Goal: Task Accomplishment & Management: Use online tool/utility

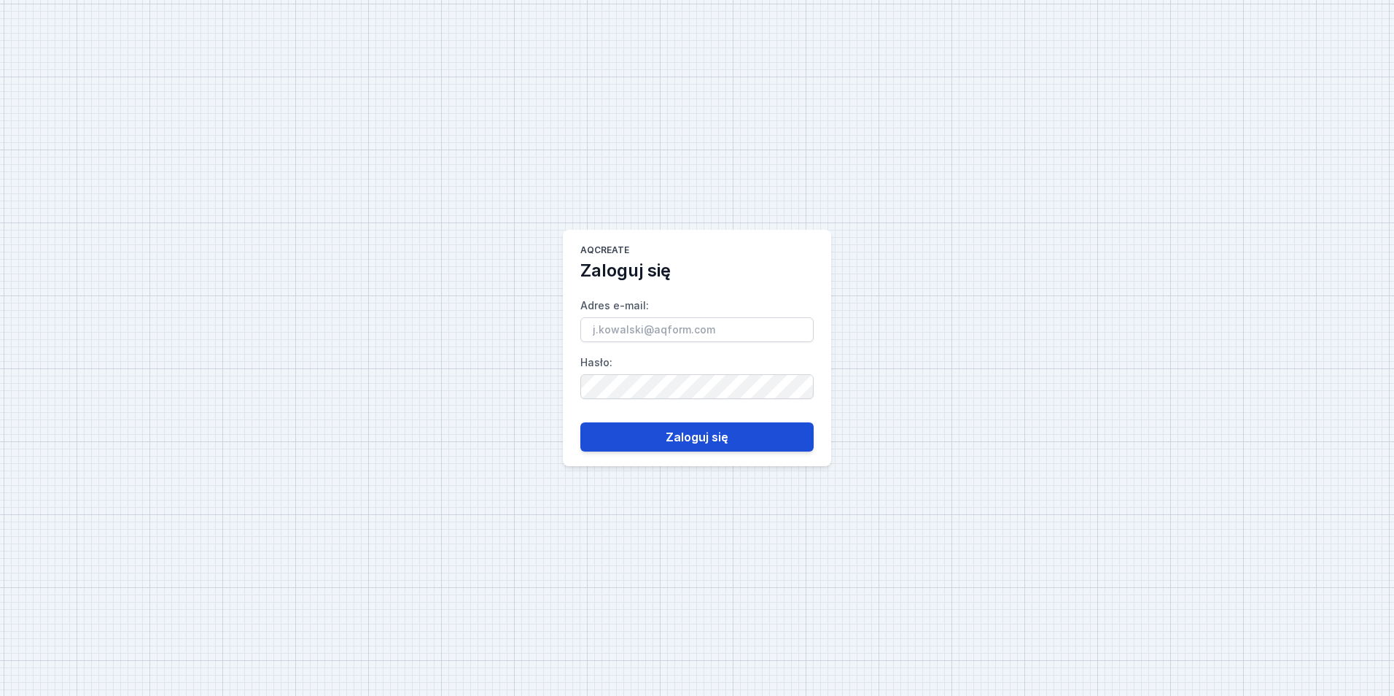
type input "[PERSON_NAME][EMAIL_ADDRESS][DOMAIN_NAME]"
click at [607, 442] on button "Zaloguj się" at bounding box center [696, 436] width 233 height 29
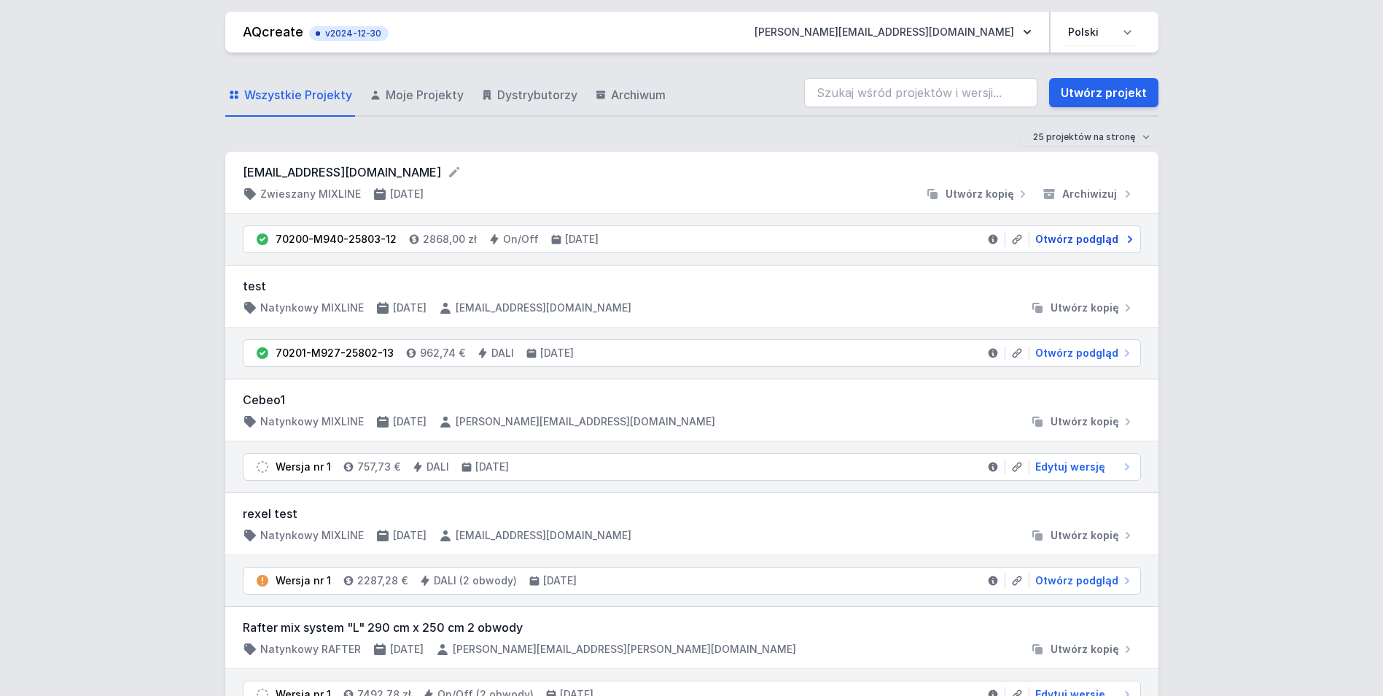
click at [1108, 235] on span "Otwórz podgląd" at bounding box center [1076, 239] width 83 height 15
select select "4000"
select select "2"
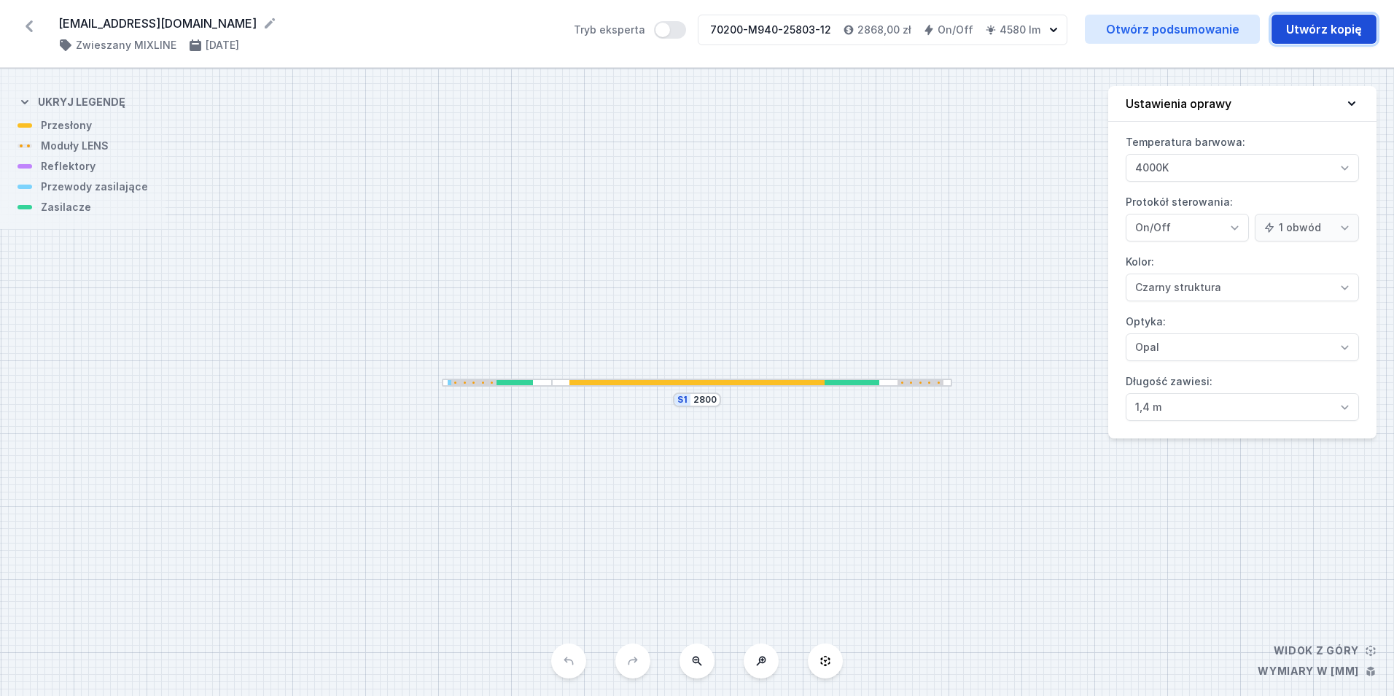
click at [1312, 31] on button "Utwórz kopię" at bounding box center [1324, 29] width 105 height 29
select select "4000"
select select "2"
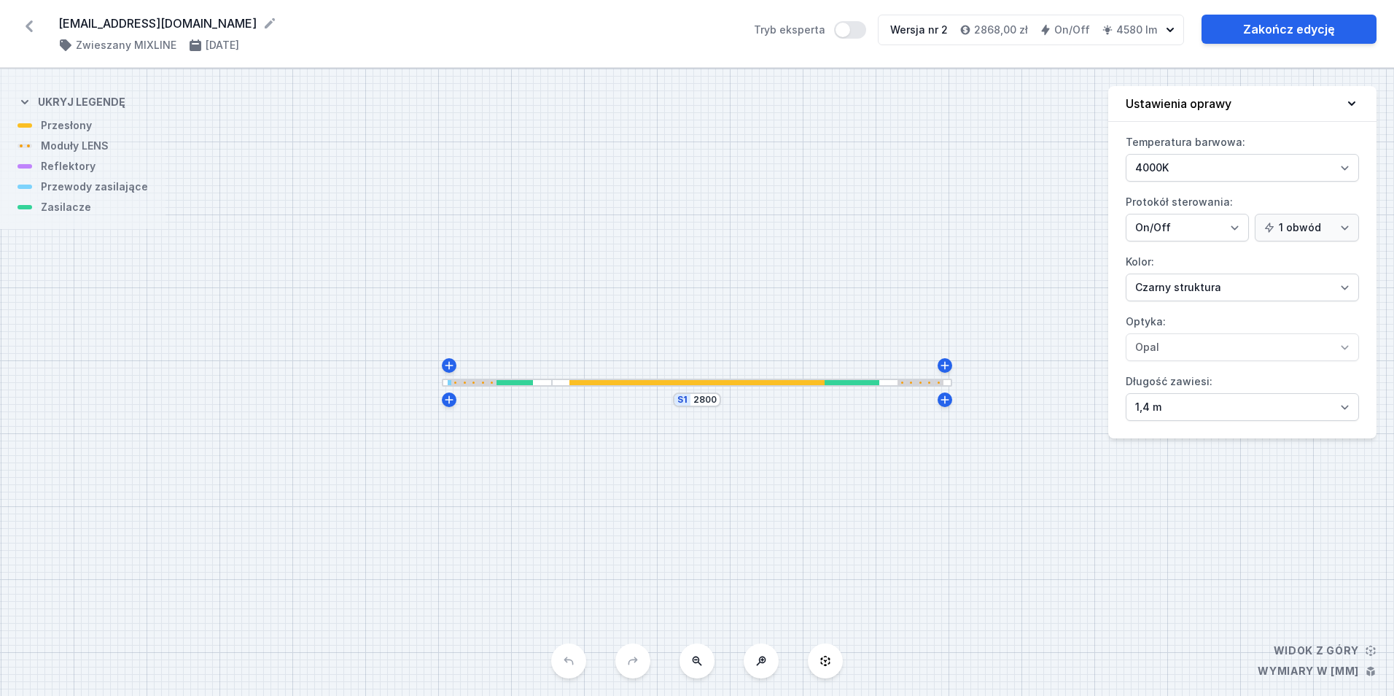
click at [594, 388] on div "S1 2800" at bounding box center [697, 382] width 1394 height 627
click at [589, 381] on div at bounding box center [696, 382] width 255 height 5
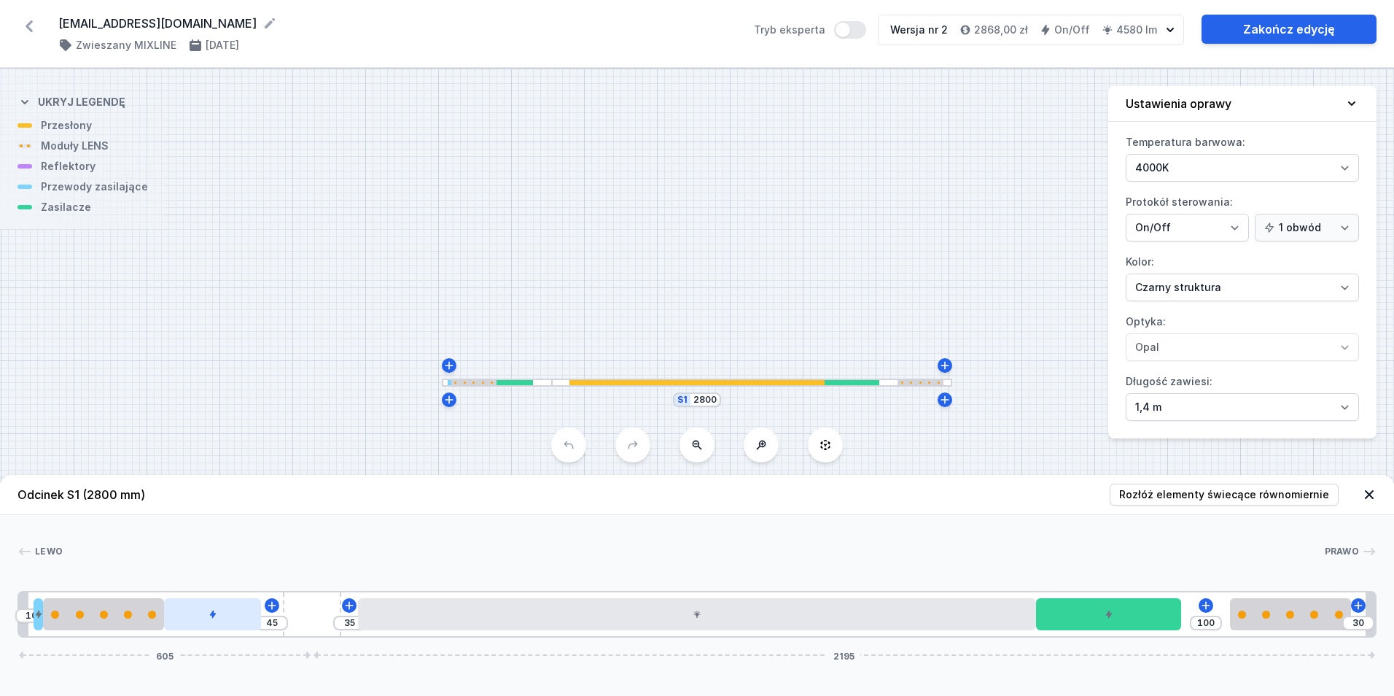
click at [257, 621] on div at bounding box center [212, 614] width 97 height 32
click at [211, 570] on icon at bounding box center [213, 572] width 8 height 9
type input "245"
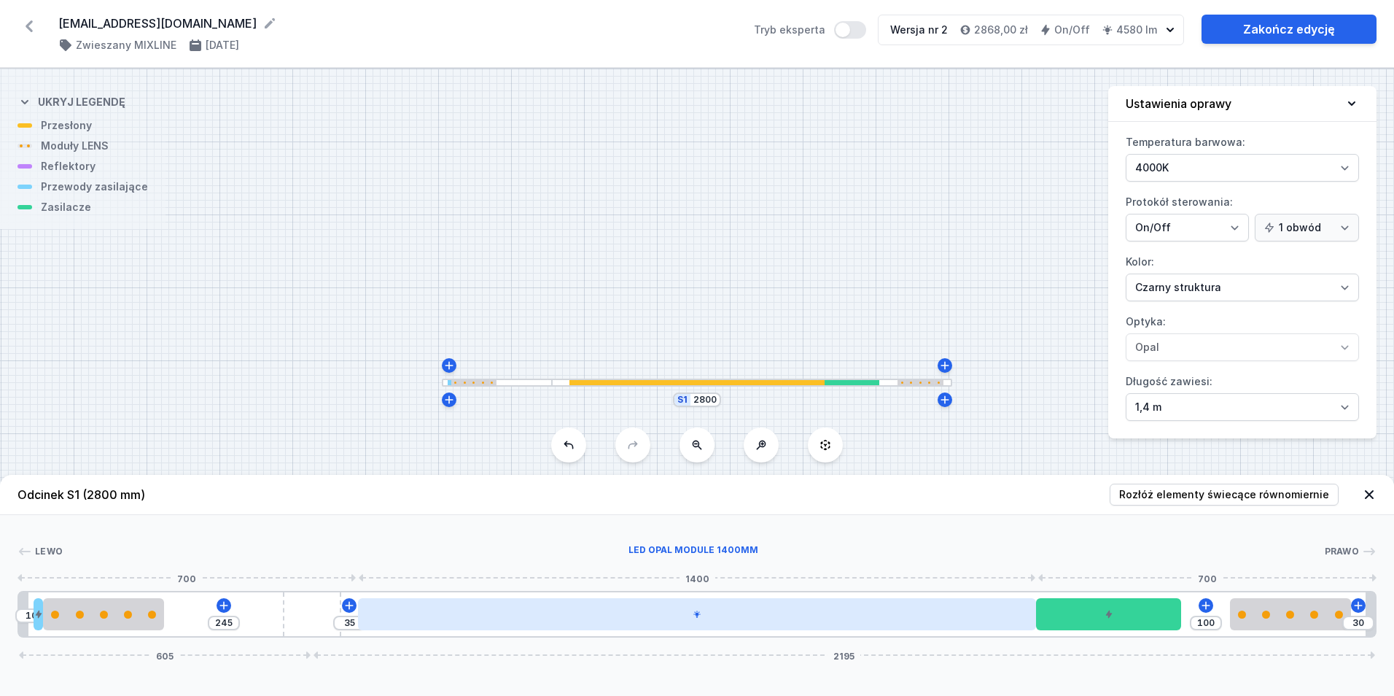
click at [442, 624] on div at bounding box center [697, 614] width 678 height 32
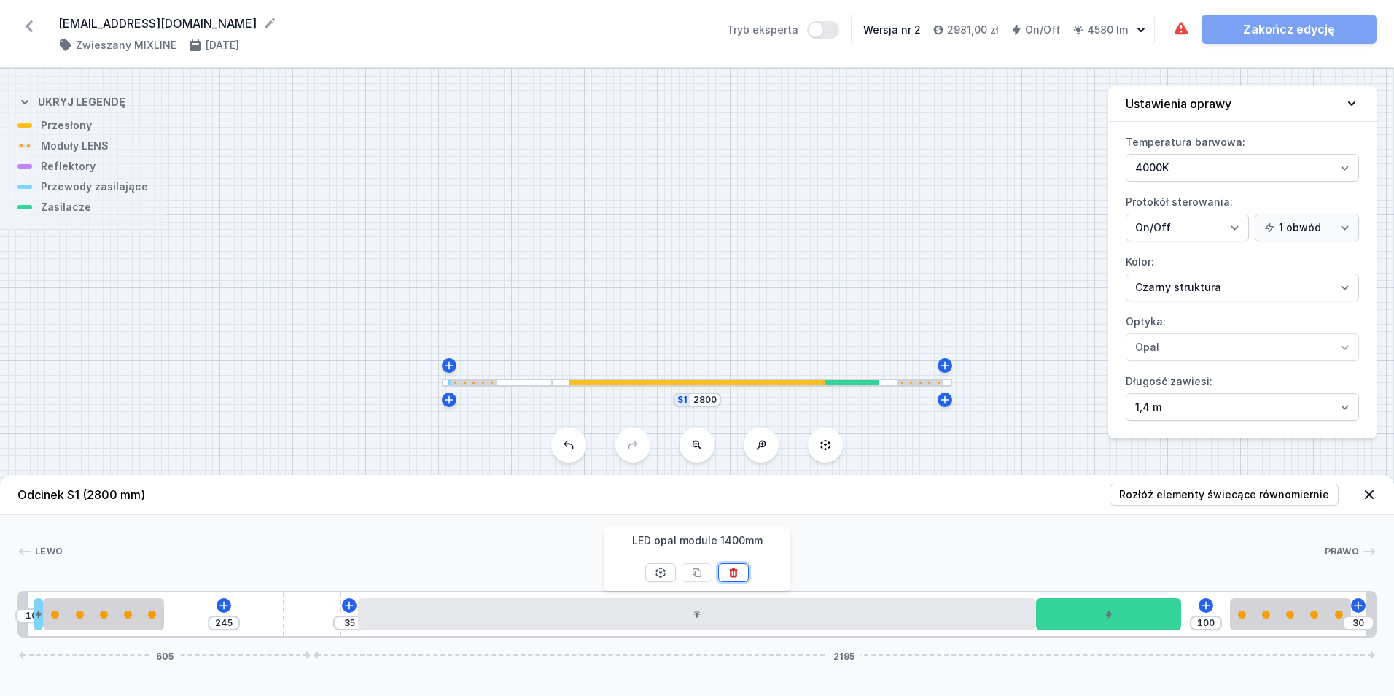
click at [721, 572] on button at bounding box center [733, 572] width 31 height 19
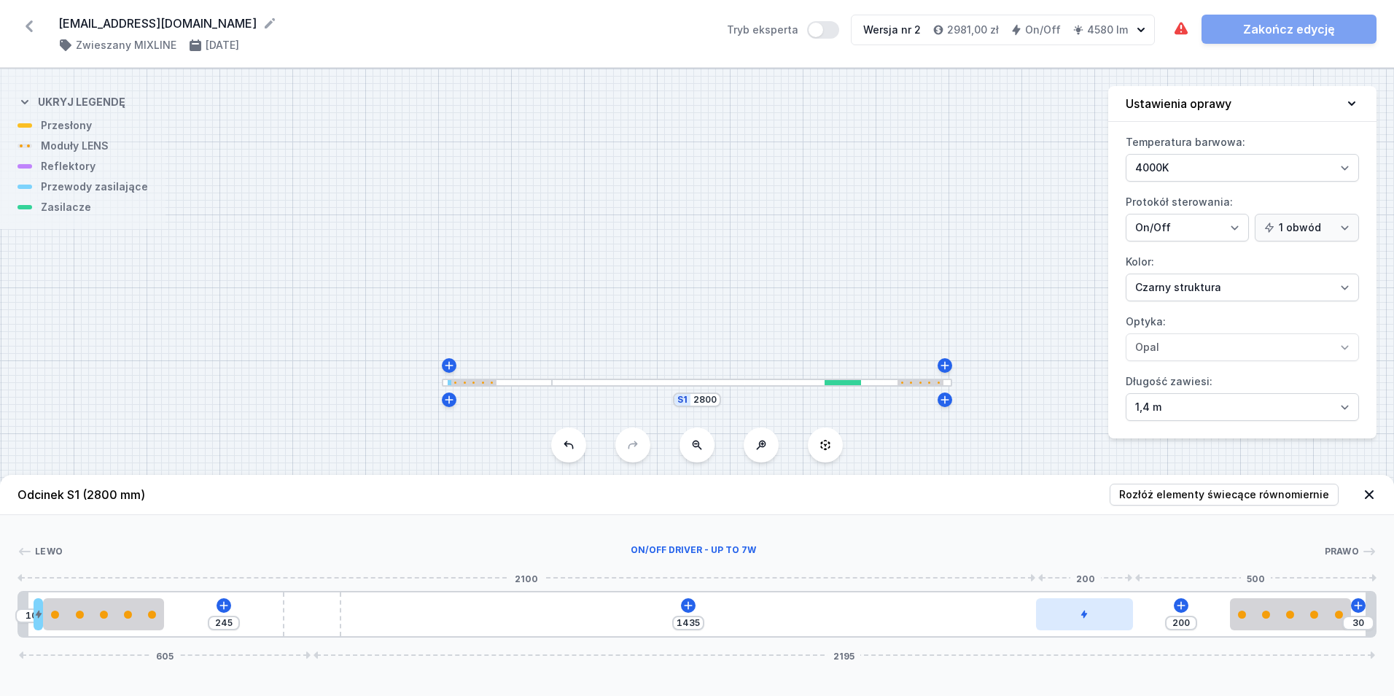
type input "234"
type input "1401"
click at [1085, 618] on div at bounding box center [1084, 614] width 97 height 32
click at [1090, 612] on div at bounding box center [1067, 614] width 97 height 32
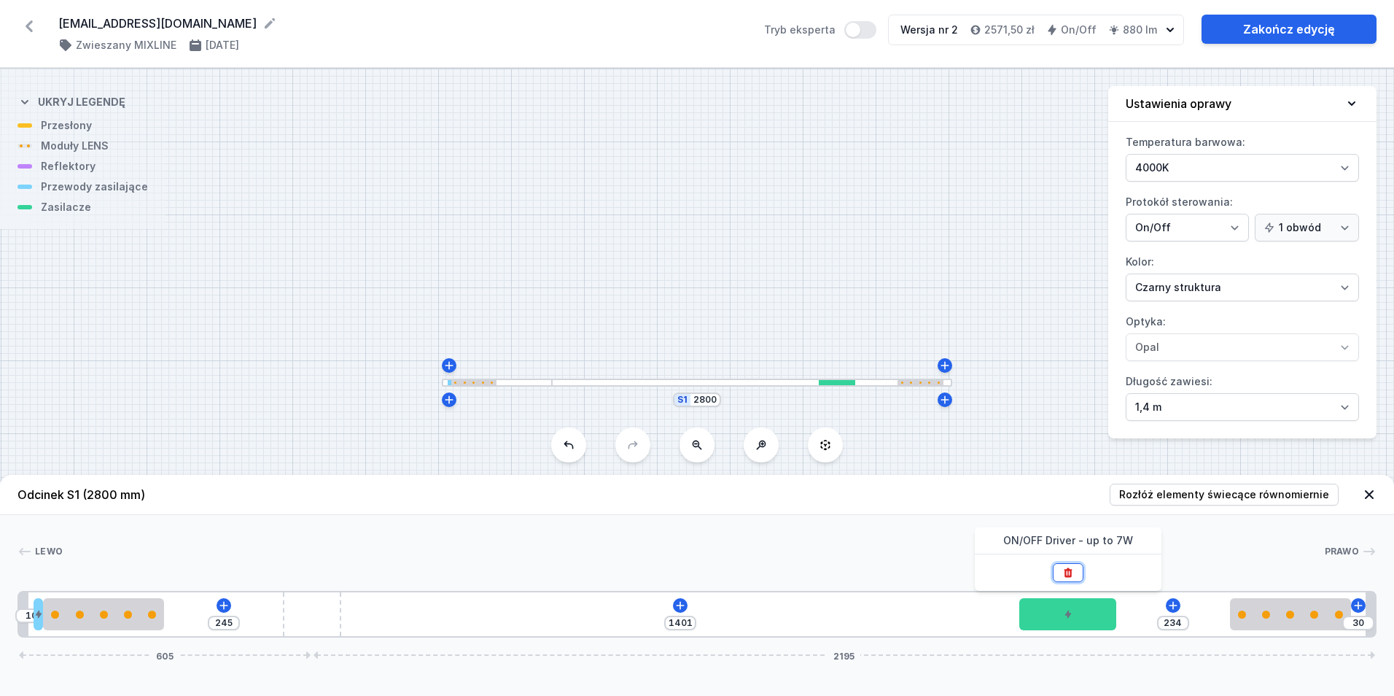
click at [1067, 576] on icon at bounding box center [1068, 572] width 8 height 9
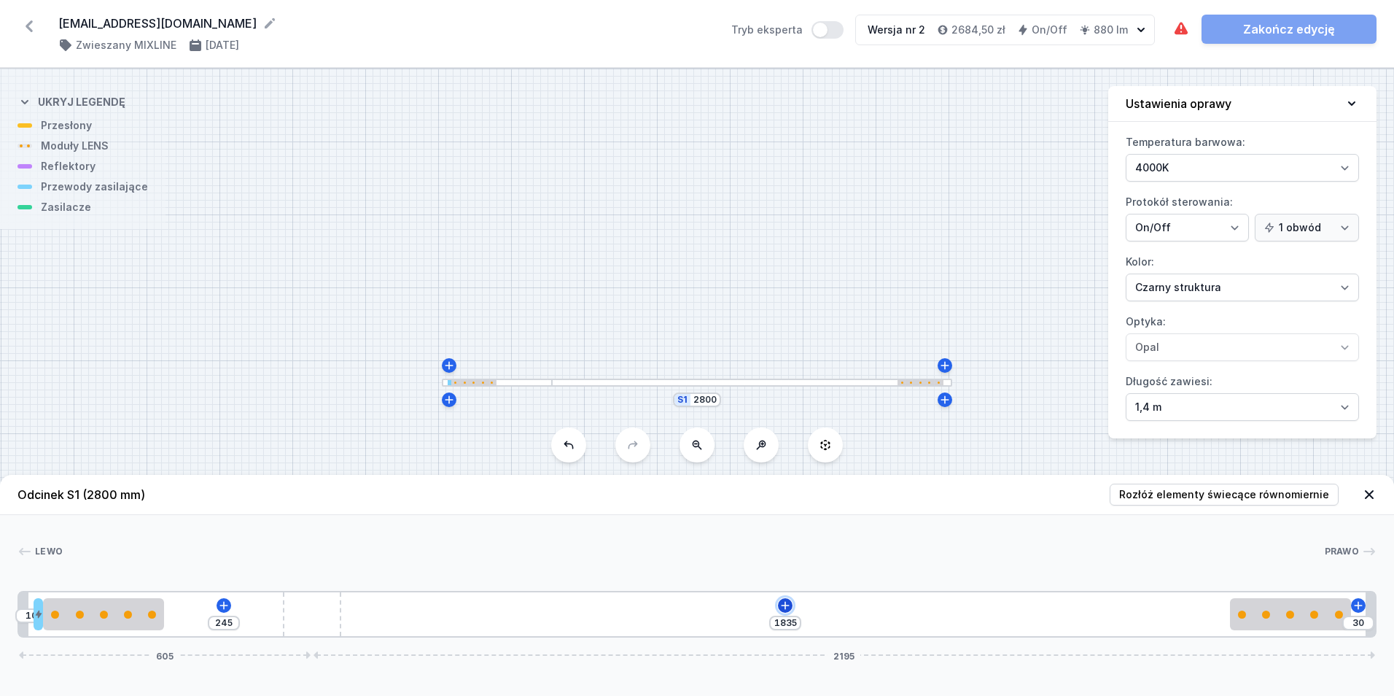
click at [788, 606] on icon at bounding box center [785, 605] width 12 height 12
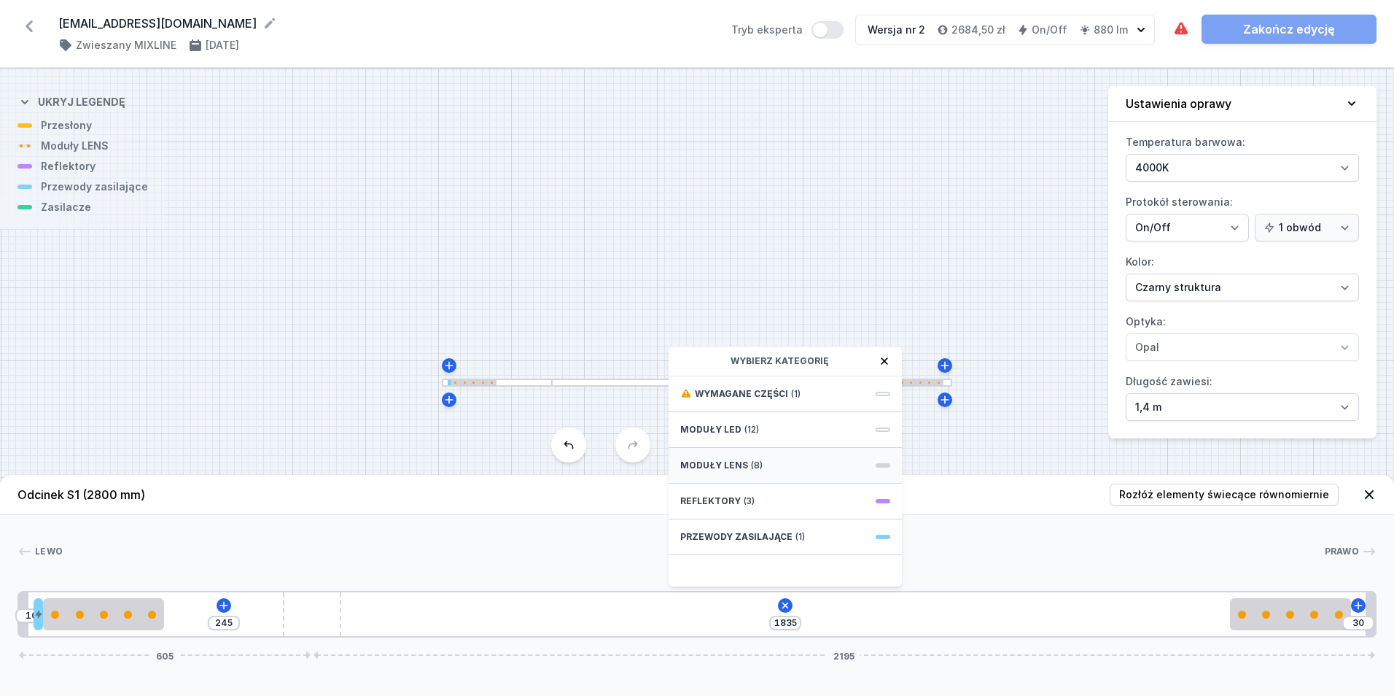
click at [777, 468] on div "Moduły LENS (8)" at bounding box center [785, 466] width 233 height 36
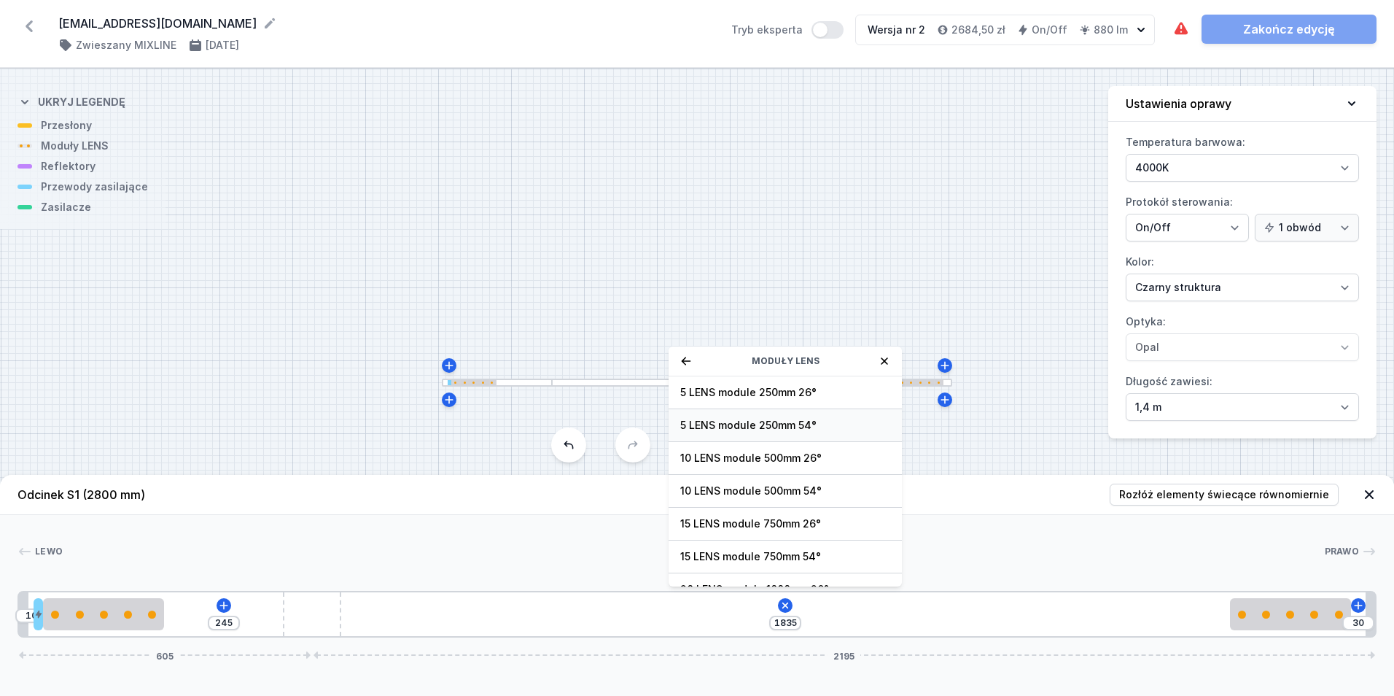
click at [782, 413] on div "5 LENS module 250mm 54°" at bounding box center [785, 425] width 233 height 33
type input "1585"
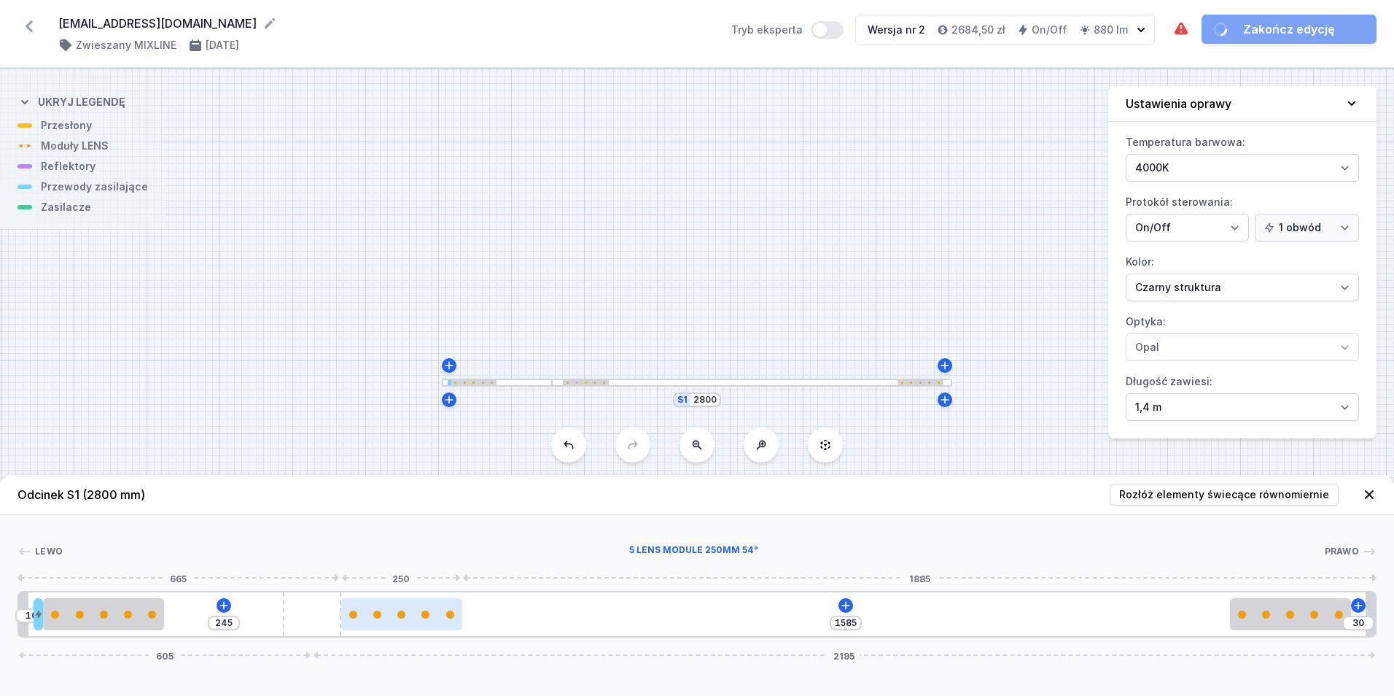
click at [427, 618] on div at bounding box center [401, 614] width 121 height 32
select select "3278"
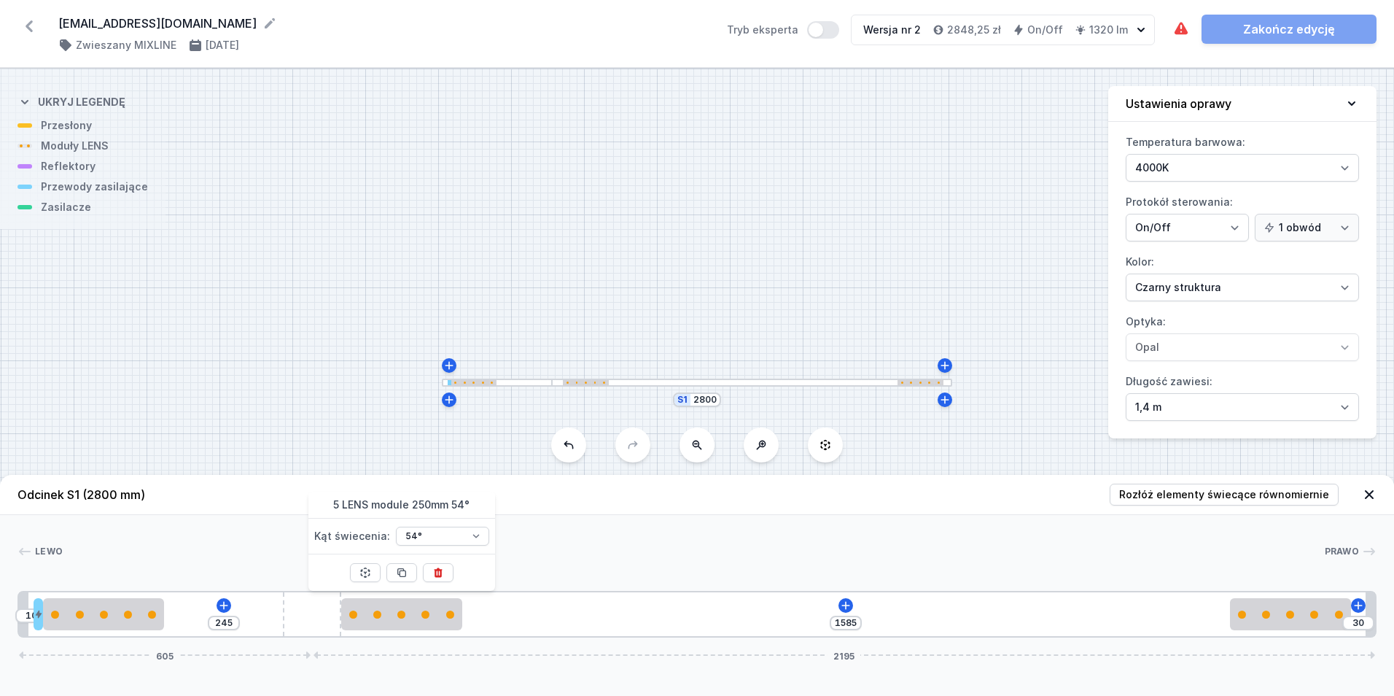
drag, startPoint x: 402, startPoint y: 561, endPoint x: 400, endPoint y: 568, distance: 7.6
click at [400, 566] on div at bounding box center [401, 572] width 31 height 36
click at [400, 569] on icon at bounding box center [401, 573] width 8 height 8
type input "1085"
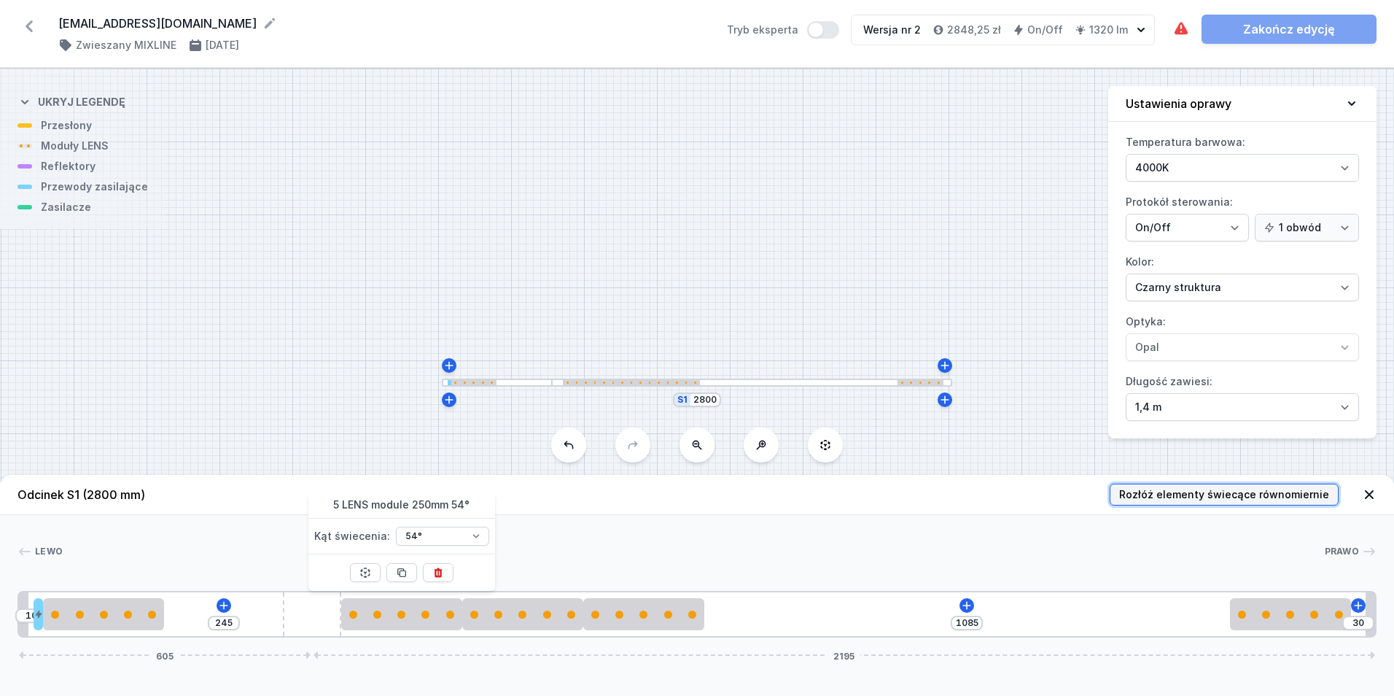
click at [1162, 500] on span "Rozłóż elementy świecące równomiernie" at bounding box center [1224, 494] width 210 height 15
type input "37"
type input "258"
type input "240"
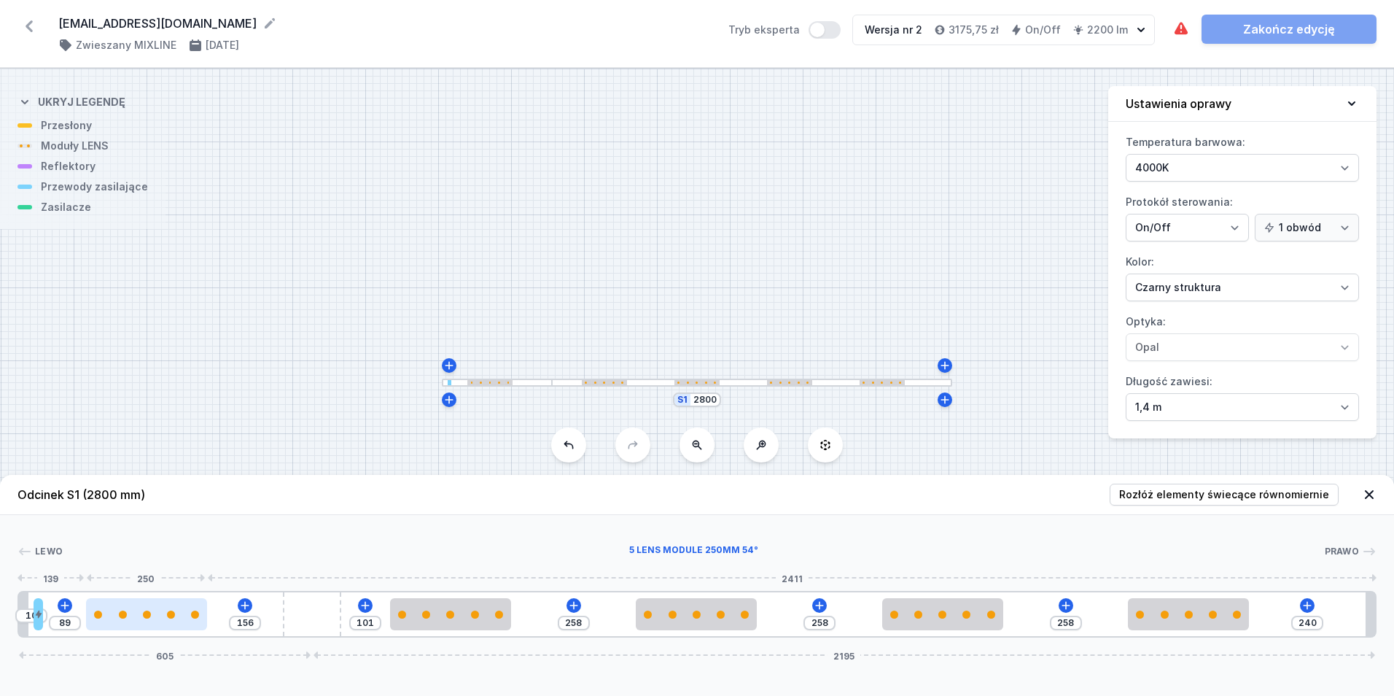
type input "88"
type input "157"
type input "85"
type input "160"
type input "82"
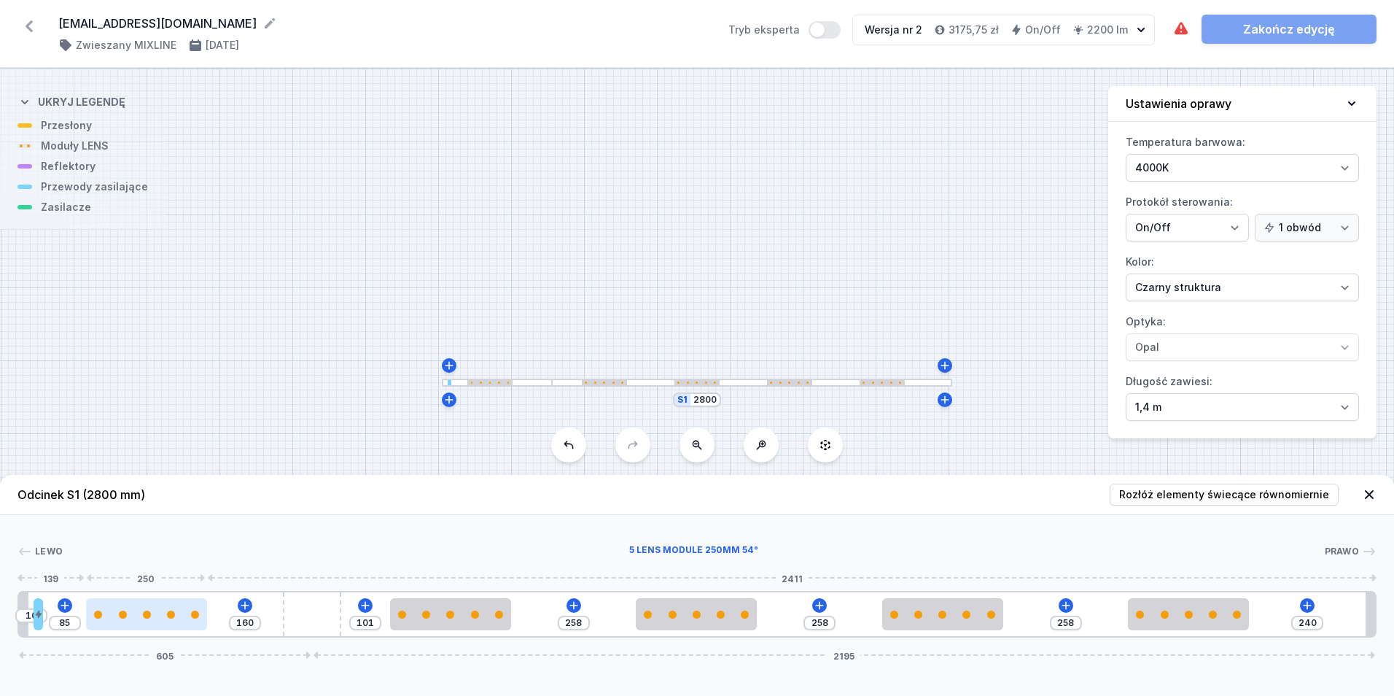
type input "163"
type input "79"
type input "166"
type input "76"
type input "169"
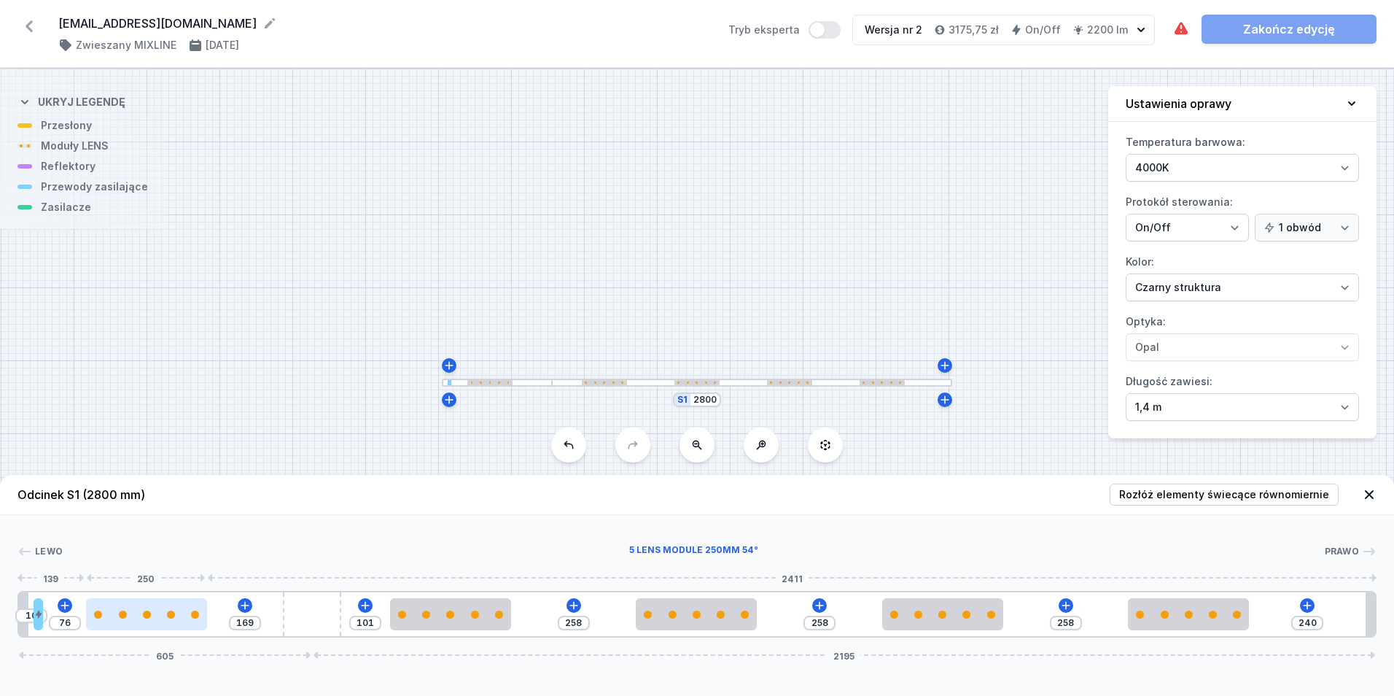
type input "74"
type input "245"
drag, startPoint x: 154, startPoint y: 618, endPoint x: 61, endPoint y: 635, distance: 94.1
click at [61, 635] on div "10 245 101 258 258 258 [PHONE_NUMBER]" at bounding box center [697, 614] width 1359 height 47
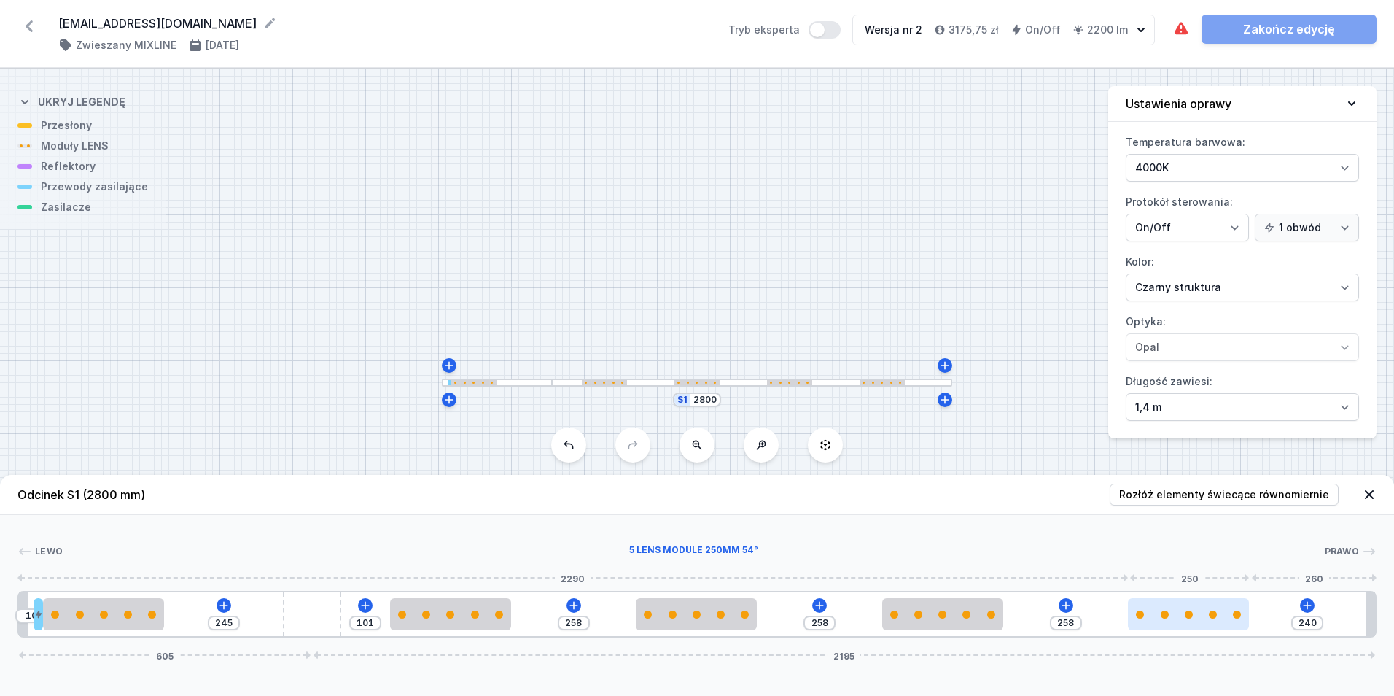
type input "222"
type input "276"
type input "223"
type input "275"
type input "237"
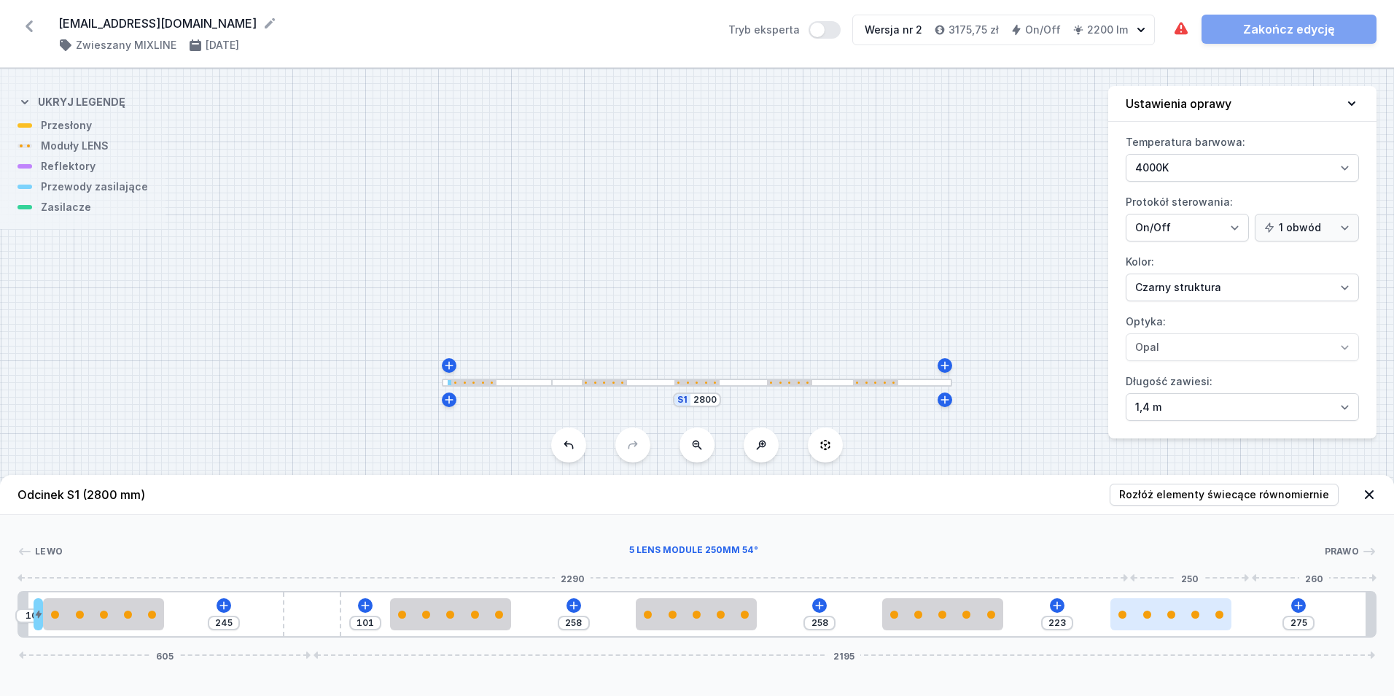
type input "261"
type input "263"
type input "235"
type input "291"
type input "207"
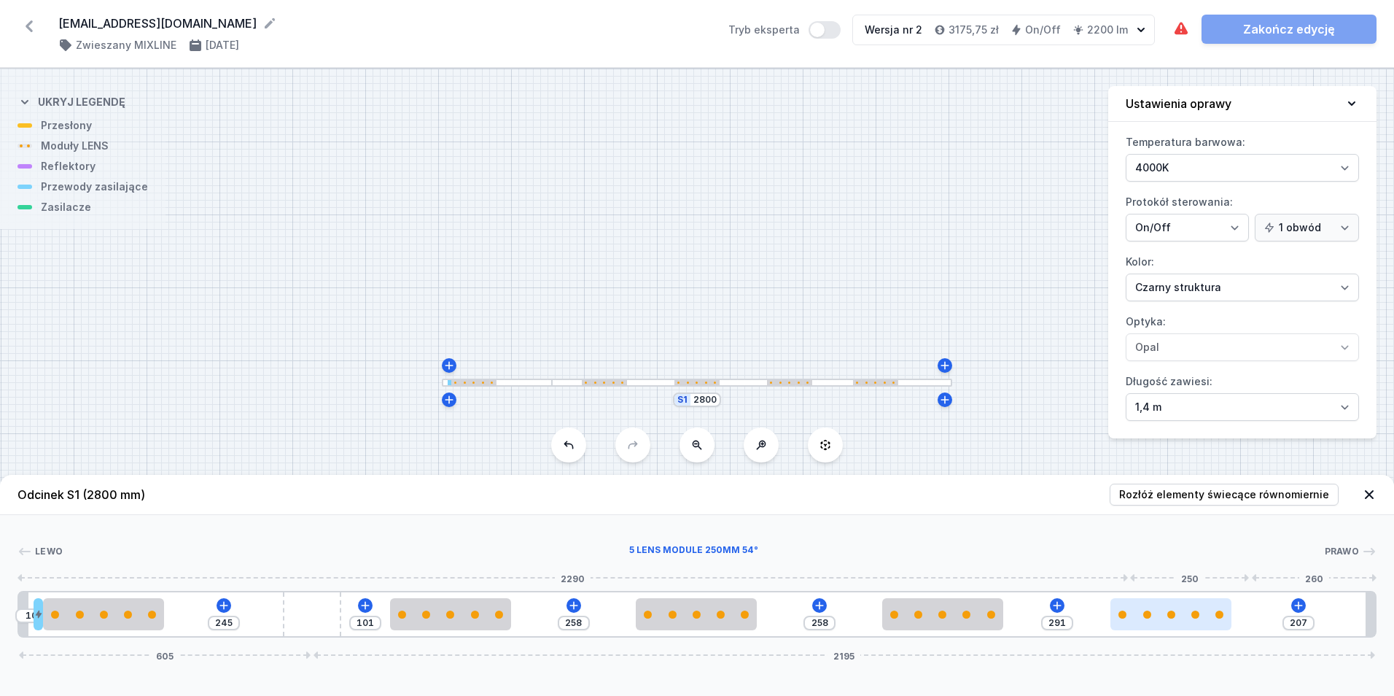
type input "320"
type input "178"
type input "349"
type input "149"
type input "377"
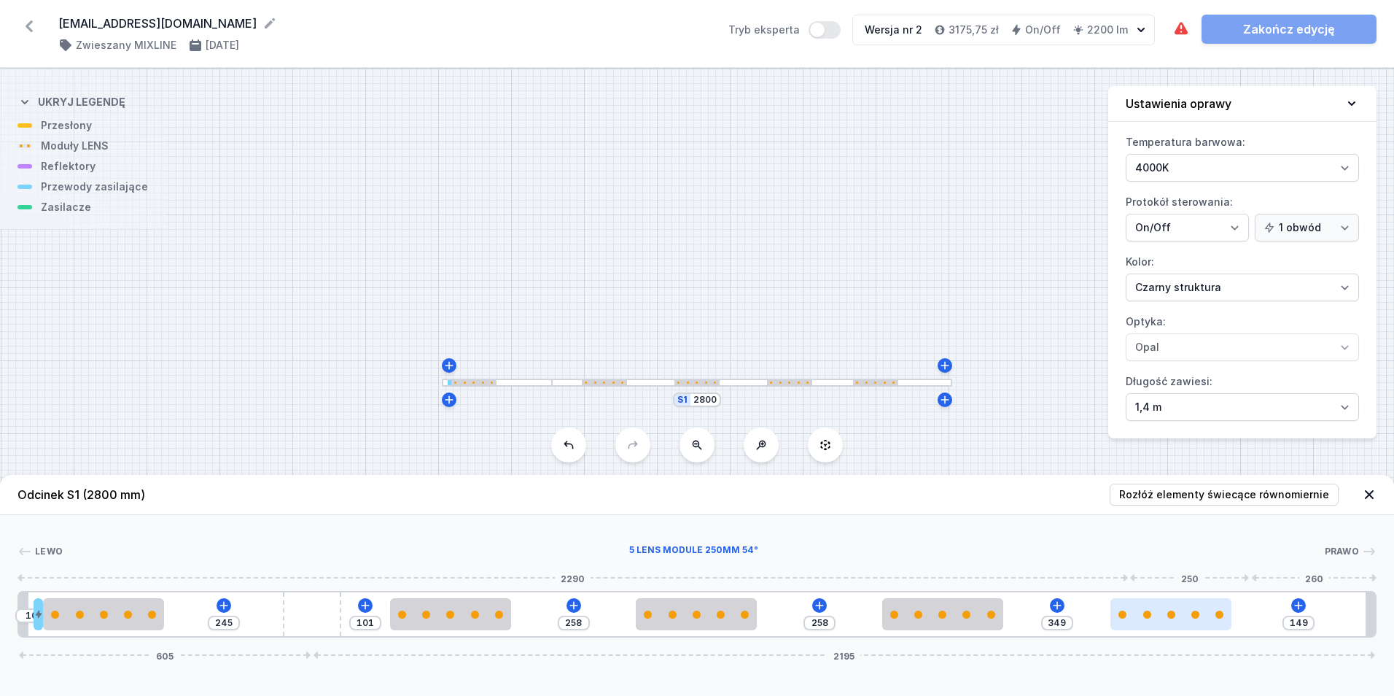
type input "121"
type input "397"
type input "101"
type input "407"
type input "91"
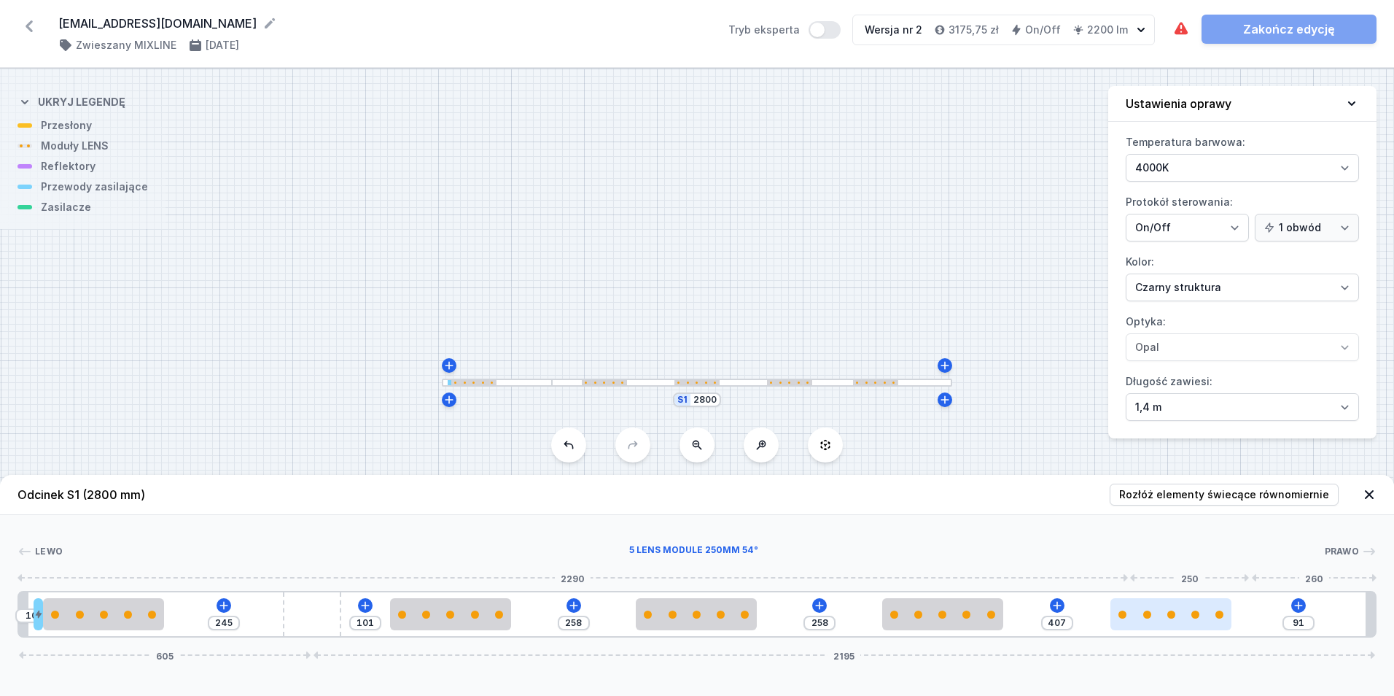
type input "408"
type input "90"
type input "410"
type input "88"
type input "413"
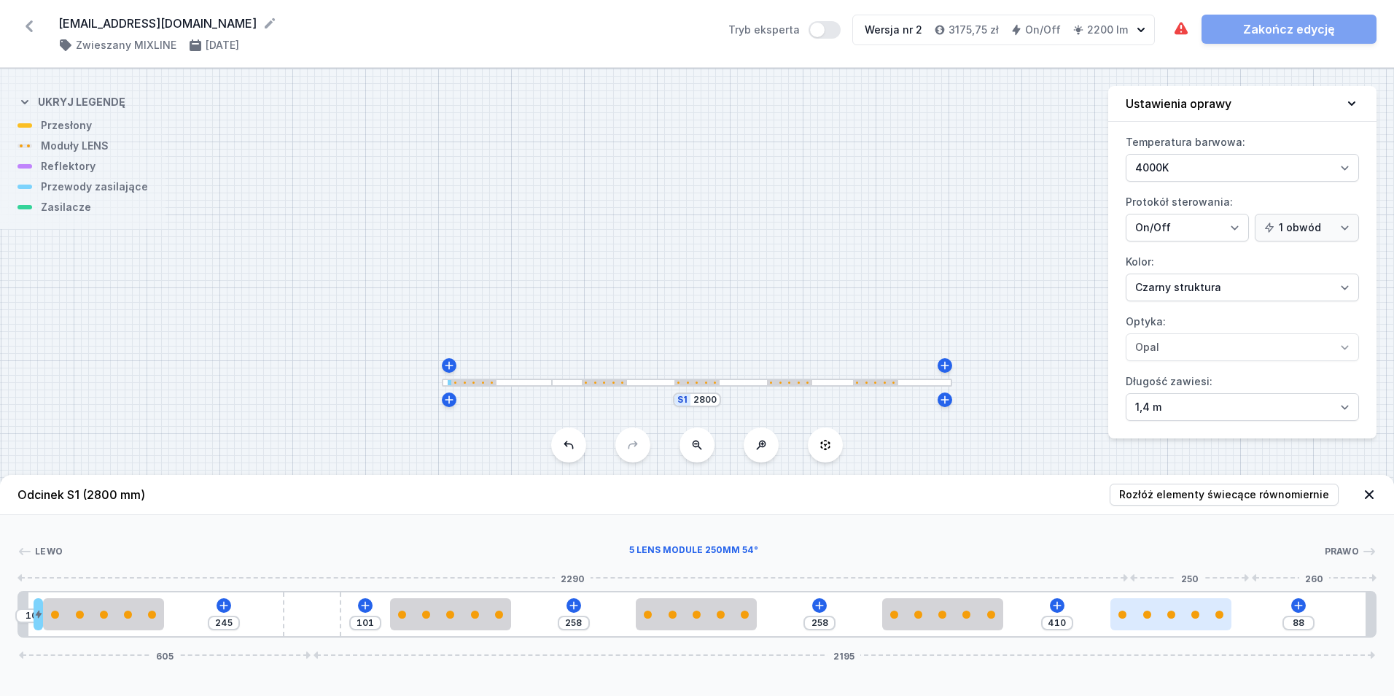
type input "85"
type input "419"
type input "79"
type input "425"
type input "73"
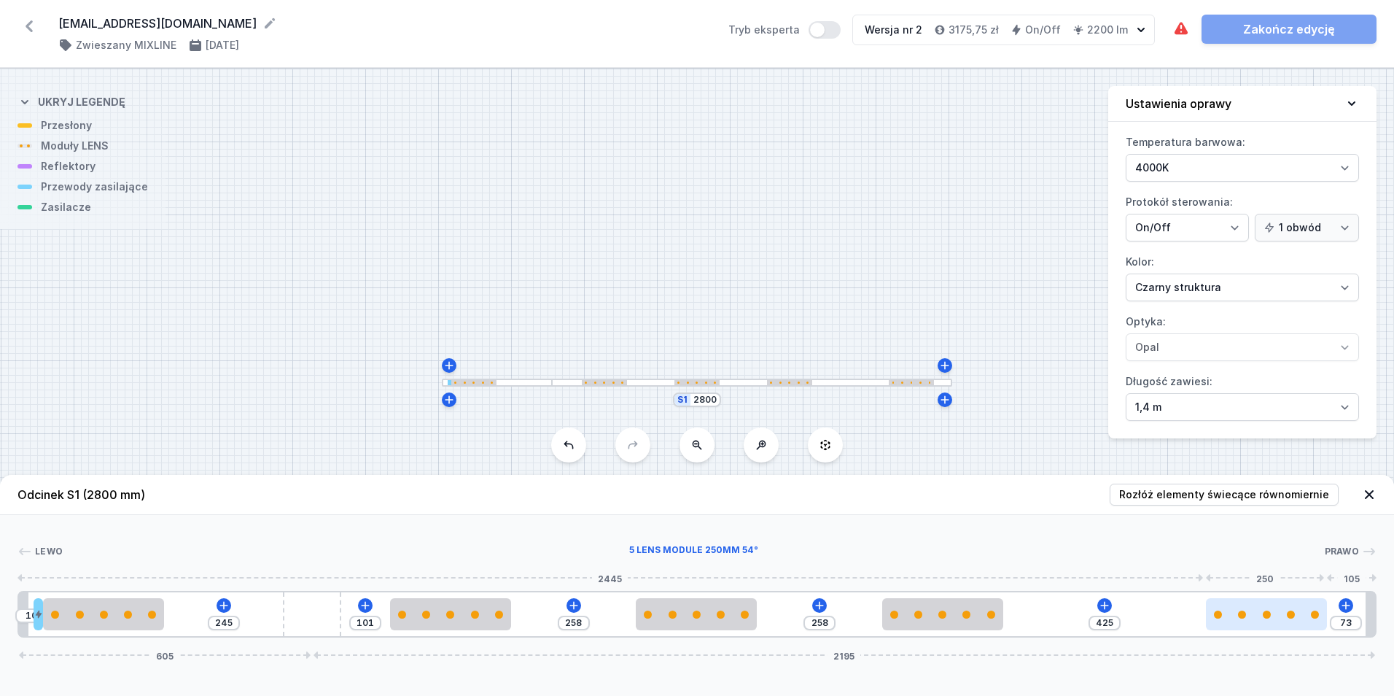
type input "435"
type input "63"
type input "438"
type input "60"
type input "440"
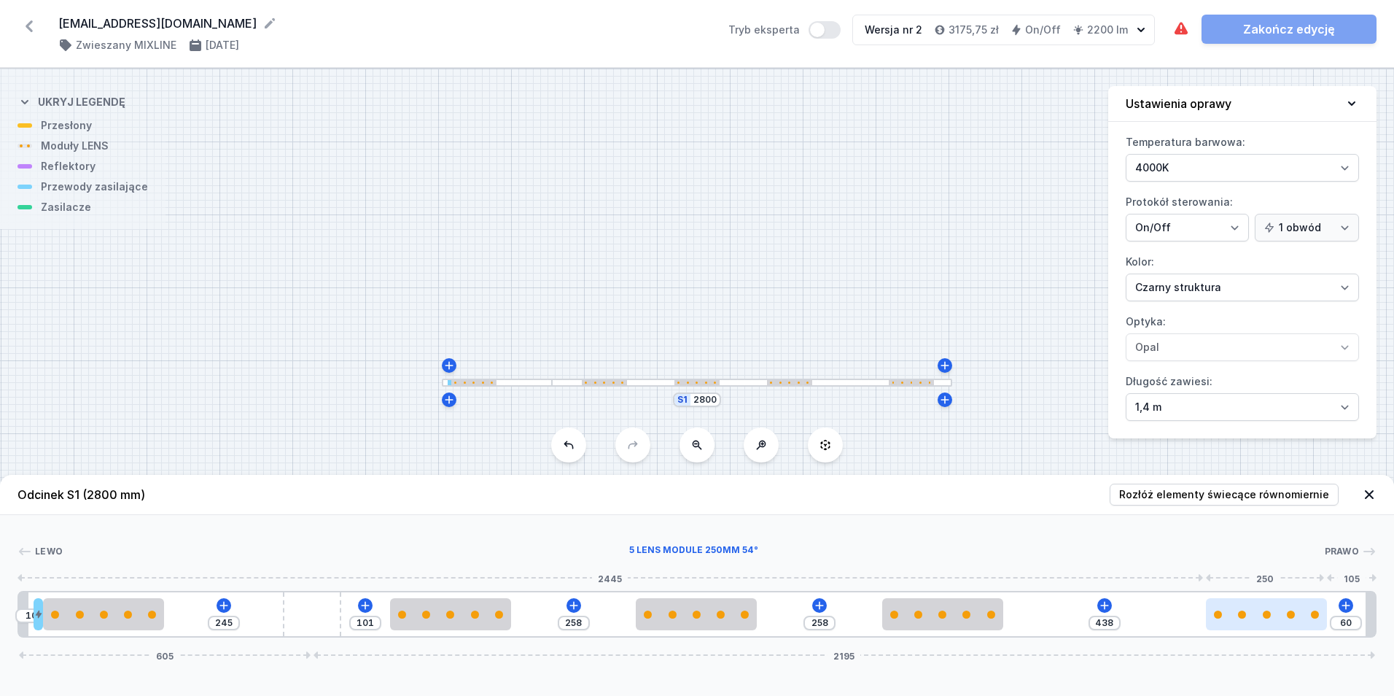
type input "58"
type input "443"
type input "55"
type input "444"
type input "54"
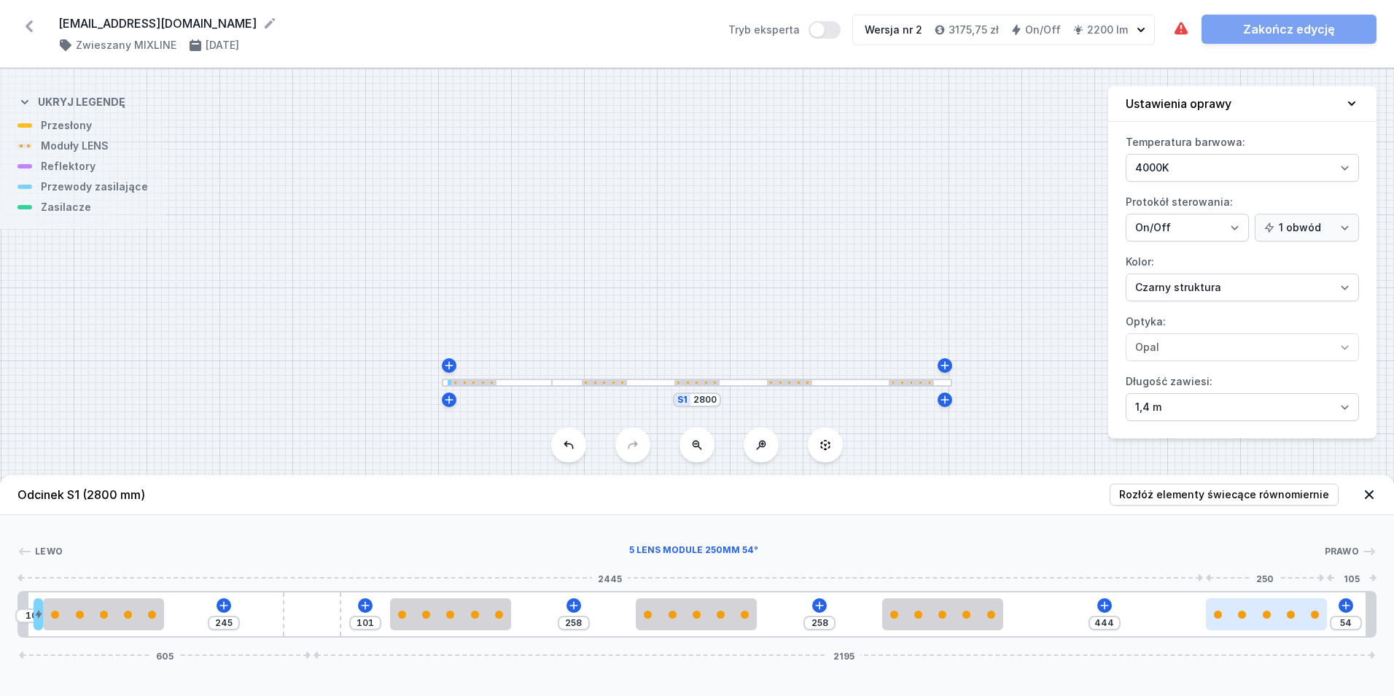
type input "445"
type input "53"
type input "444"
type input "54"
type input "445"
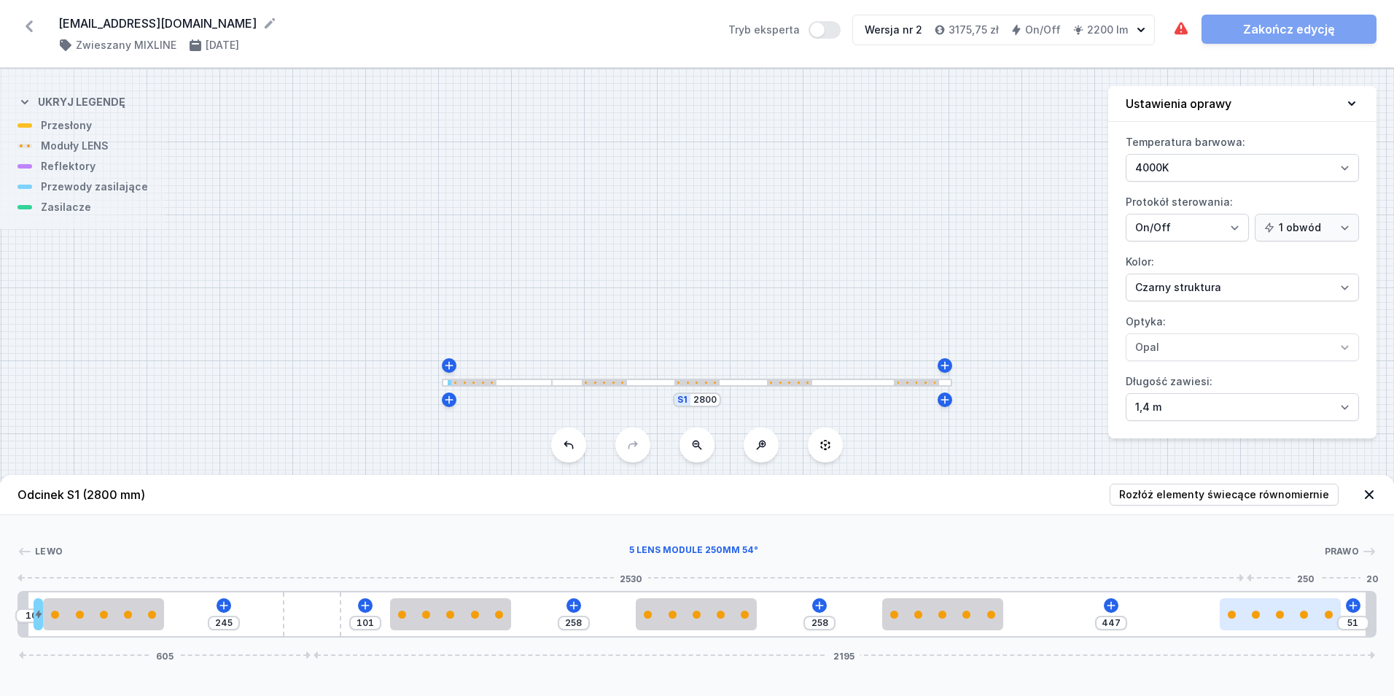
type input "53"
type input "444"
type input "54"
type input "443"
type input "55"
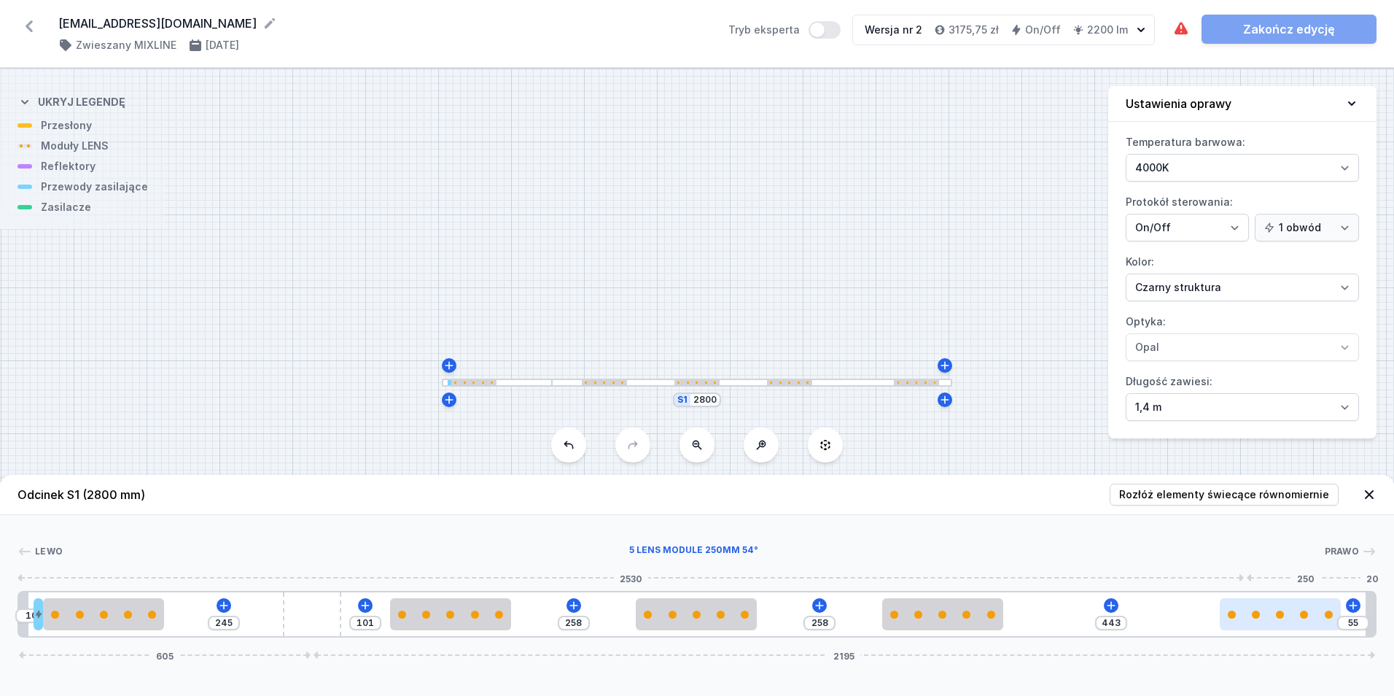
type input "441"
type input "57"
type input "438"
type input "60"
type input "434"
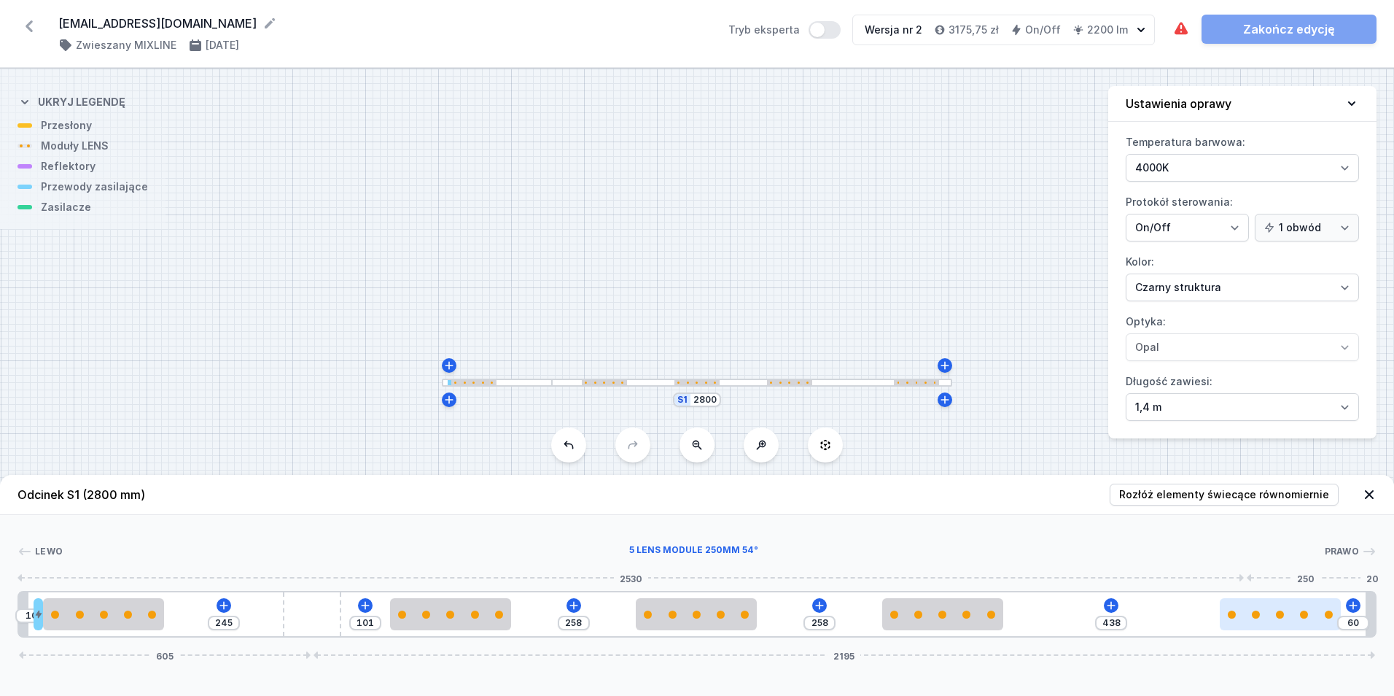
type input "64"
type input "431"
type input "67"
type input "429"
type input "69"
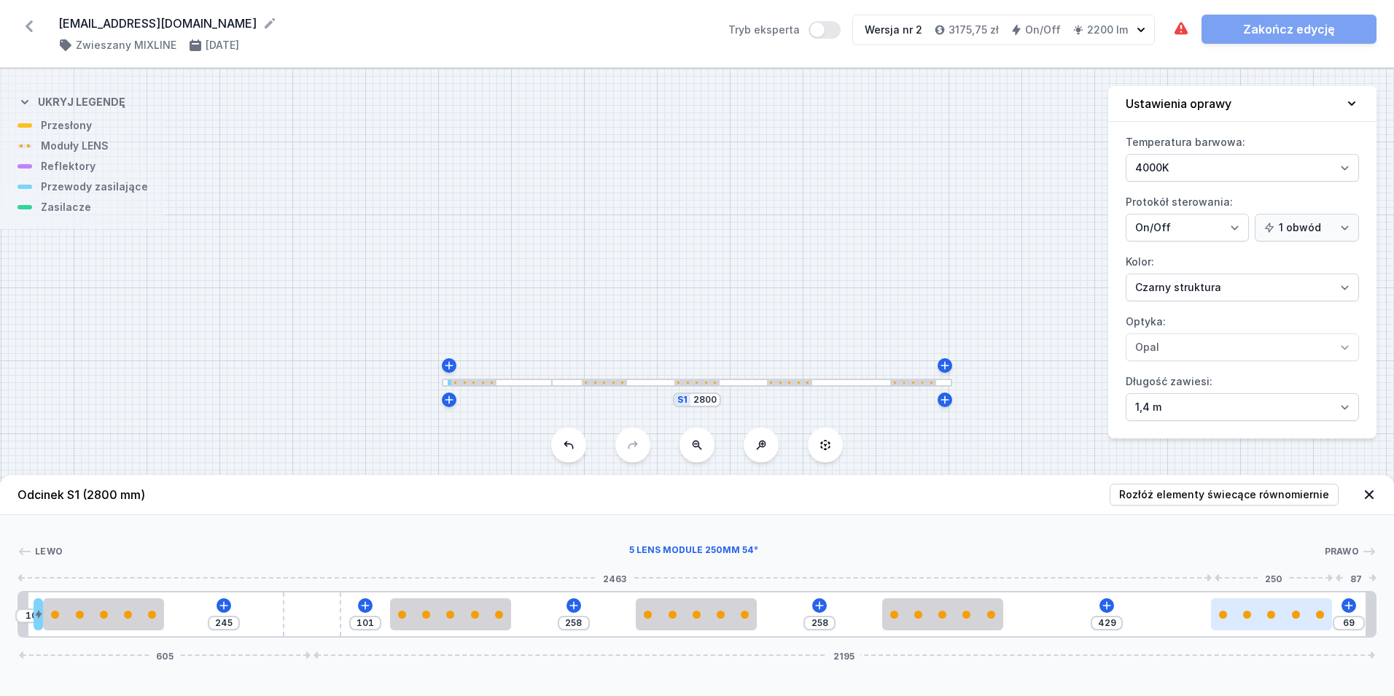
drag, startPoint x: 1218, startPoint y: 620, endPoint x: 1320, endPoint y: 621, distance: 102.1
click at [1320, 621] on div at bounding box center [1271, 614] width 121 height 32
drag, startPoint x: 1355, startPoint y: 626, endPoint x: 1299, endPoint y: 628, distance: 56.2
click at [1299, 628] on div "10 245 101 258 258 429 69 605 2195" at bounding box center [697, 614] width 1359 height 47
type input "495"
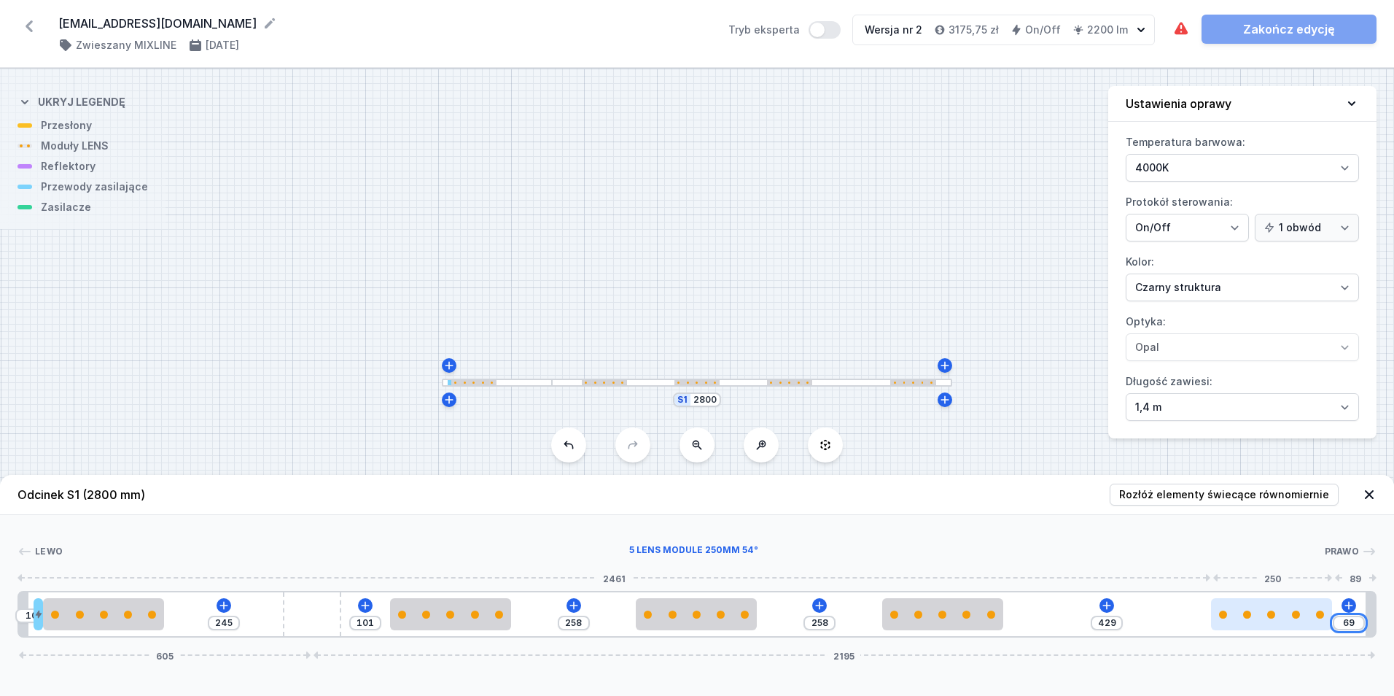
type input "3"
type input "468"
type input "30"
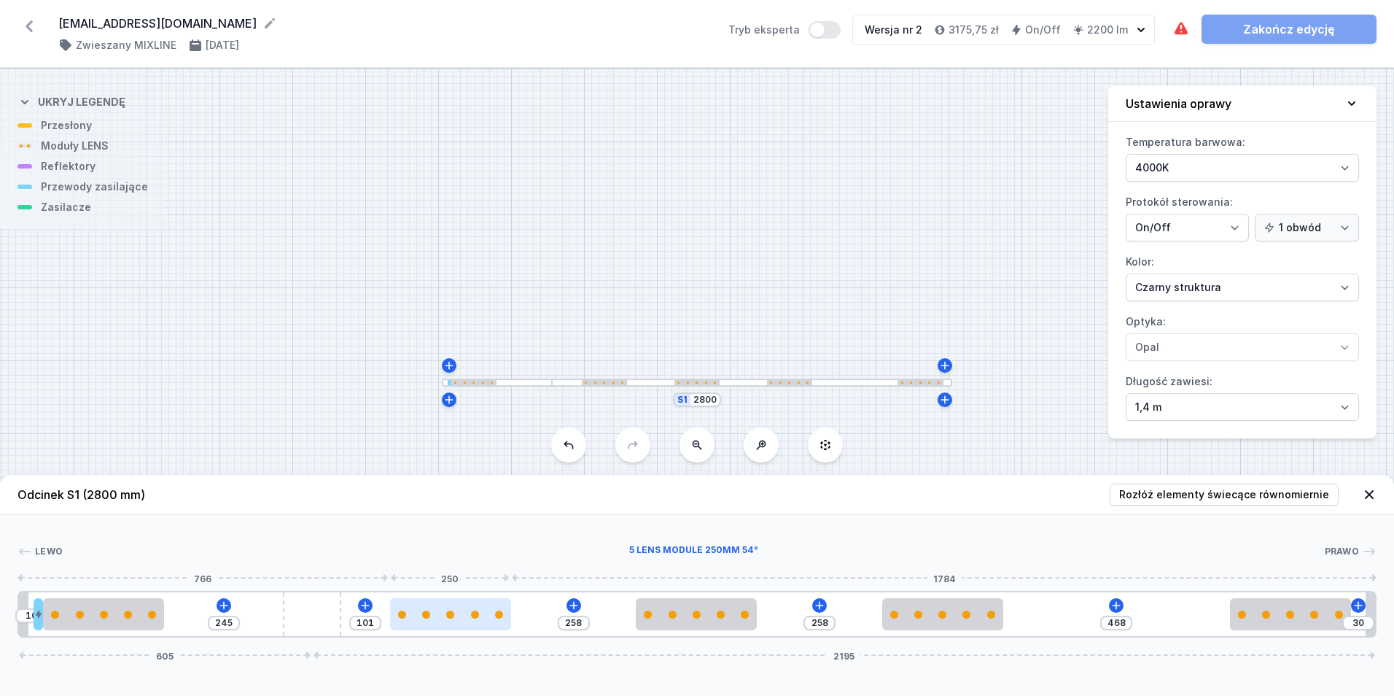
type input "88"
type input "271"
type input "82"
drag, startPoint x: 428, startPoint y: 614, endPoint x: 387, endPoint y: 620, distance: 41.2
click at [387, 620] on div at bounding box center [401, 614] width 121 height 32
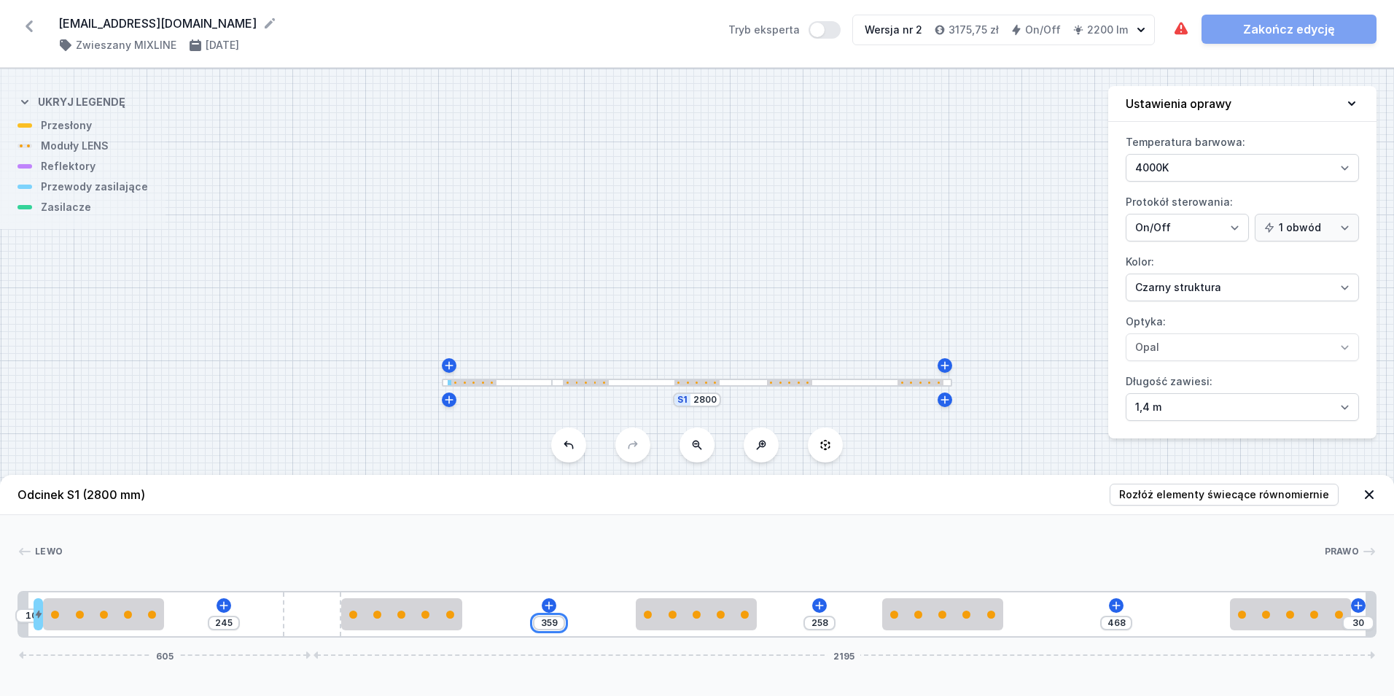
click at [559, 623] on input "359" at bounding box center [548, 623] width 23 height 12
type input "353"
type input "264"
type input "353"
drag, startPoint x: 812, startPoint y: 623, endPoint x: 849, endPoint y: 631, distance: 38.0
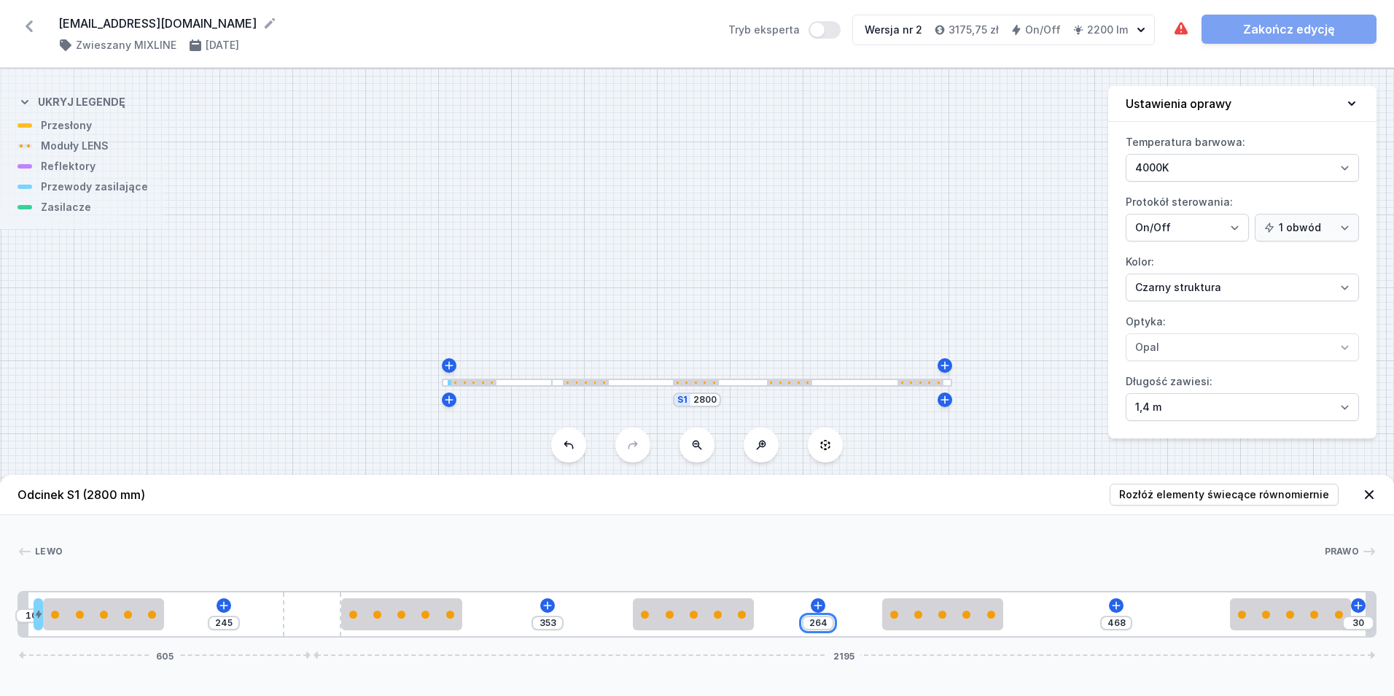
click at [854, 630] on div "10 245 353 264 468 30 605 2195" at bounding box center [697, 614] width 1359 height 47
type input "729"
type input "3"
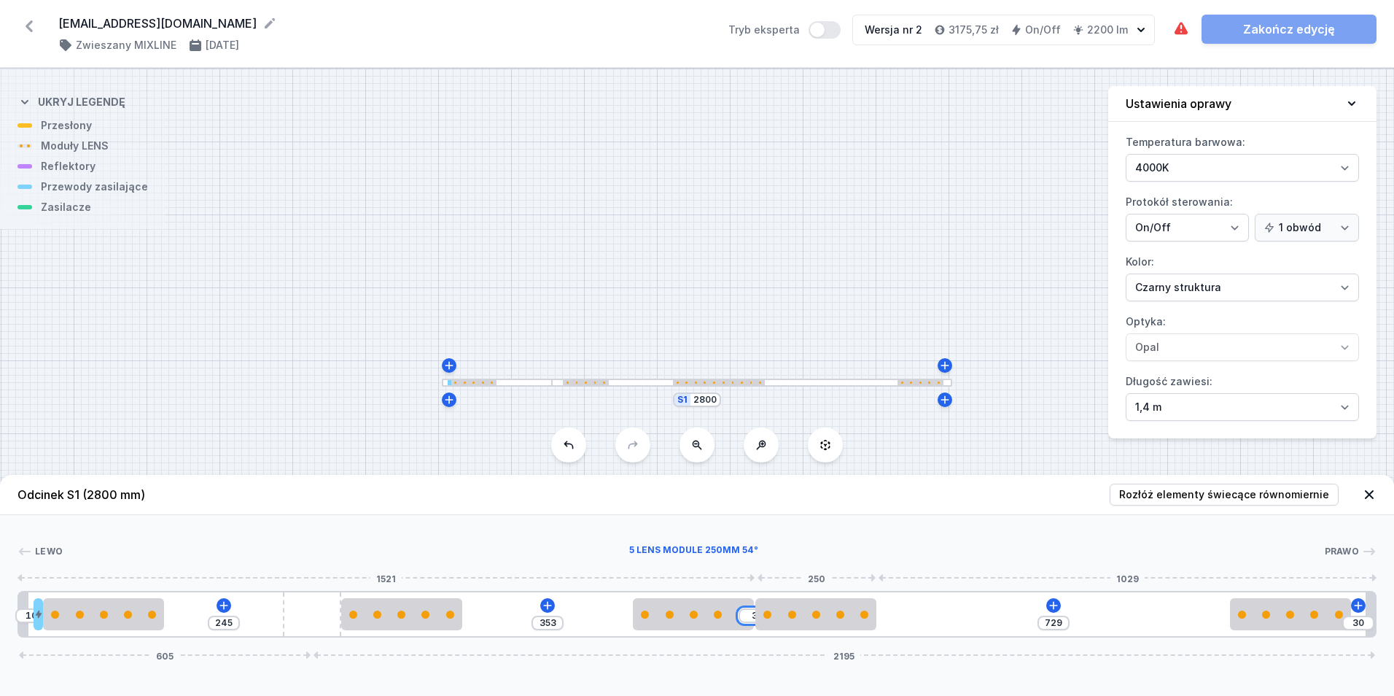
type input "696"
type input "36"
type input "369"
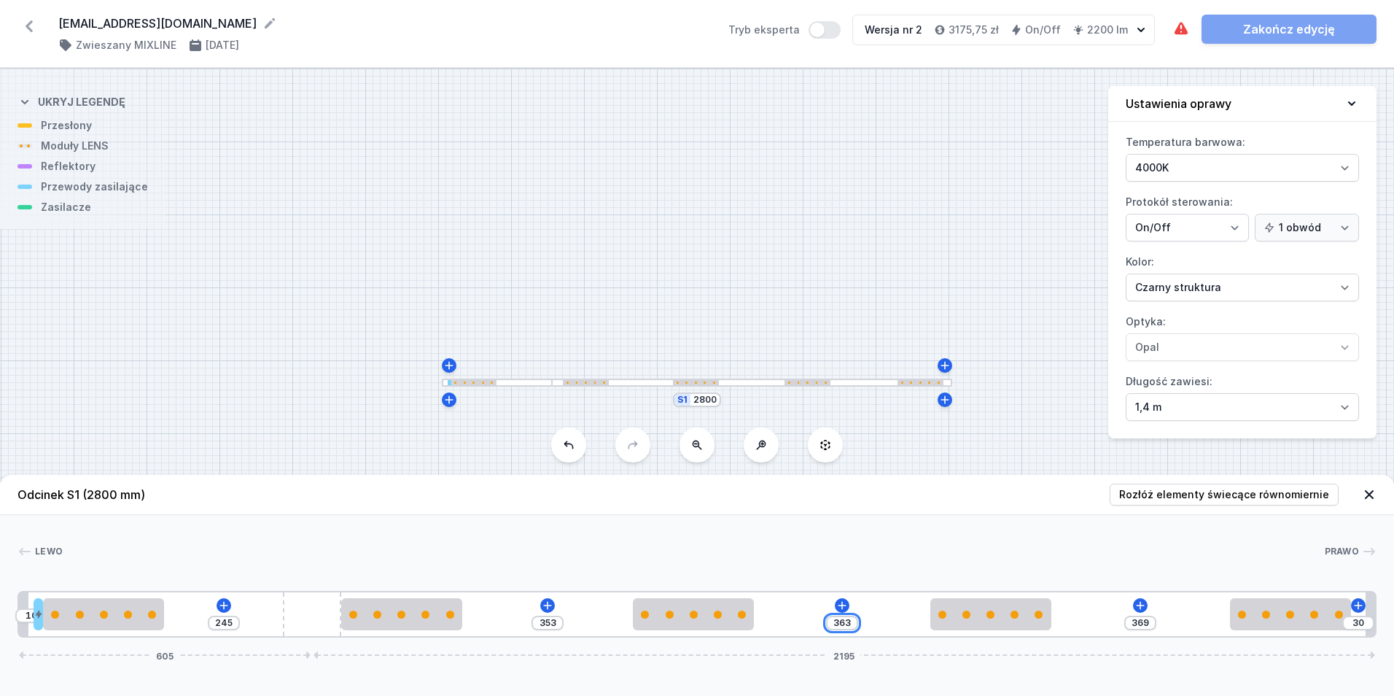
type input "363"
click at [552, 622] on input "353" at bounding box center [547, 623] width 23 height 12
click at [547, 622] on input "353" at bounding box center [547, 623] width 23 height 12
type input "363"
type input "353"
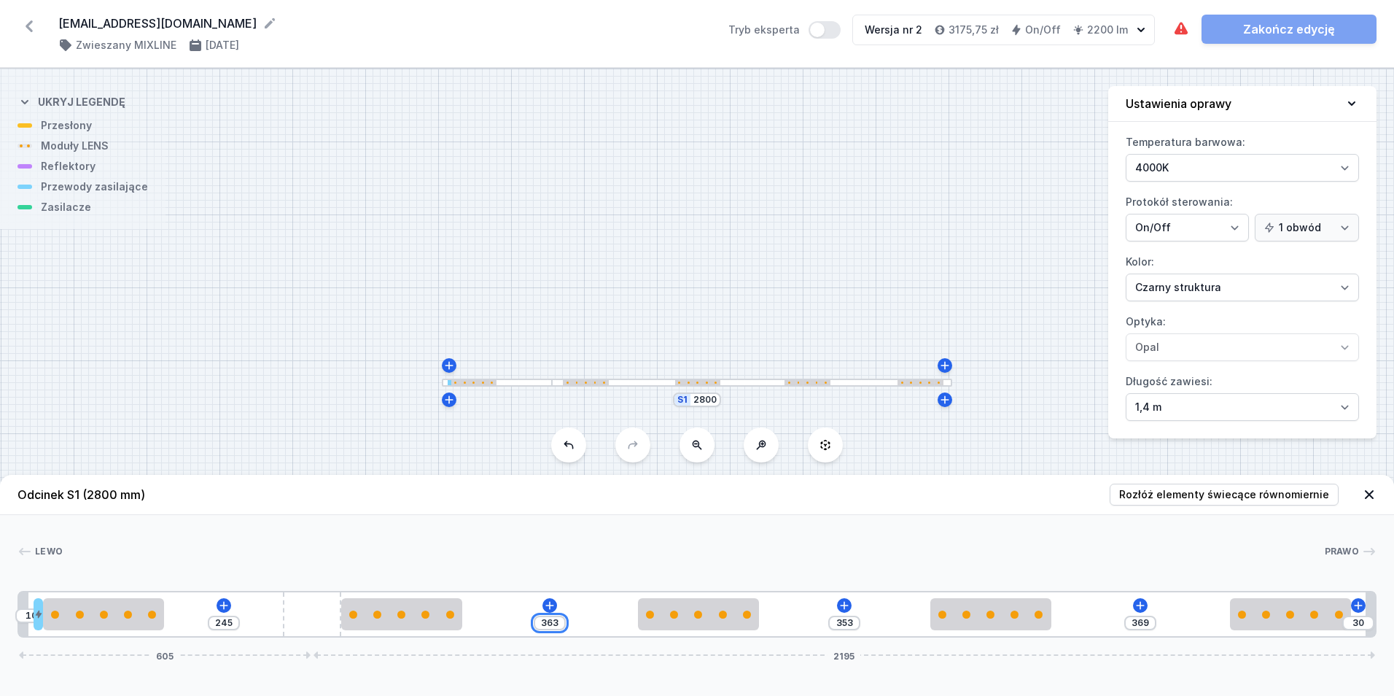
type input "363"
click at [844, 620] on input "353" at bounding box center [844, 623] width 23 height 12
type input "359"
type input "363"
type input "686"
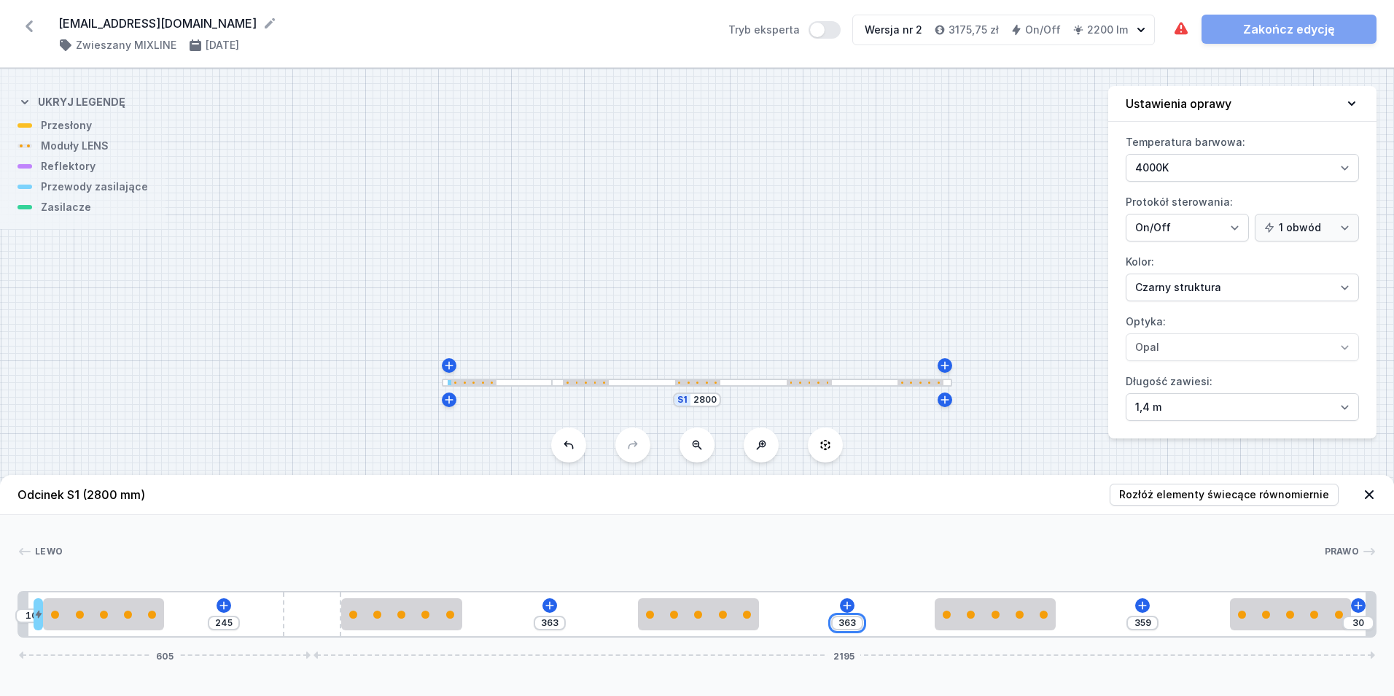
type input "36"
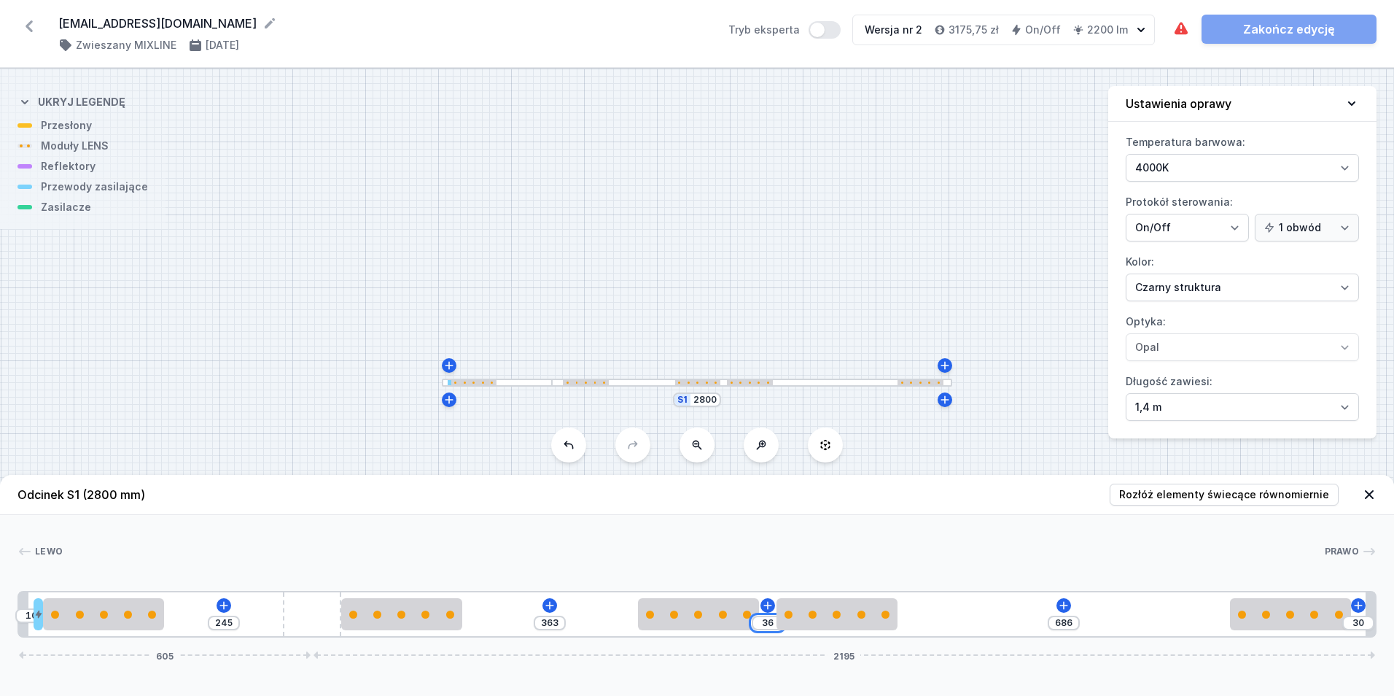
type input "360"
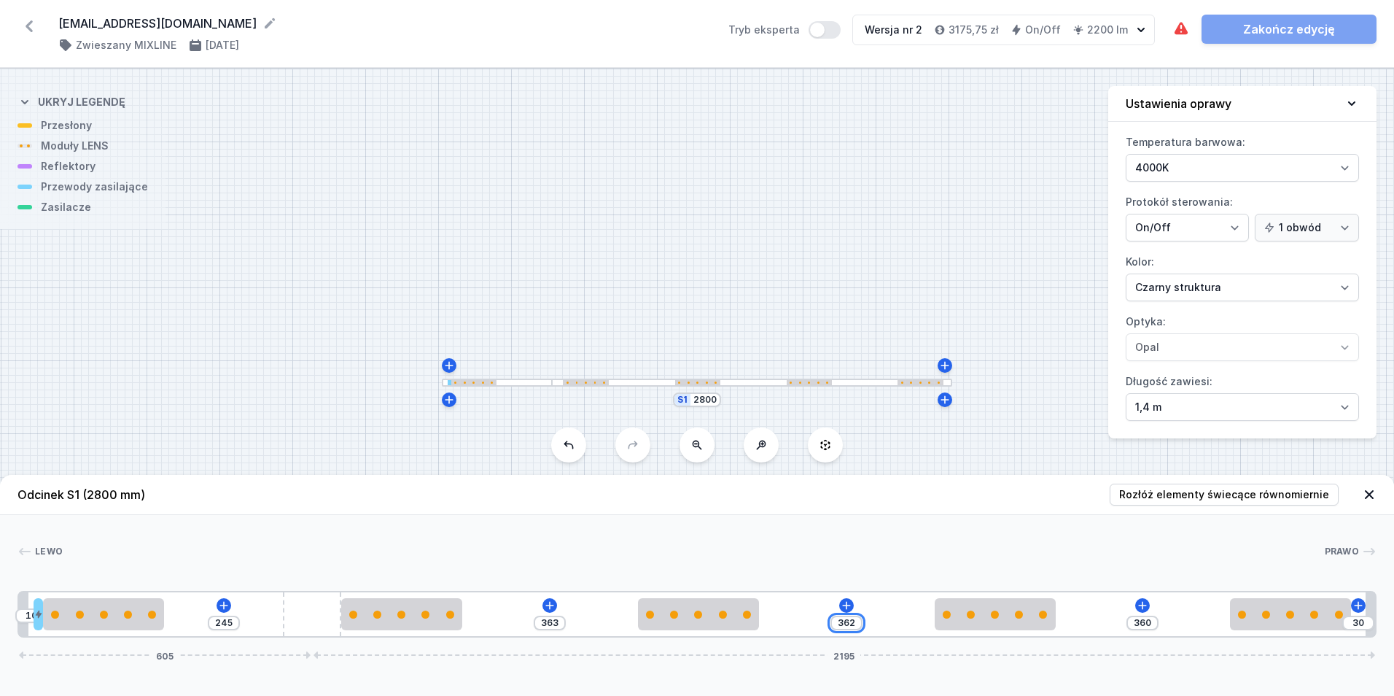
type input "362"
click at [556, 618] on input "363" at bounding box center [549, 623] width 23 height 12
type input "362"
type input "363"
type input "362"
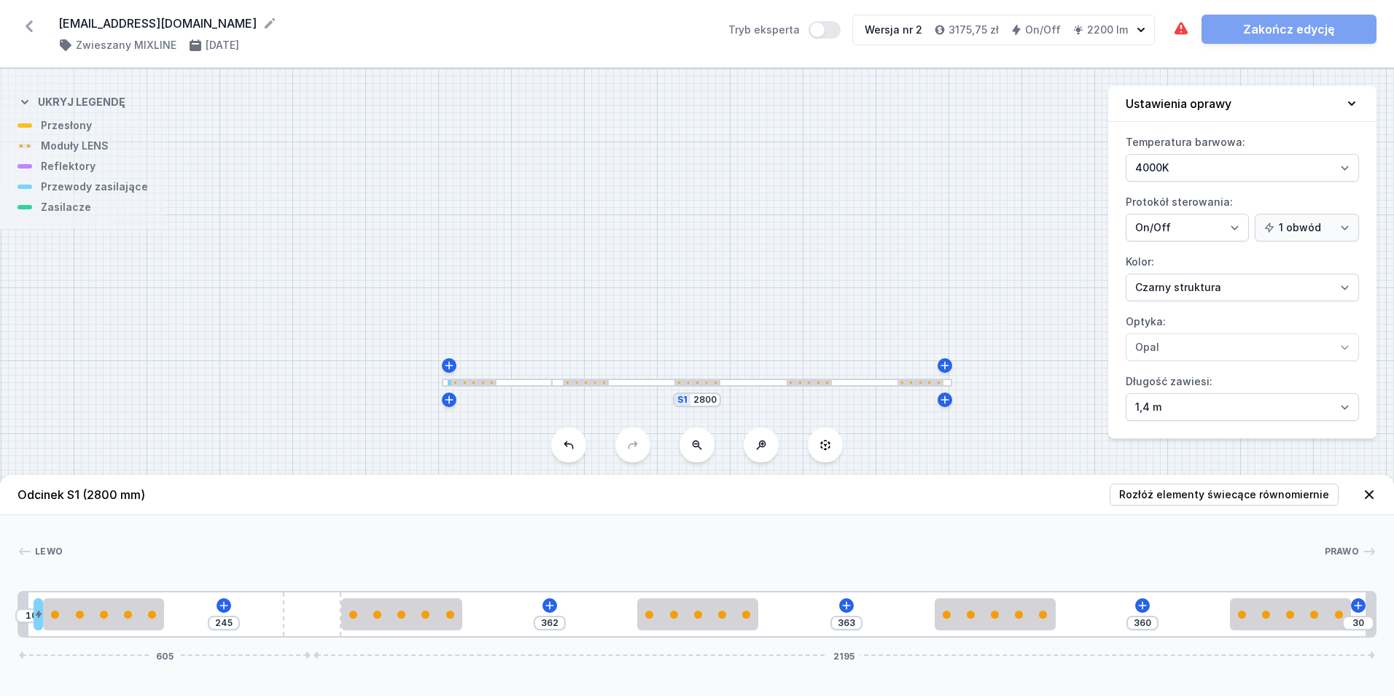
click at [957, 548] on div at bounding box center [693, 551] width 1261 height 15
click at [857, 621] on input "363" at bounding box center [846, 623] width 23 height 12
type input "361"
type input "362"
click at [1140, 601] on icon at bounding box center [1143, 605] width 12 height 12
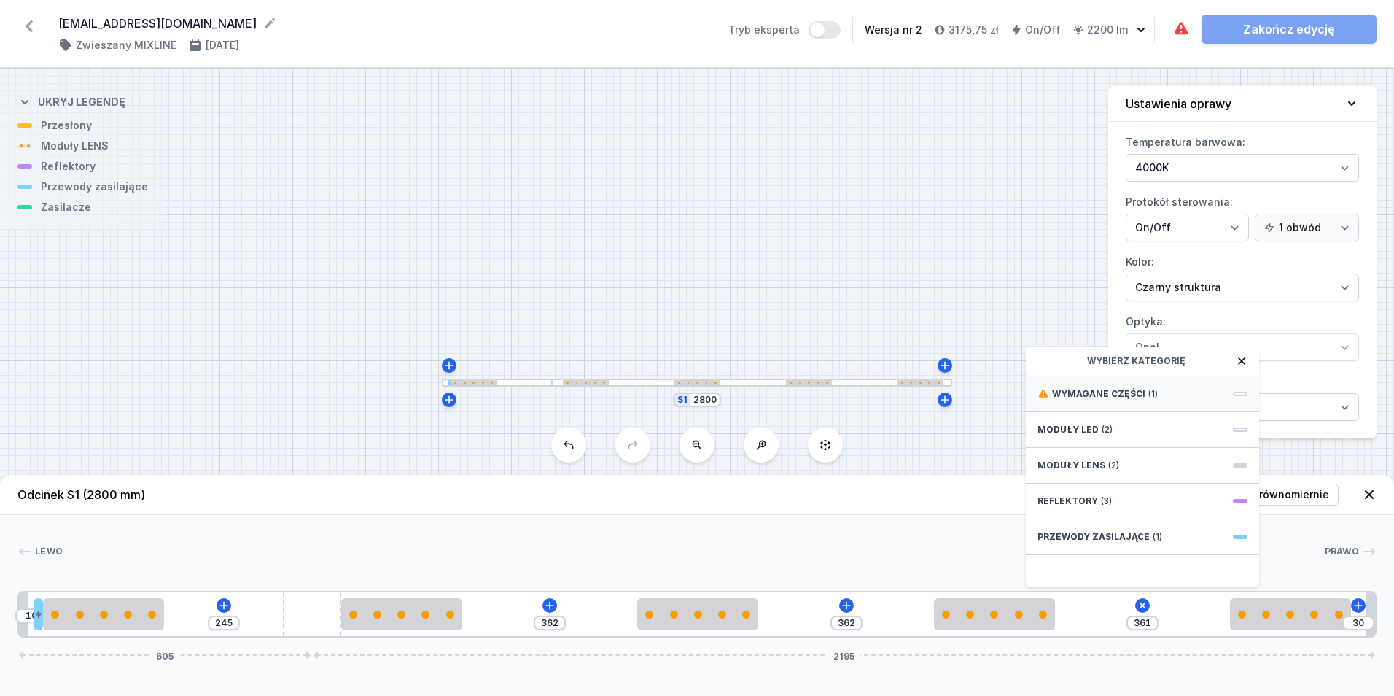
click at [1154, 390] on span "(1)" at bounding box center [1152, 394] width 9 height 12
click at [1156, 389] on span "ON/OFF Driver - up to 32W" at bounding box center [1143, 392] width 210 height 15
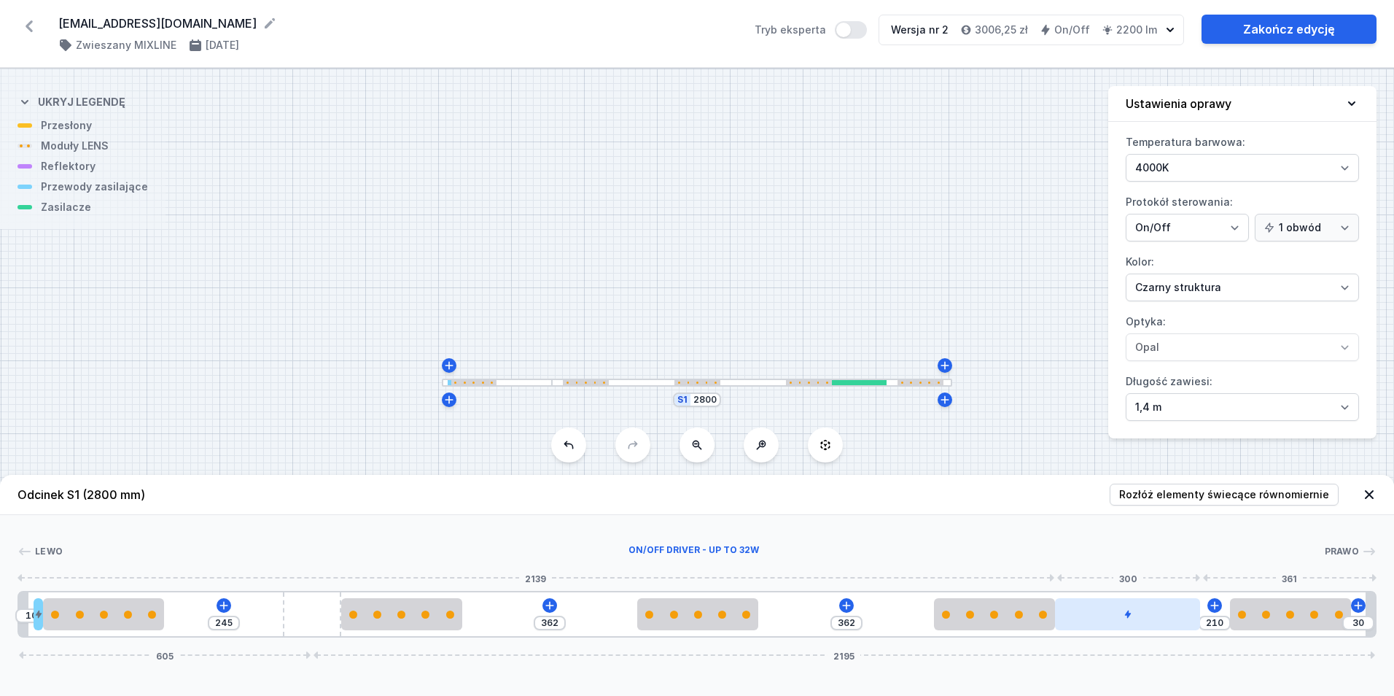
type input "361"
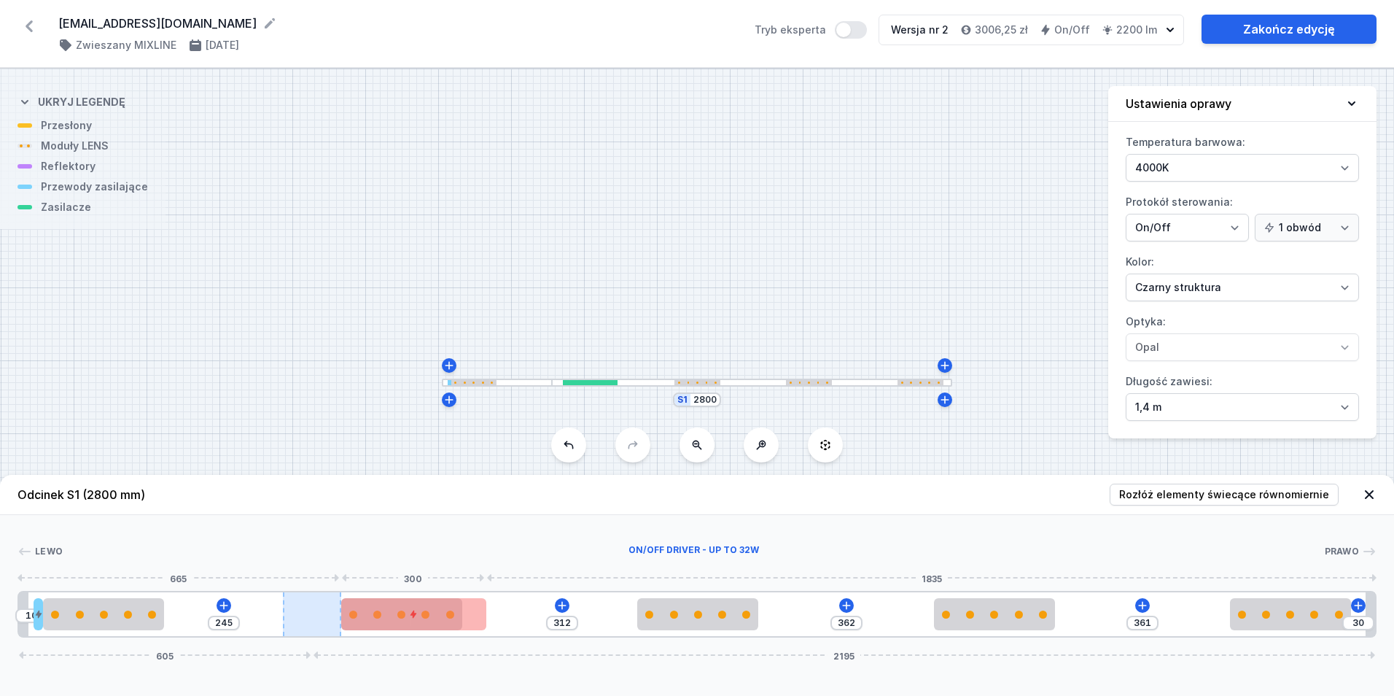
type input "362"
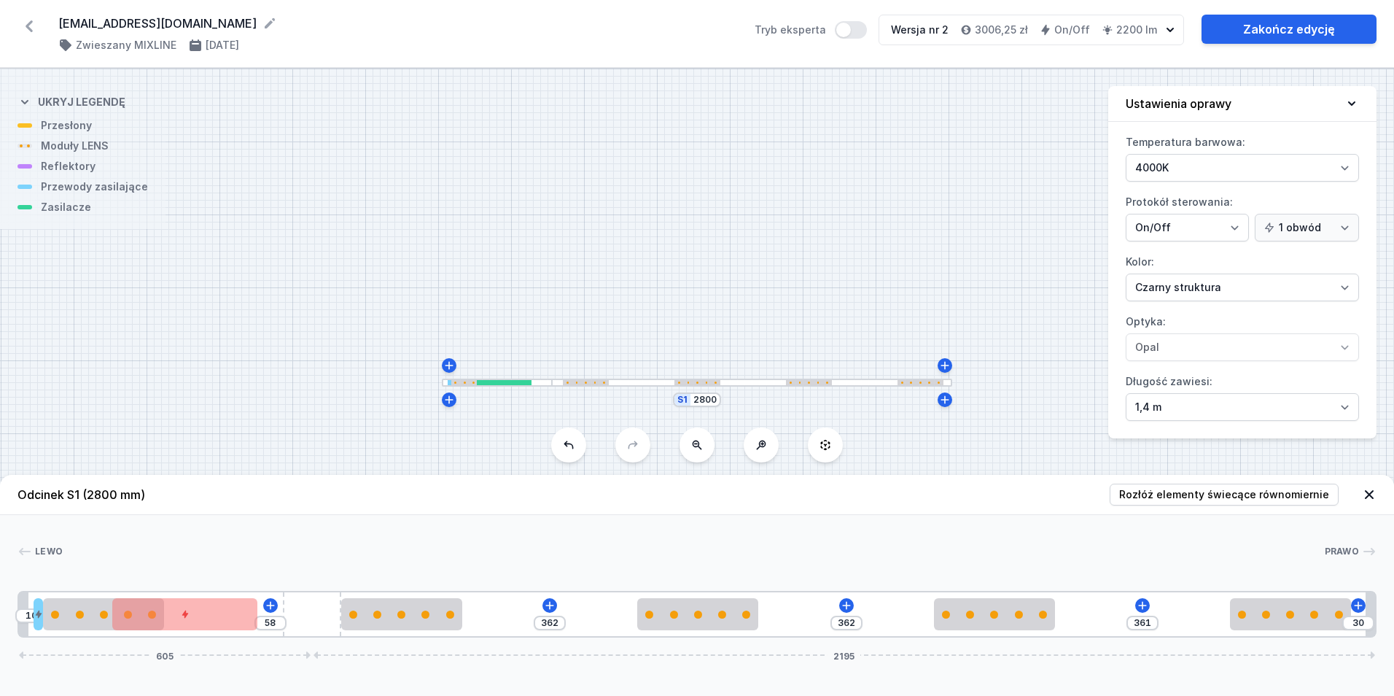
type input "56"
type input "62"
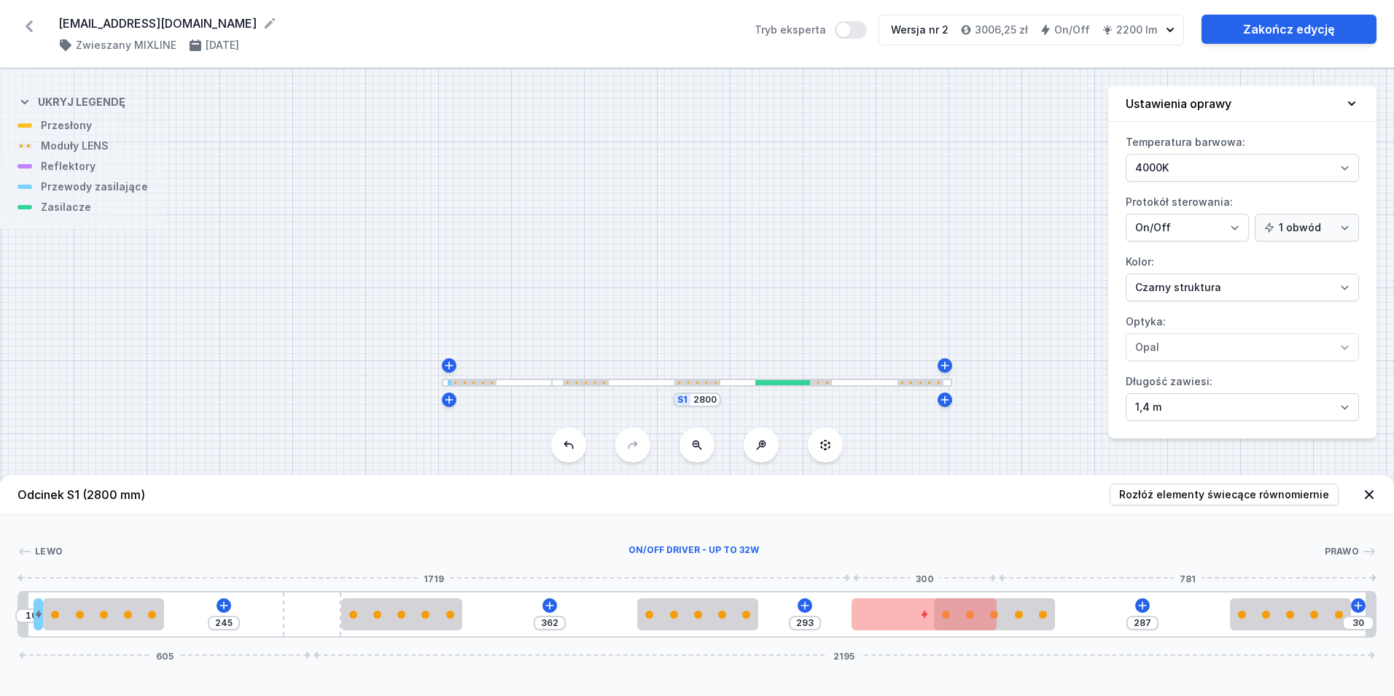
type input "228"
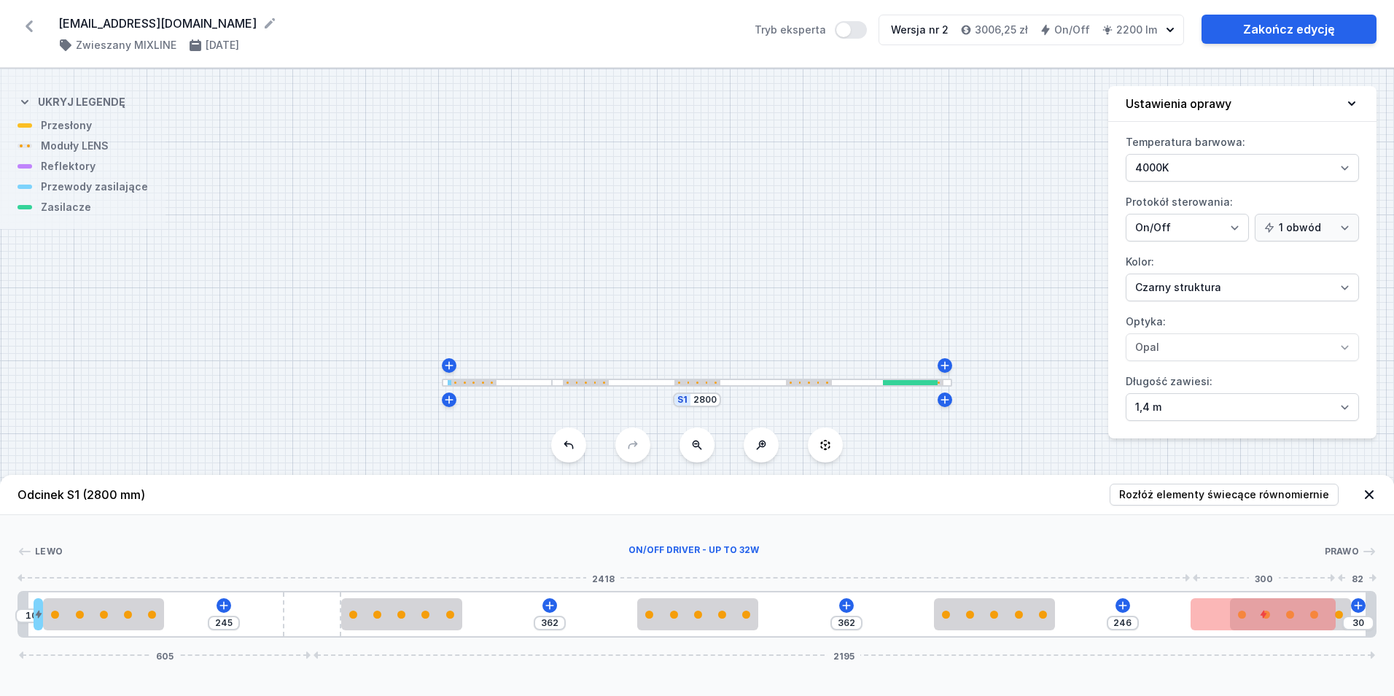
type input "208"
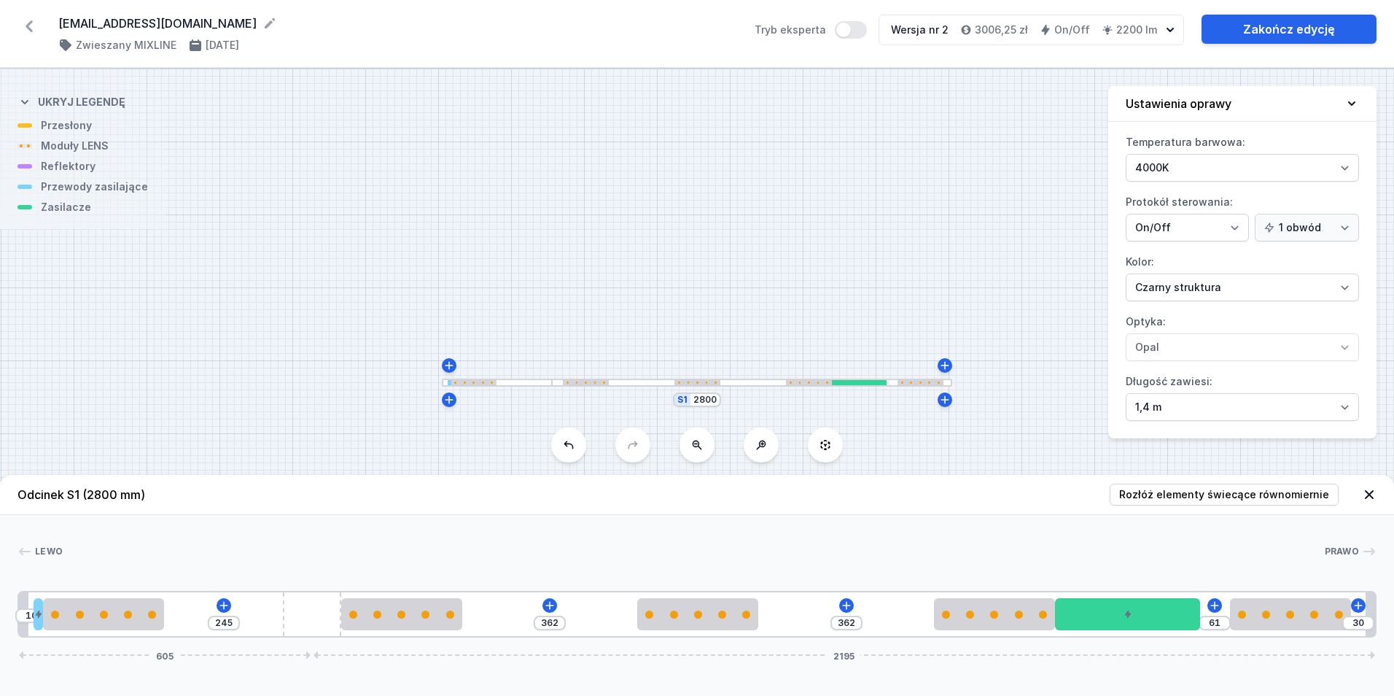
drag, startPoint x: 1154, startPoint y: 628, endPoint x: 1177, endPoint y: 633, distance: 23.2
type input "245"
type input "362"
type input "61"
type input "10"
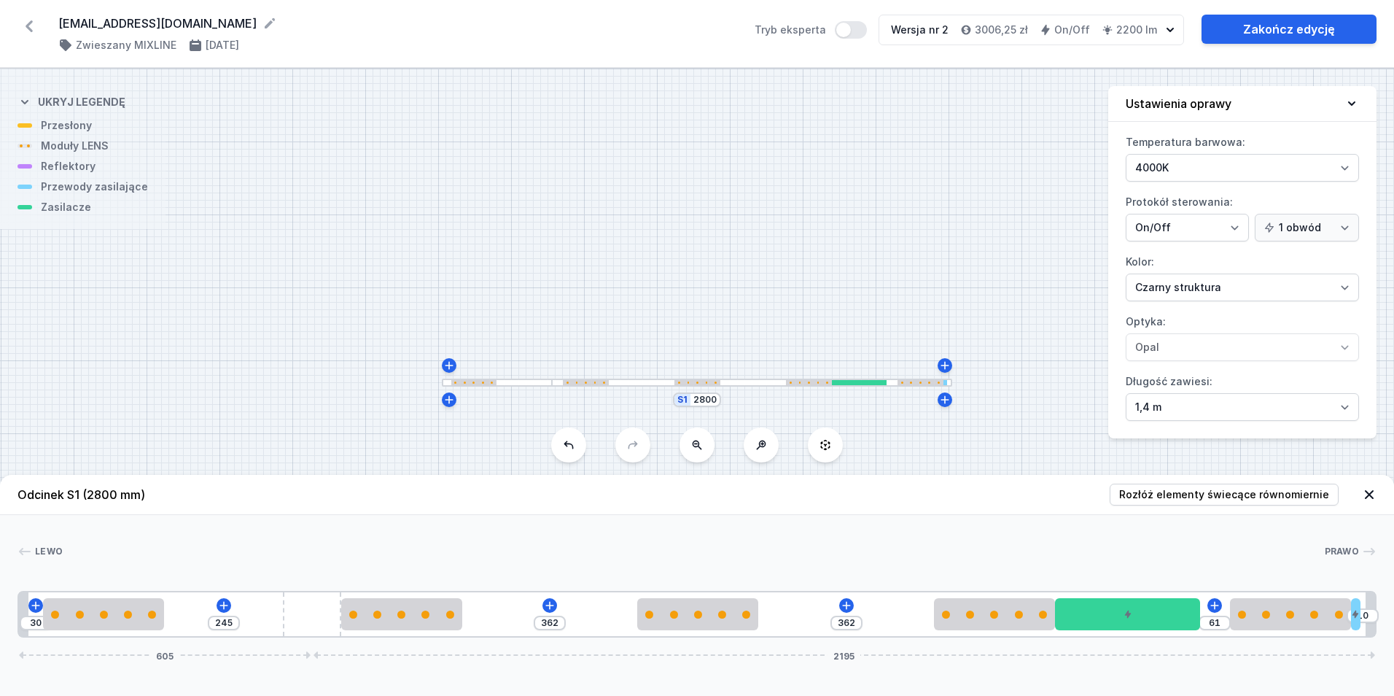
drag, startPoint x: 41, startPoint y: 618, endPoint x: 1542, endPoint y: 588, distance: 1501.7
click at [1293, 34] on link "Zakończ edycję" at bounding box center [1289, 29] width 175 height 29
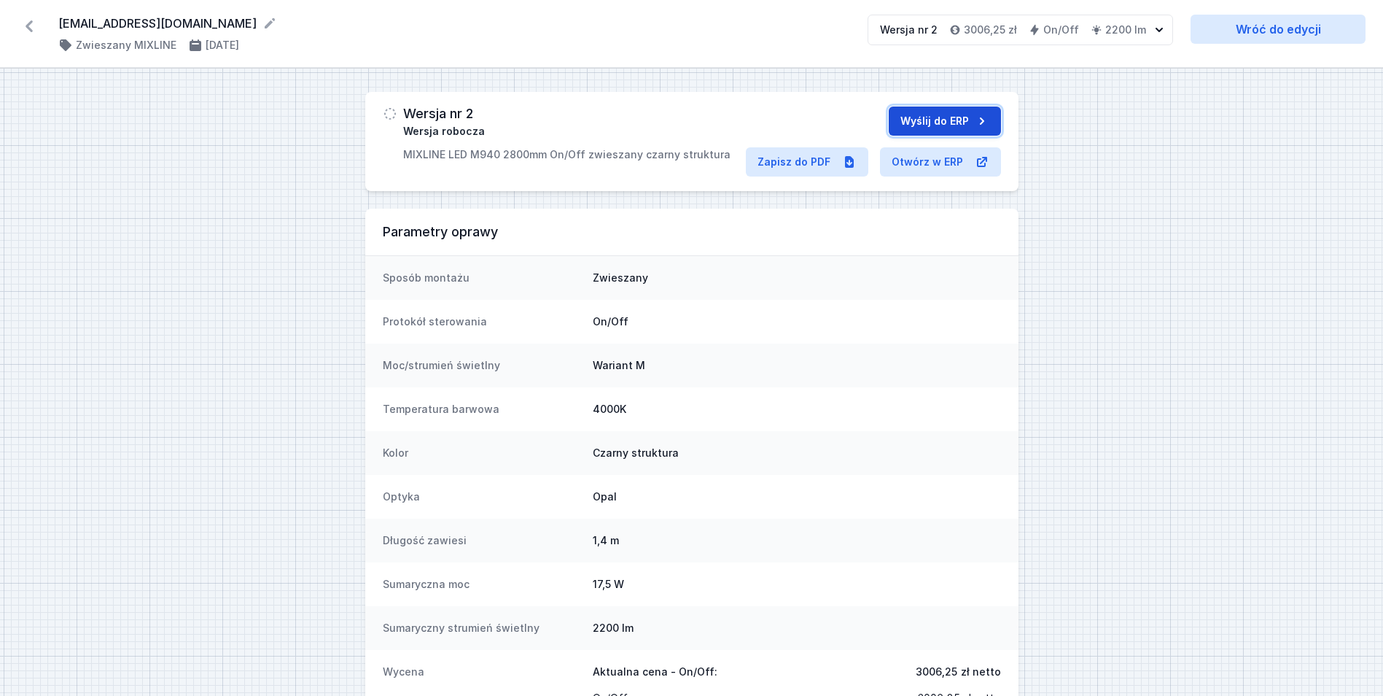
click at [926, 120] on button "Wyślij do ERP" at bounding box center [945, 120] width 112 height 29
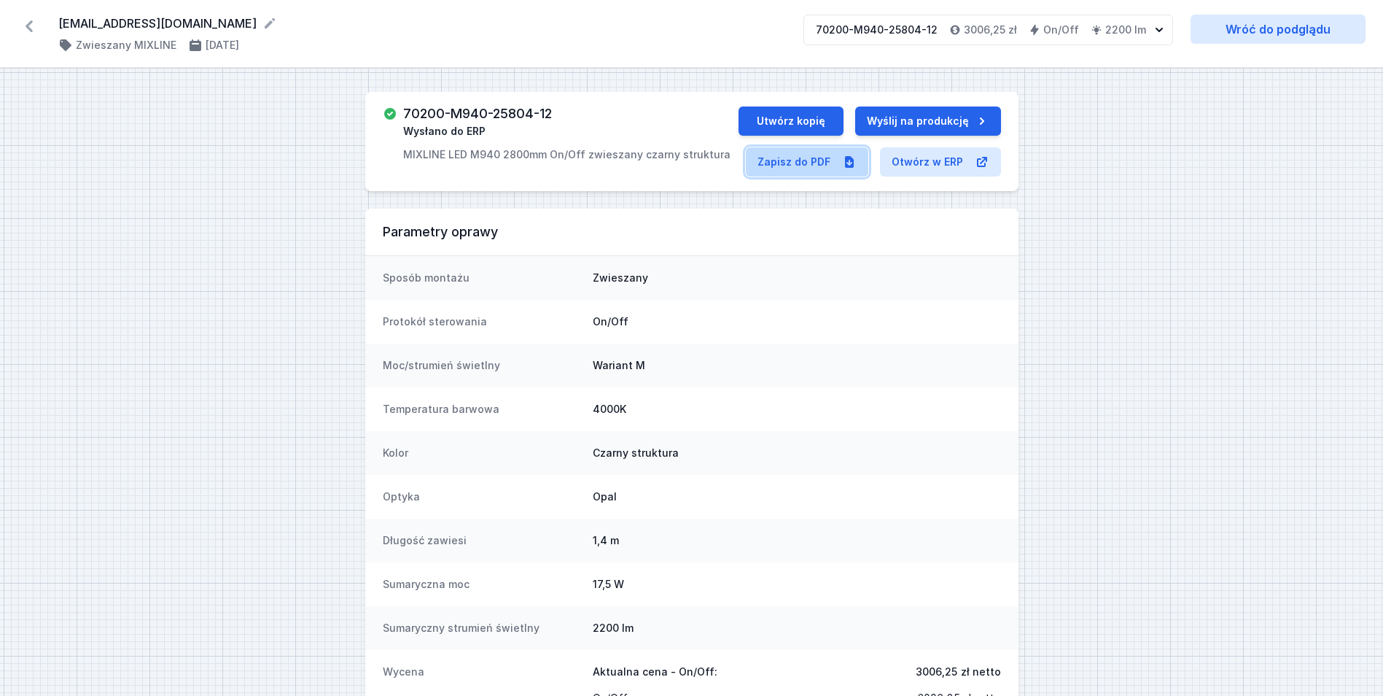
click at [792, 164] on link "Zapisz do PDF" at bounding box center [807, 161] width 123 height 29
click at [779, 114] on button "Utwórz kopię" at bounding box center [791, 120] width 105 height 29
select select "4000"
select select "2"
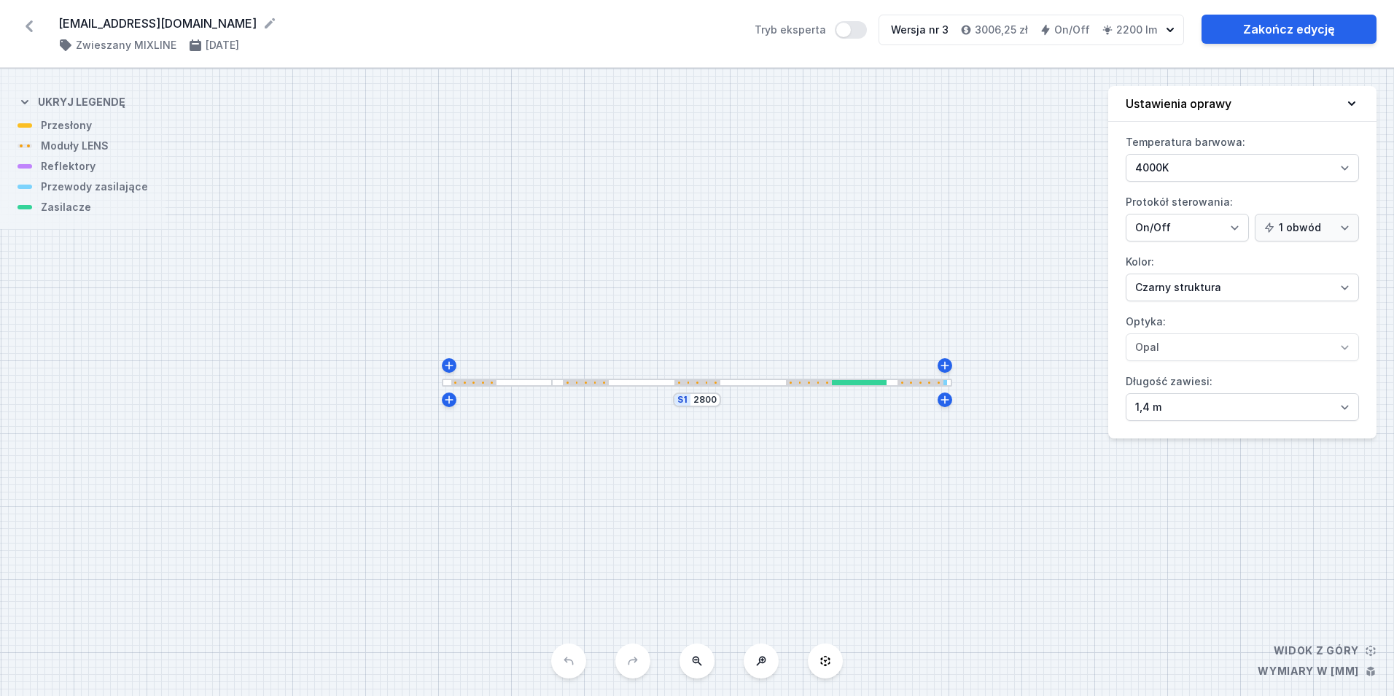
click at [562, 388] on div "S1 2800" at bounding box center [697, 382] width 1394 height 627
click at [691, 385] on div at bounding box center [752, 382] width 400 height 8
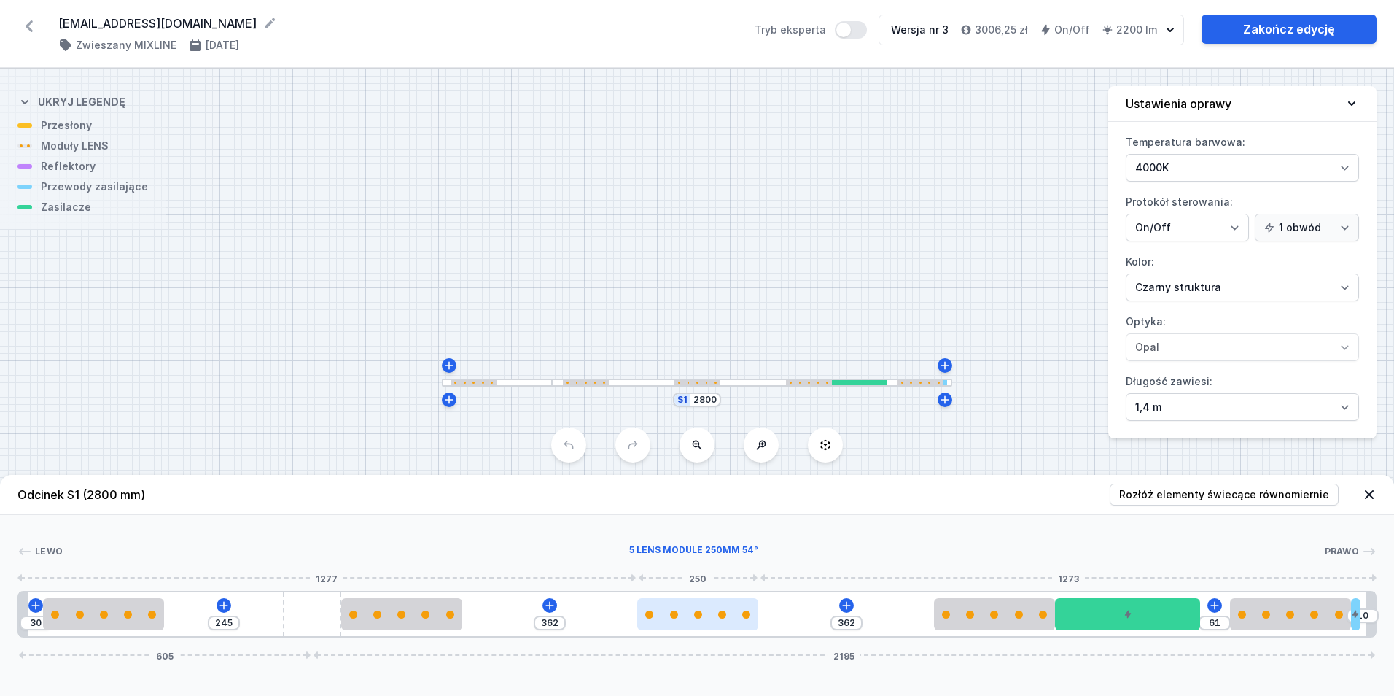
click at [705, 610] on div at bounding box center [697, 614] width 121 height 8
select select "3278"
click at [741, 576] on button at bounding box center [734, 572] width 31 height 19
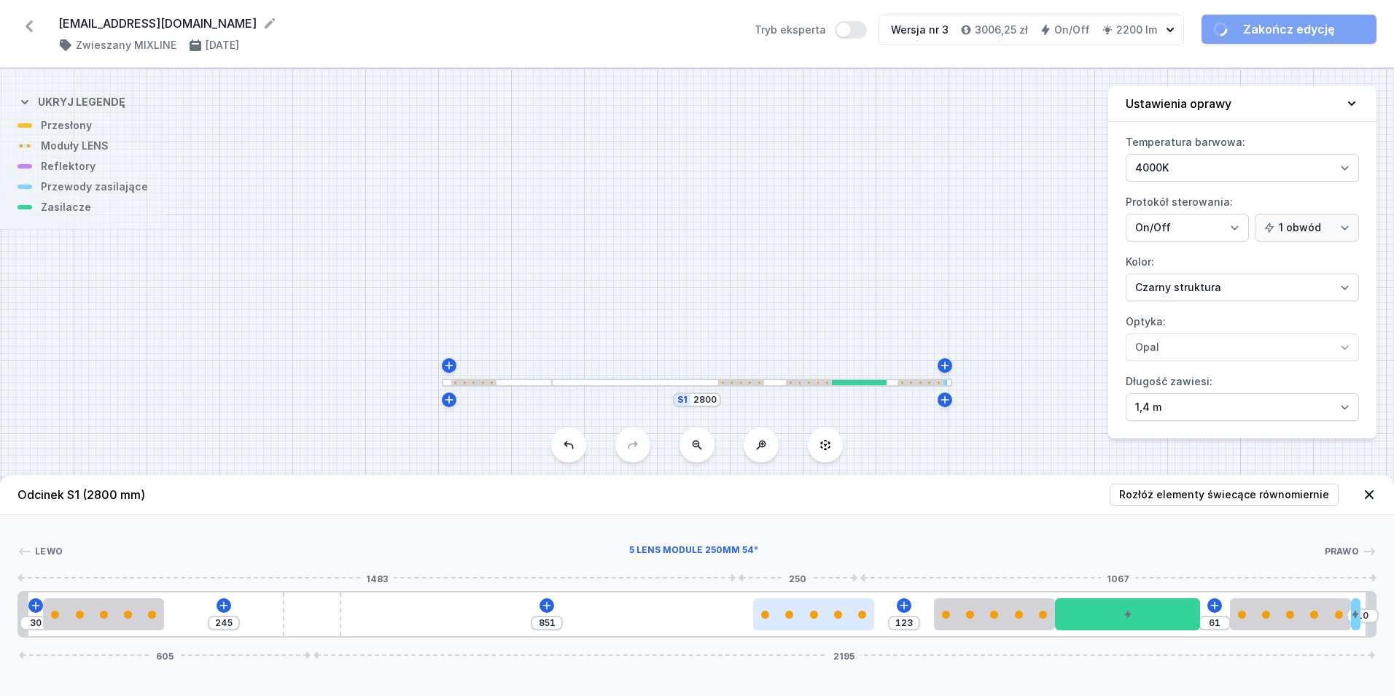
type input "104"
type input "870"
type input "102"
type input "872"
type input "98"
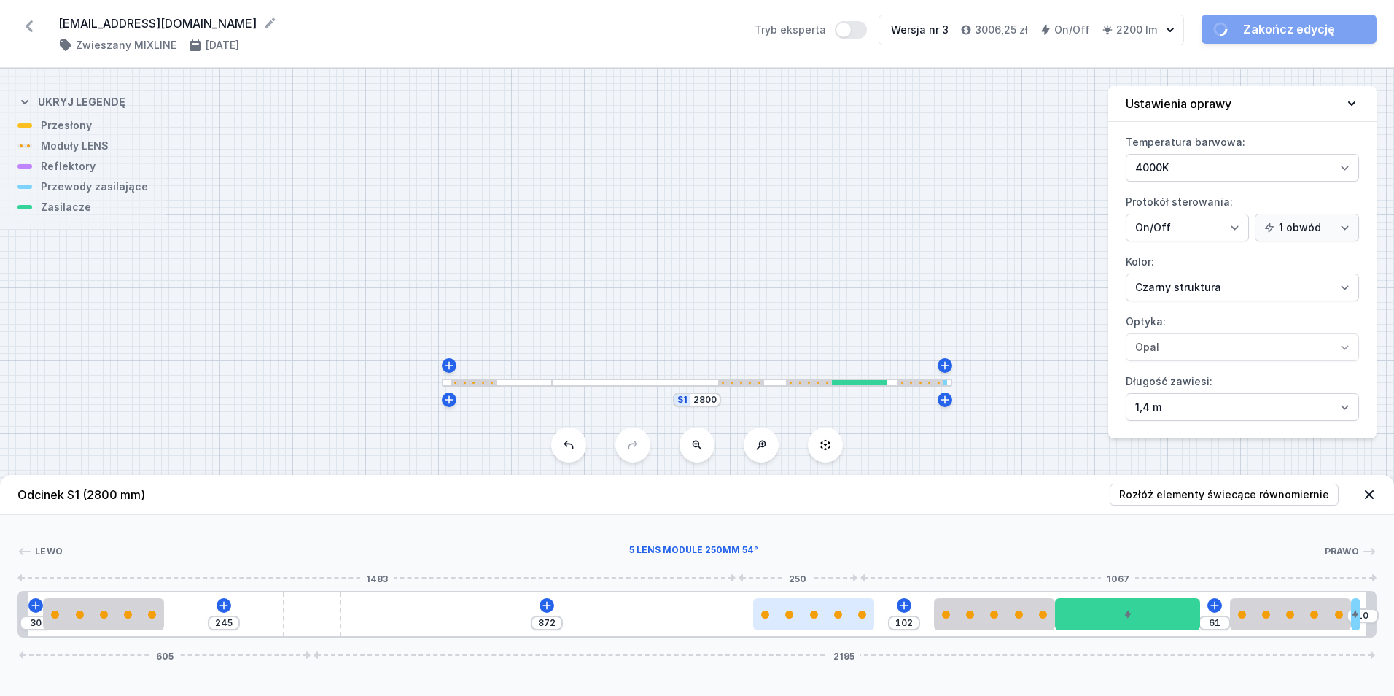
type input "876"
type input "79"
type input "895"
type input "54"
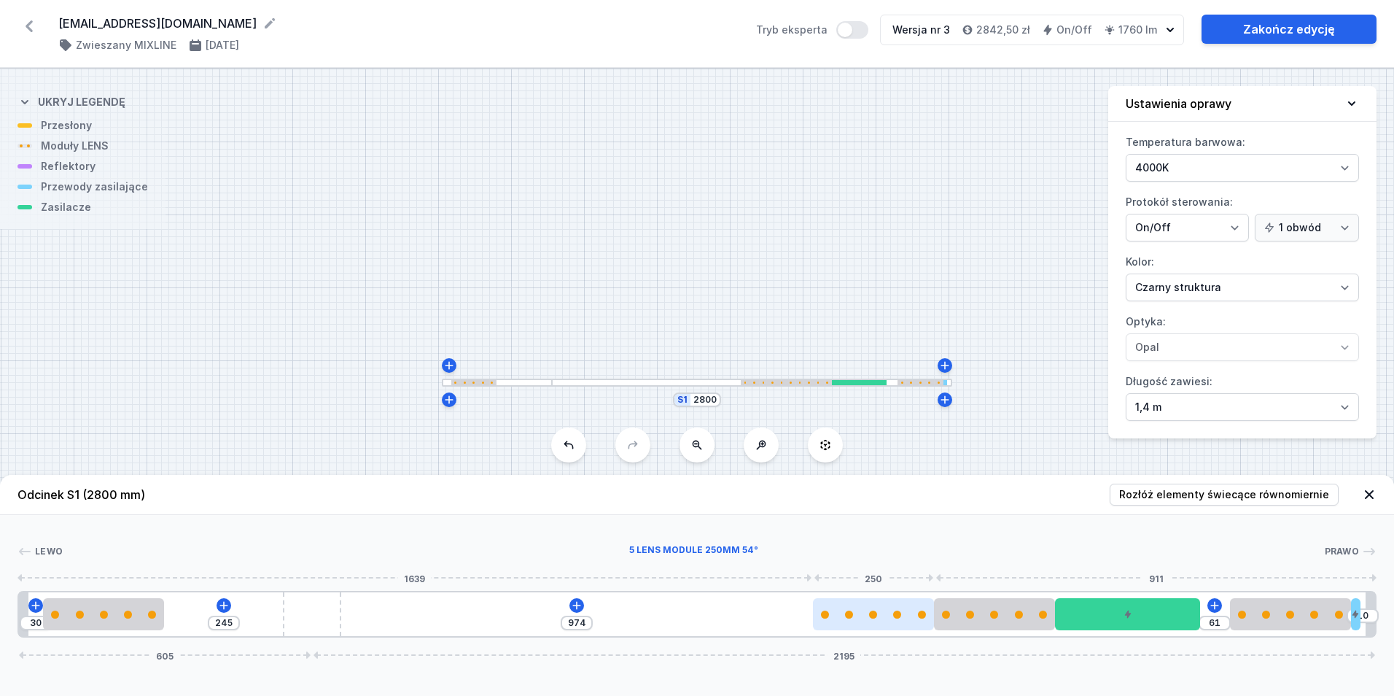
drag, startPoint x: 427, startPoint y: 609, endPoint x: 819, endPoint y: 621, distance: 391.8
click at [898, 622] on div at bounding box center [873, 614] width 121 height 32
click at [575, 603] on icon at bounding box center [577, 605] width 12 height 12
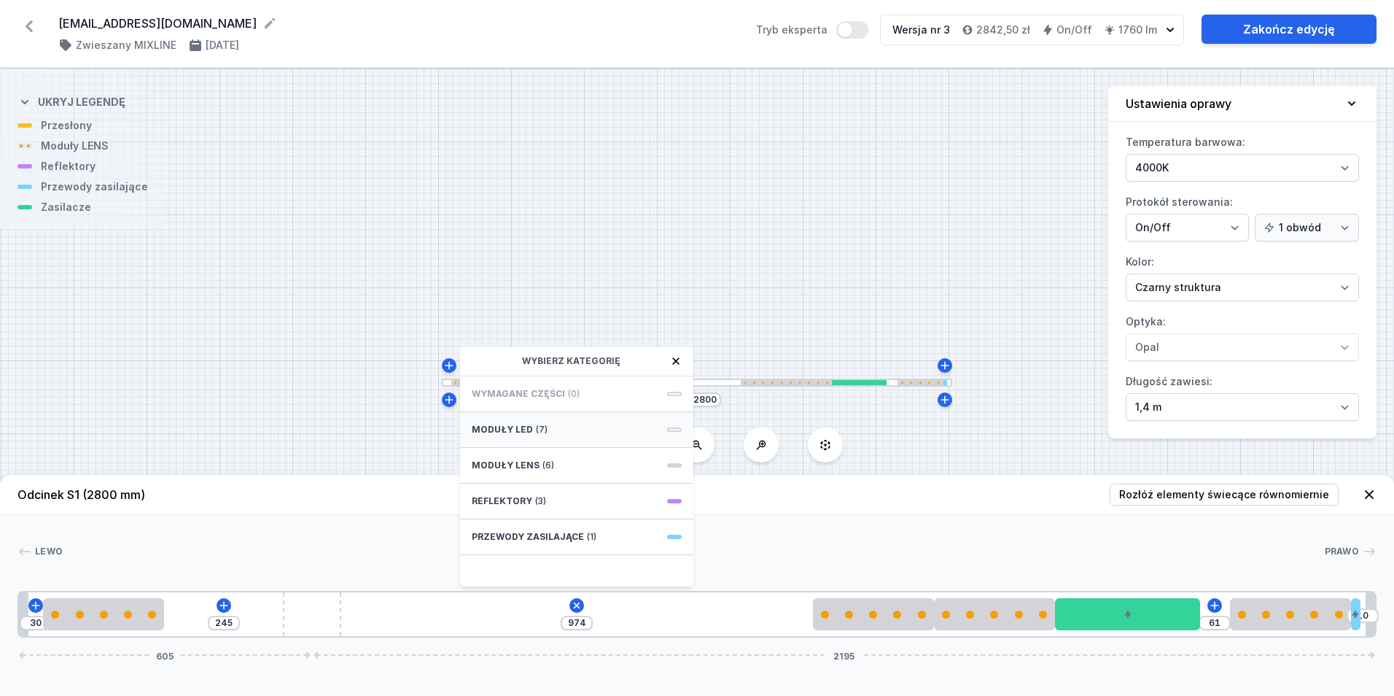
click at [563, 423] on div "Moduły LED (7)" at bounding box center [576, 430] width 233 height 36
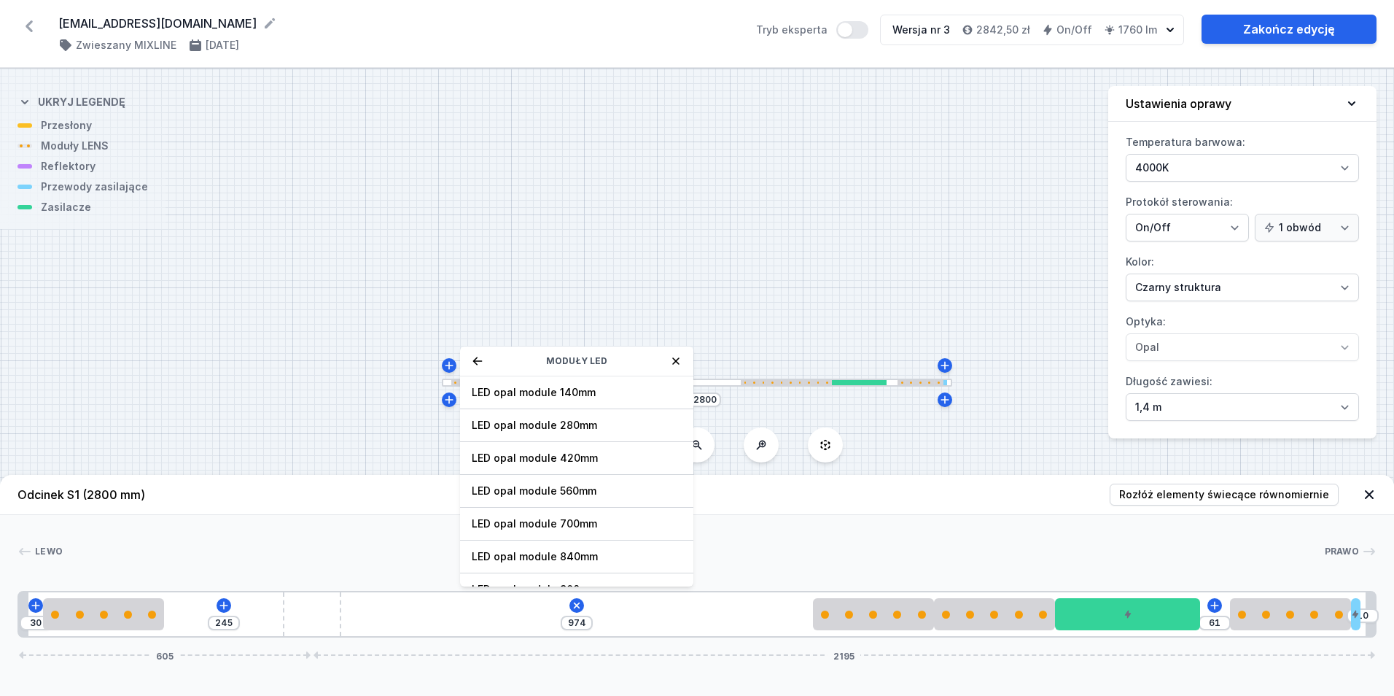
click at [607, 554] on span "LED opal module 840mm" at bounding box center [577, 556] width 210 height 15
type input "193"
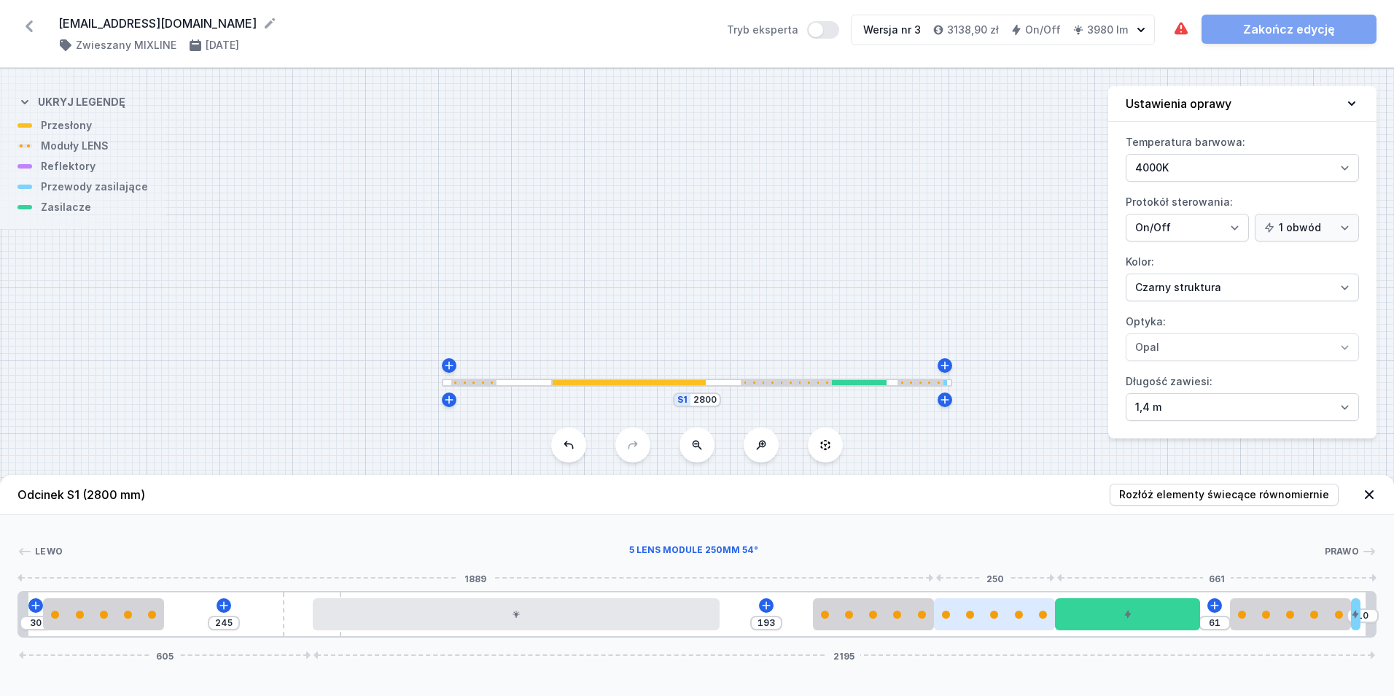
click at [1016, 624] on div at bounding box center [994, 614] width 121 height 32
select select "3278"
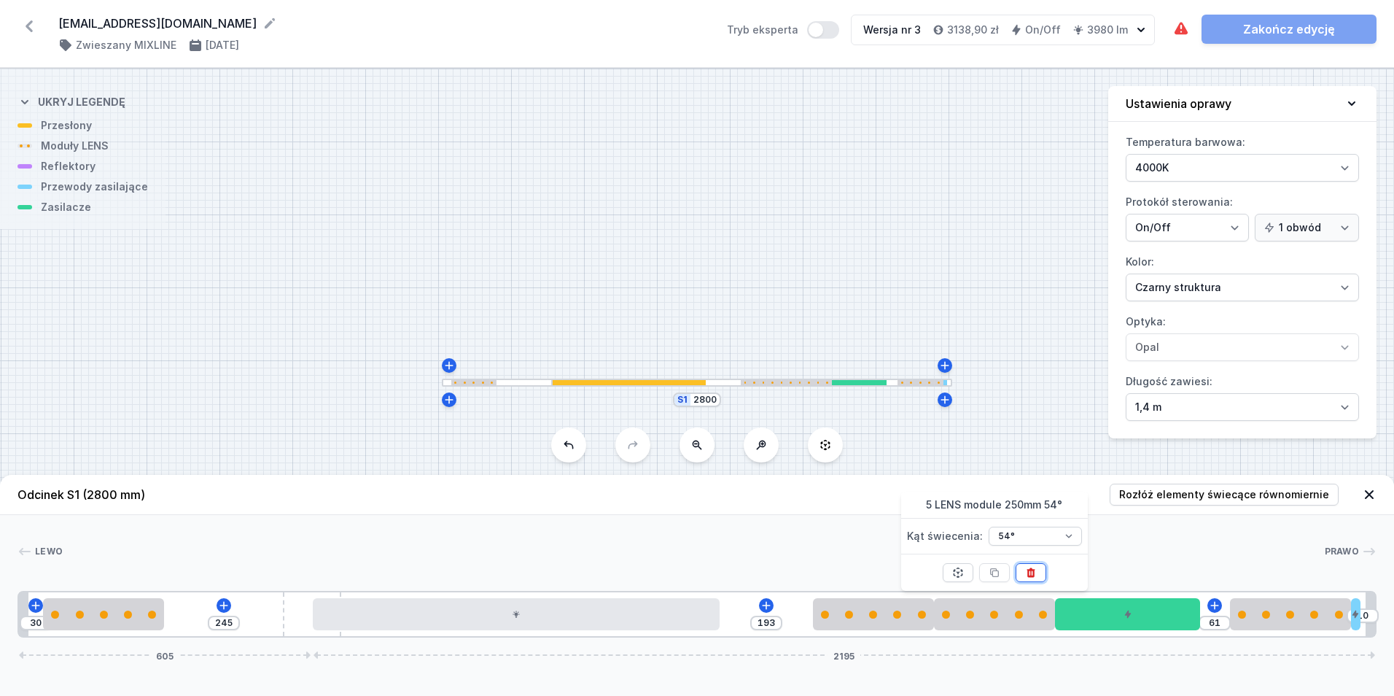
click at [1040, 578] on button at bounding box center [1031, 572] width 31 height 19
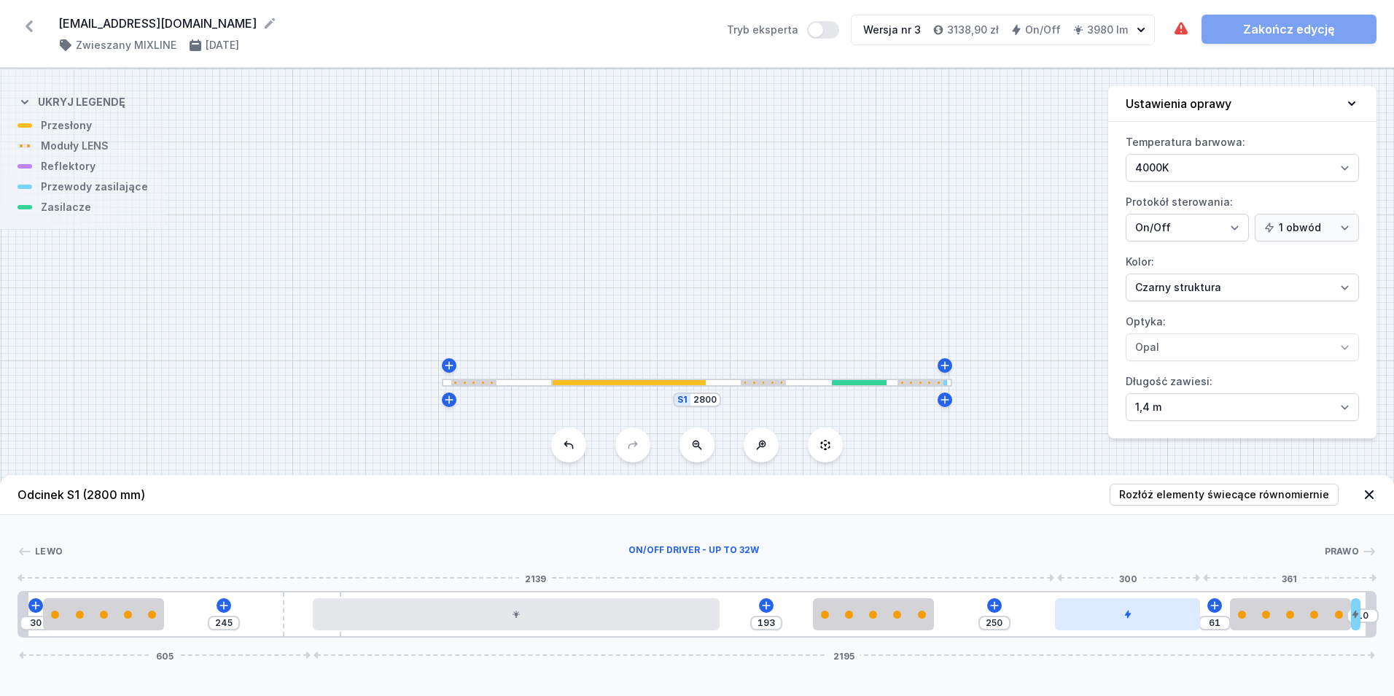
click at [1114, 614] on div at bounding box center [1127, 614] width 145 height 32
type input "98"
type input "213"
click at [1108, 604] on div at bounding box center [1109, 614] width 145 height 32
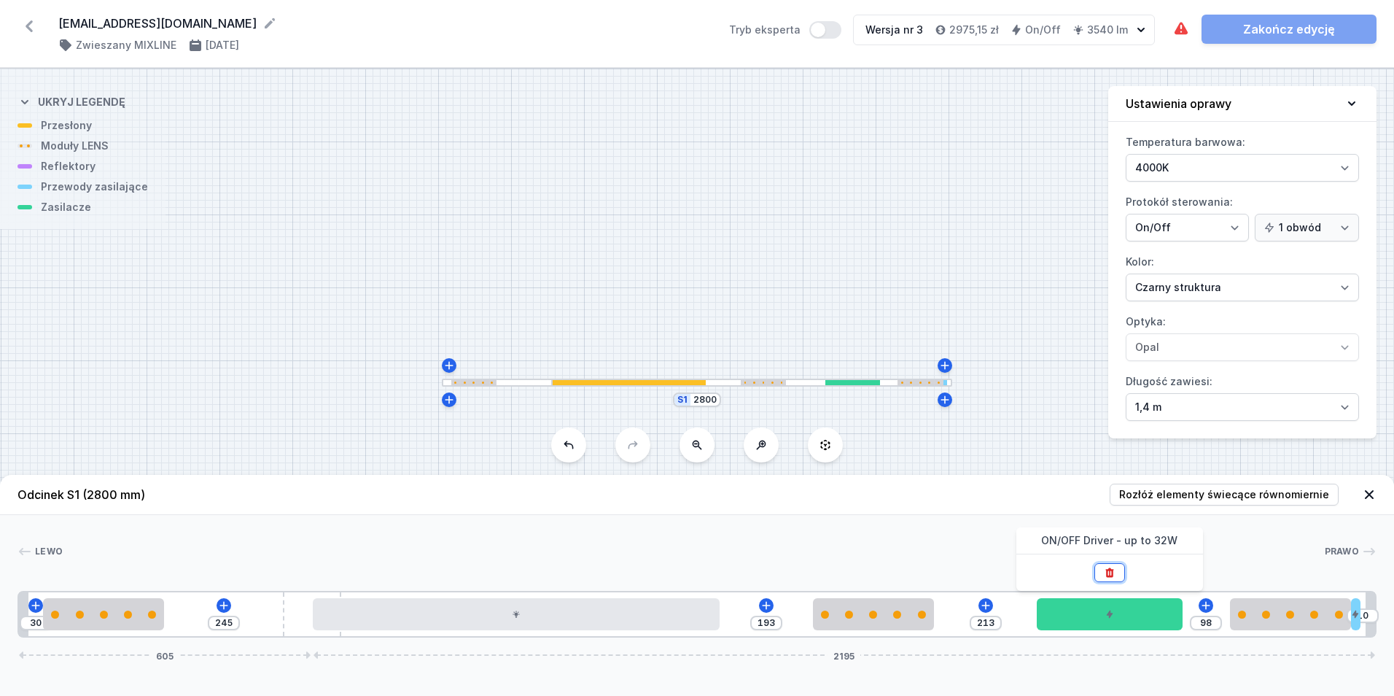
click at [1106, 574] on icon at bounding box center [1110, 573] width 12 height 12
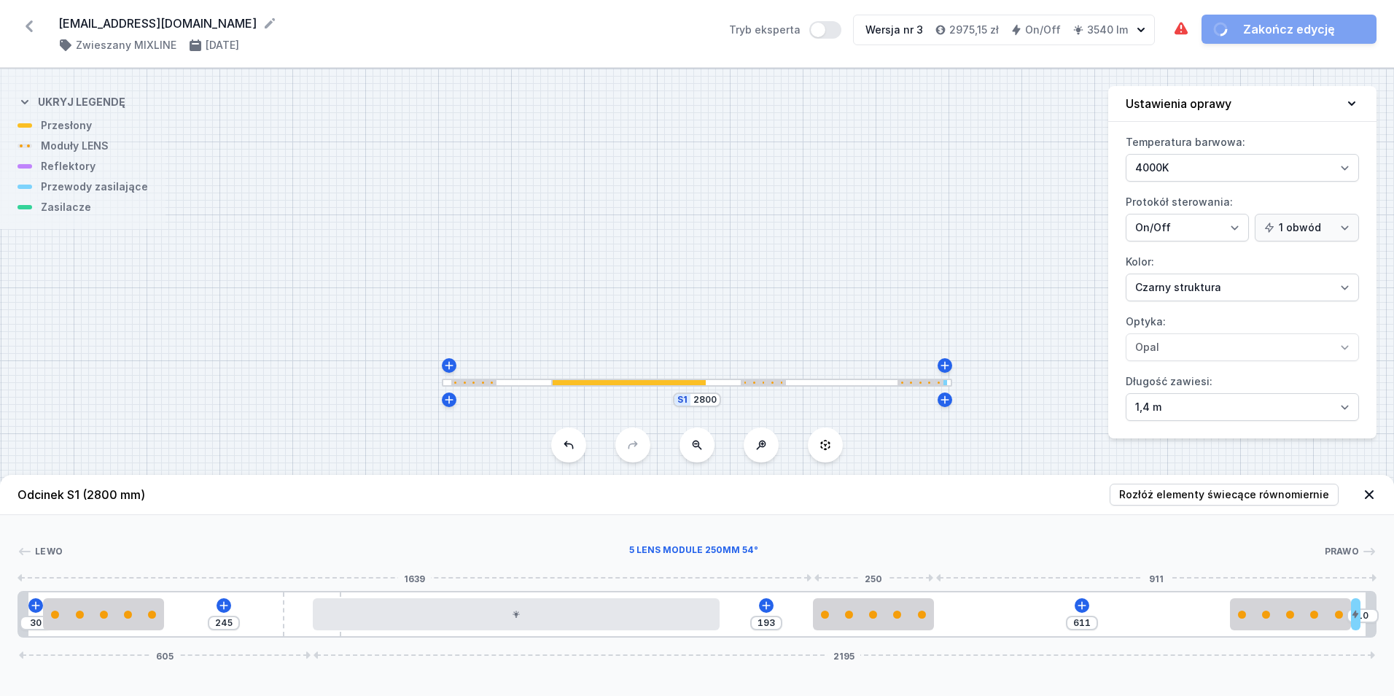
type input "639"
type input "165"
type input "641"
type input "163"
type input "647"
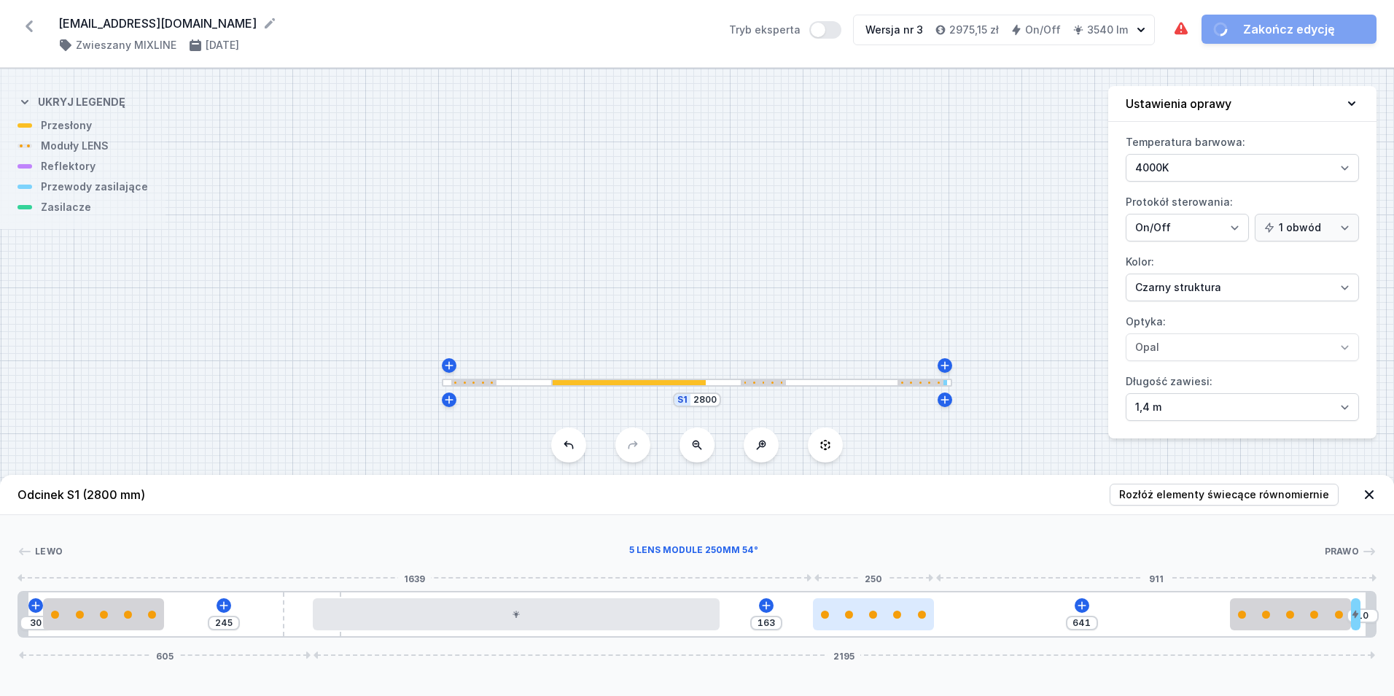
type input "157"
type input "669"
type input "135"
type input "804"
drag, startPoint x: 922, startPoint y: 623, endPoint x: 820, endPoint y: 626, distance: 101.4
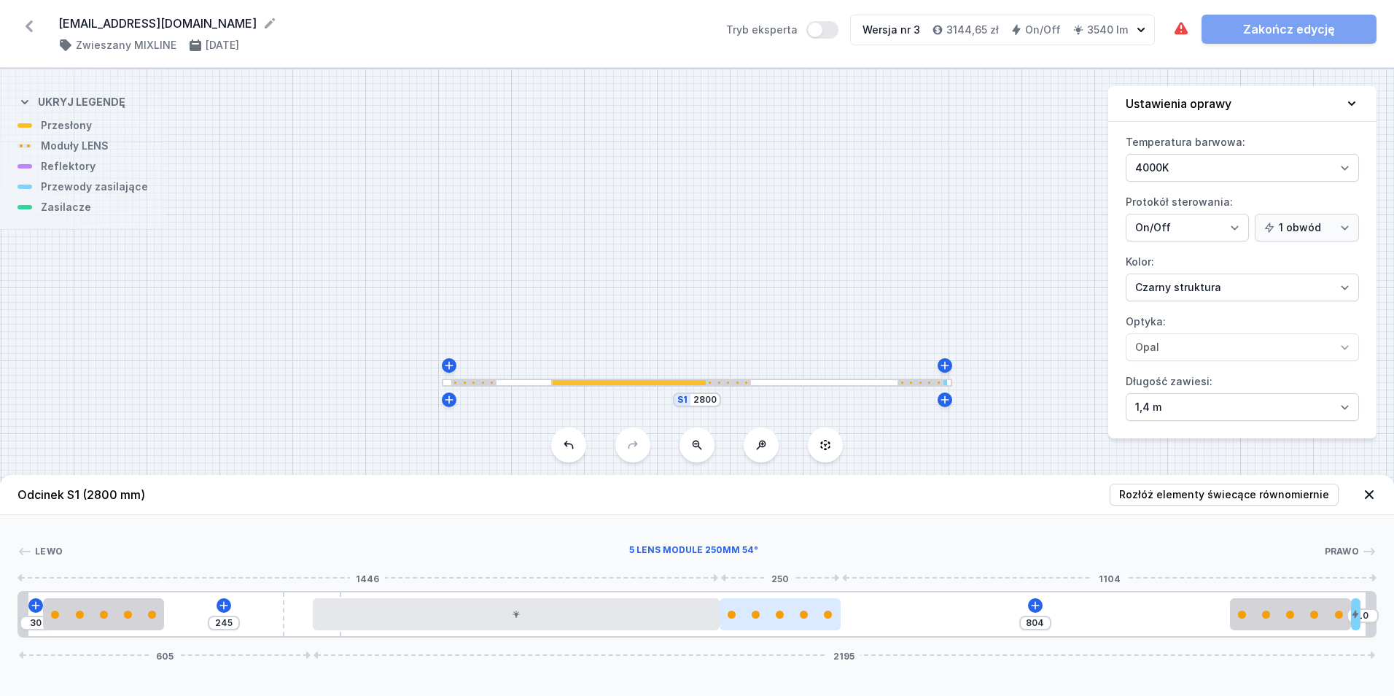
click at [820, 626] on div at bounding box center [780, 614] width 121 height 32
drag, startPoint x: 292, startPoint y: 618, endPoint x: 284, endPoint y: 615, distance: 7.6
click at [19, 614] on div "245" at bounding box center [19, 614] width 0 height 0
drag, startPoint x: 288, startPoint y: 614, endPoint x: 211, endPoint y: 615, distance: 76.6
click at [206, 617] on div "30 245 804 10 605 2195" at bounding box center [697, 614] width 1359 height 47
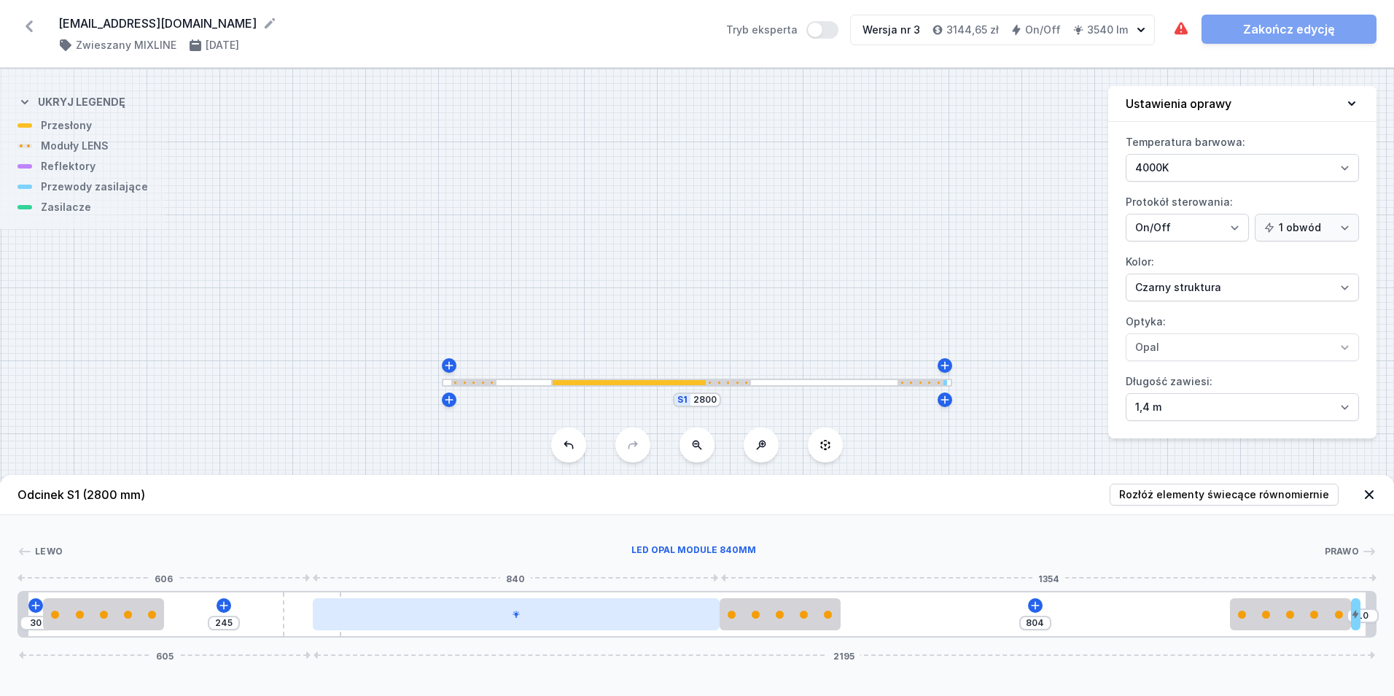
click at [641, 627] on div at bounding box center [516, 614] width 407 height 32
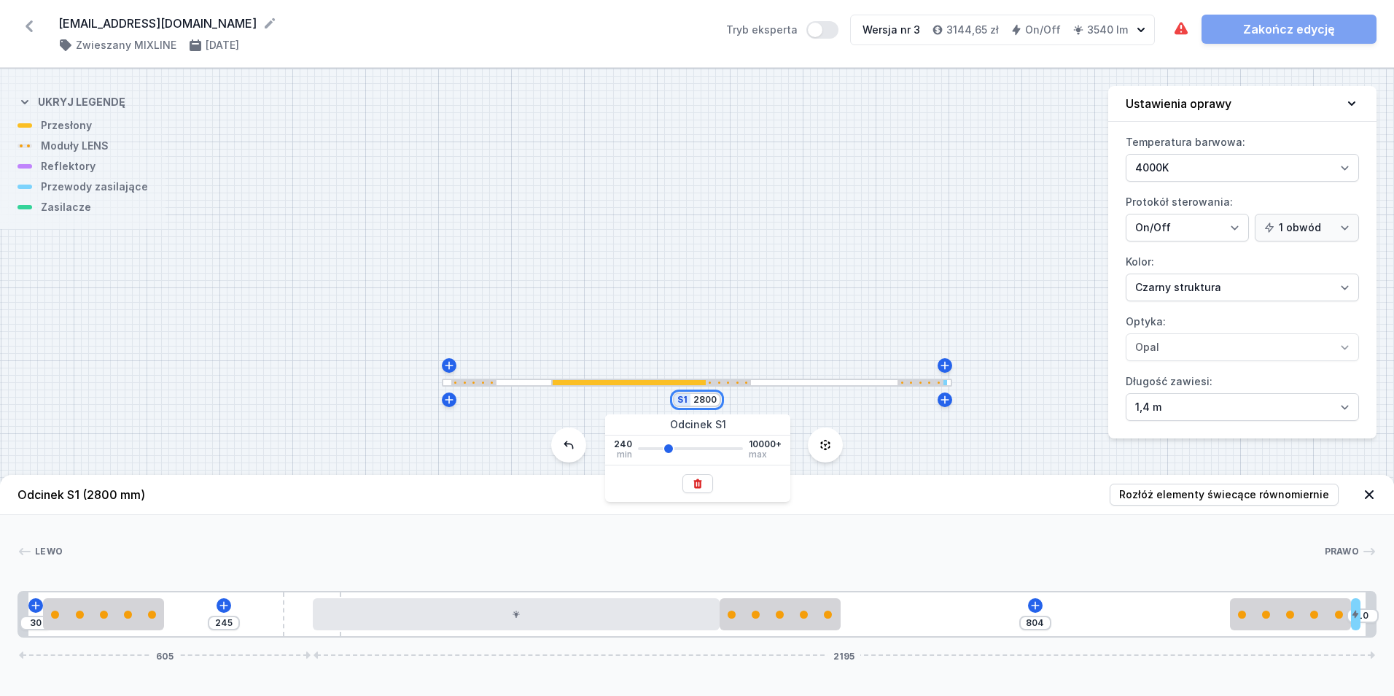
drag, startPoint x: 696, startPoint y: 398, endPoint x: 770, endPoint y: 393, distance: 74.6
click at [769, 393] on div "S1 2800" at bounding box center [697, 382] width 1394 height 627
click at [715, 403] on input "2800" at bounding box center [704, 400] width 23 height 12
drag, startPoint x: 716, startPoint y: 403, endPoint x: 648, endPoint y: 402, distance: 67.8
click at [648, 402] on div "S1 2800" at bounding box center [697, 382] width 1394 height 627
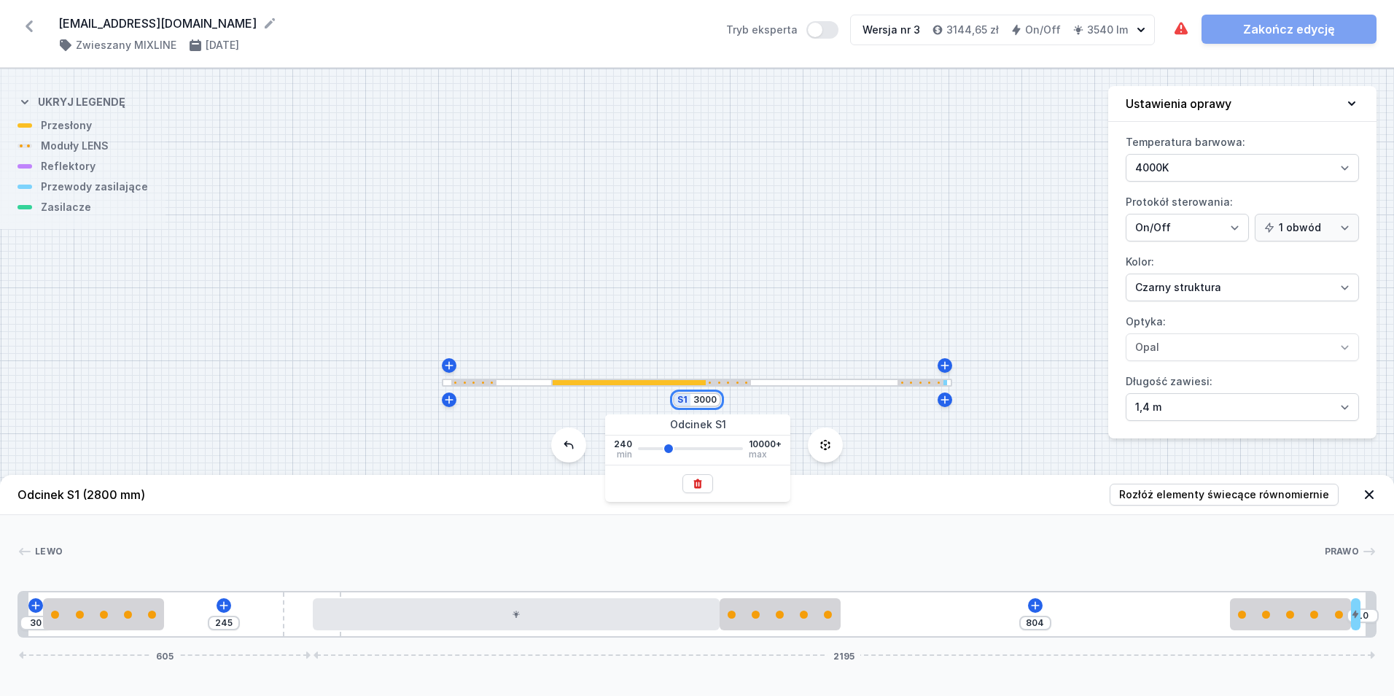
type input "3000"
type input "1140"
type input "139"
click at [629, 261] on div "S1 3000" at bounding box center [697, 382] width 1394 height 627
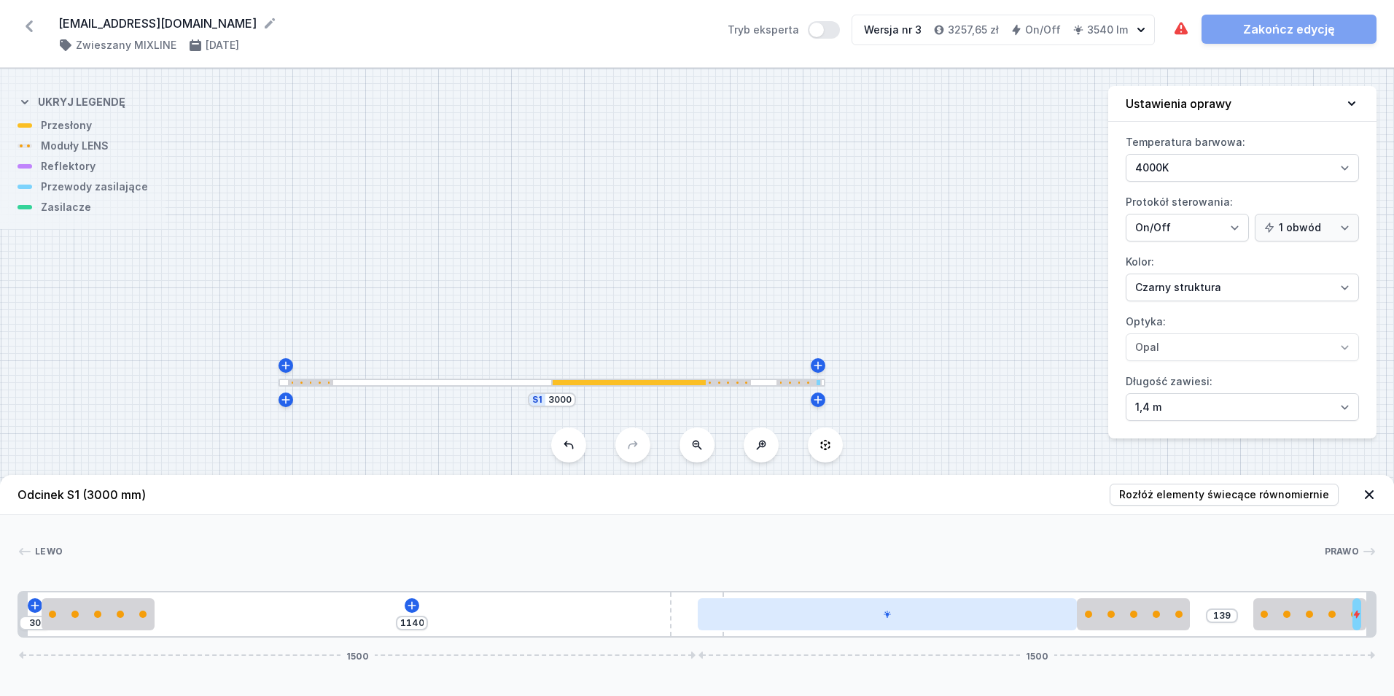
drag, startPoint x: 801, startPoint y: 632, endPoint x: 790, endPoint y: 618, distance: 18.2
click at [790, 628] on div "30 1140 139 1500 1500" at bounding box center [697, 614] width 1359 height 47
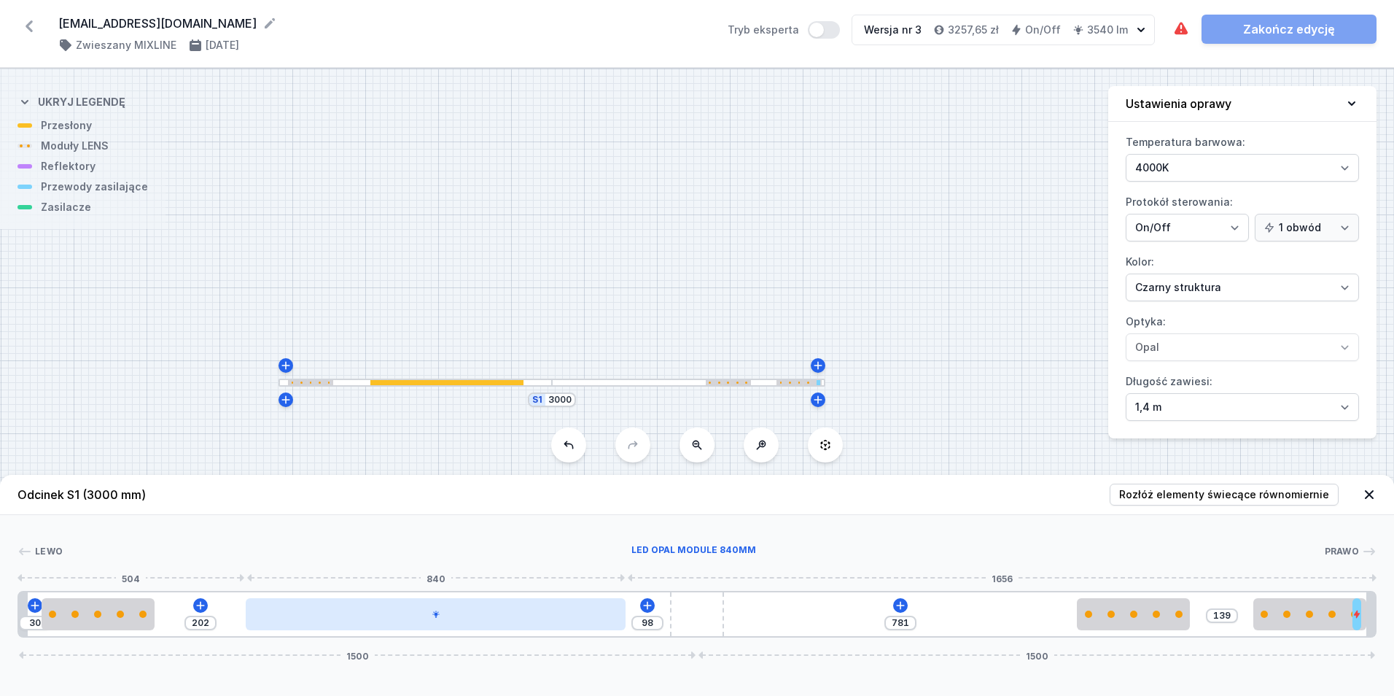
type input "99"
type input "201"
drag, startPoint x: 794, startPoint y: 612, endPoint x: 367, endPoint y: 610, distance: 427.3
click at [341, 602] on div at bounding box center [436, 614] width 380 height 32
click at [405, 624] on div at bounding box center [436, 614] width 380 height 32
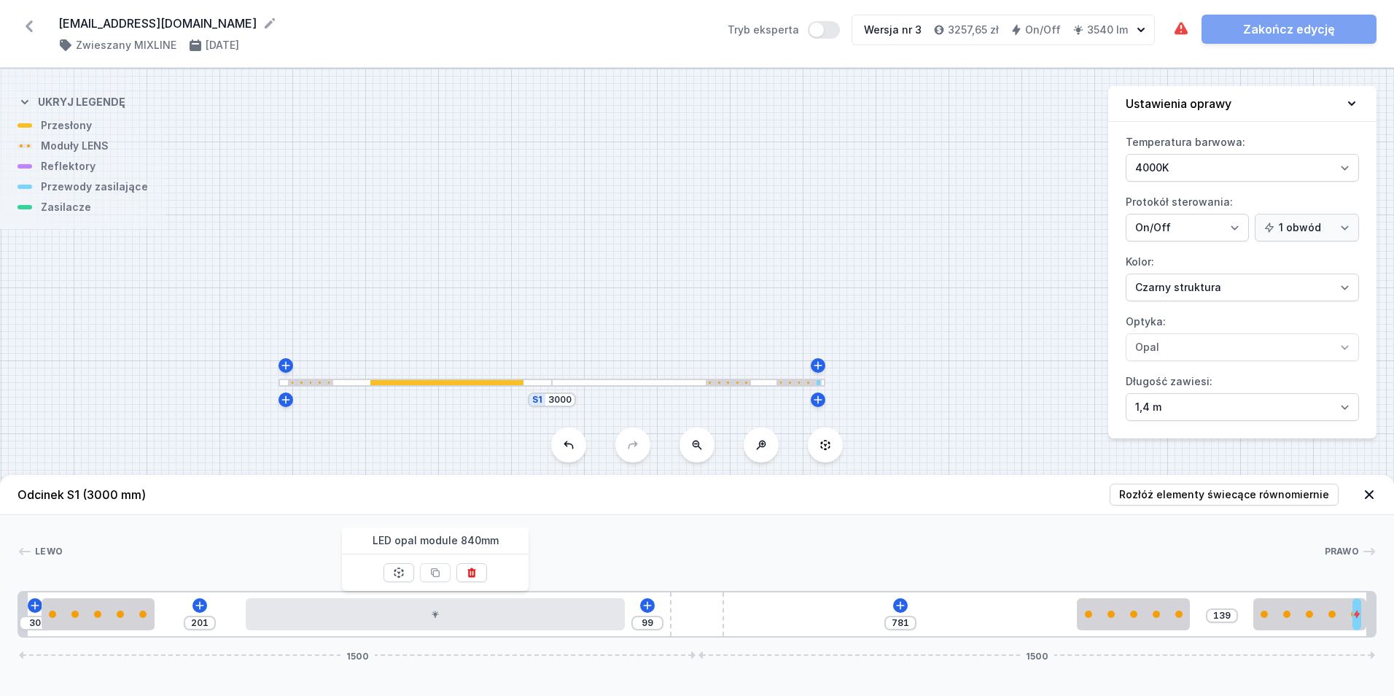
click at [436, 562] on div at bounding box center [435, 572] width 31 height 36
type input "177"
type input "743"
type input "180"
type input "740"
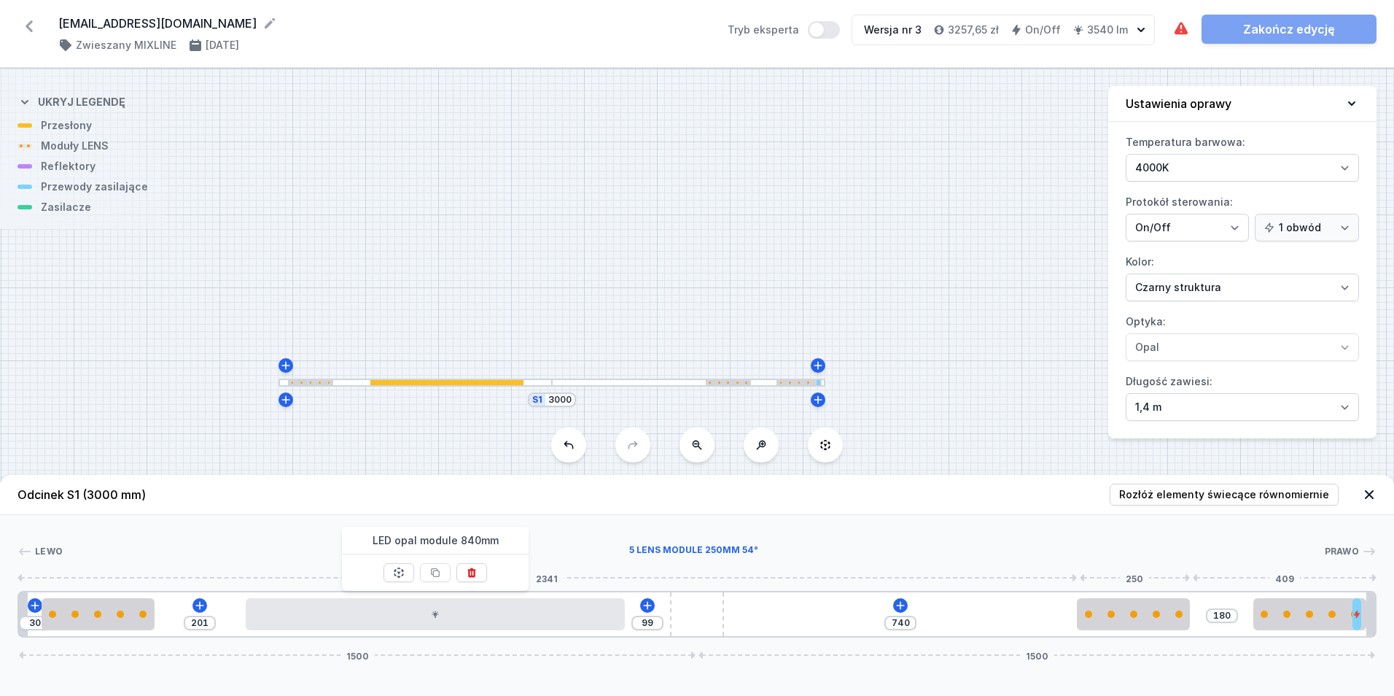
type input "185"
type input "735"
type input "215"
type input "705"
type input "297"
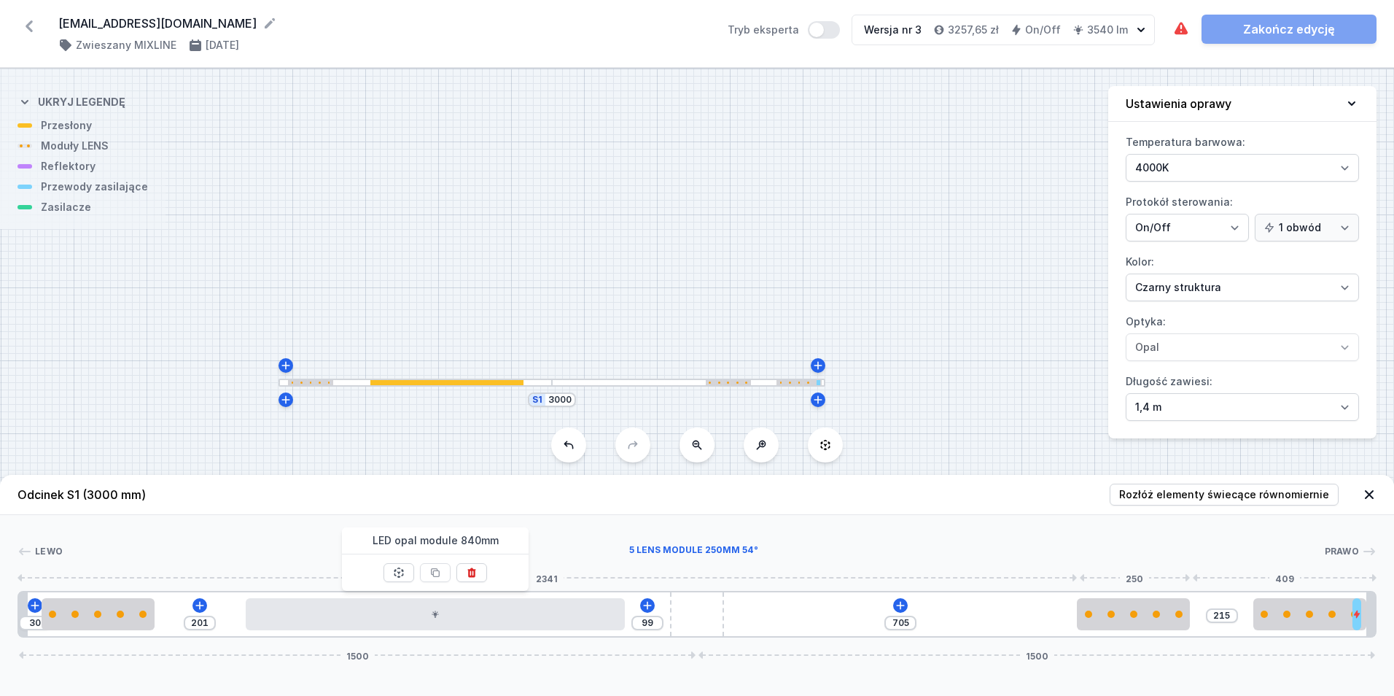
type input "623"
type input "920"
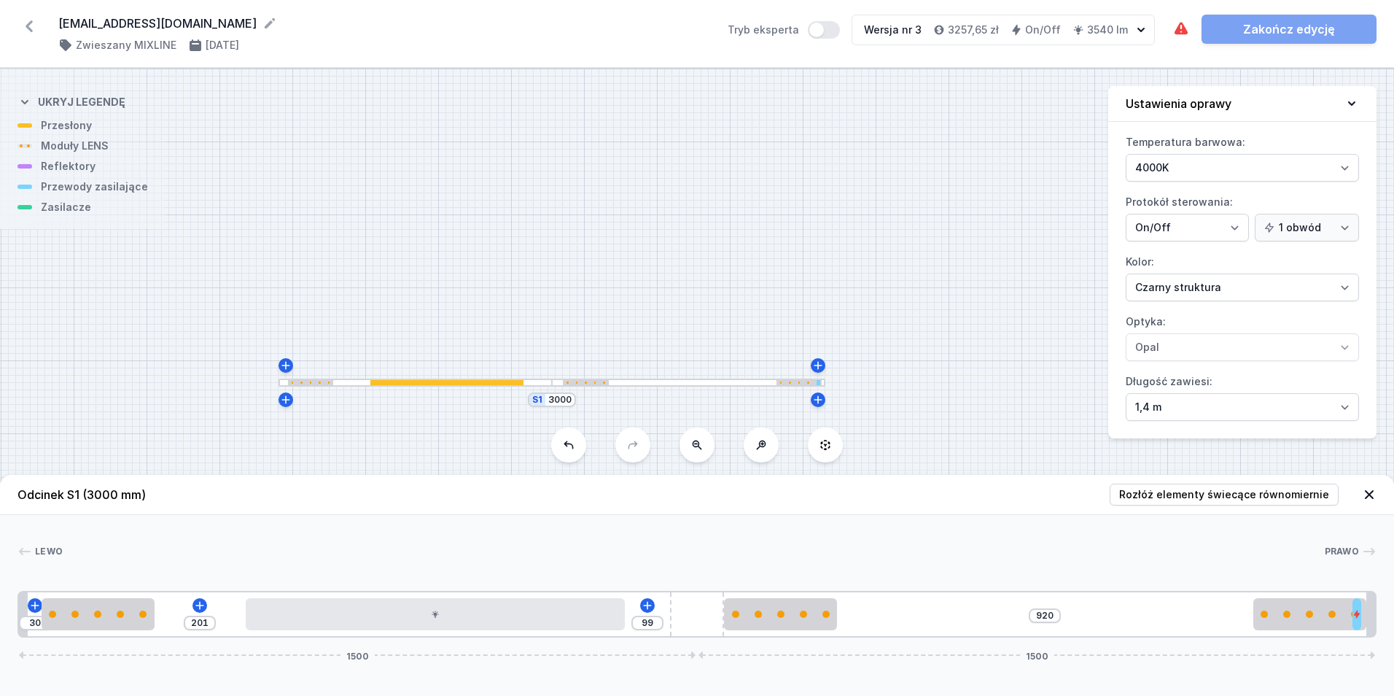
drag, startPoint x: 793, startPoint y: 635, endPoint x: 770, endPoint y: 637, distance: 22.7
click at [770, 637] on div "30 201 99 920 1500 1500" at bounding box center [697, 614] width 1359 height 47
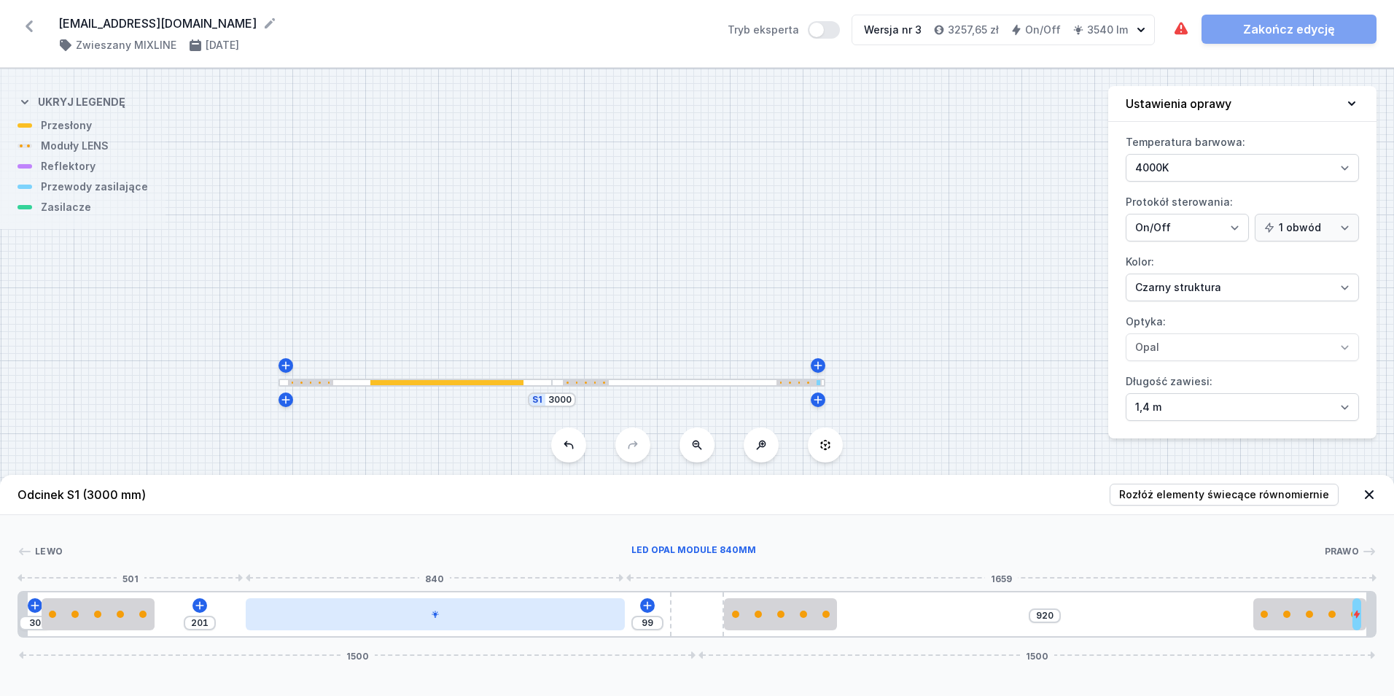
click at [343, 625] on div at bounding box center [436, 614] width 380 height 32
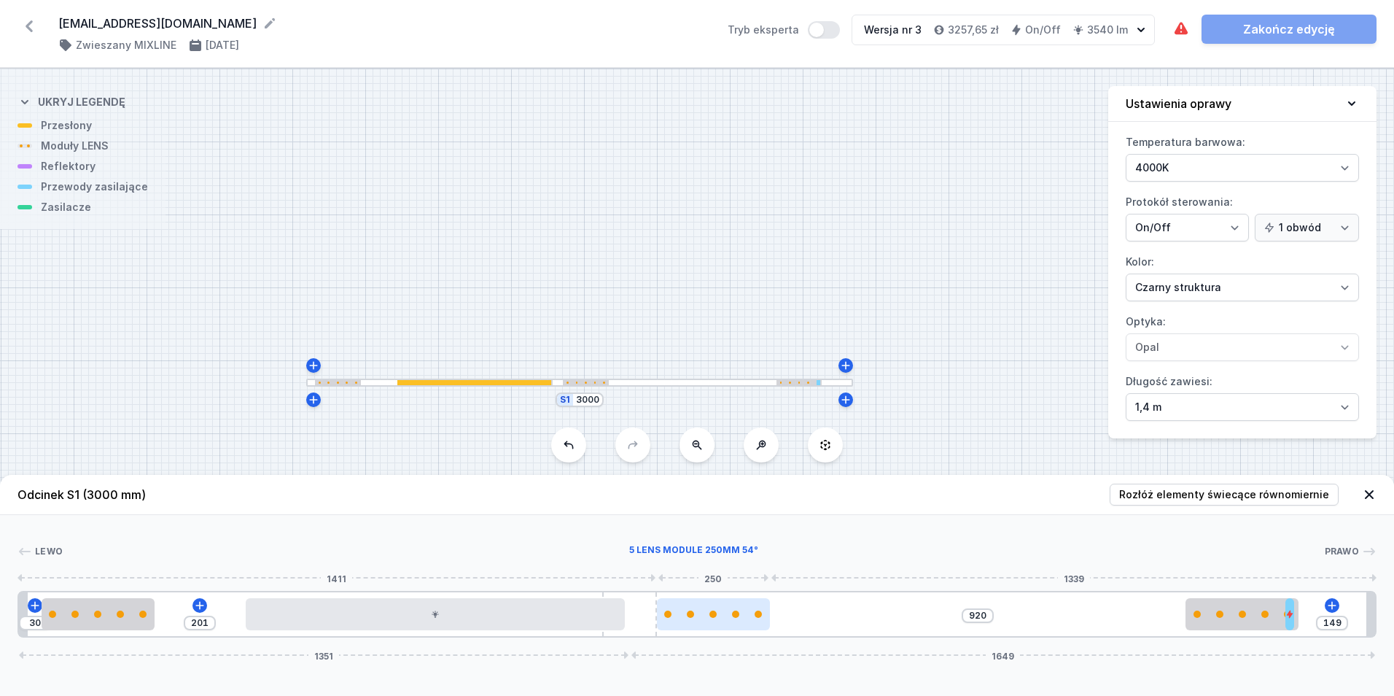
type input "151"
drag, startPoint x: 694, startPoint y: 609, endPoint x: 663, endPoint y: 620, distance: 33.2
click at [663, 620] on div "30 201 920 151 1351 1649" at bounding box center [697, 614] width 1359 height 47
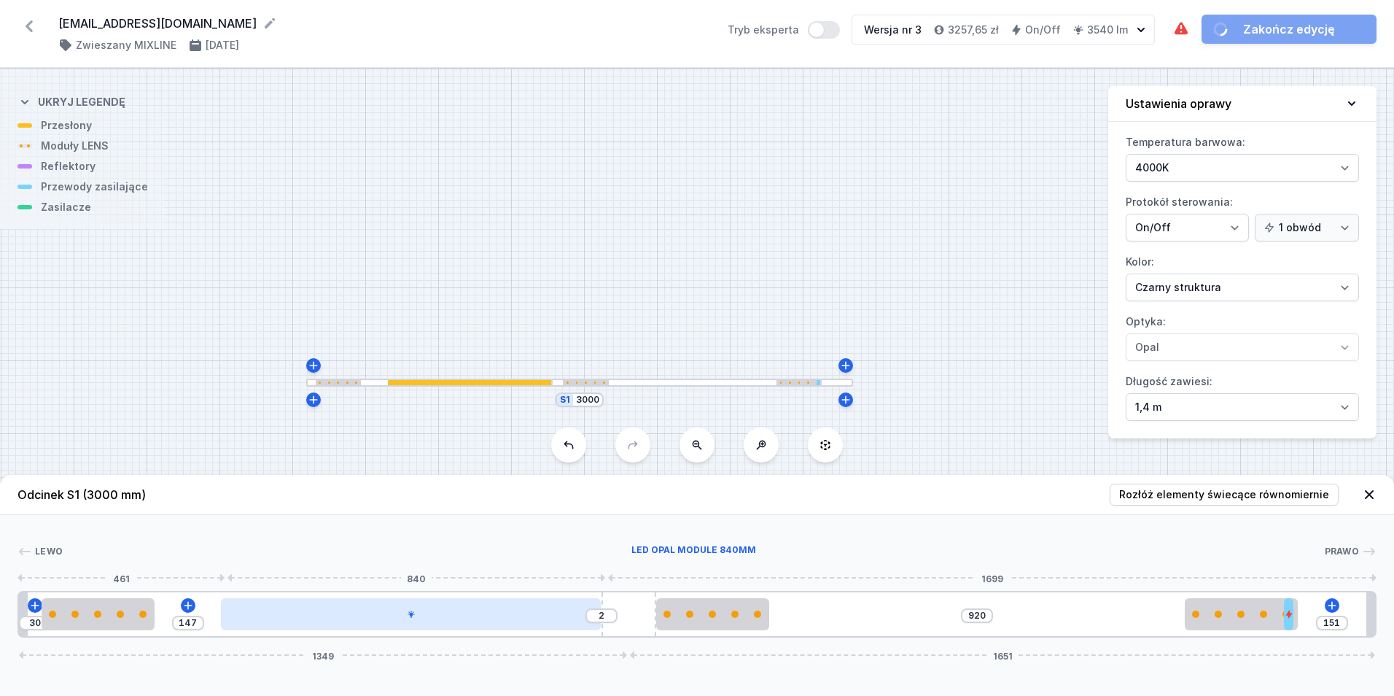
type input "145"
type input "4"
type input "132"
type input "17"
type input "127"
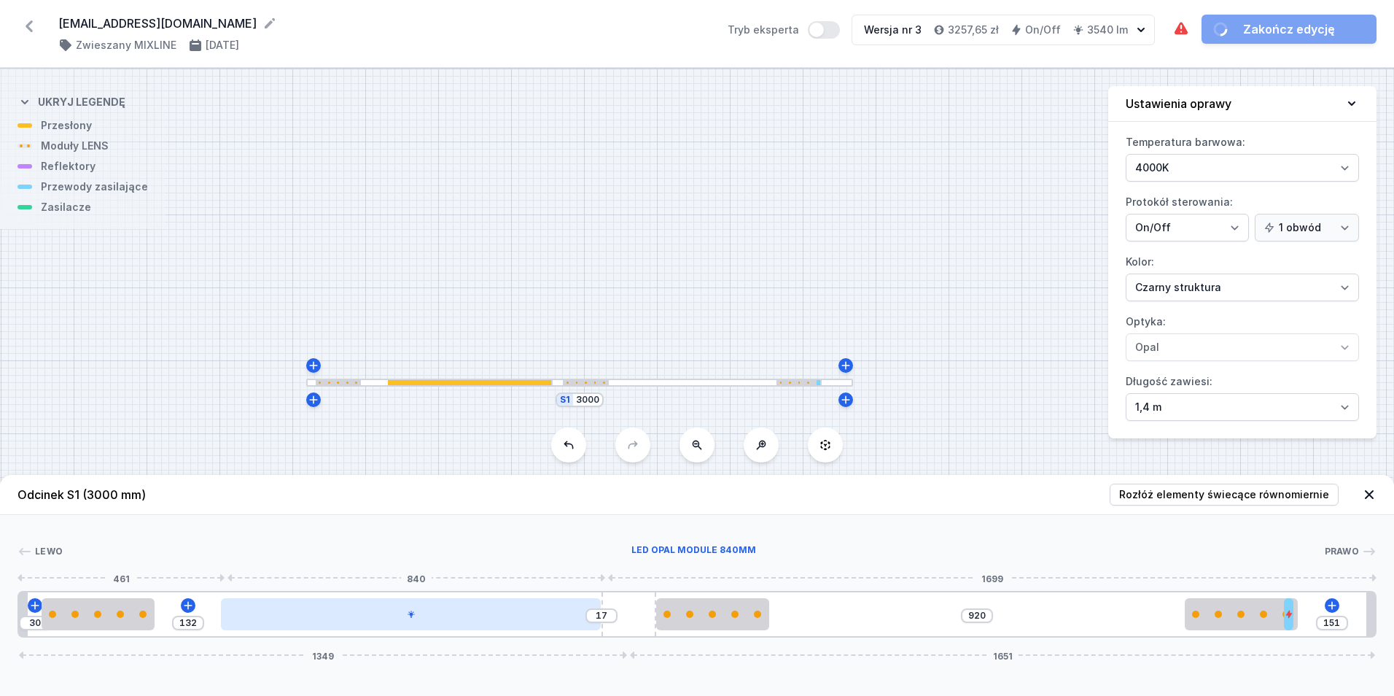
type input "22"
type input "121"
type input "28"
type input "120"
type input "29"
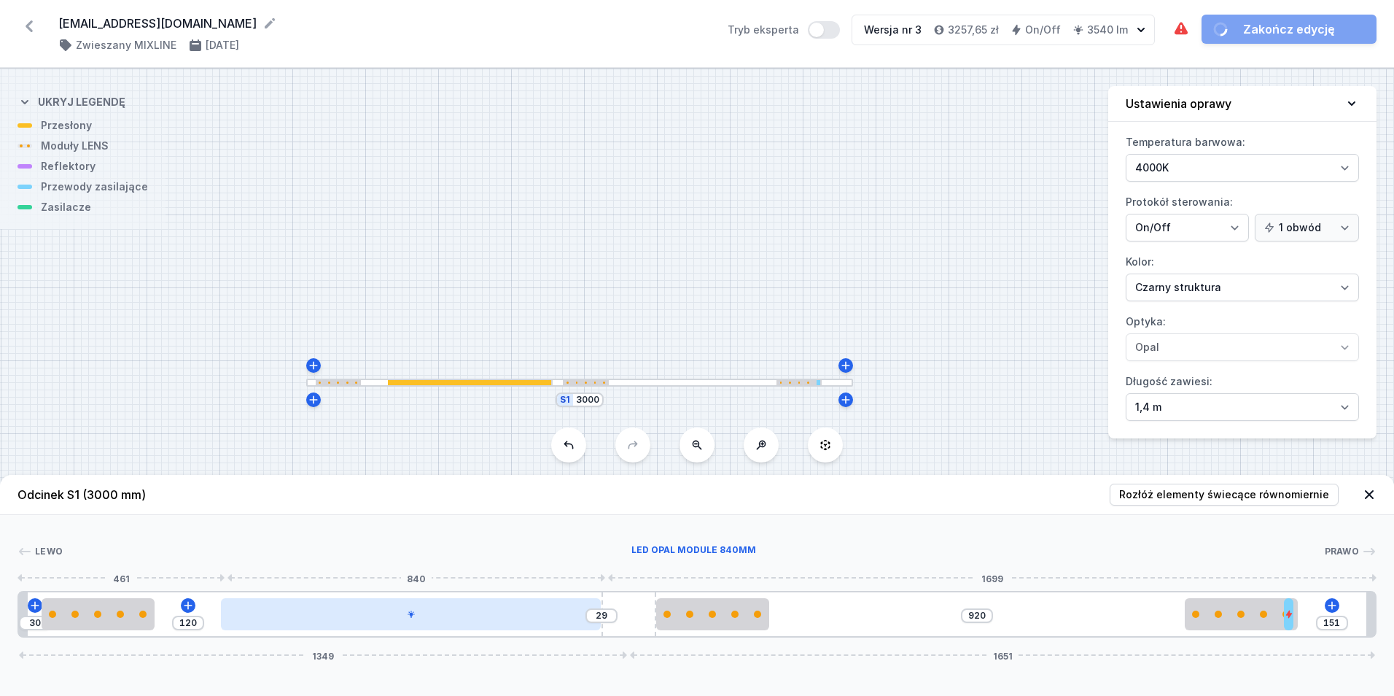
type input "116"
type input "33"
type input "115"
type input "34"
drag, startPoint x: 424, startPoint y: 616, endPoint x: 378, endPoint y: 610, distance: 45.6
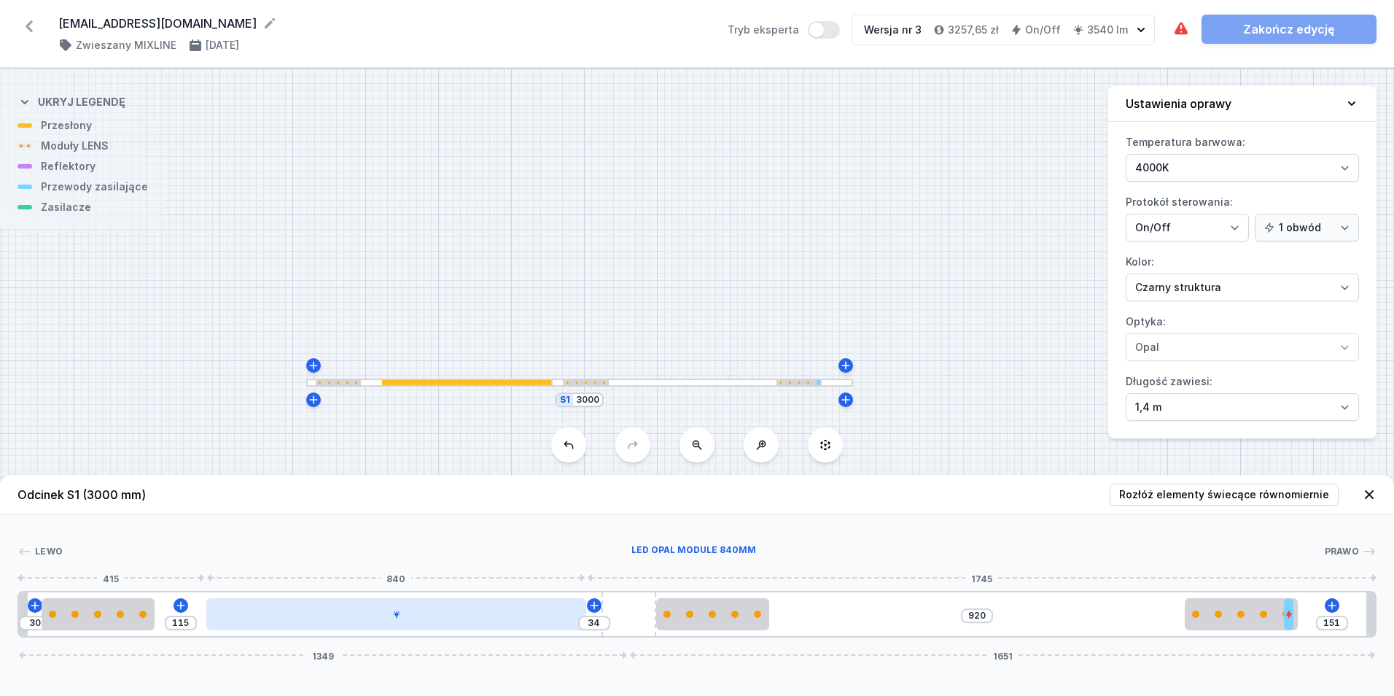
click at [378, 610] on div at bounding box center [396, 614] width 380 height 32
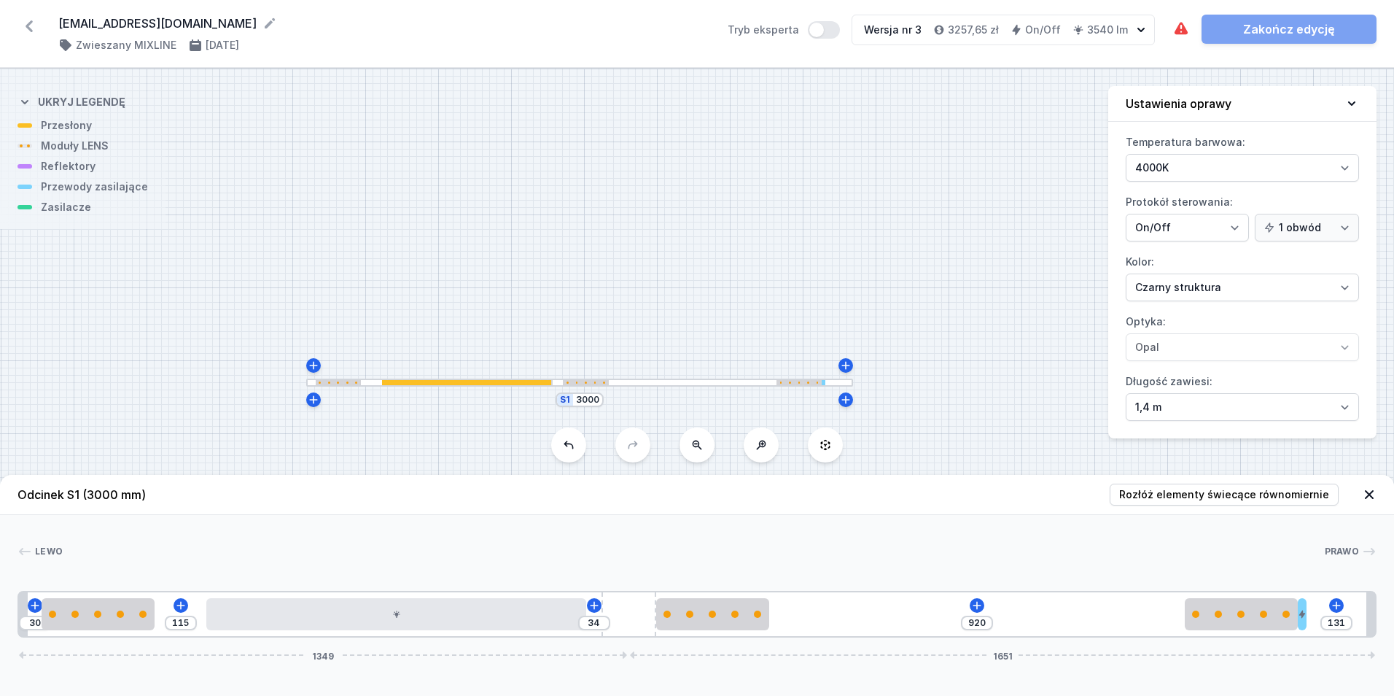
type input "10"
drag, startPoint x: 1289, startPoint y: 626, endPoint x: 1385, endPoint y: 623, distance: 95.6
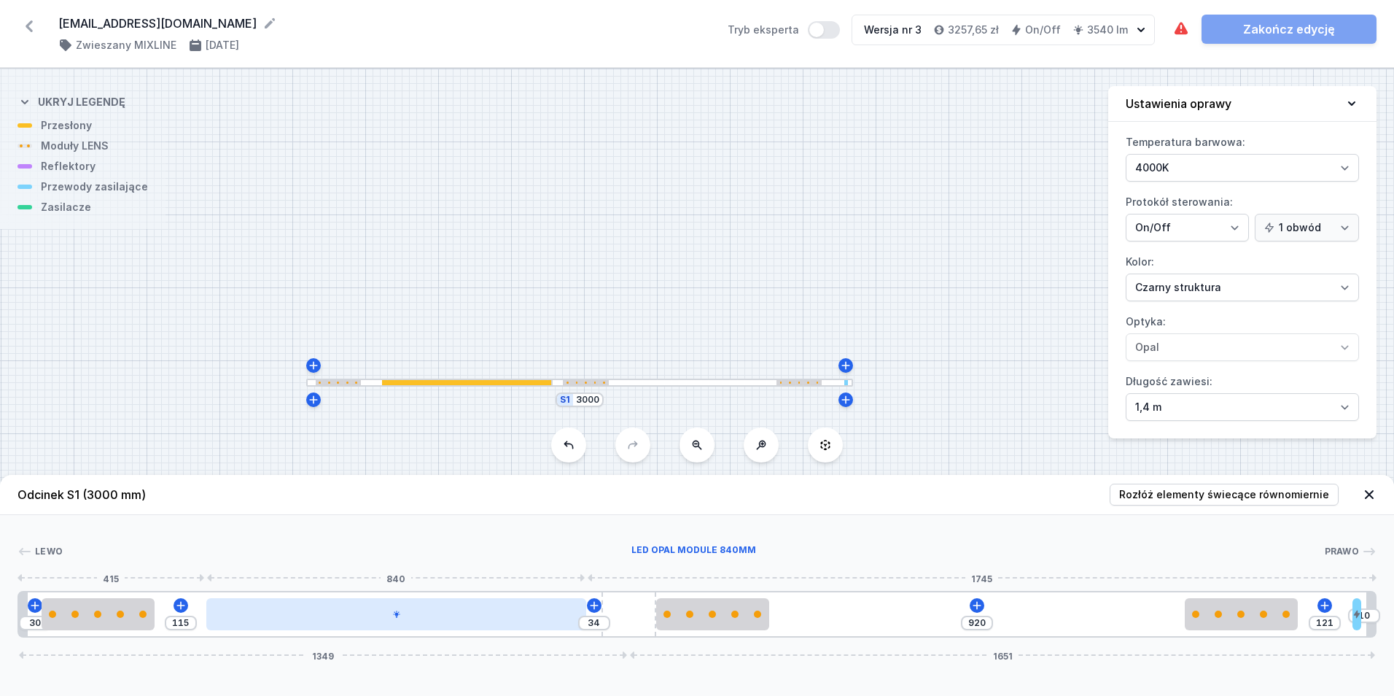
click at [362, 607] on div at bounding box center [396, 614] width 380 height 32
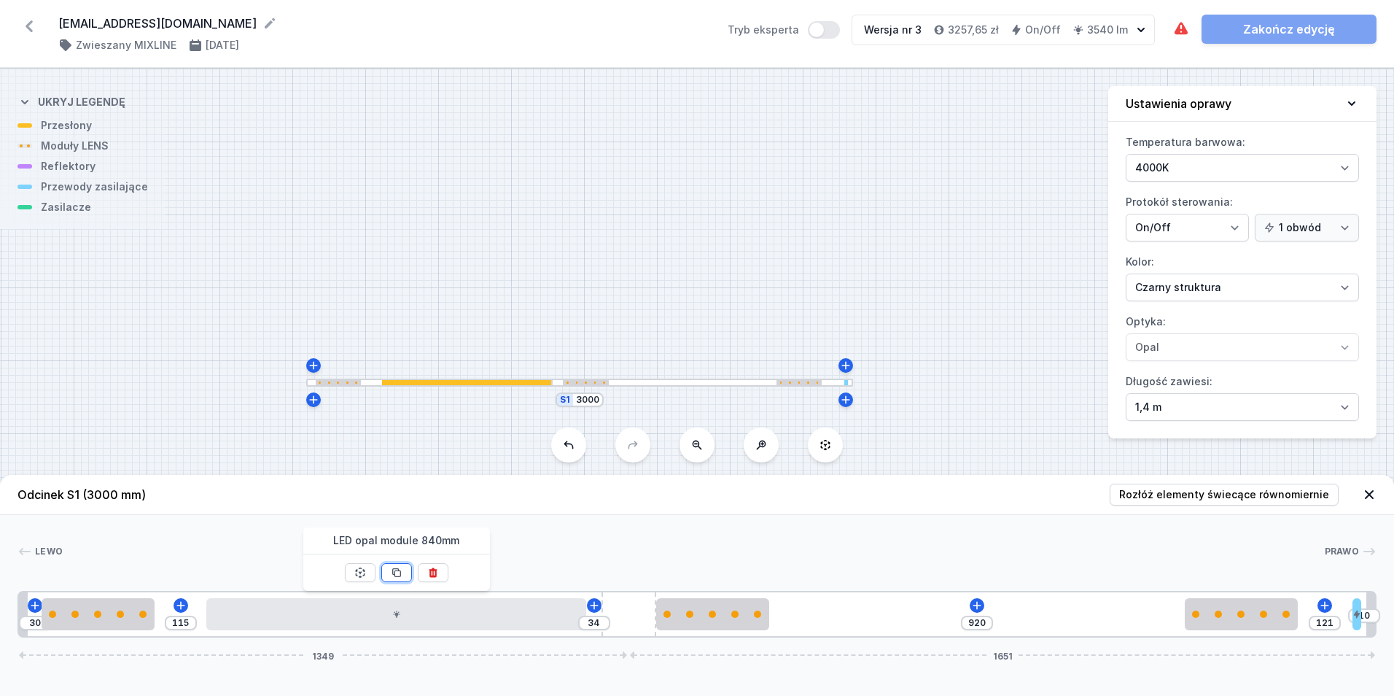
click at [388, 572] on button at bounding box center [396, 572] width 31 height 19
type input "80"
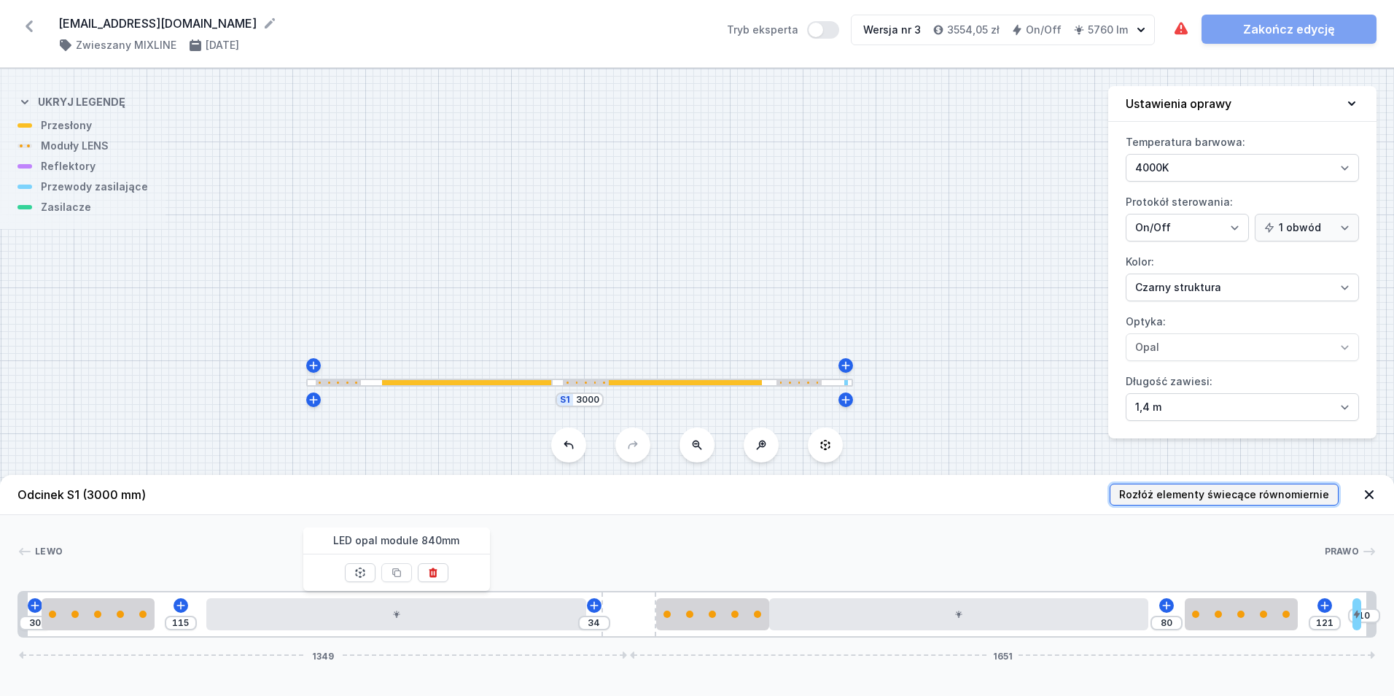
click at [1245, 489] on span "Rozłóż elementy świecące równomiernie" at bounding box center [1224, 494] width 210 height 15
type input "75"
type input "95"
type input "9"
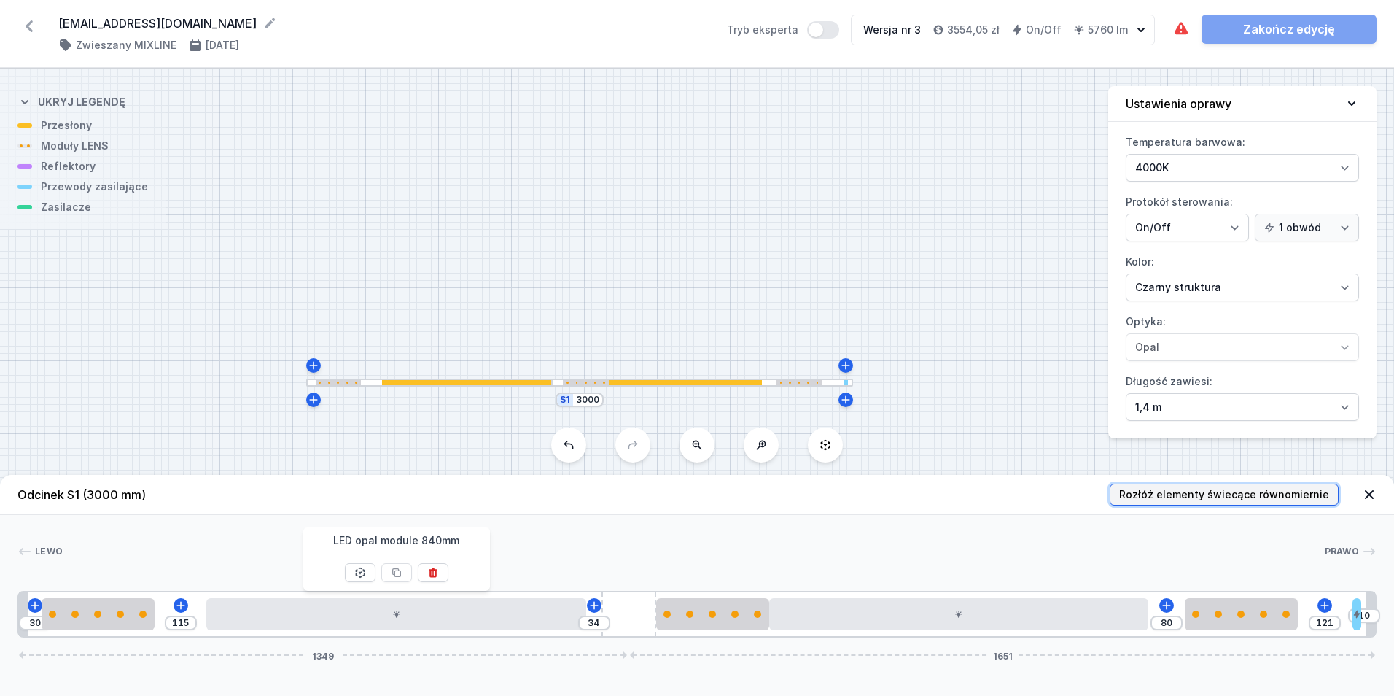
type input "45"
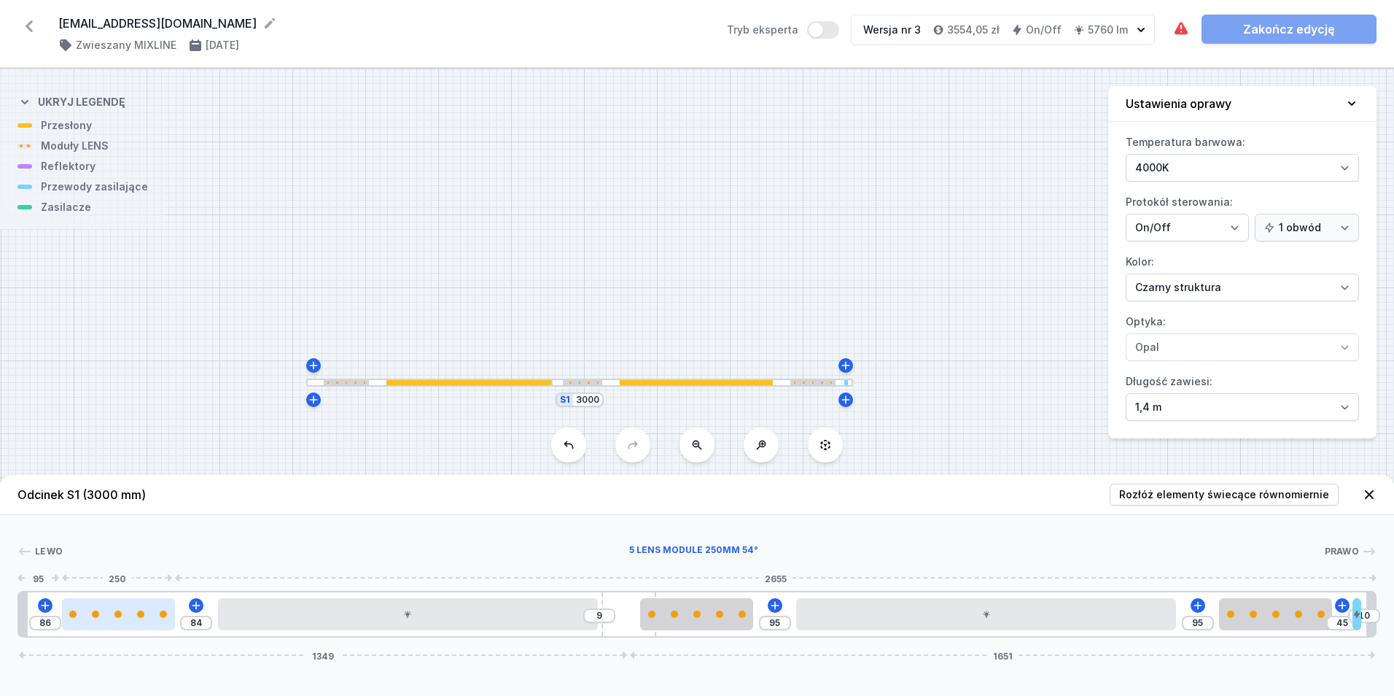
type input "170"
drag, startPoint x: 103, startPoint y: 621, endPoint x: 20, endPoint y: 615, distance: 83.4
click at [20, 615] on div "170 9 95 95 45 10 1349 1651" at bounding box center [697, 614] width 1359 height 47
type input "75"
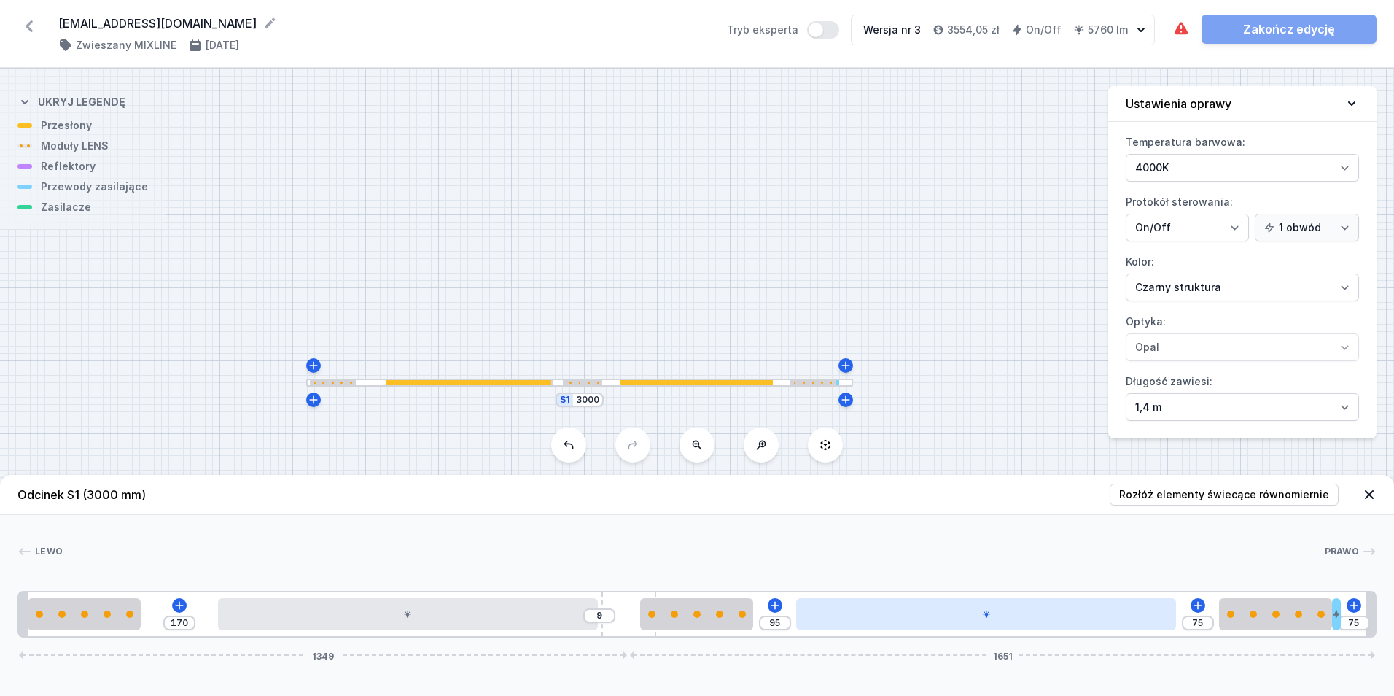
type input "95"
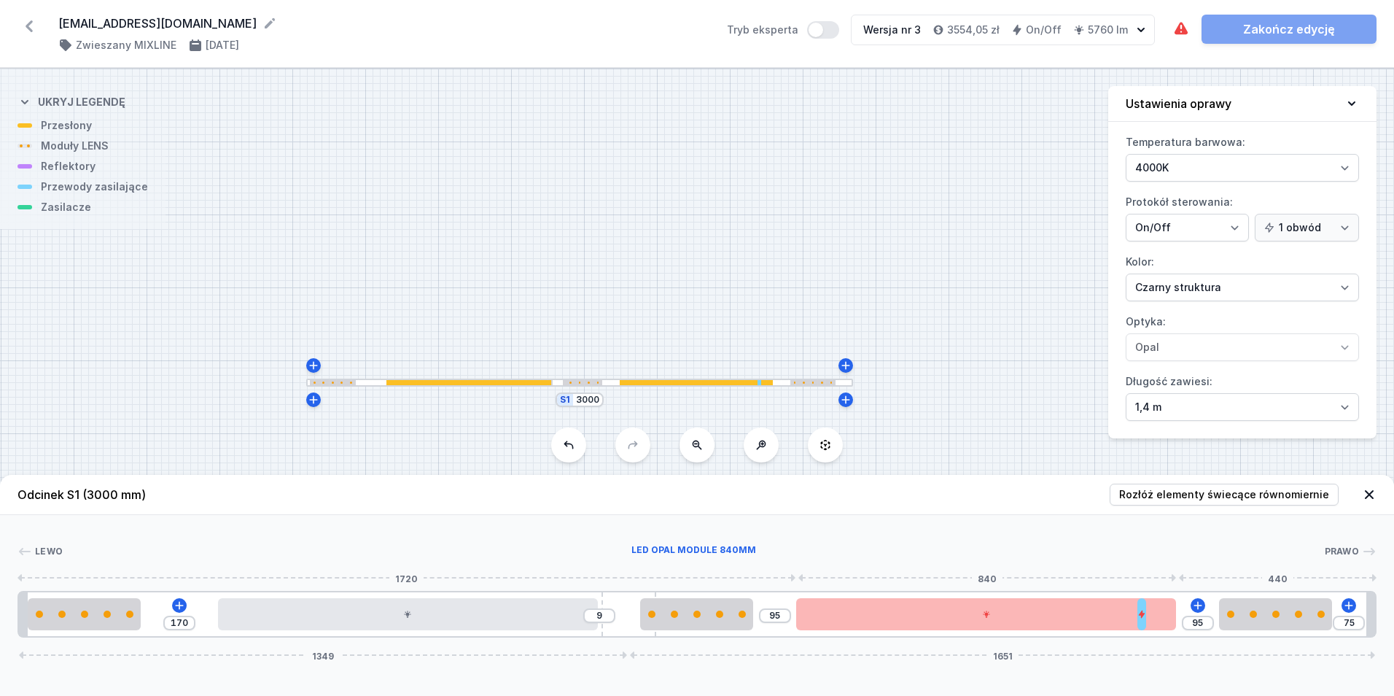
type input "75"
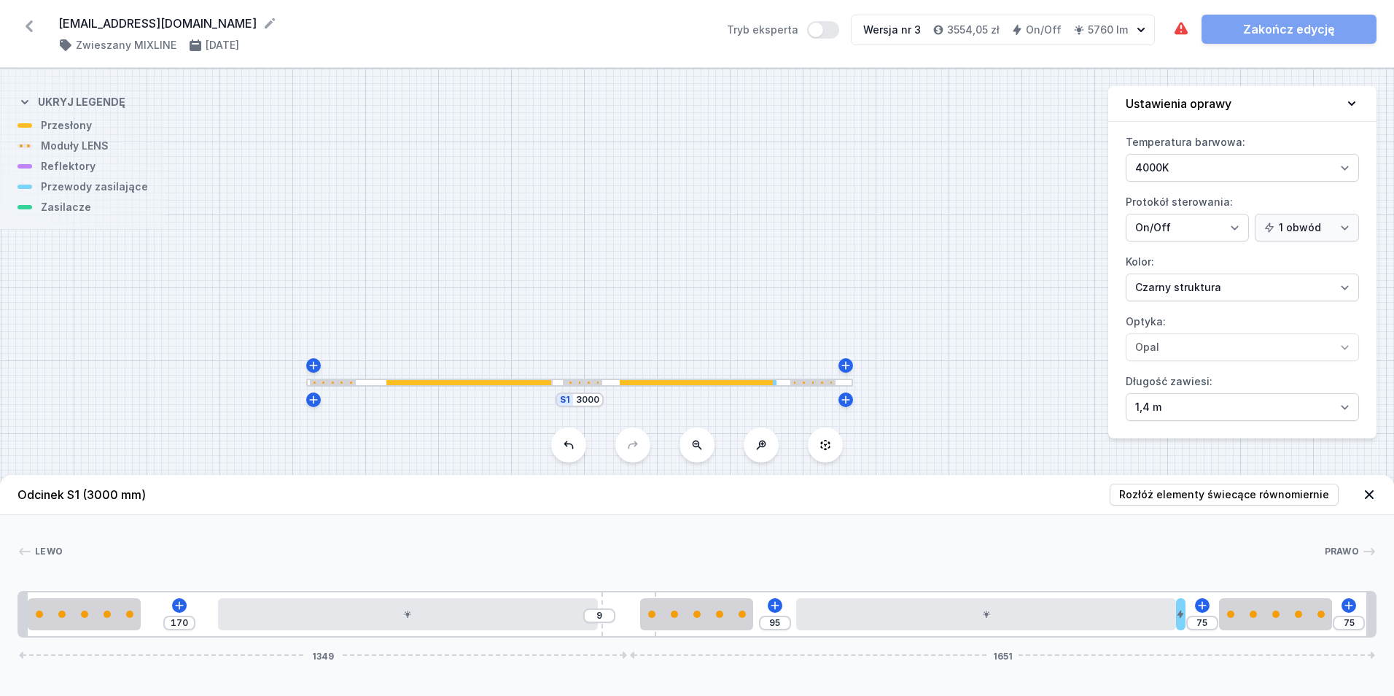
drag, startPoint x: 1357, startPoint y: 613, endPoint x: 1211, endPoint y: 624, distance: 146.3
drag, startPoint x: 1253, startPoint y: 615, endPoint x: 1270, endPoint y: 592, distance: 28.6
click at [1393, 623] on html "[EMAIL_ADDRESS][DOMAIN_NAME] ( 11584 /v 3 ) Zwieszany MIXLINE [DATE] Tryb ekspe…" at bounding box center [697, 348] width 1394 height 696
type input "99"
drag, startPoint x: 1181, startPoint y: 613, endPoint x: 1223, endPoint y: 621, distance: 42.2
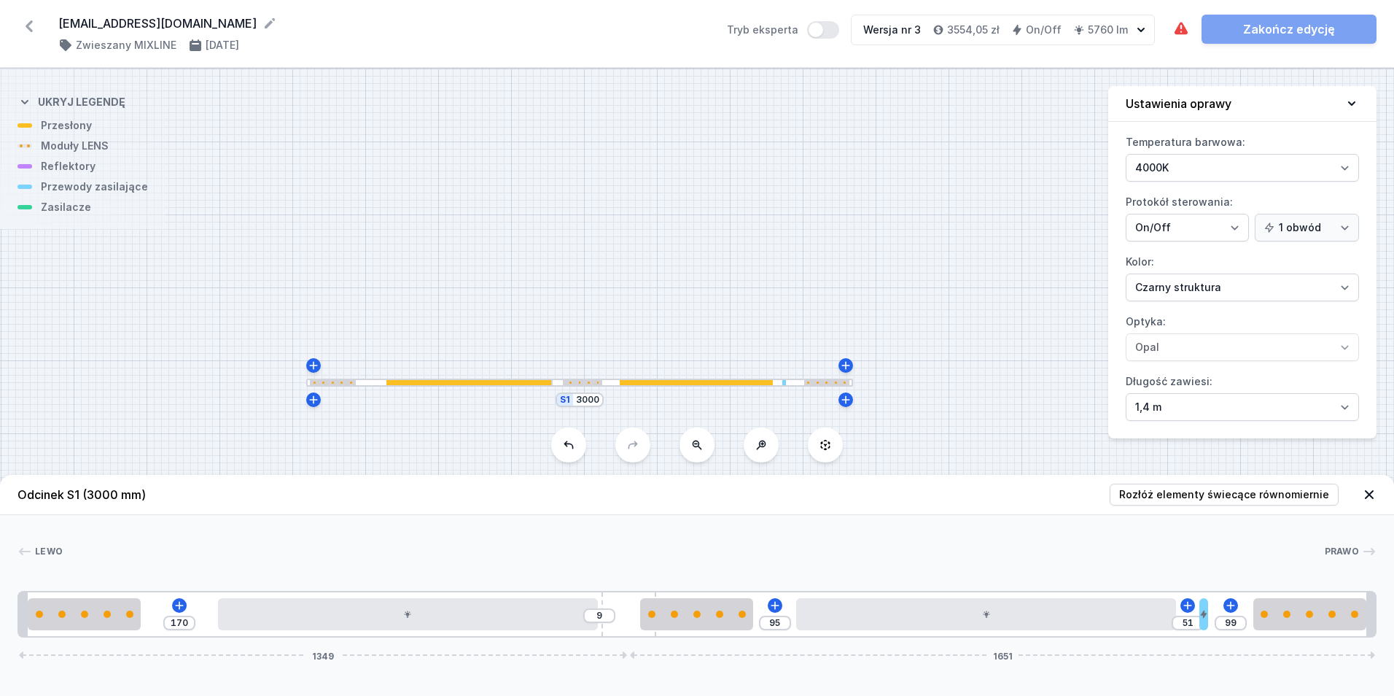
click at [1223, 621] on div "170 9 95 51 99 1349 1651" at bounding box center [697, 614] width 1359 height 47
click at [586, 404] on input "3000" at bounding box center [587, 400] width 23 height 12
type input "3300"
type input "310"
type input "98"
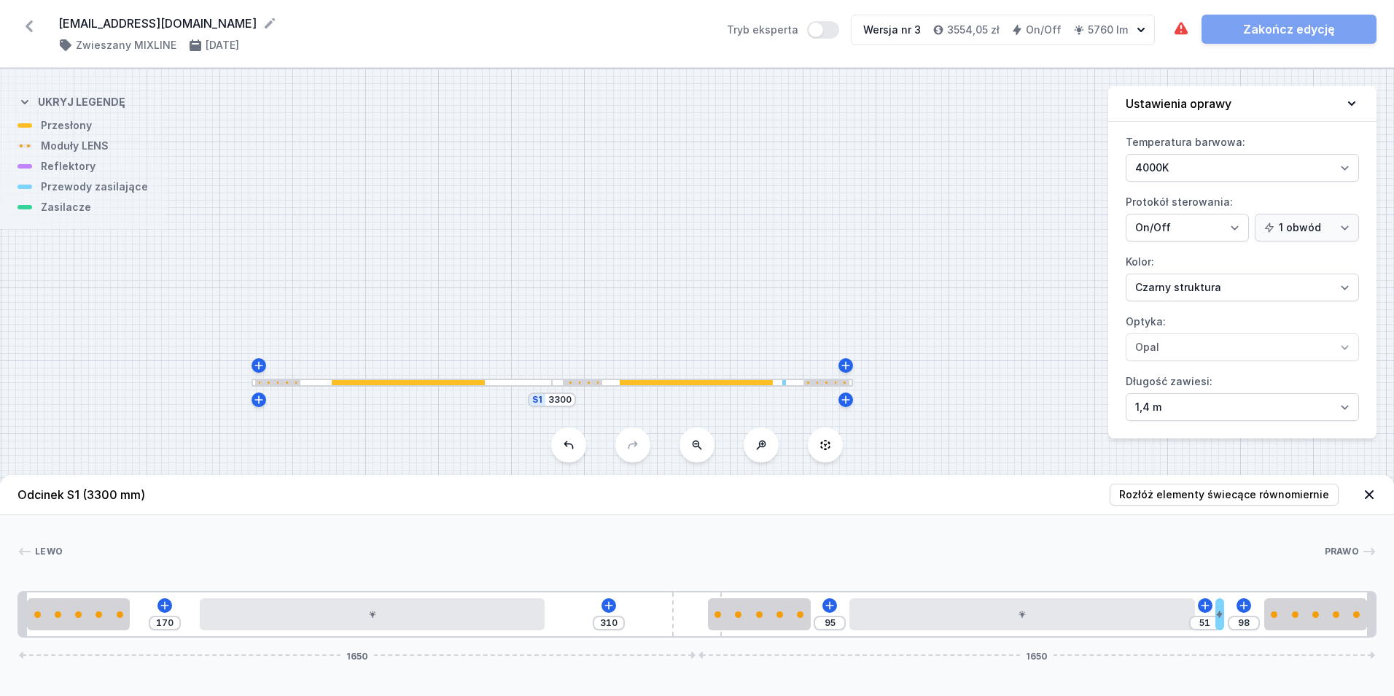
click at [596, 278] on div "S1 3300" at bounding box center [697, 382] width 1394 height 627
click at [1214, 491] on span "Rozłóż elementy świecące równomiernie" at bounding box center [1224, 494] width 210 height 15
type input "145"
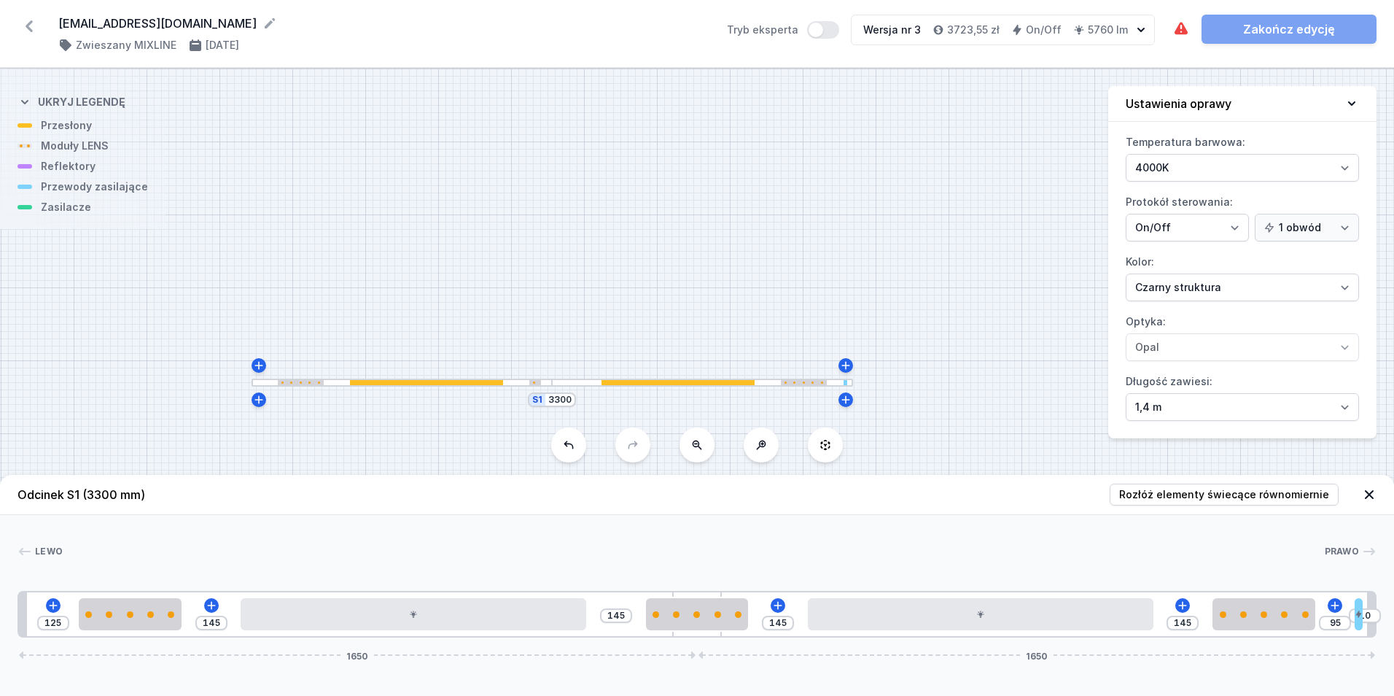
drag, startPoint x: 1219, startPoint y: 621, endPoint x: 1317, endPoint y: 619, distance: 97.7
drag, startPoint x: 1293, startPoint y: 619, endPoint x: 1350, endPoint y: 631, distance: 58.2
click at [1350, 631] on div "125 145 145 145 240 10 1650 1650" at bounding box center [697, 614] width 1359 height 47
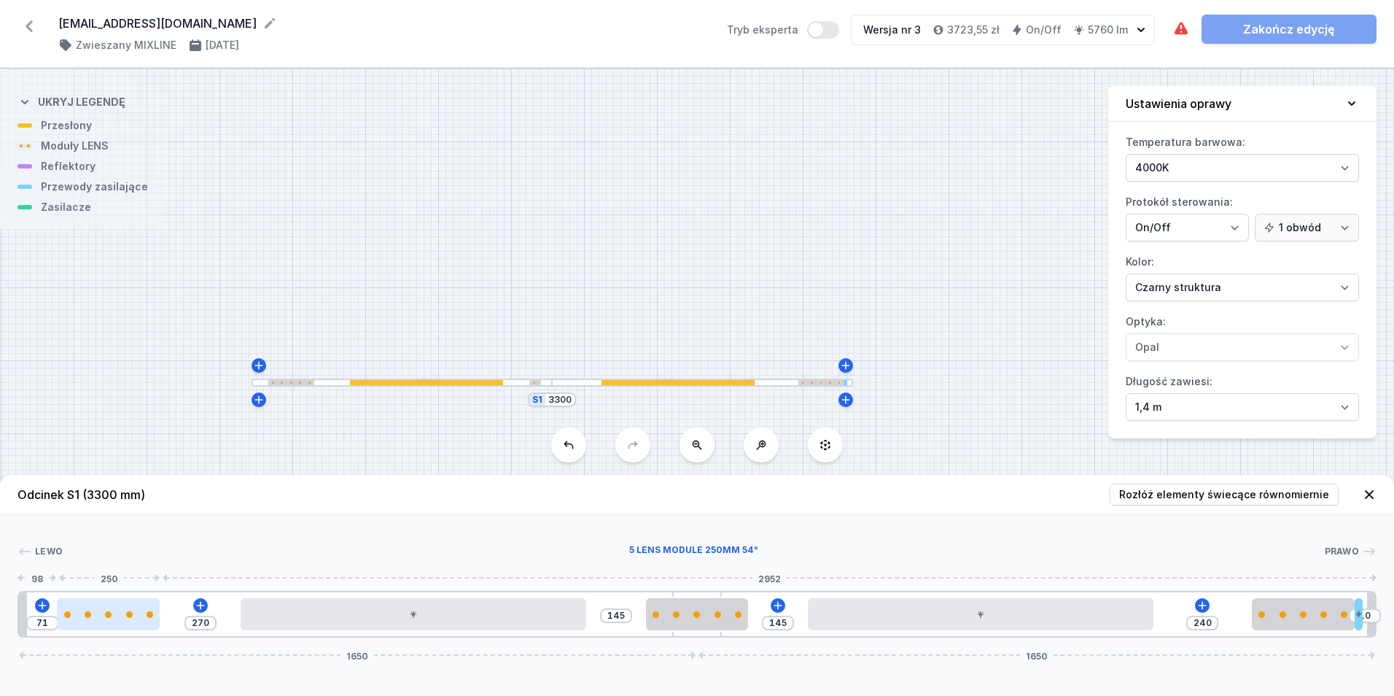
drag, startPoint x: 109, startPoint y: 616, endPoint x: 77, endPoint y: 623, distance: 32.7
click at [77, 623] on div at bounding box center [108, 614] width 103 height 32
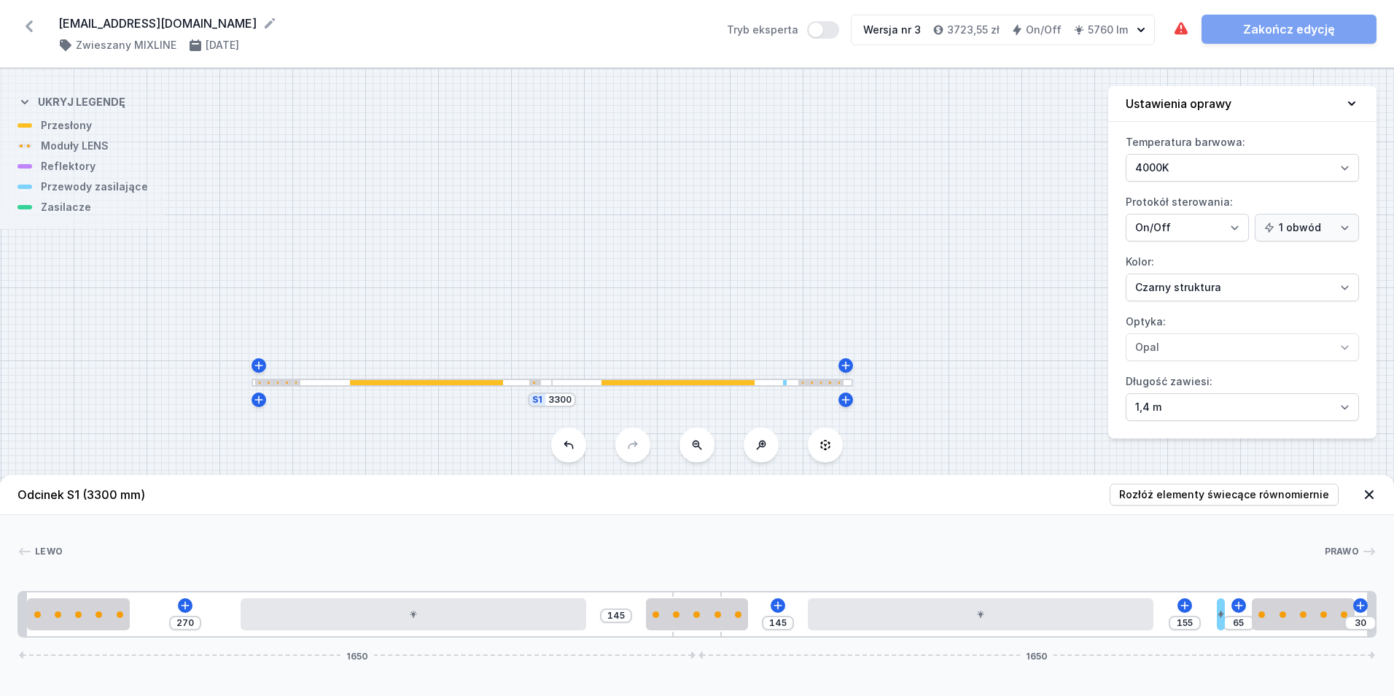
drag, startPoint x: 1361, startPoint y: 626, endPoint x: 1240, endPoint y: 634, distance: 120.6
click at [1240, 634] on div "270 145 145 155 65 30 1650 1650" at bounding box center [697, 614] width 1359 height 47
drag, startPoint x: 1294, startPoint y: 601, endPoint x: 1388, endPoint y: 602, distance: 93.3
click at [1388, 602] on div "[PERSON_NAME] 1 2 3 4 2 3 5 2 1 270 145 145 155 95 1650 1650 20 250 270 840 145…" at bounding box center [697, 576] width 1394 height 123
drag, startPoint x: 553, startPoint y: 400, endPoint x: 561, endPoint y: 404, distance: 8.5
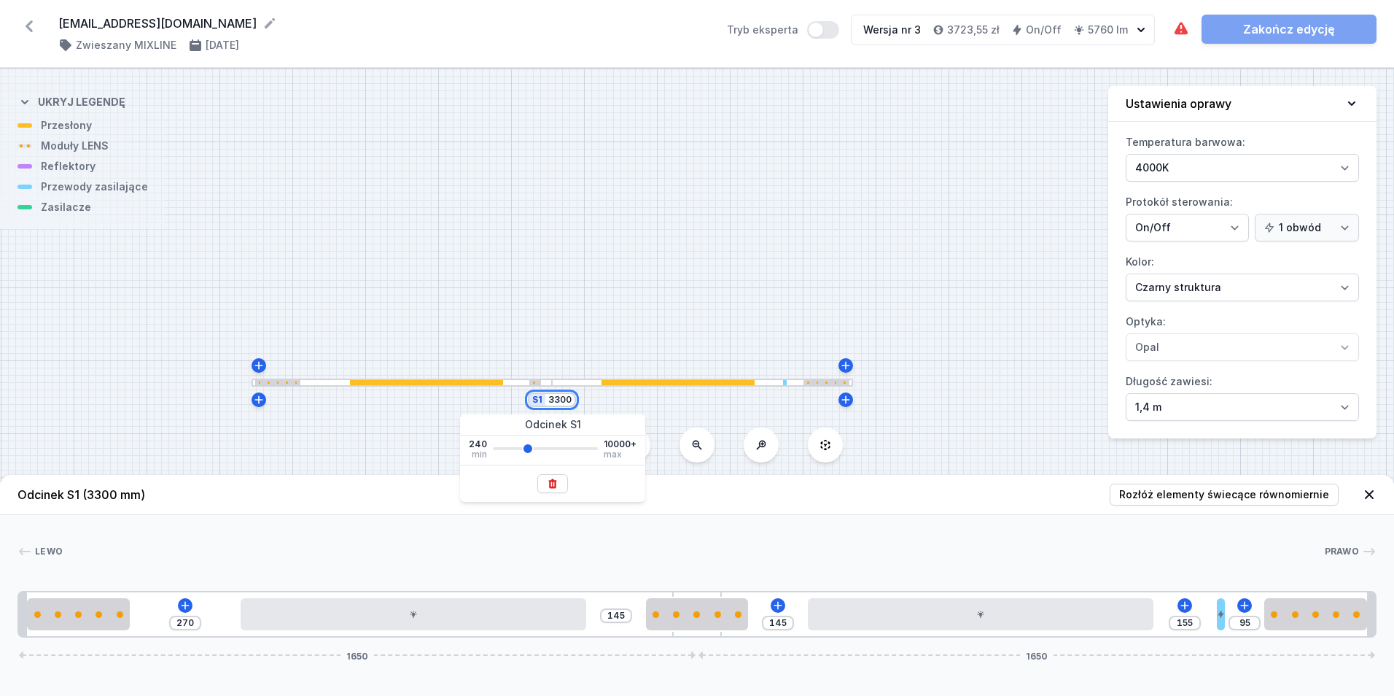
click at [561, 404] on input "3300" at bounding box center [559, 400] width 23 height 12
click at [594, 286] on div "S1 3500" at bounding box center [697, 382] width 1394 height 627
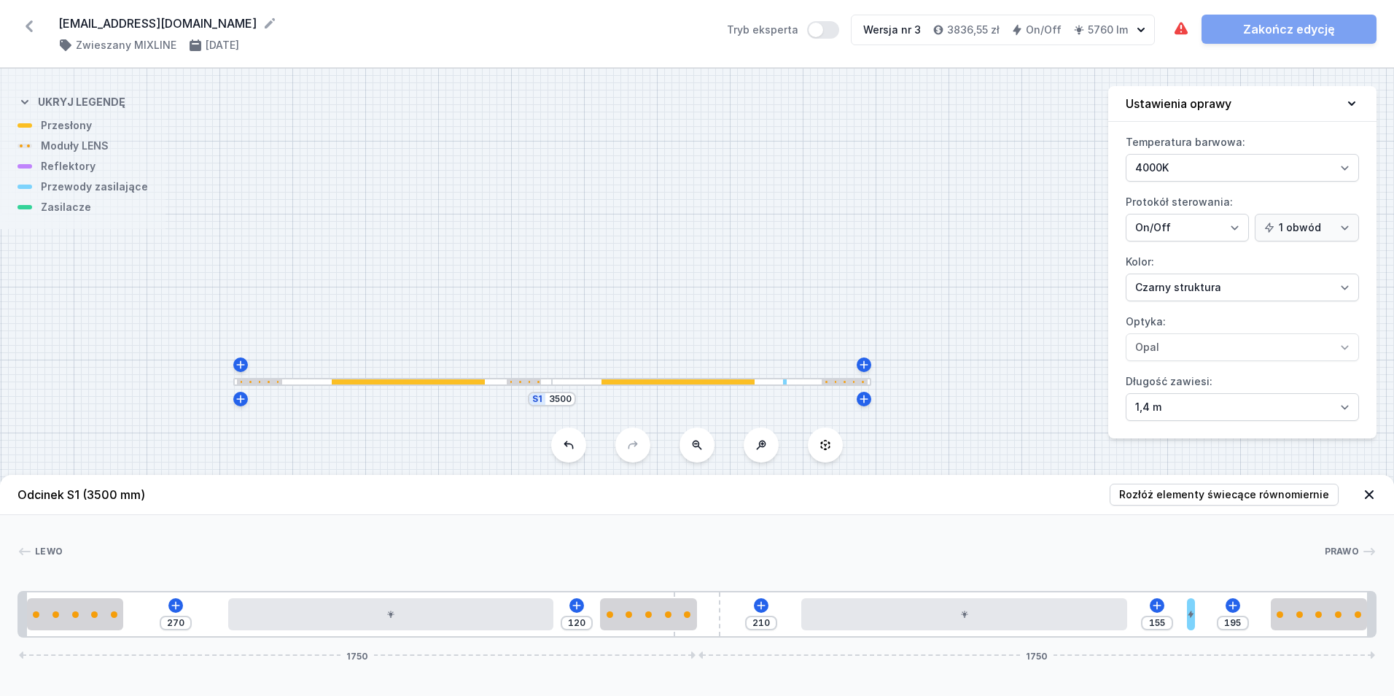
drag, startPoint x: 1284, startPoint y: 610, endPoint x: 1378, endPoint y: 615, distance: 94.2
click at [1378, 615] on div "[PERSON_NAME] 1 2 3 2 4 3 5 2 1 270 120 210 155 195 1750 1750 20 250 270 840 12…" at bounding box center [697, 576] width 1394 height 123
drag, startPoint x: 1189, startPoint y: 616, endPoint x: 1274, endPoint y: 608, distance: 85.0
click at [1274, 608] on div "270 120 210 350 1750 1750" at bounding box center [697, 614] width 1359 height 47
click at [1189, 485] on button "Rozłóż elementy świecące równomiernie" at bounding box center [1224, 494] width 229 height 22
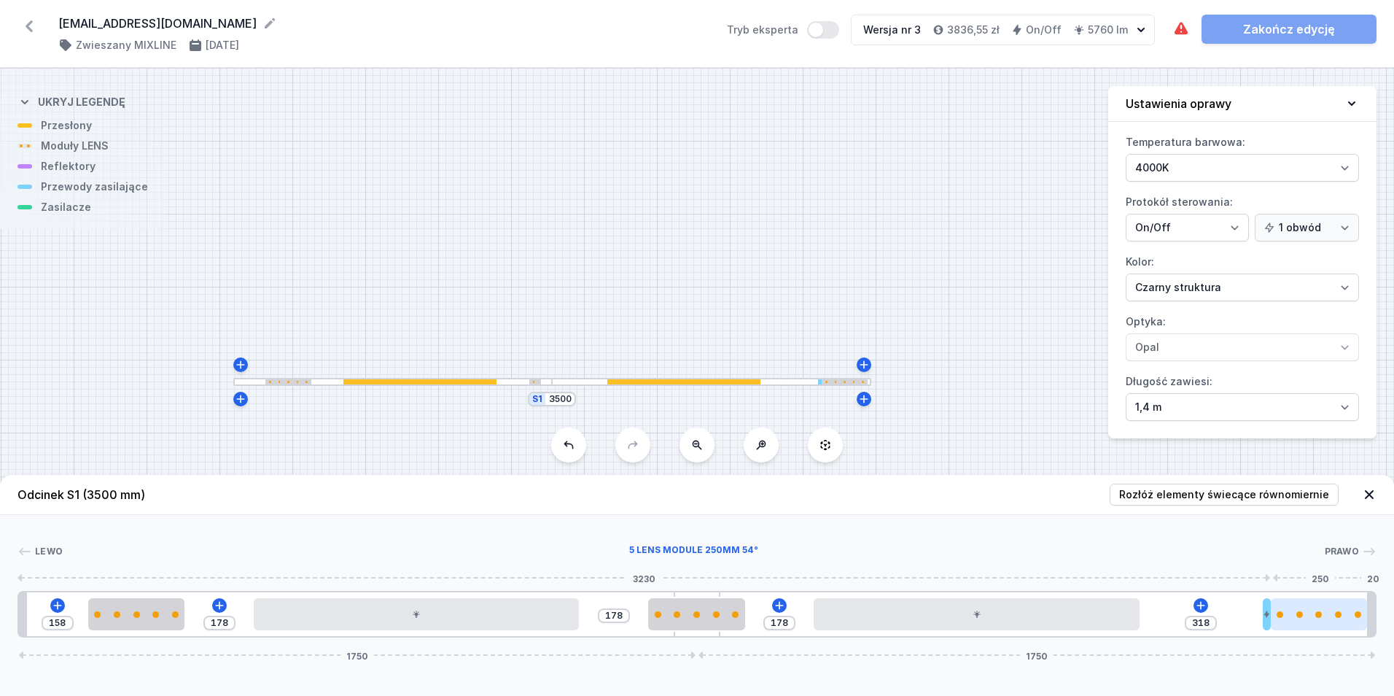
drag, startPoint x: 1245, startPoint y: 613, endPoint x: 1343, endPoint y: 622, distance: 98.8
click at [1343, 622] on div at bounding box center [1319, 614] width 97 height 32
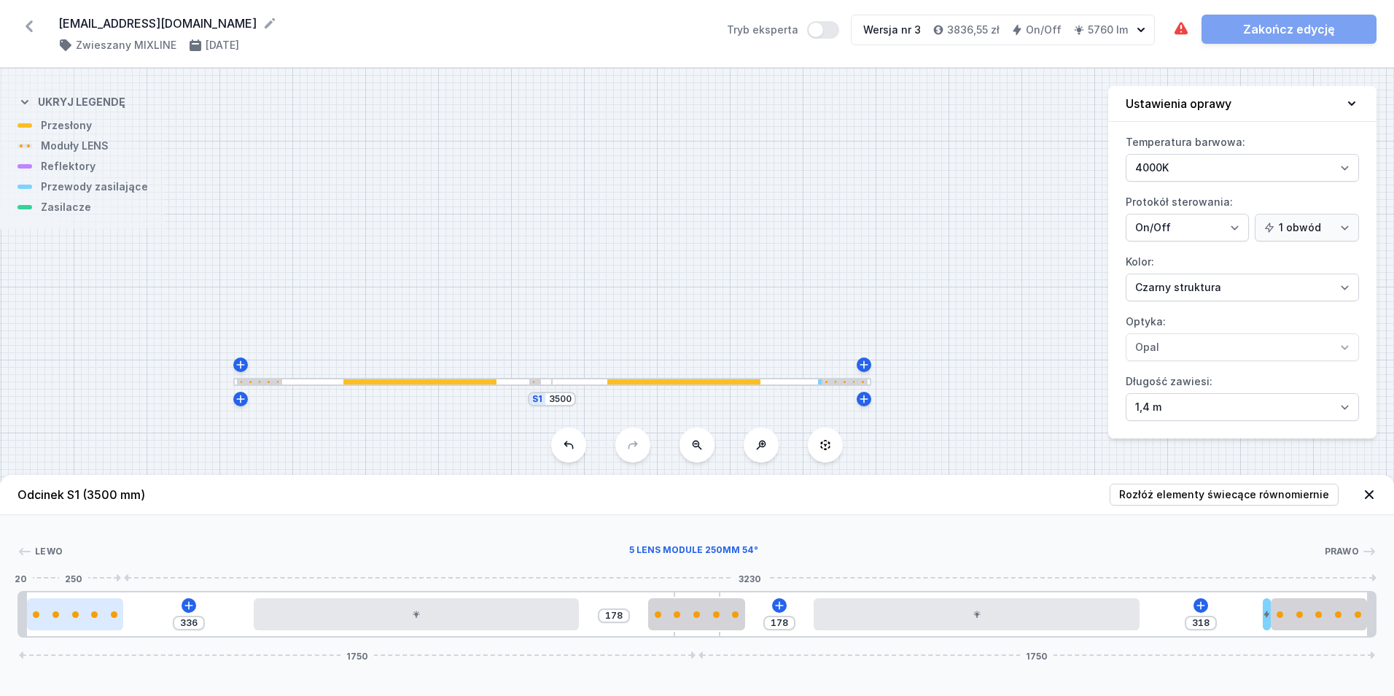
drag, startPoint x: 138, startPoint y: 604, endPoint x: 28, endPoint y: 617, distance: 110.1
click at [28, 617] on div at bounding box center [75, 614] width 97 height 32
drag, startPoint x: 1267, startPoint y: 613, endPoint x: 1208, endPoint y: 632, distance: 62.0
click at [1208, 632] on div "336 178 178 124 194 1750 1750" at bounding box center [697, 614] width 1359 height 47
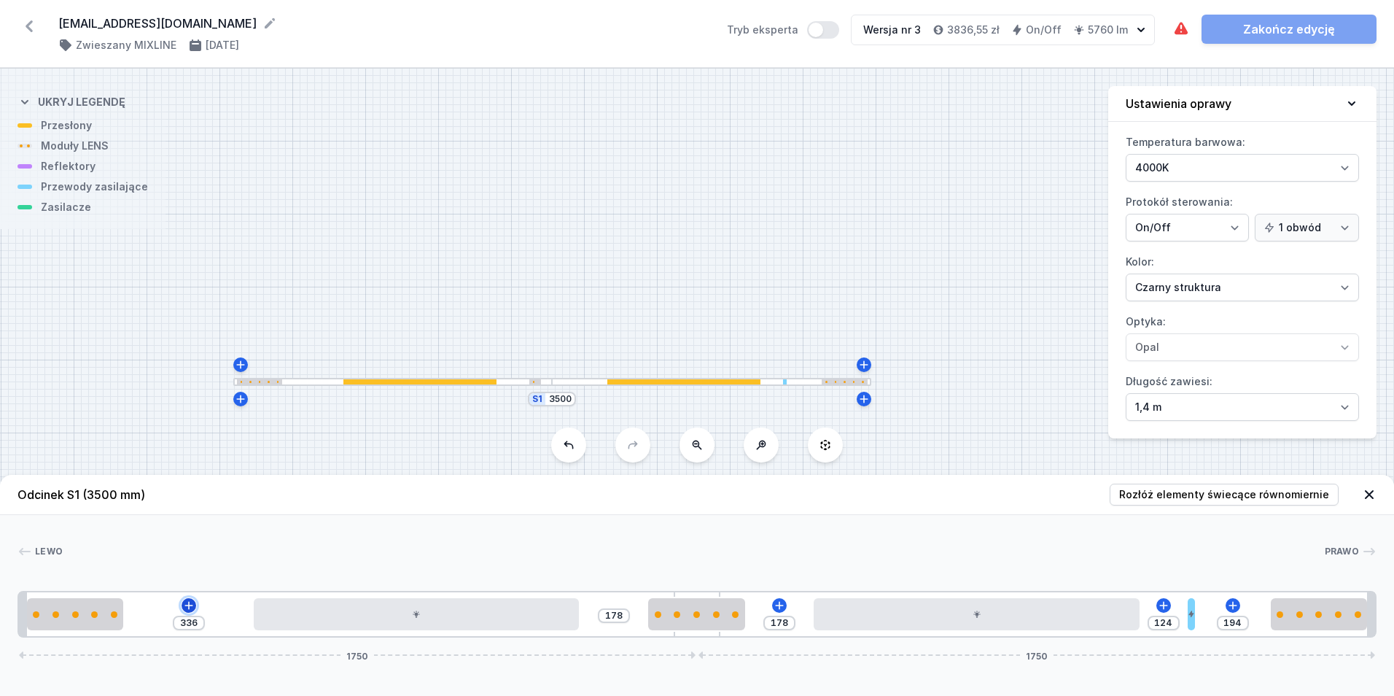
click at [190, 604] on icon at bounding box center [189, 605] width 12 height 12
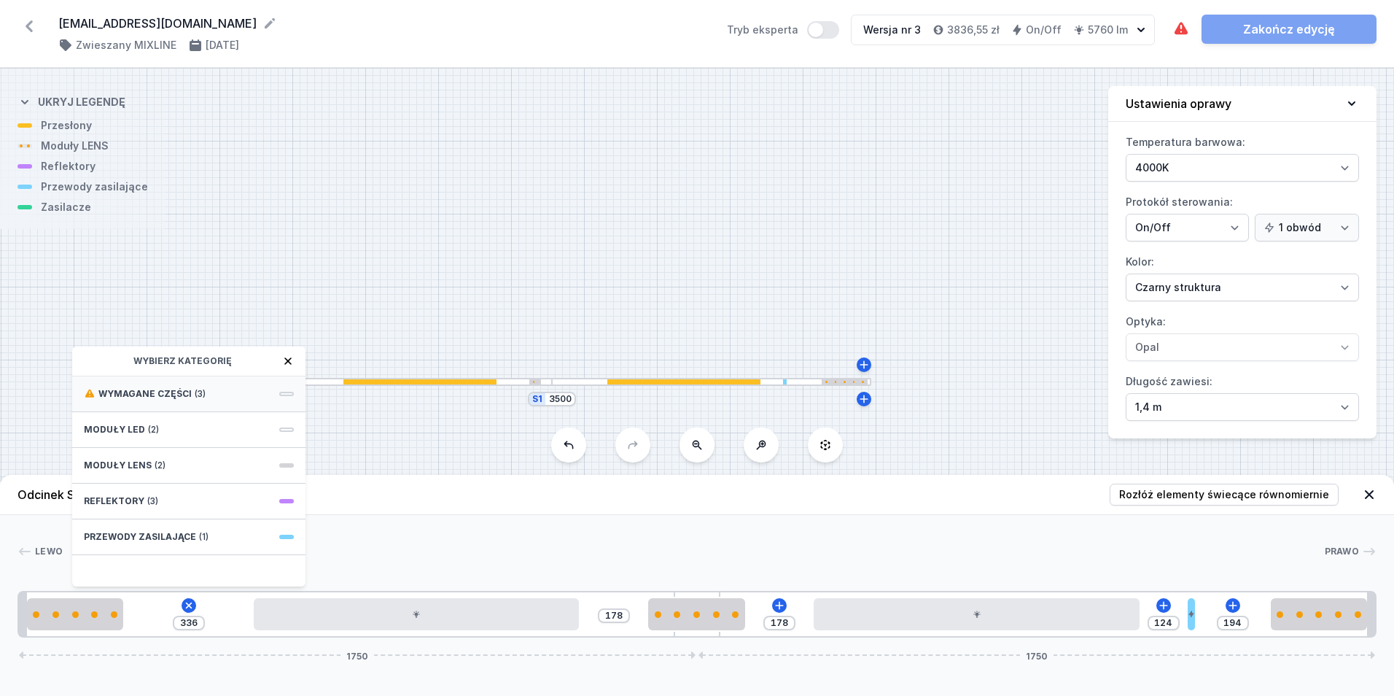
click at [214, 400] on div "Wymagane części (3)" at bounding box center [188, 394] width 233 height 36
click at [218, 397] on span "ON/OFF Driver - up to 32W" at bounding box center [189, 392] width 210 height 15
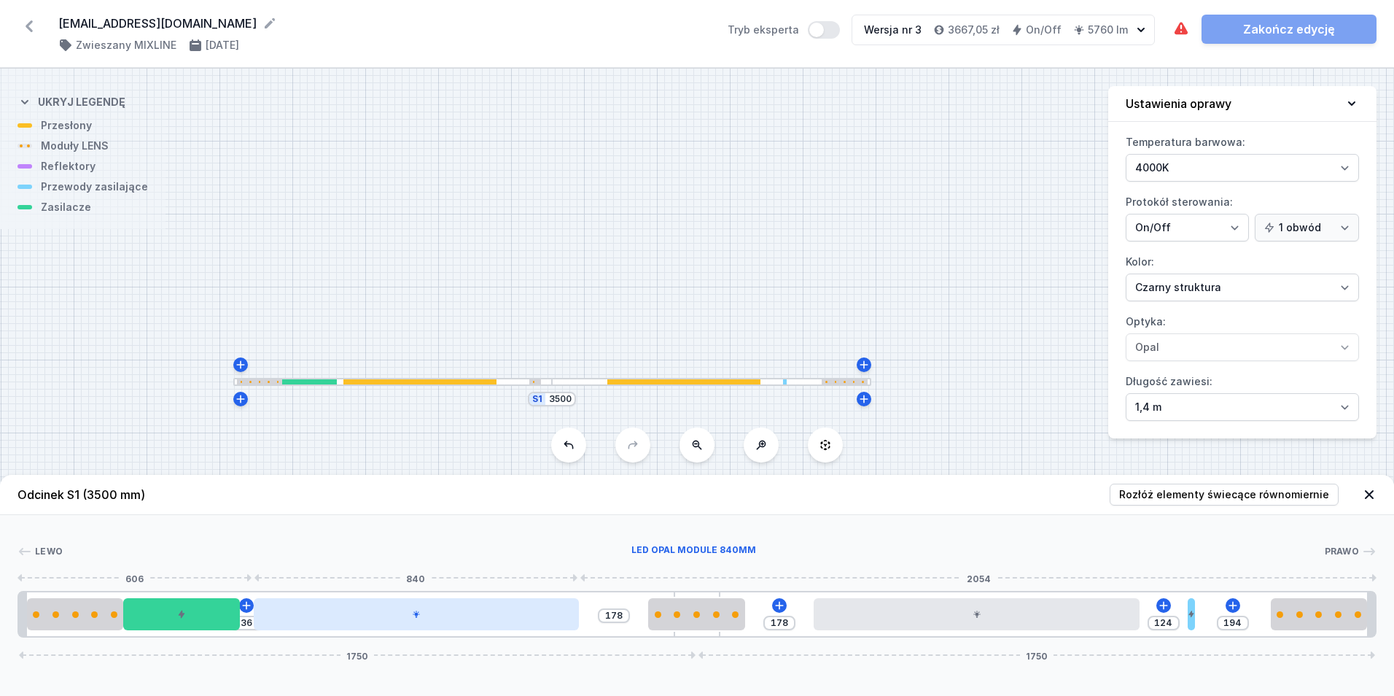
drag, startPoint x: 362, startPoint y: 633, endPoint x: 345, endPoint y: 626, distance: 18.3
click at [346, 627] on div "36 178 178 124 194 1750 1750" at bounding box center [697, 614] width 1359 height 47
drag, startPoint x: 343, startPoint y: 618, endPoint x: 332, endPoint y: 621, distance: 12.2
click at [332, 621] on div at bounding box center [402, 614] width 325 height 32
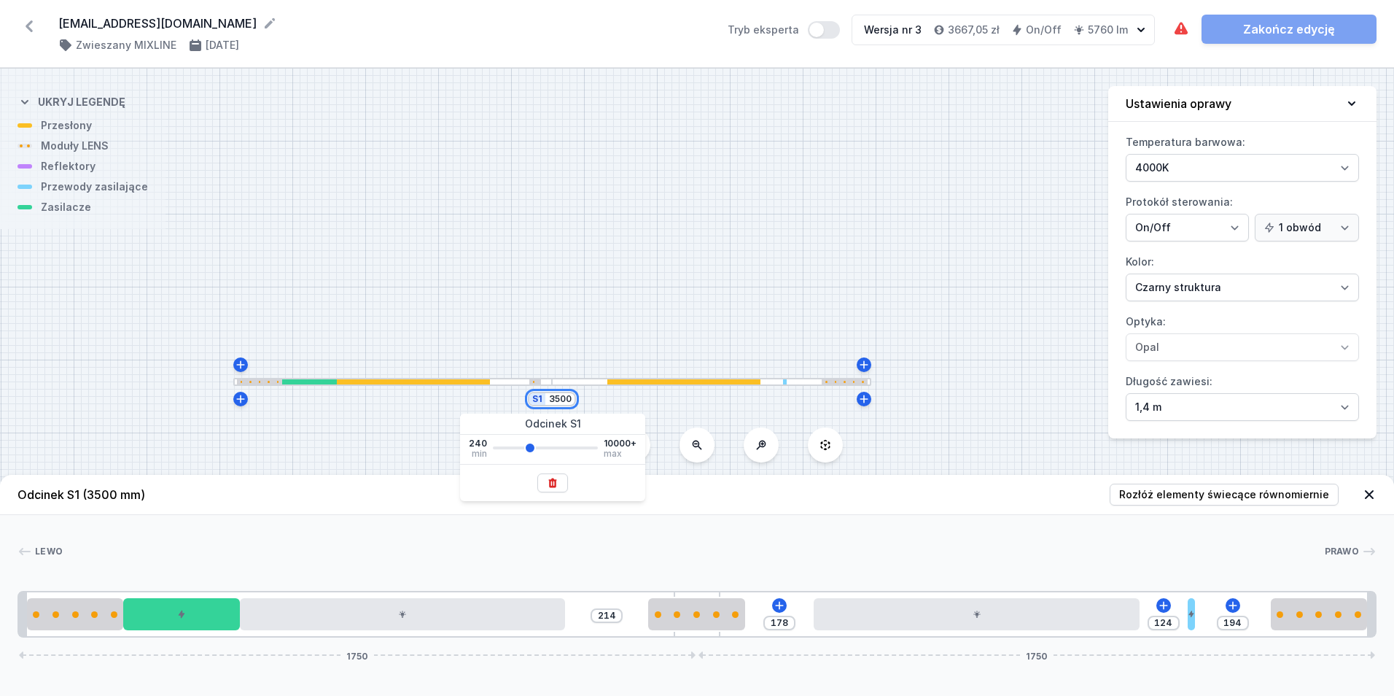
drag, startPoint x: 551, startPoint y: 400, endPoint x: 561, endPoint y: 405, distance: 11.8
click at [561, 405] on input "3500" at bounding box center [559, 399] width 23 height 12
click at [558, 402] on input "3500" at bounding box center [559, 399] width 23 height 12
click at [558, 405] on div "S1 3500" at bounding box center [552, 399] width 48 height 15
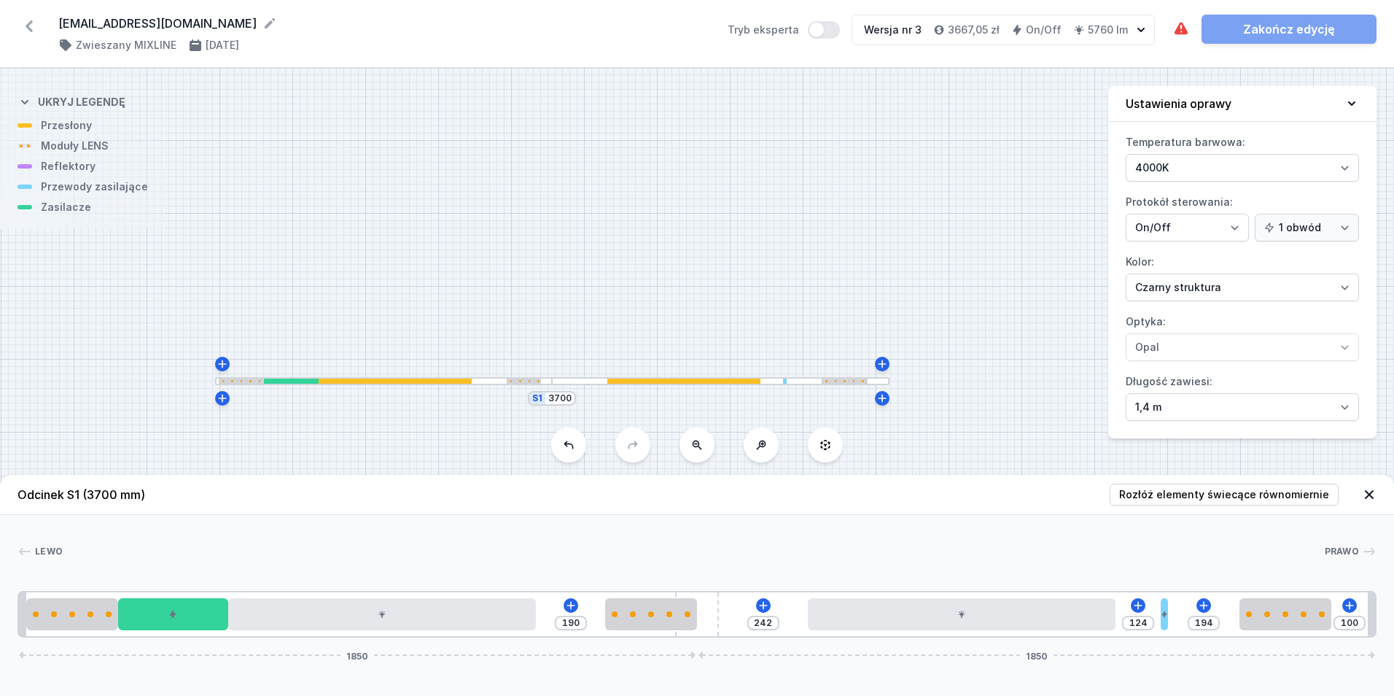
click at [432, 246] on div "S1 3700" at bounding box center [697, 382] width 1394 height 627
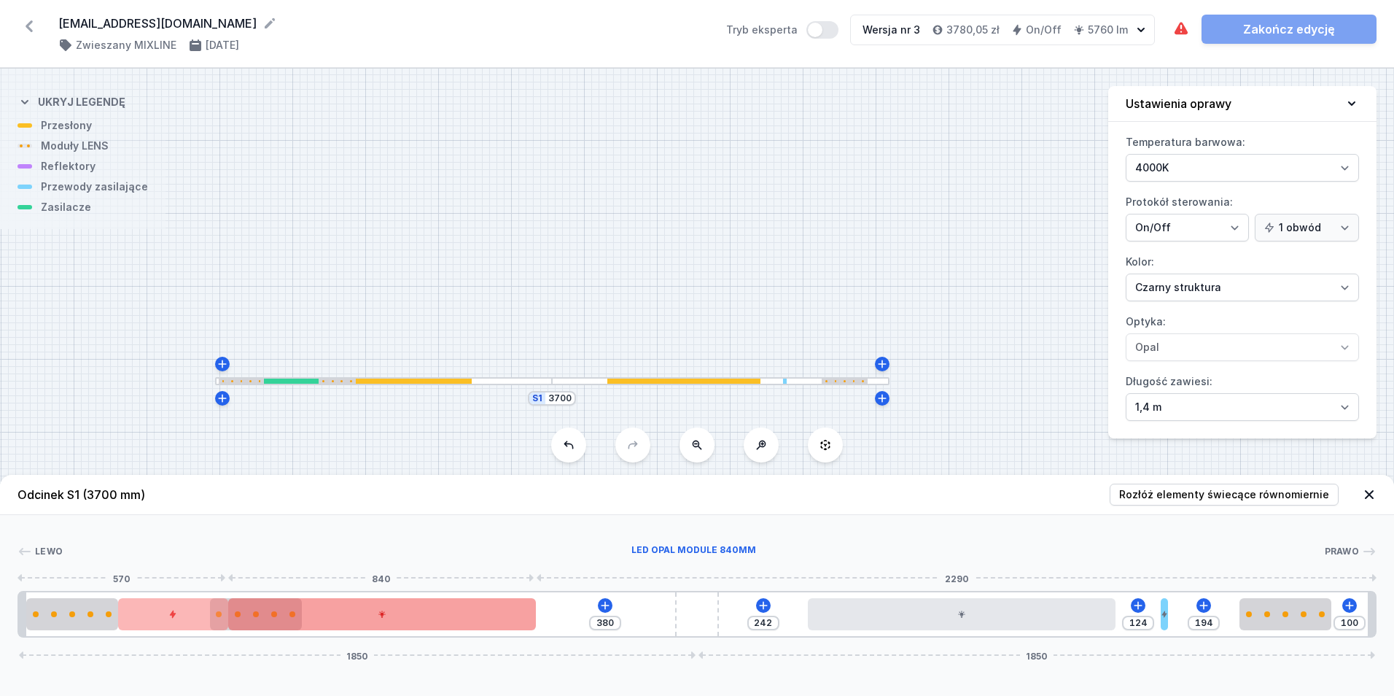
drag, startPoint x: 618, startPoint y: 626, endPoint x: 231, endPoint y: 617, distance: 386.6
click at [231, 617] on div "380 242 124 194 100 1850 1850" at bounding box center [697, 614] width 1359 height 47
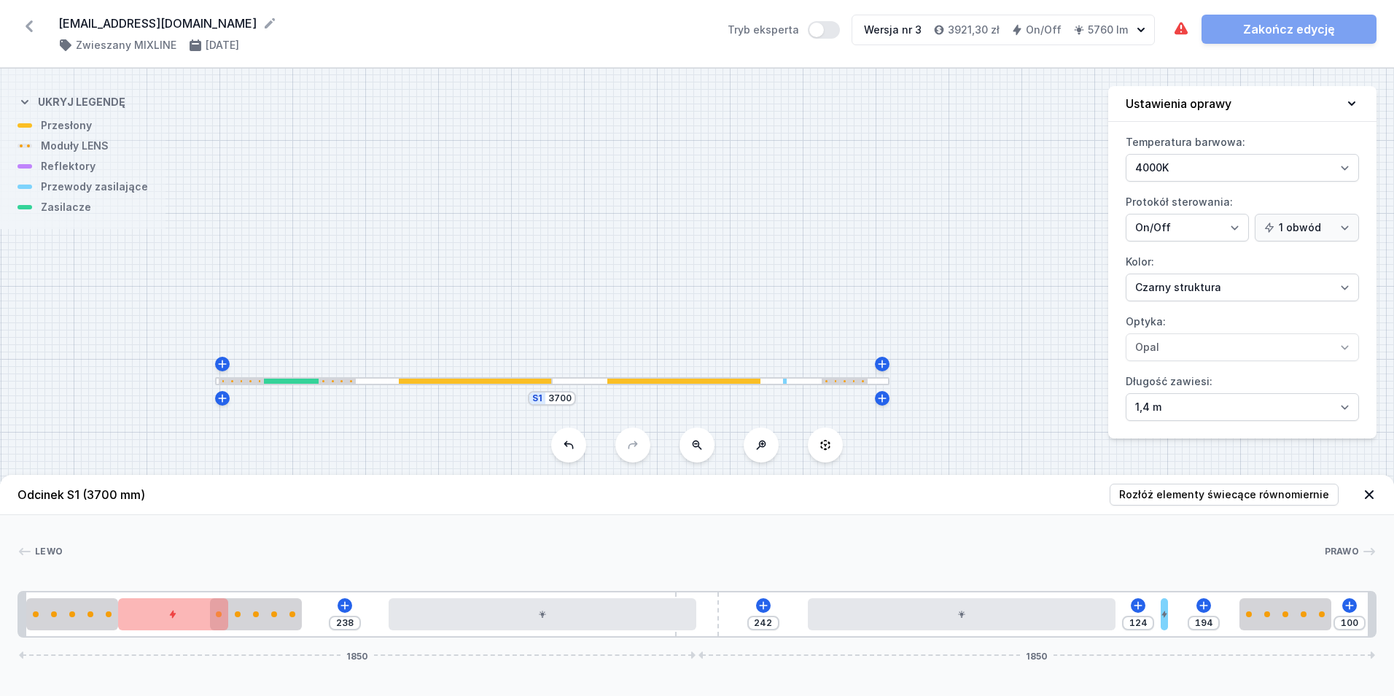
drag, startPoint x: 371, startPoint y: 620, endPoint x: 563, endPoint y: 635, distance: 192.4
click at [563, 635] on div "238 242 124 194 100 1850 1850" at bounding box center [697, 614] width 1359 height 47
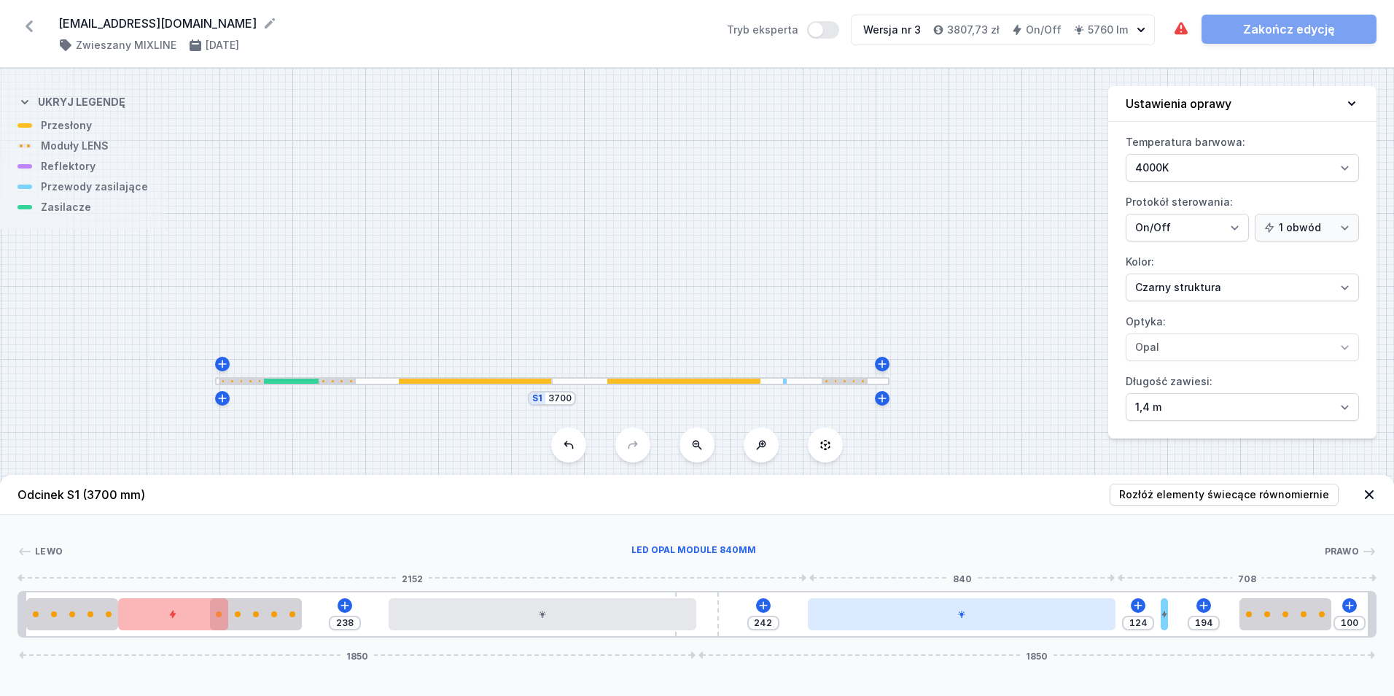
click at [1080, 620] on div at bounding box center [962, 614] width 308 height 32
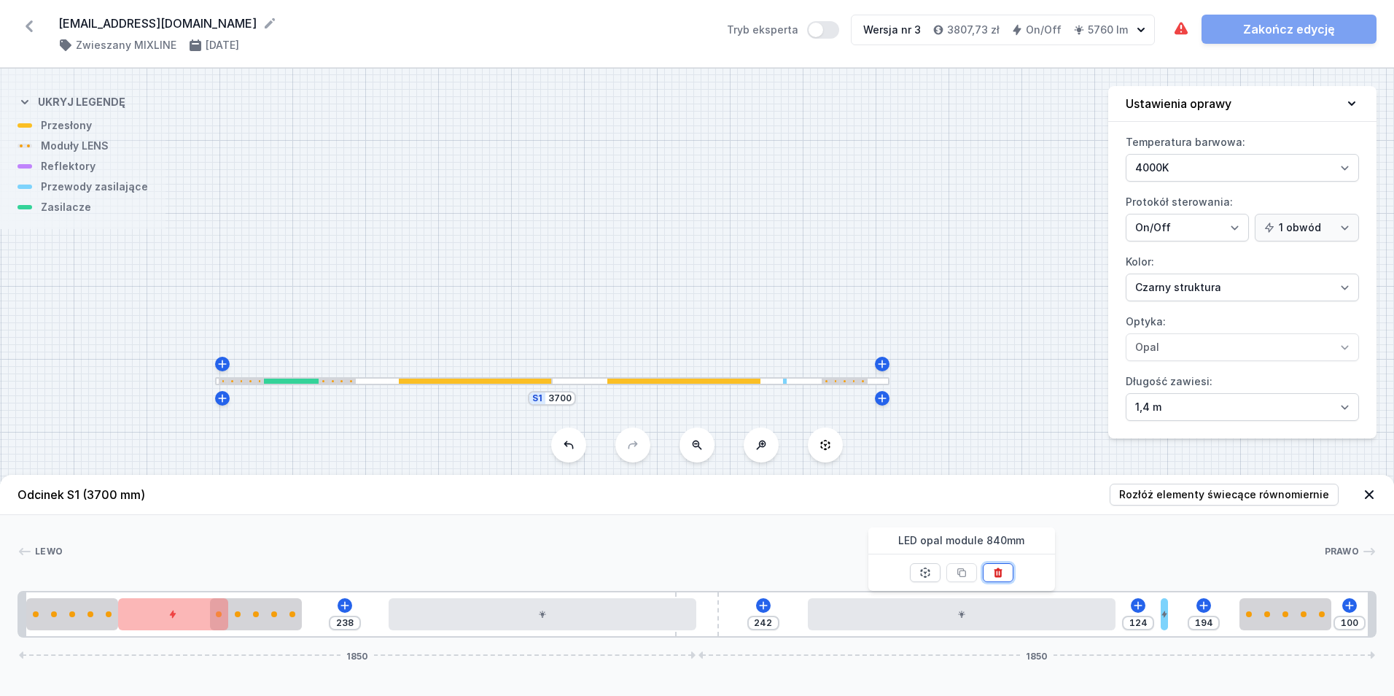
click at [1005, 565] on button at bounding box center [998, 572] width 31 height 19
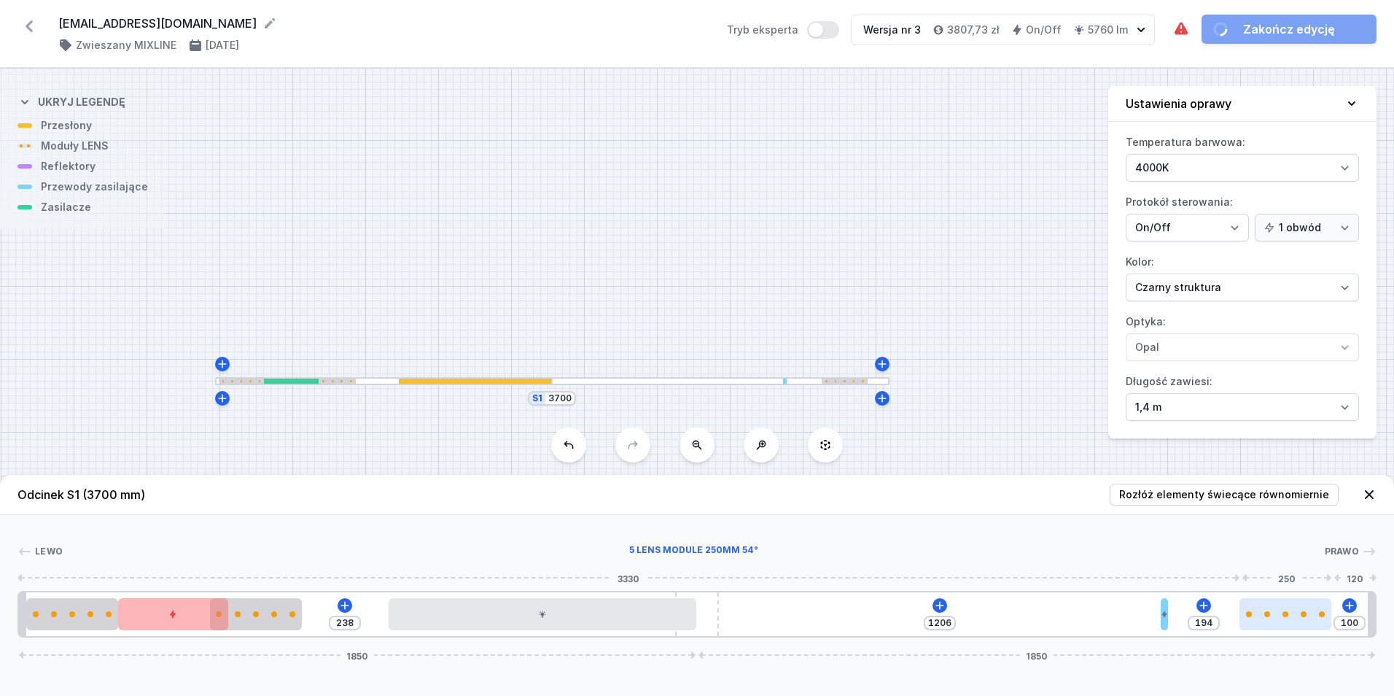
click at [1249, 607] on div at bounding box center [1286, 614] width 92 height 32
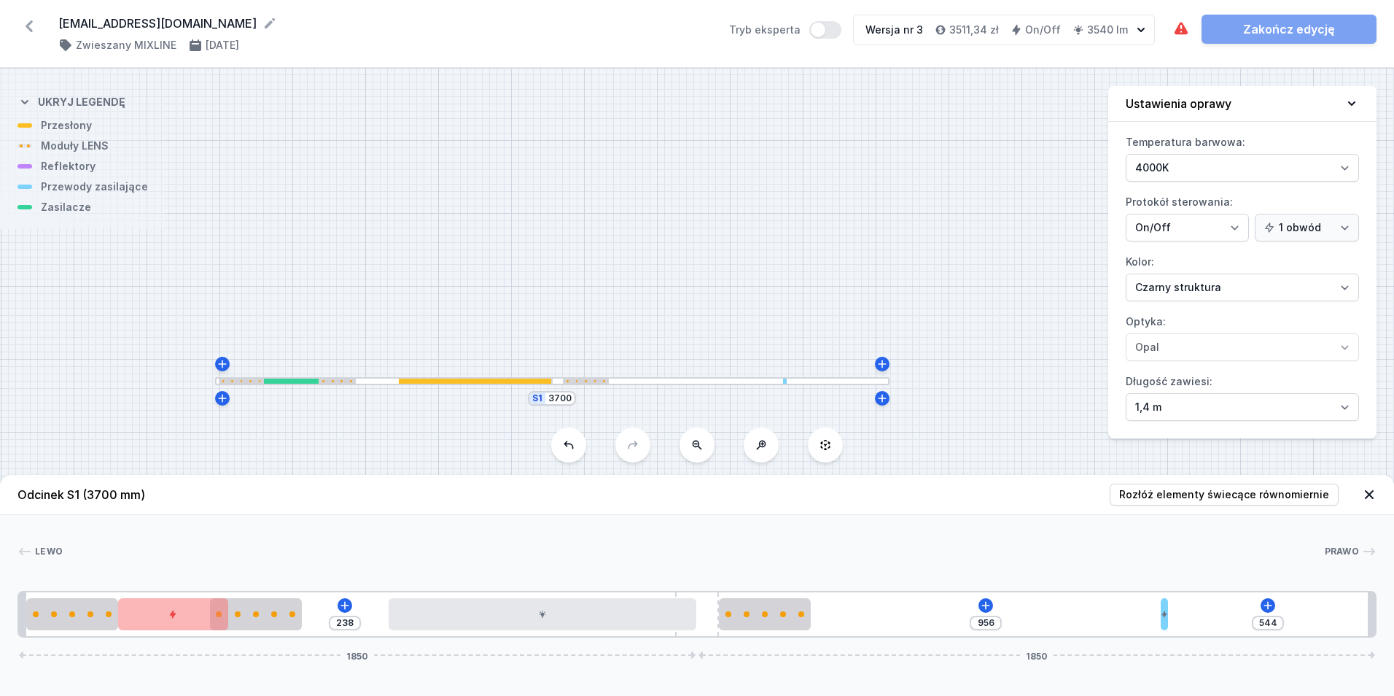
drag, startPoint x: 1278, startPoint y: 616, endPoint x: 778, endPoint y: 647, distance: 500.4
click at [778, 647] on div "Odcinek S1 (3700 mm) Rozłóż elementy świecące równomiernie Lewo Prawo 1 2 3 2 4…" at bounding box center [697, 585] width 1394 height 221
click at [771, 613] on div at bounding box center [765, 614] width 92 height 6
click at [771, 612] on div at bounding box center [765, 614] width 92 height 6
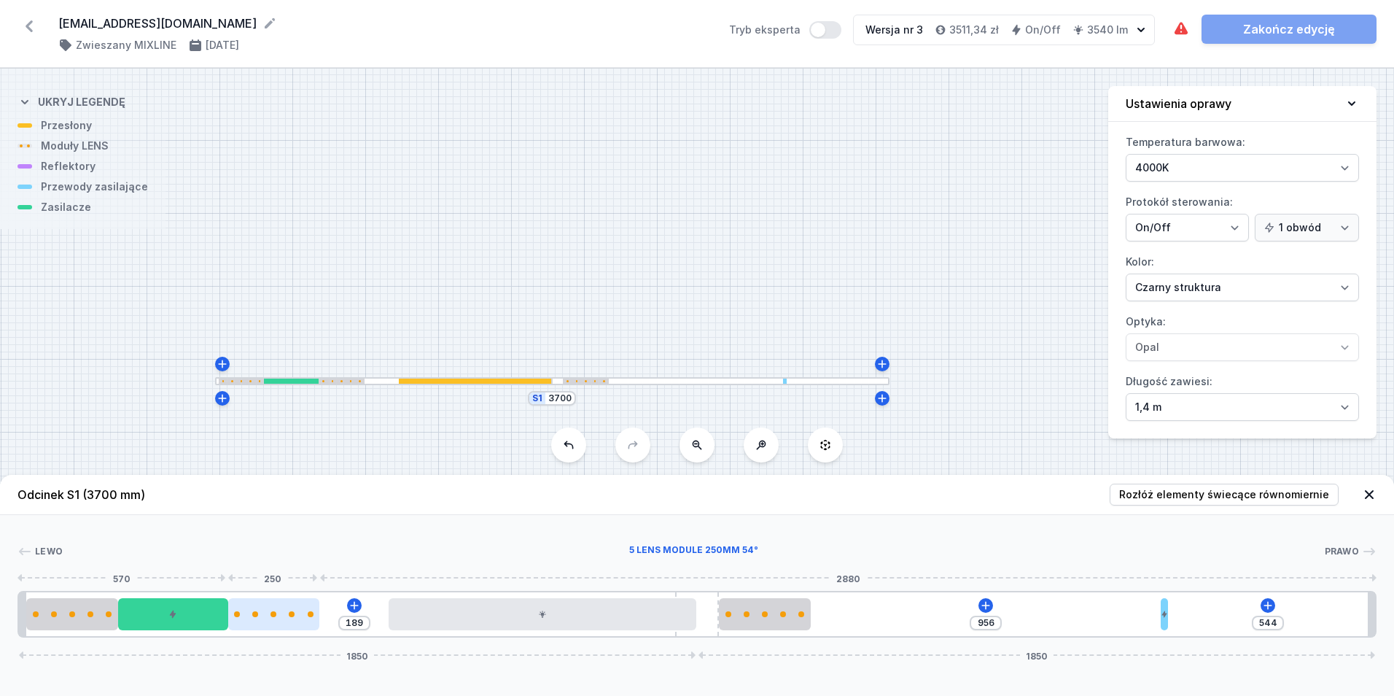
drag, startPoint x: 263, startPoint y: 619, endPoint x: 247, endPoint y: 612, distance: 17.0
click at [293, 621] on div at bounding box center [274, 614] width 92 height 32
click at [199, 608] on div at bounding box center [173, 614] width 110 height 32
click at [183, 568] on button at bounding box center [173, 572] width 31 height 19
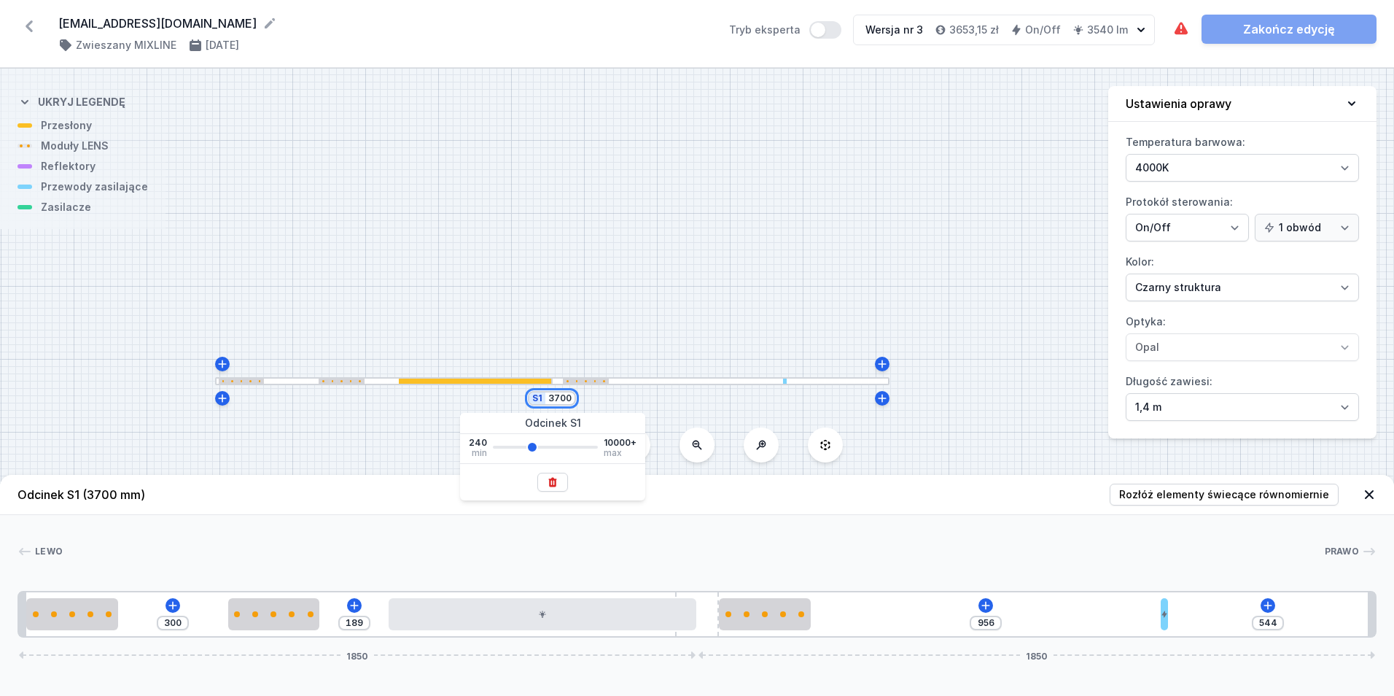
drag, startPoint x: 550, startPoint y: 398, endPoint x: 615, endPoint y: 394, distance: 65.0
click at [615, 394] on div "S1 3700" at bounding box center [697, 382] width 1394 height 627
click at [567, 397] on input "3700" at bounding box center [559, 398] width 23 height 12
drag, startPoint x: 569, startPoint y: 400, endPoint x: 509, endPoint y: 403, distance: 60.6
click at [508, 403] on div "S1 3700" at bounding box center [697, 382] width 1394 height 627
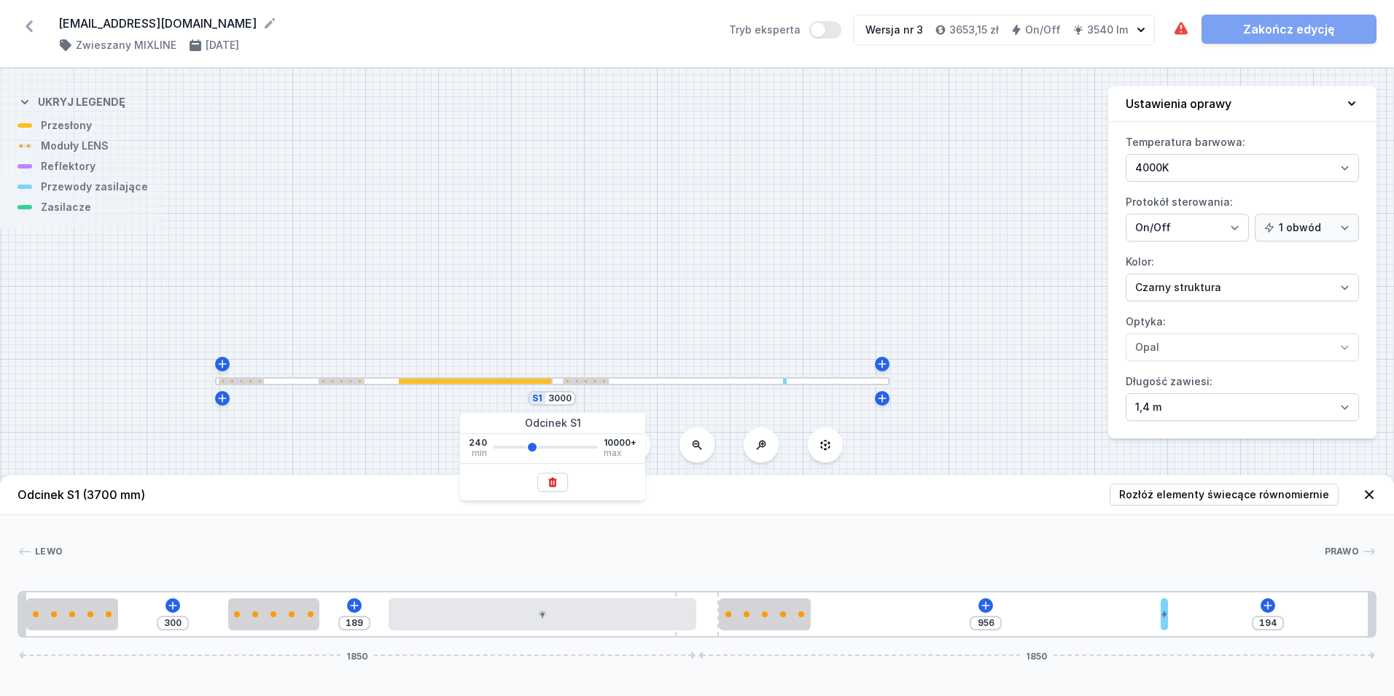
click at [486, 275] on div "S1 3000" at bounding box center [697, 382] width 1394 height 627
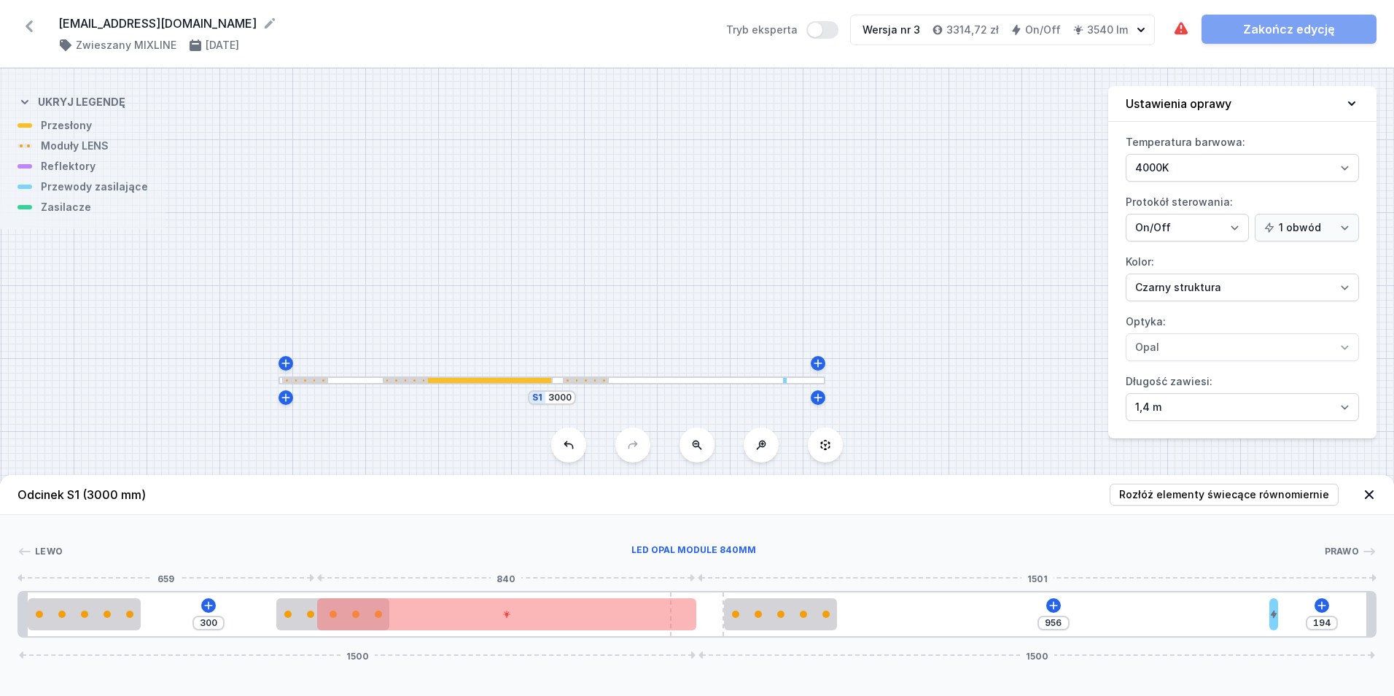
drag, startPoint x: 489, startPoint y: 614, endPoint x: 591, endPoint y: 616, distance: 102.8
click at [787, 614] on div at bounding box center [780, 613] width 113 height 7
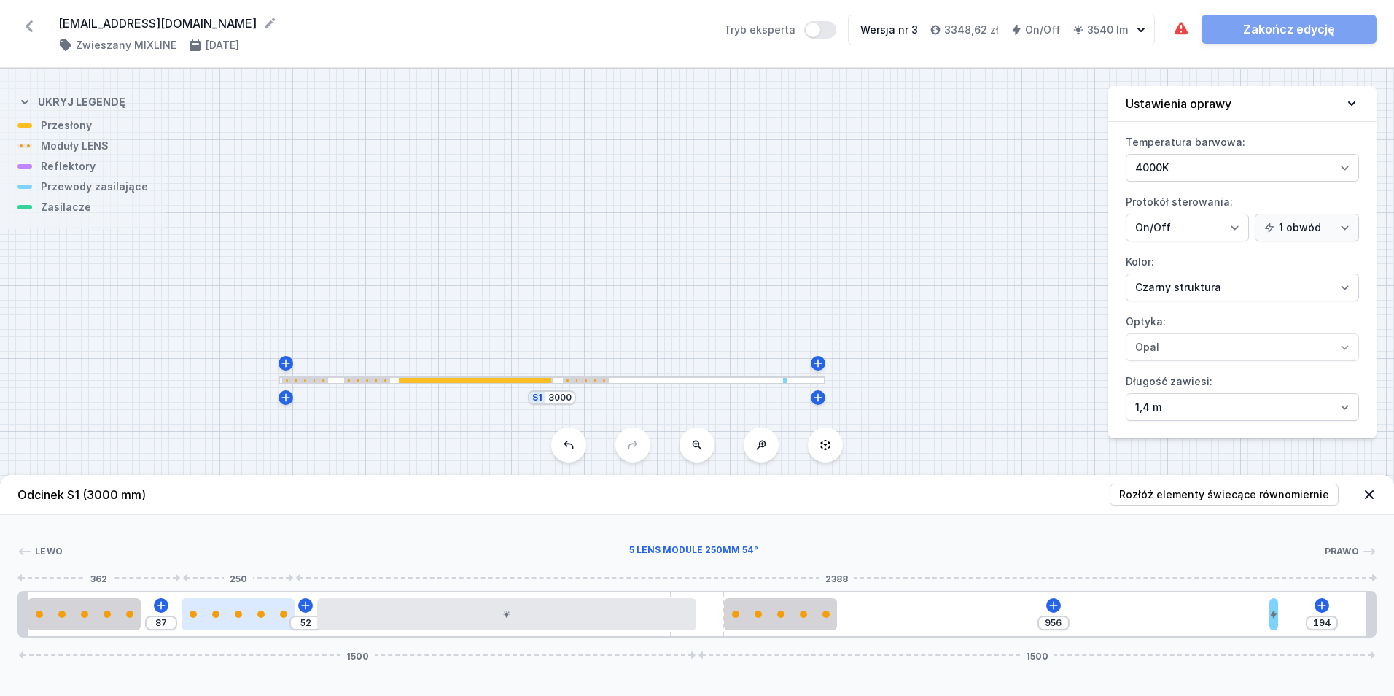
drag, startPoint x: 303, startPoint y: 611, endPoint x: 201, endPoint y: 615, distance: 102.9
click at [201, 616] on div at bounding box center [238, 613] width 113 height 7
click at [204, 612] on div at bounding box center [236, 613] width 113 height 7
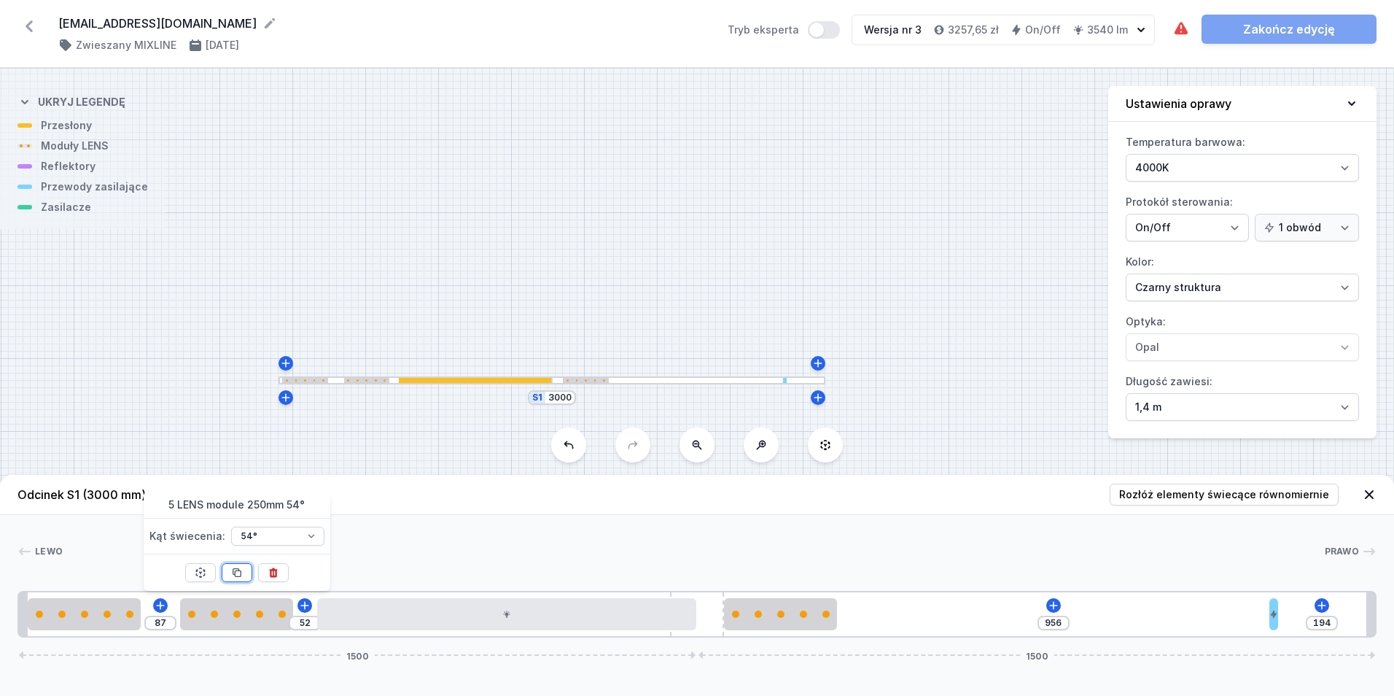
click at [236, 569] on icon at bounding box center [237, 573] width 8 height 8
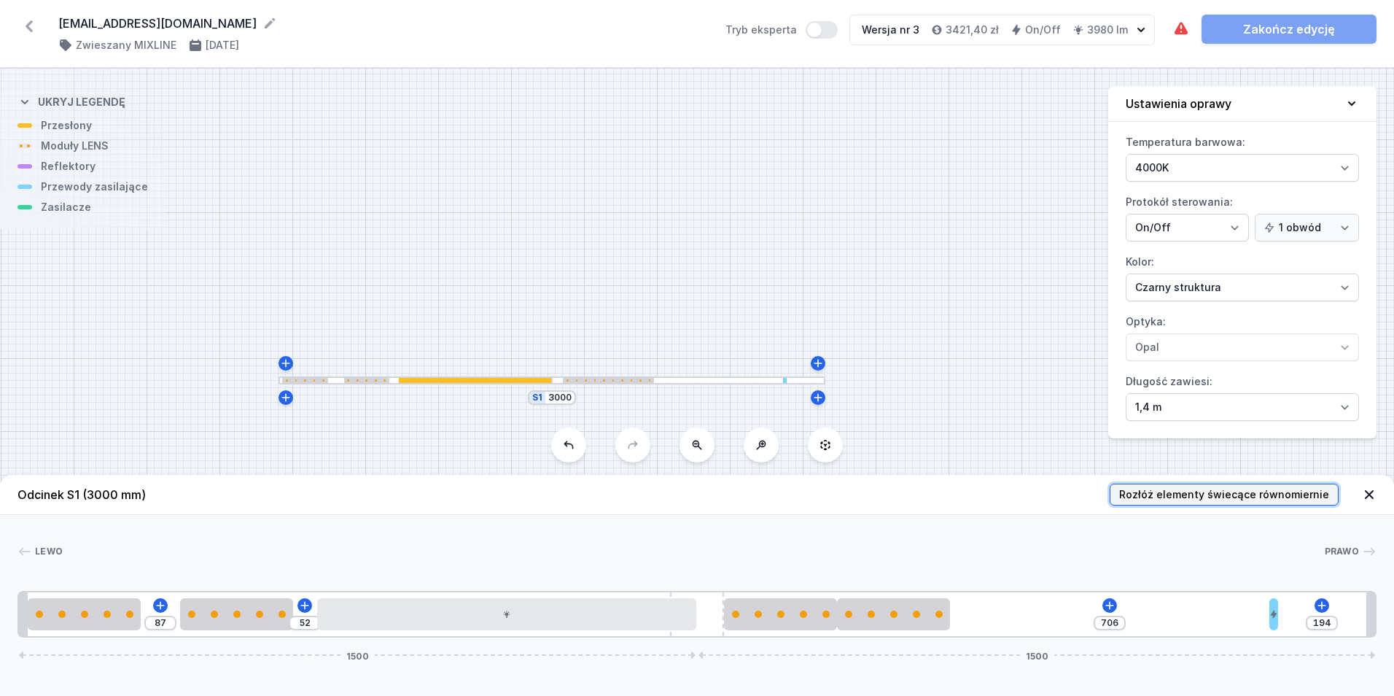
click at [1217, 494] on span "Rozłóż elementy świecące równomiernie" at bounding box center [1224, 494] width 210 height 15
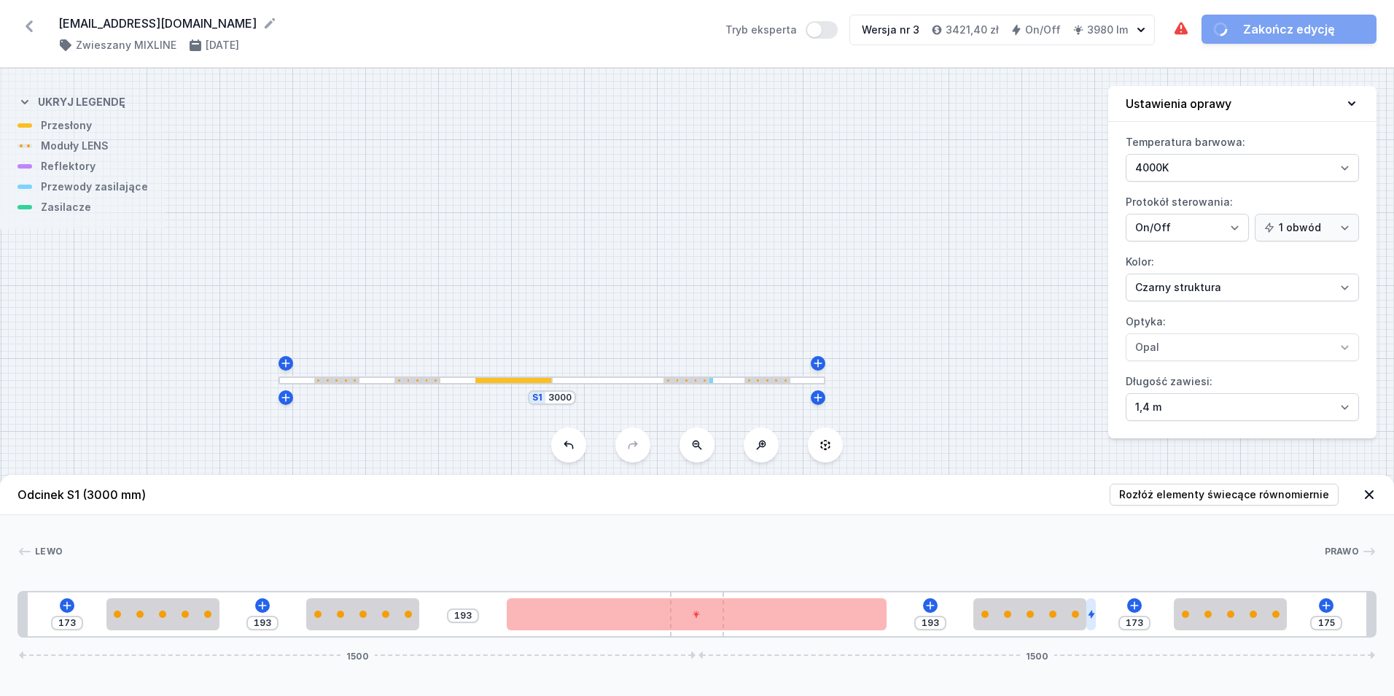
drag, startPoint x: 1275, startPoint y: 616, endPoint x: 1092, endPoint y: 618, distance: 183.8
click at [1132, 623] on div "173 193 193 193 173 175 1500 1500" at bounding box center [697, 614] width 1359 height 47
click at [1092, 617] on icon at bounding box center [1091, 614] width 6 height 8
click at [1091, 567] on icon at bounding box center [1092, 573] width 12 height 12
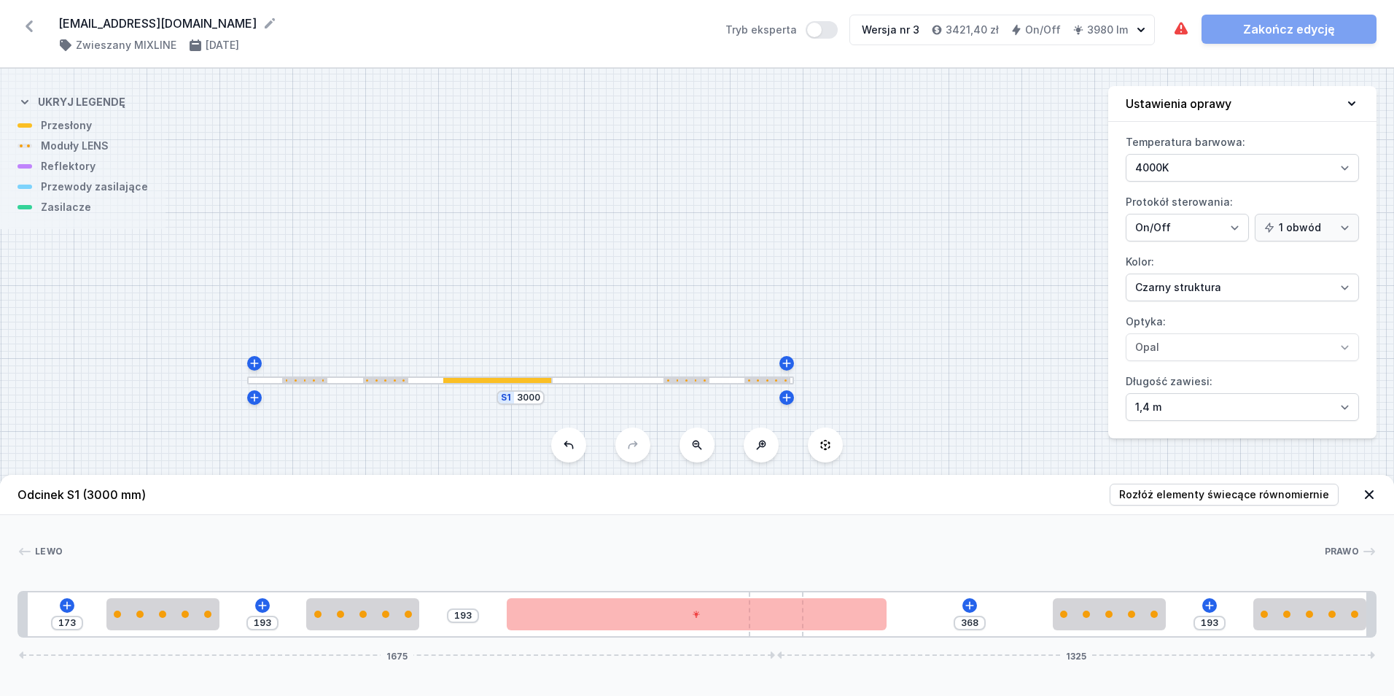
drag, startPoint x: 710, startPoint y: 633, endPoint x: 1026, endPoint y: 612, distance: 316.4
click at [1026, 612] on div "173 193 193 368 193 1675 1325" at bounding box center [697, 614] width 1359 height 47
drag, startPoint x: 1276, startPoint y: 615, endPoint x: 981, endPoint y: 630, distance: 295.0
click at [981, 630] on div "173 193 193 127 443 1675 1325" at bounding box center [697, 614] width 1359 height 47
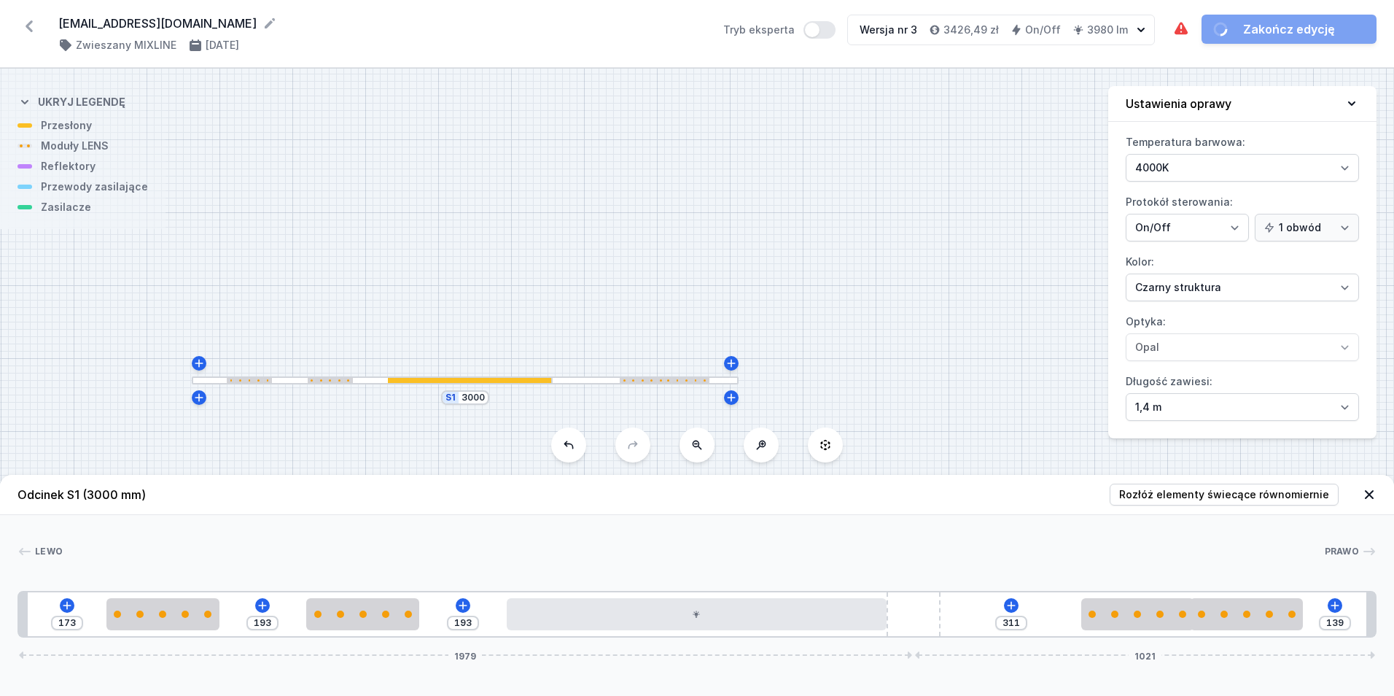
drag, startPoint x: 785, startPoint y: 634, endPoint x: 964, endPoint y: 637, distance: 178.7
click at [1216, 500] on span "Rozłóż elementy świecące równomiernie" at bounding box center [1224, 494] width 210 height 15
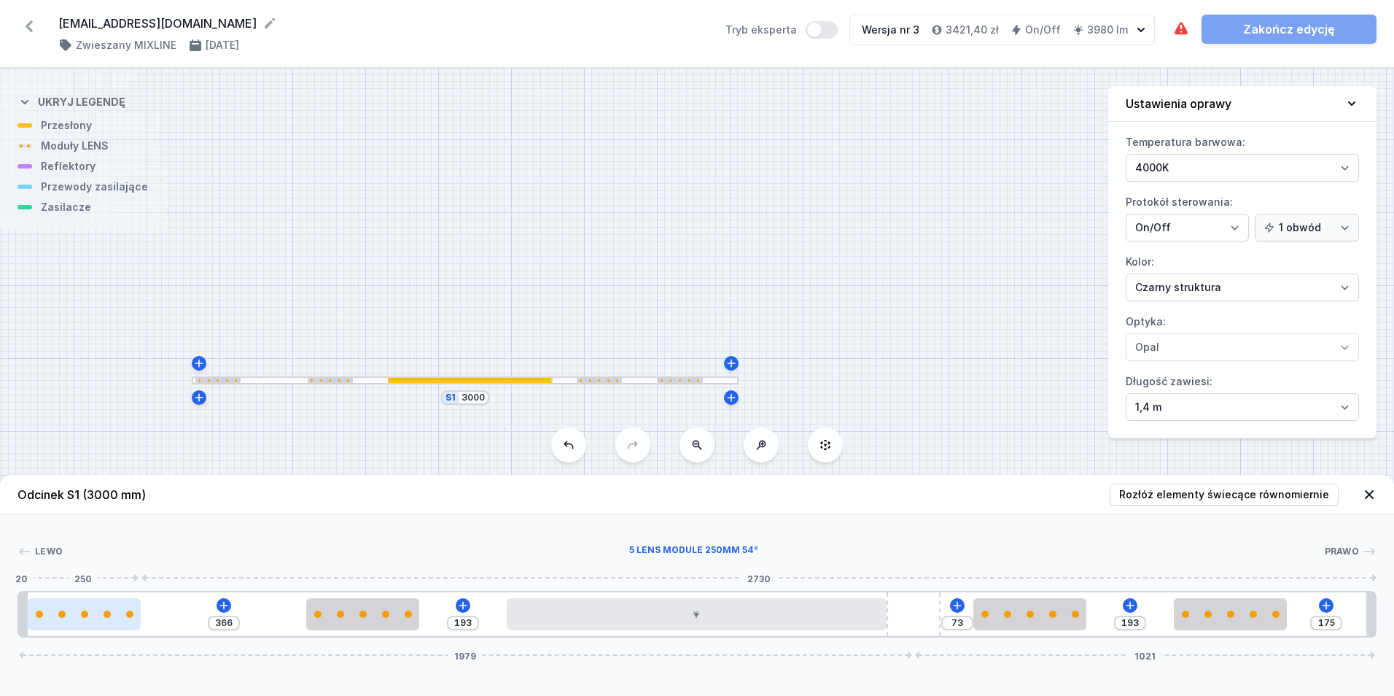
drag, startPoint x: 161, startPoint y: 613, endPoint x: 42, endPoint y: 625, distance: 120.2
click at [42, 625] on div at bounding box center [84, 614] width 113 height 32
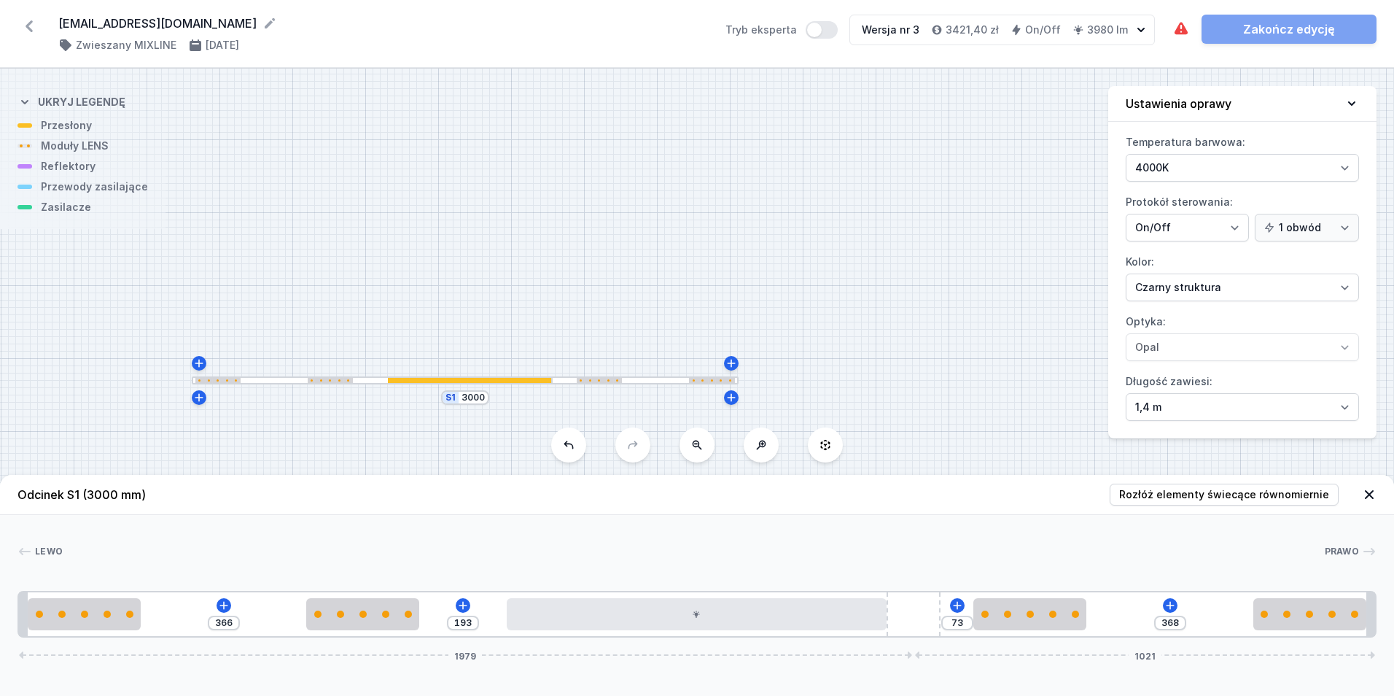
drag, startPoint x: 1209, startPoint y: 604, endPoint x: 1436, endPoint y: 623, distance: 227.5
click at [1393, 623] on html "[EMAIL_ADDRESS][DOMAIN_NAME] ( 11584 /v 3 ) Zwieszany MIXLINE [DATE] Tryb ekspe…" at bounding box center [697, 348] width 1394 height 696
click at [470, 397] on input "3000" at bounding box center [473, 398] width 23 height 12
click at [475, 398] on input "3000" at bounding box center [473, 398] width 23 height 12
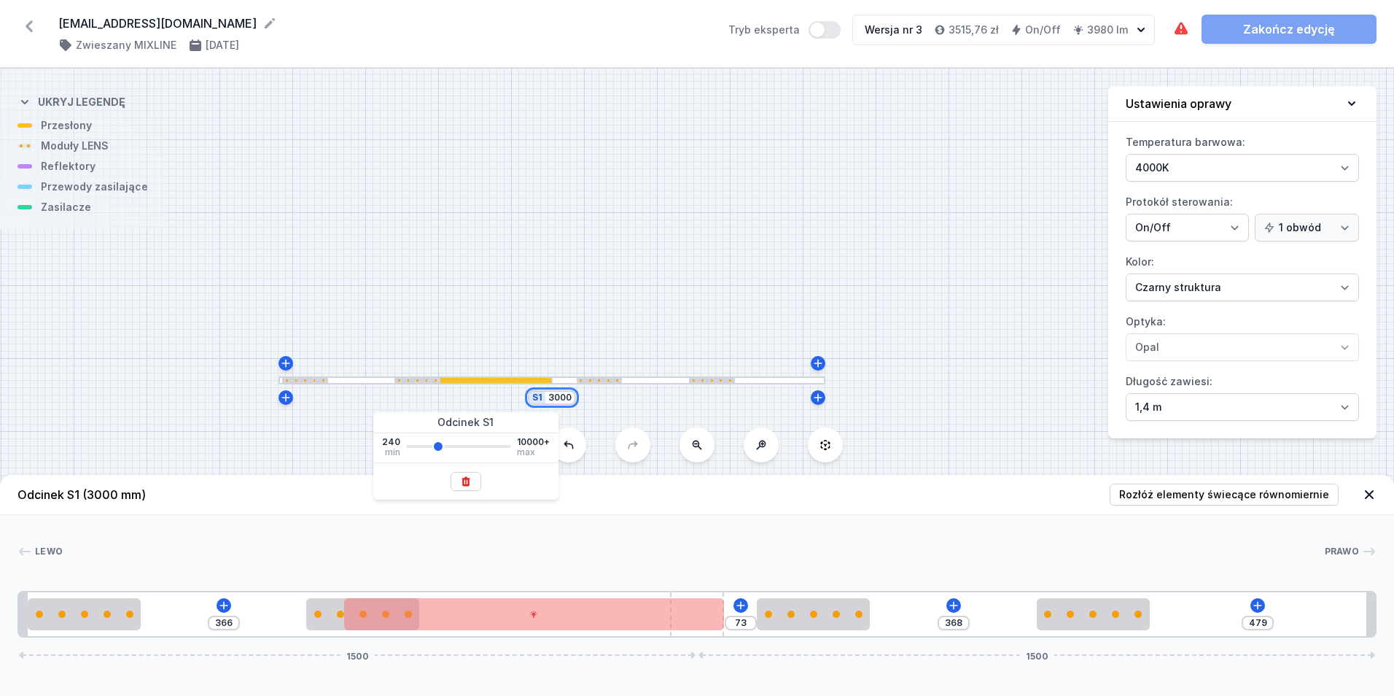
click at [559, 400] on input "3000" at bounding box center [559, 398] width 23 height 12
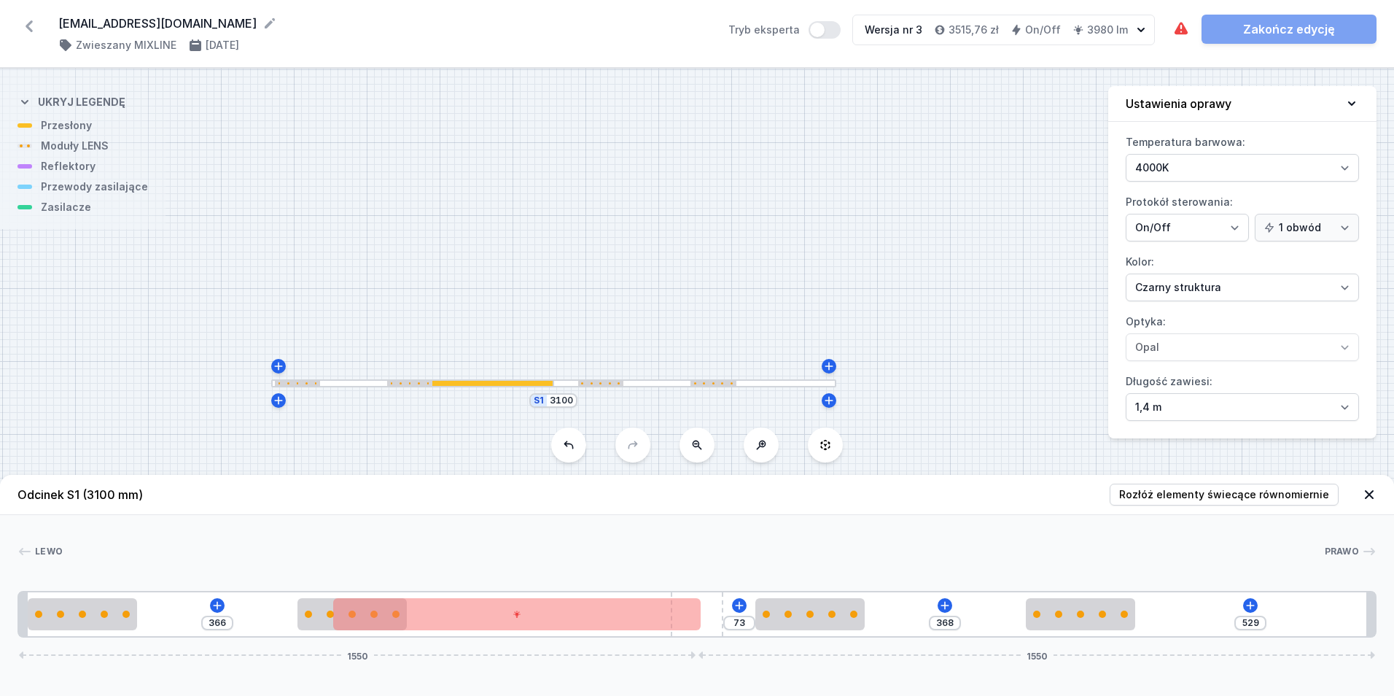
click at [547, 279] on div "S1 3100" at bounding box center [697, 382] width 1394 height 627
drag, startPoint x: 1110, startPoint y: 619, endPoint x: 1531, endPoint y: 633, distance: 421.0
click at [1393, 633] on html "[EMAIL_ADDRESS][DOMAIN_NAME] ( 11584 /v 3 ) Zwieszany MIXLINE [DATE] Tryb ekspe…" at bounding box center [697, 348] width 1394 height 696
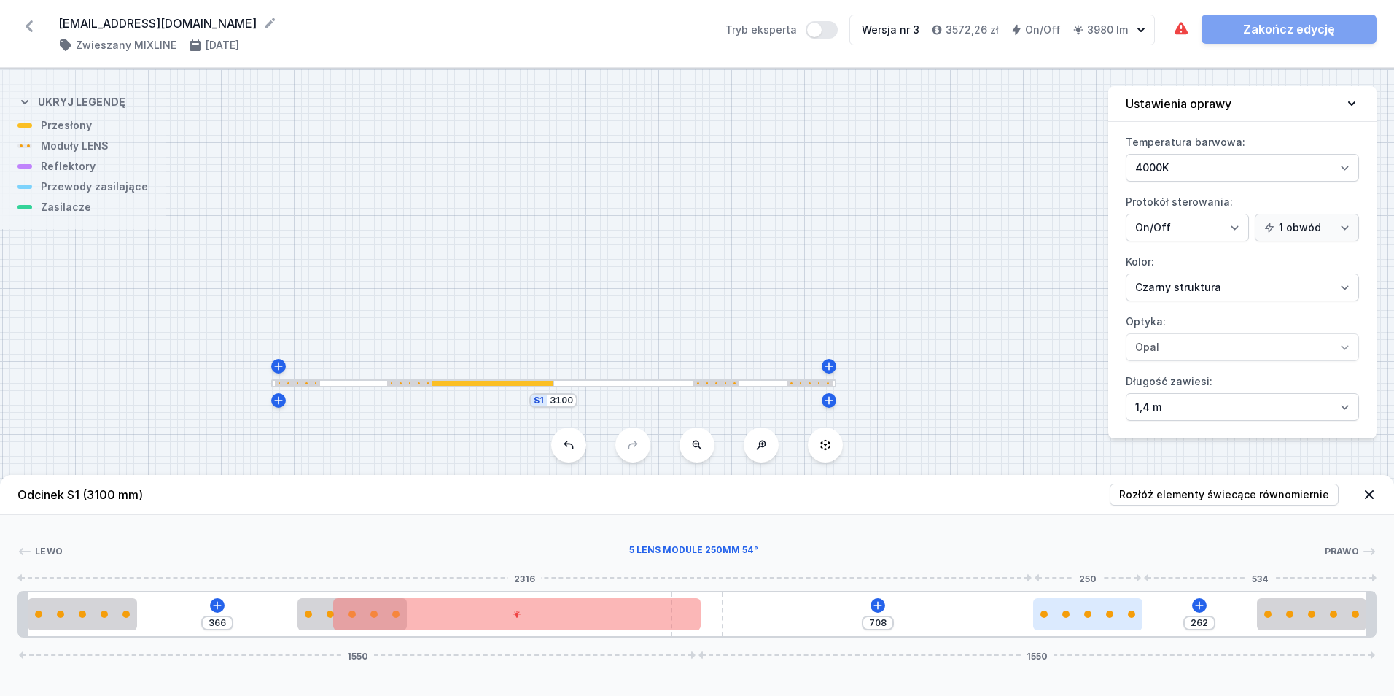
drag, startPoint x: 806, startPoint y: 620, endPoint x: 1100, endPoint y: 604, distance: 293.5
click at [1100, 604] on div at bounding box center [1087, 614] width 109 height 32
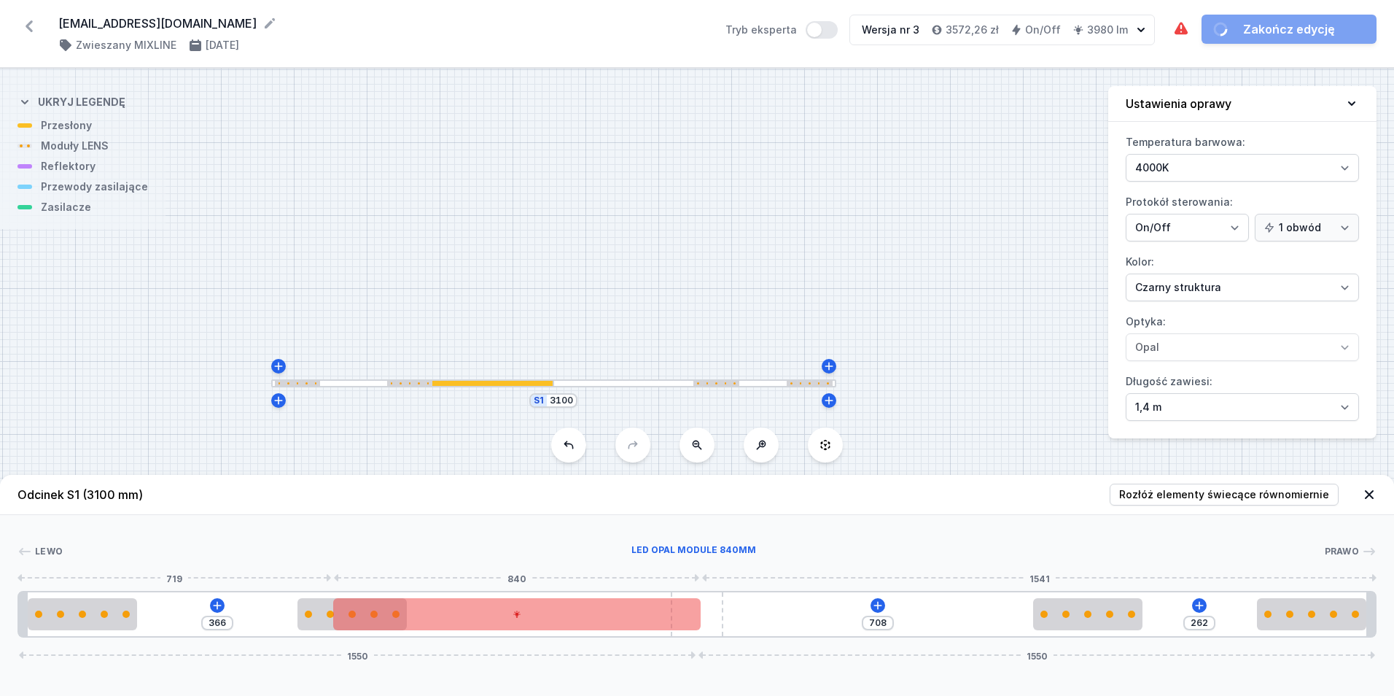
click at [542, 610] on div at bounding box center [517, 614] width 368 height 32
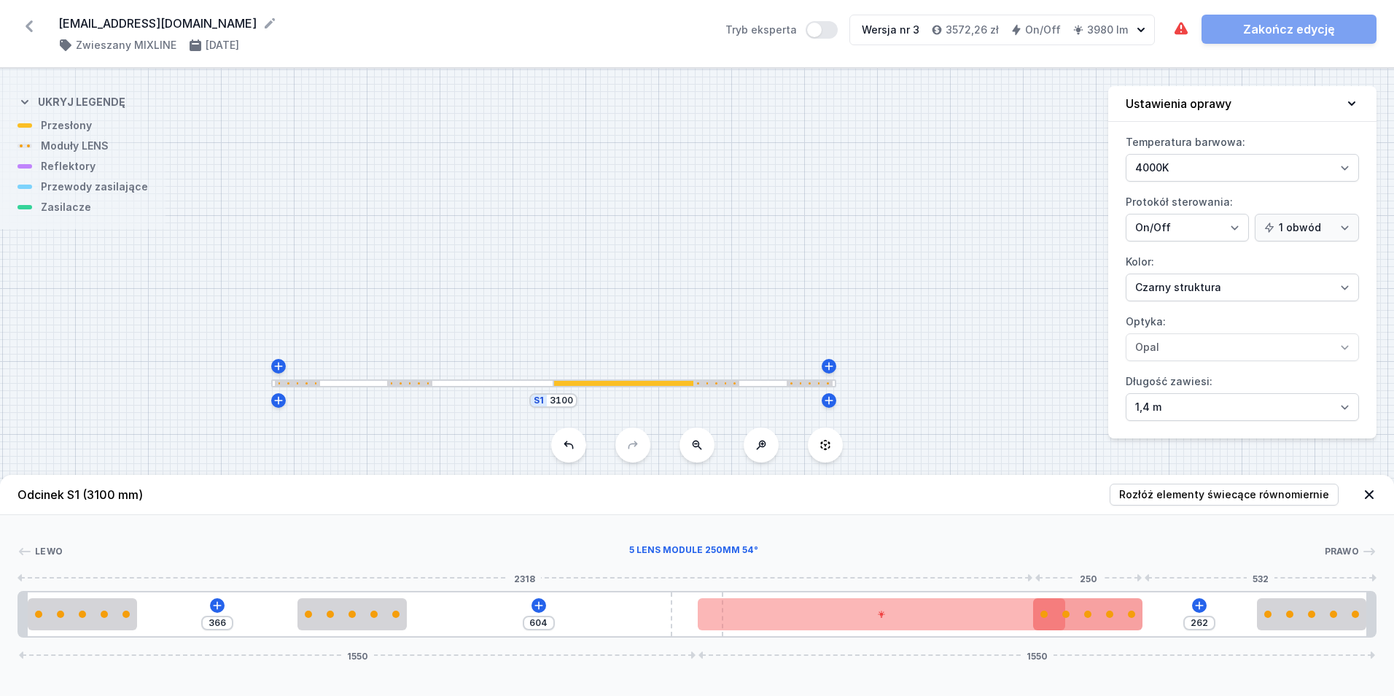
drag, startPoint x: 701, startPoint y: 617, endPoint x: 1083, endPoint y: 617, distance: 382.1
click at [1086, 616] on div at bounding box center [1087, 613] width 109 height 7
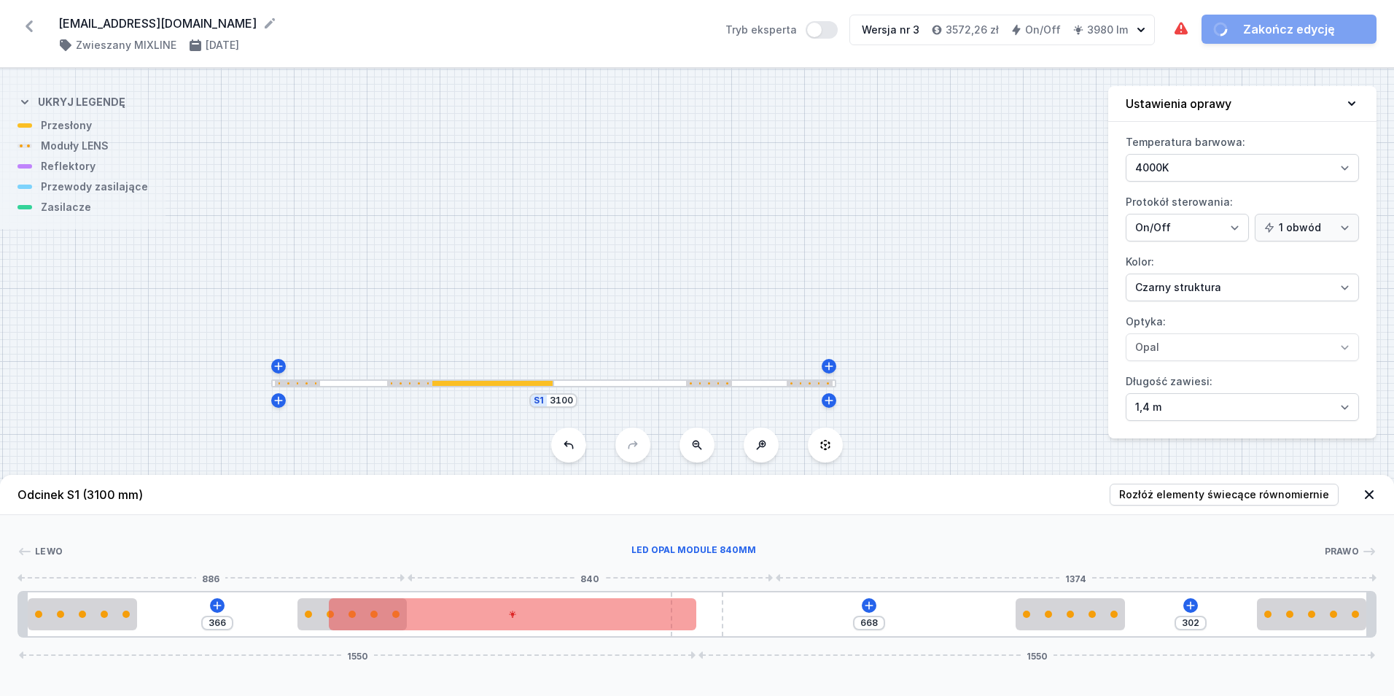
drag, startPoint x: 861, startPoint y: 621, endPoint x: 640, endPoint y: 626, distance: 221.0
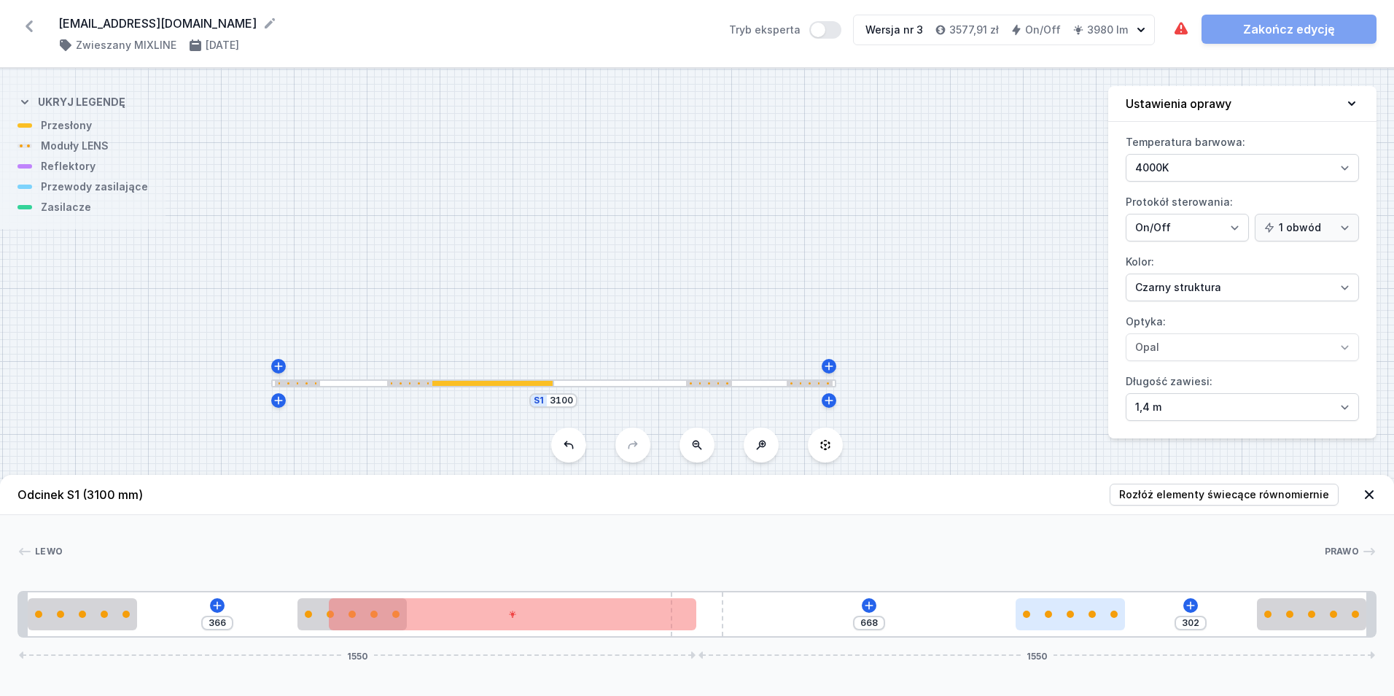
drag, startPoint x: 711, startPoint y: 629, endPoint x: 1110, endPoint y: 625, distance: 398.9
click at [1013, 611] on div "366 668 302 1550 1550" at bounding box center [697, 614] width 1359 height 47
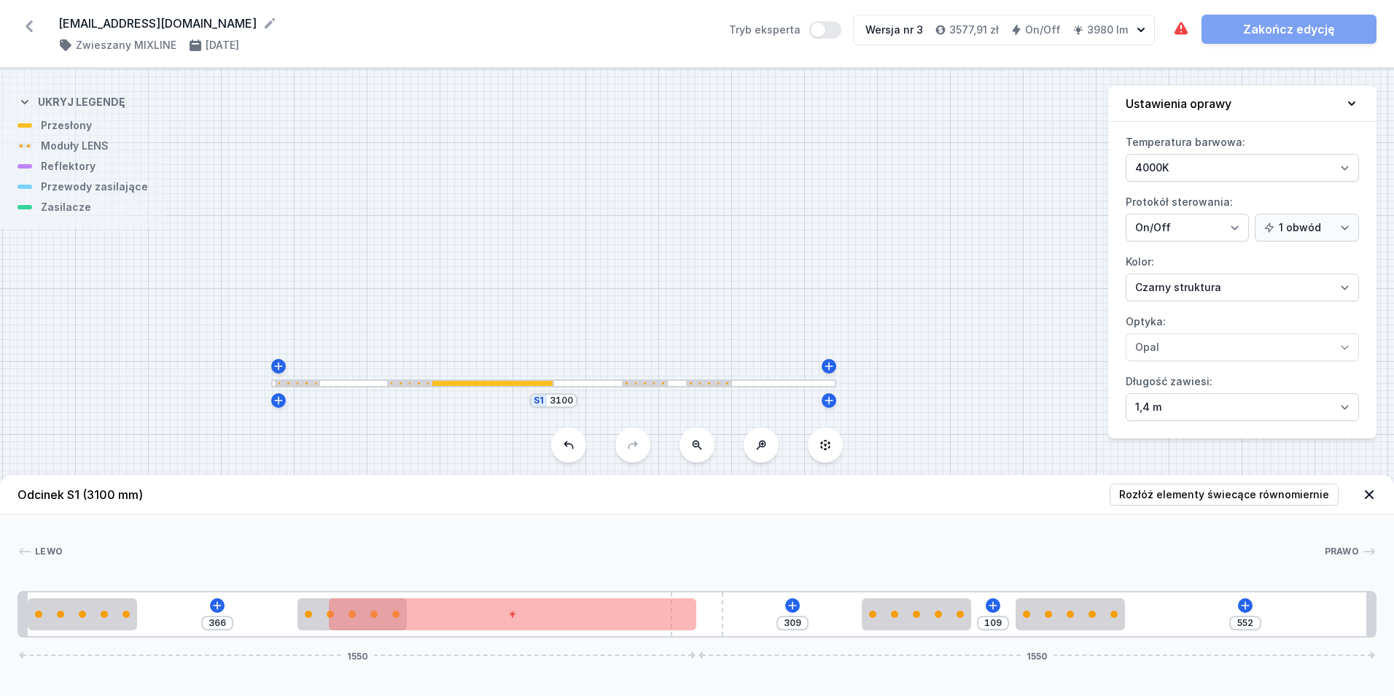
drag, startPoint x: 1319, startPoint y: 613, endPoint x: 933, endPoint y: 631, distance: 386.1
click at [933, 631] on div "366 309 109 552 1550 1550" at bounding box center [697, 614] width 1359 height 47
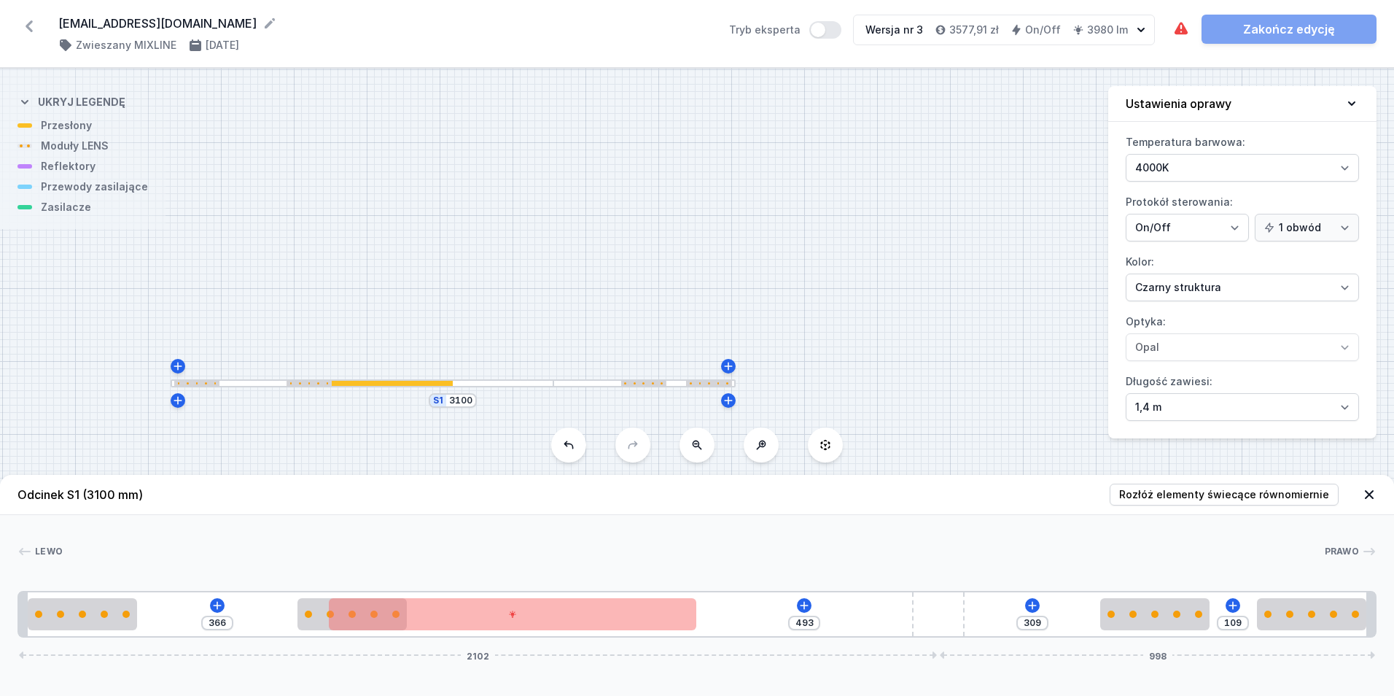
drag, startPoint x: 709, startPoint y: 625, endPoint x: 1122, endPoint y: 597, distance: 414.4
click at [1122, 597] on div "366 493 309 109 2102 998" at bounding box center [697, 614] width 1359 height 47
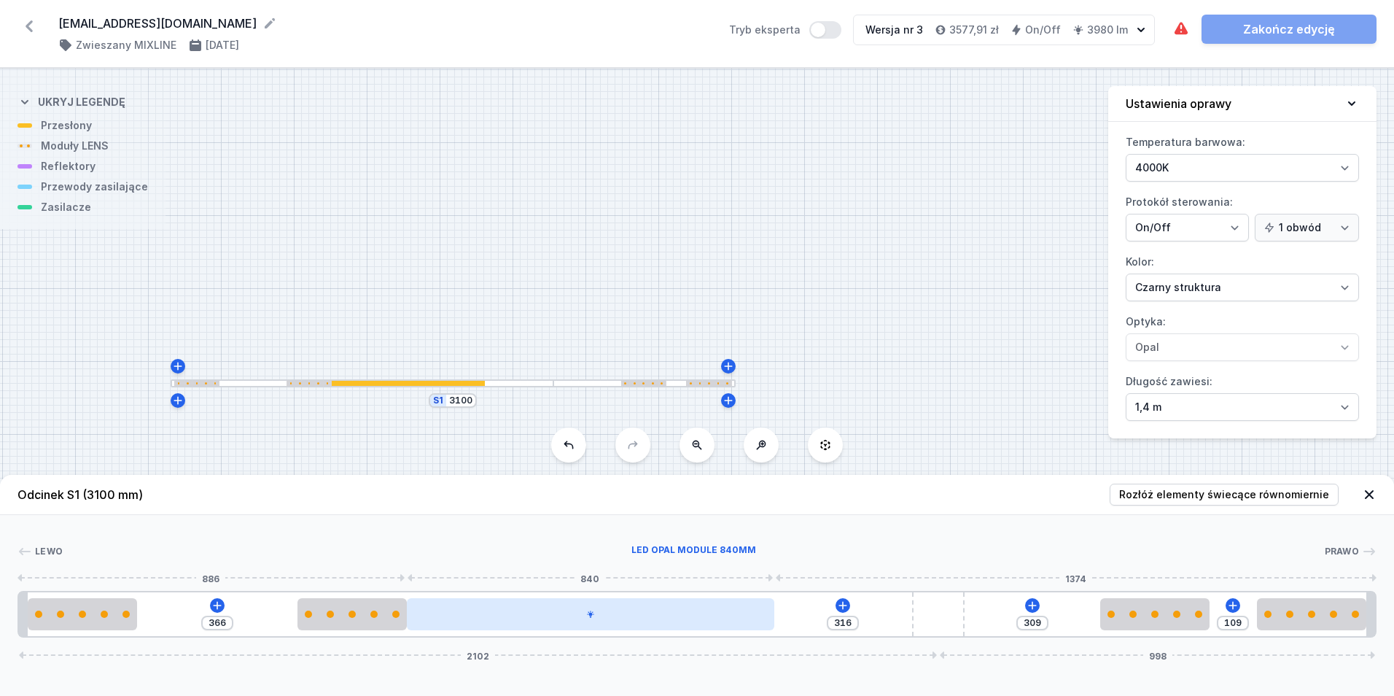
drag, startPoint x: 613, startPoint y: 619, endPoint x: 755, endPoint y: 624, distance: 142.3
click at [712, 621] on div at bounding box center [591, 614] width 368 height 32
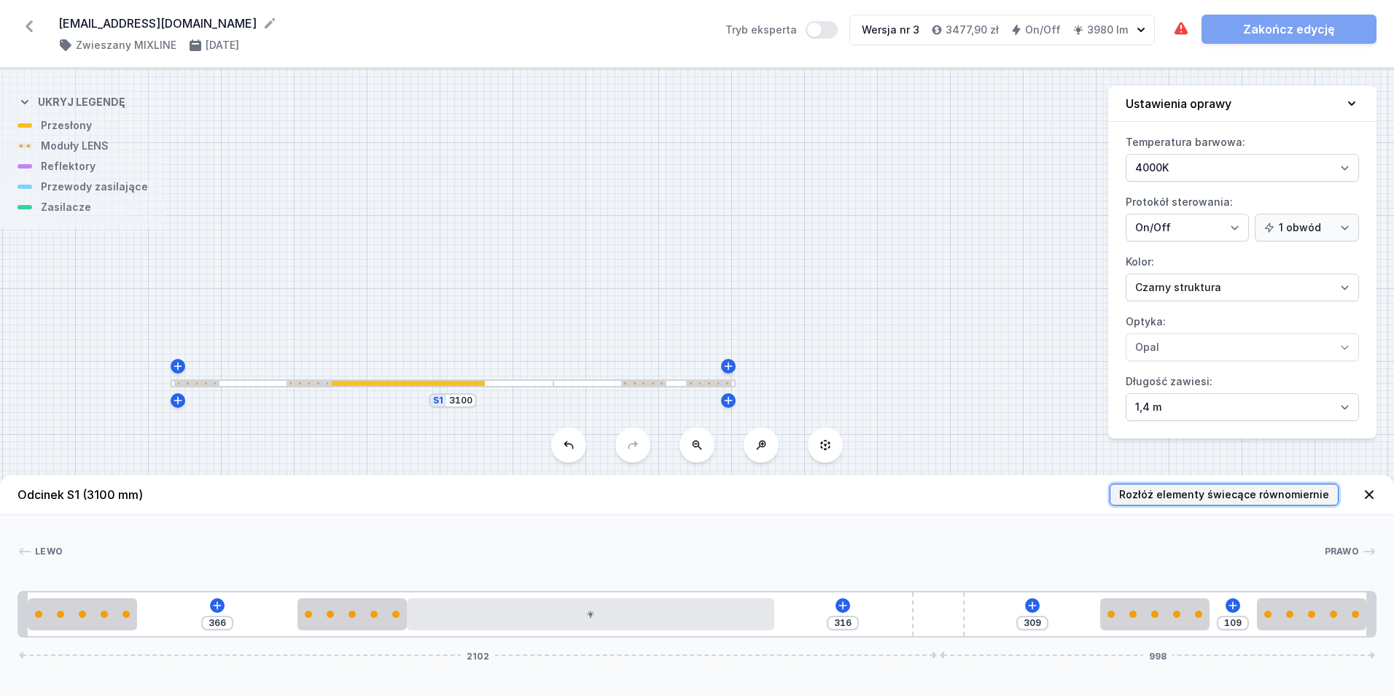
click at [1259, 491] on span "Rozłóż elementy świecące równomiernie" at bounding box center [1224, 494] width 210 height 15
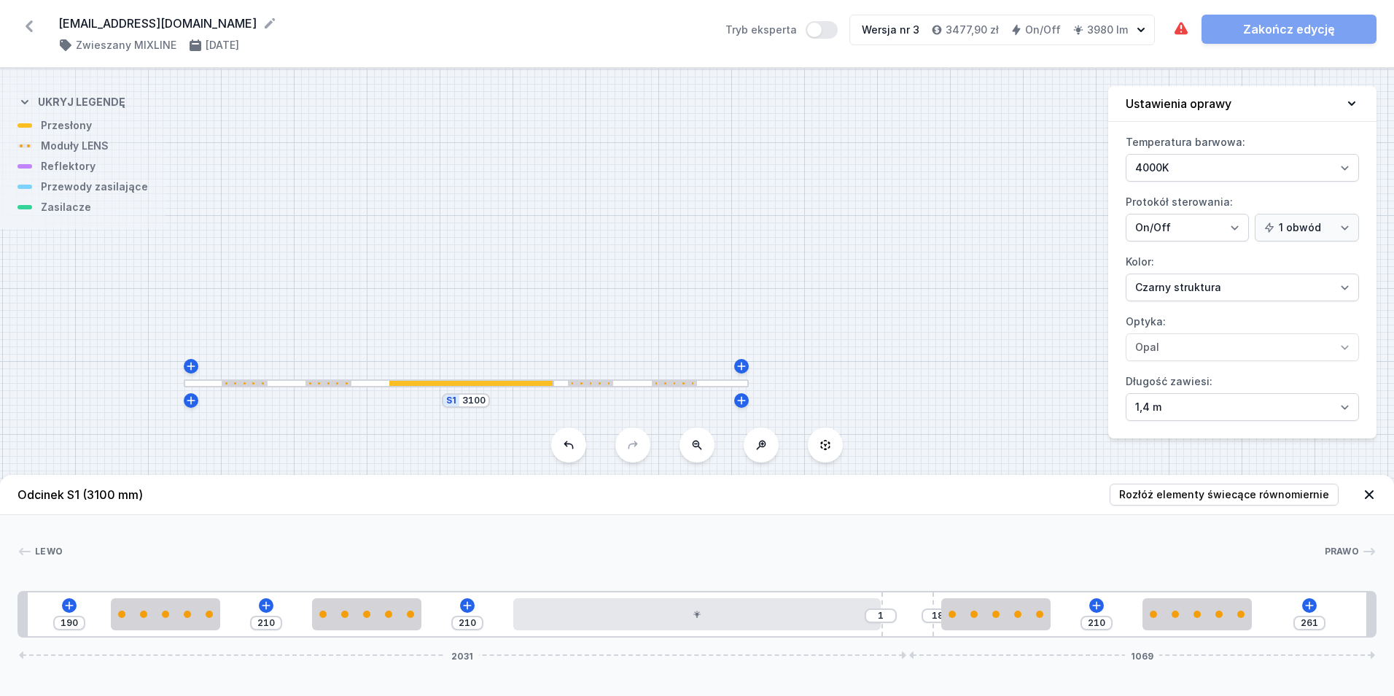
drag, startPoint x: 944, startPoint y: 626, endPoint x: 953, endPoint y: 632, distance: 10.5
click at [953, 632] on div "190 210 210 1 18 210 261 2031 1069" at bounding box center [697, 614] width 1359 height 47
click at [1183, 488] on span "Rozłóż elementy świecące równomiernie" at bounding box center [1224, 494] width 210 height 15
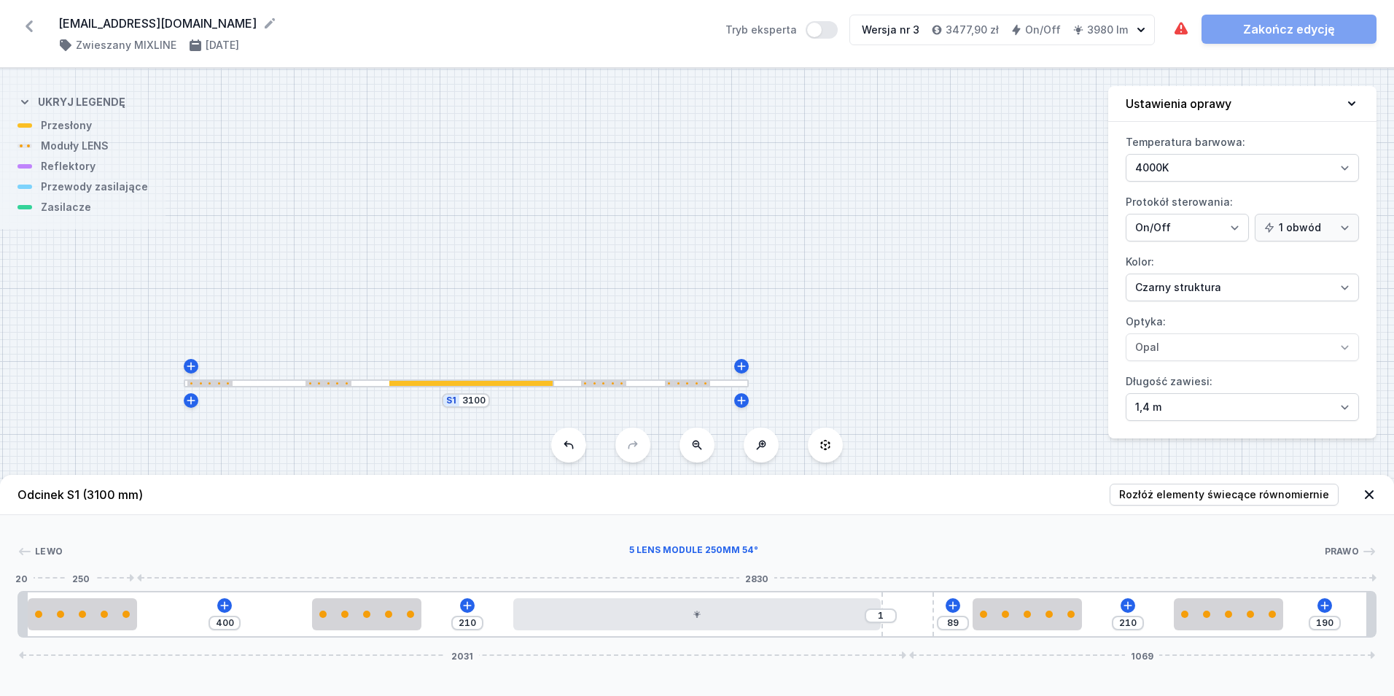
drag, startPoint x: 109, startPoint y: 620, endPoint x: 580, endPoint y: 634, distance: 470.5
click at [29, 618] on div at bounding box center [82, 614] width 109 height 32
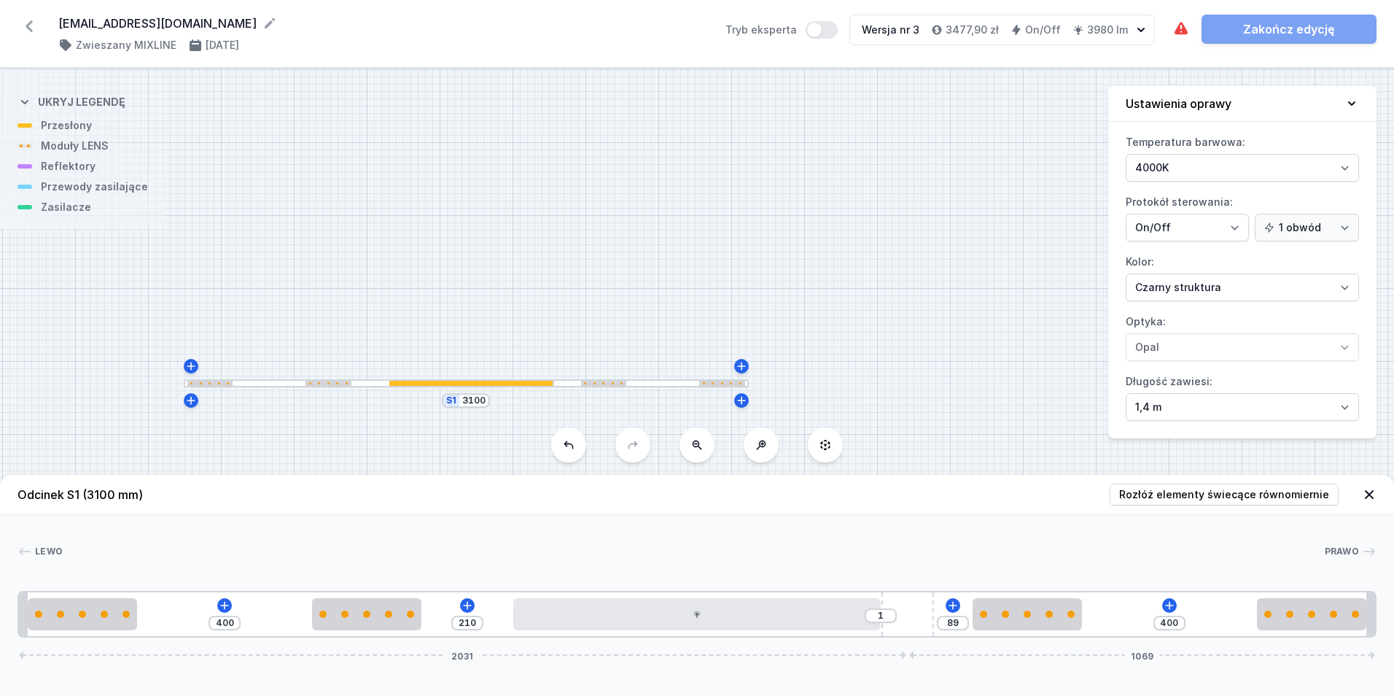
drag, startPoint x: 1244, startPoint y: 616, endPoint x: 1480, endPoint y: 624, distance: 236.4
click at [1393, 624] on html "[EMAIL_ADDRESS][DOMAIN_NAME] ( 11584 /v 3 ) Zwieszany MIXLINE [DATE] Tryb ekspe…" at bounding box center [697, 348] width 1394 height 696
drag, startPoint x: 234, startPoint y: 624, endPoint x: 202, endPoint y: 626, distance: 32.1
click at [202, 626] on div "400 210 1 89 400 2031 1069" at bounding box center [697, 614] width 1359 height 47
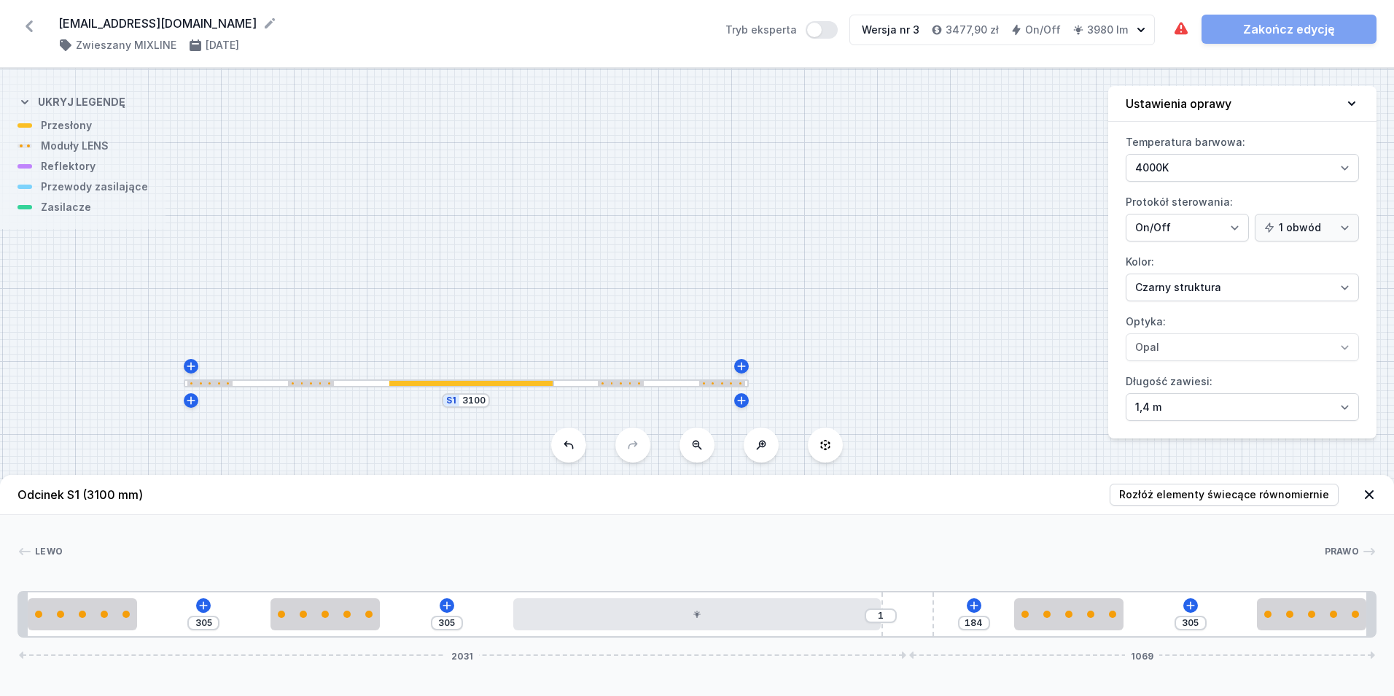
drag, startPoint x: 1012, startPoint y: 620, endPoint x: 1069, endPoint y: 634, distance: 58.7
click at [1069, 634] on div "305 305 1 184 305 2031 1069" at bounding box center [697, 614] width 1359 height 47
click at [209, 604] on icon at bounding box center [204, 605] width 12 height 12
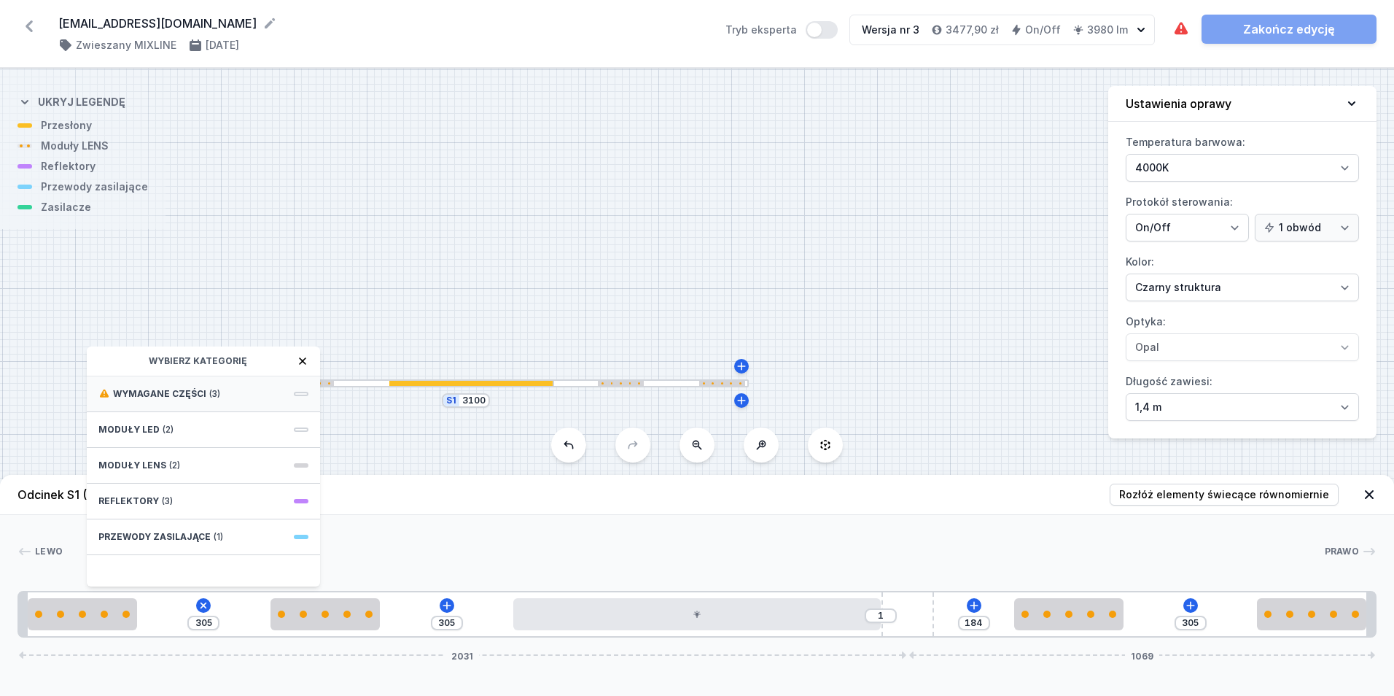
click at [223, 388] on div "Wymagane części (3)" at bounding box center [203, 394] width 233 height 36
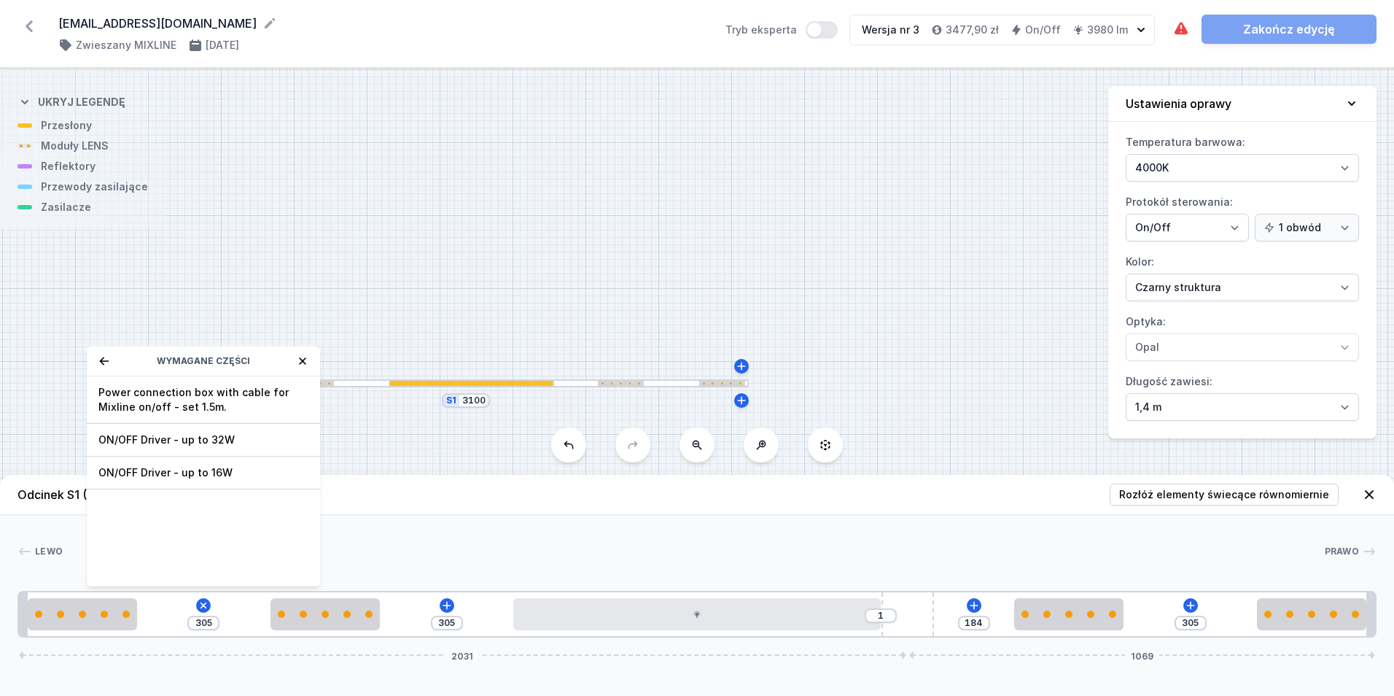
click at [240, 437] on span "ON/OFF Driver - up to 32W" at bounding box center [203, 439] width 210 height 15
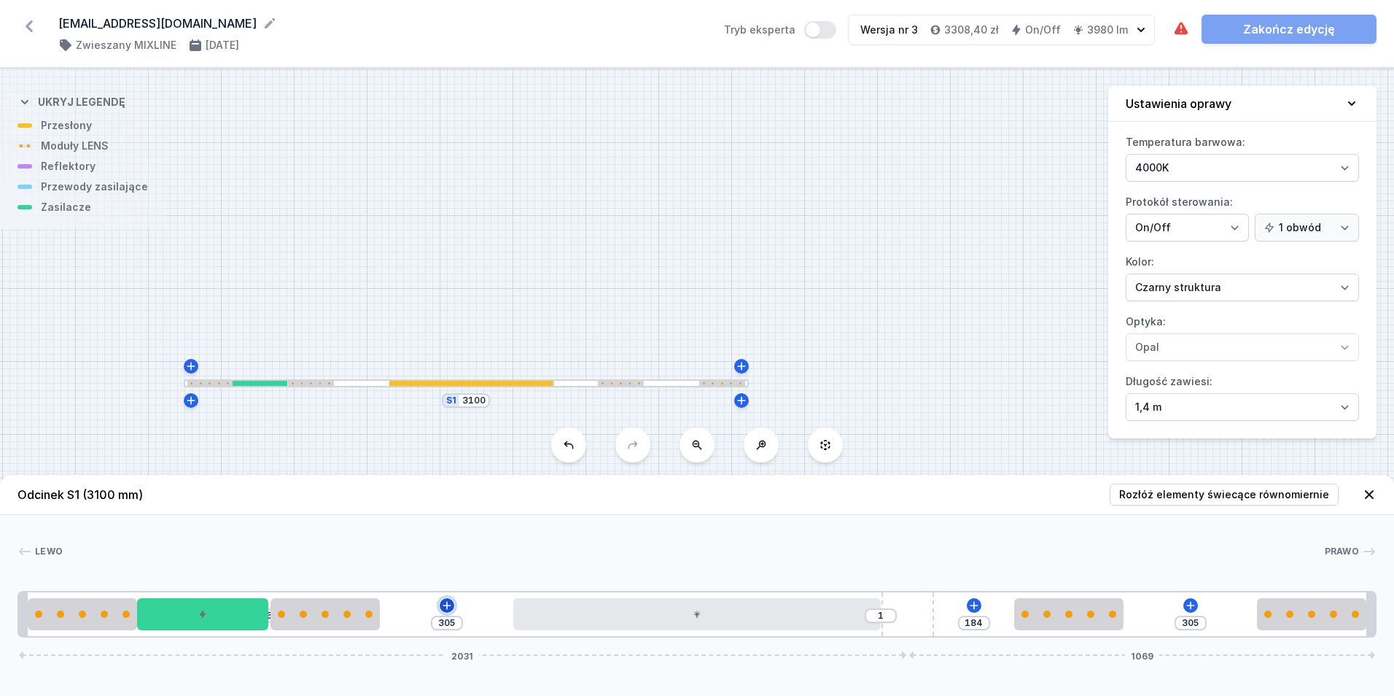
click at [445, 600] on icon at bounding box center [447, 605] width 12 height 12
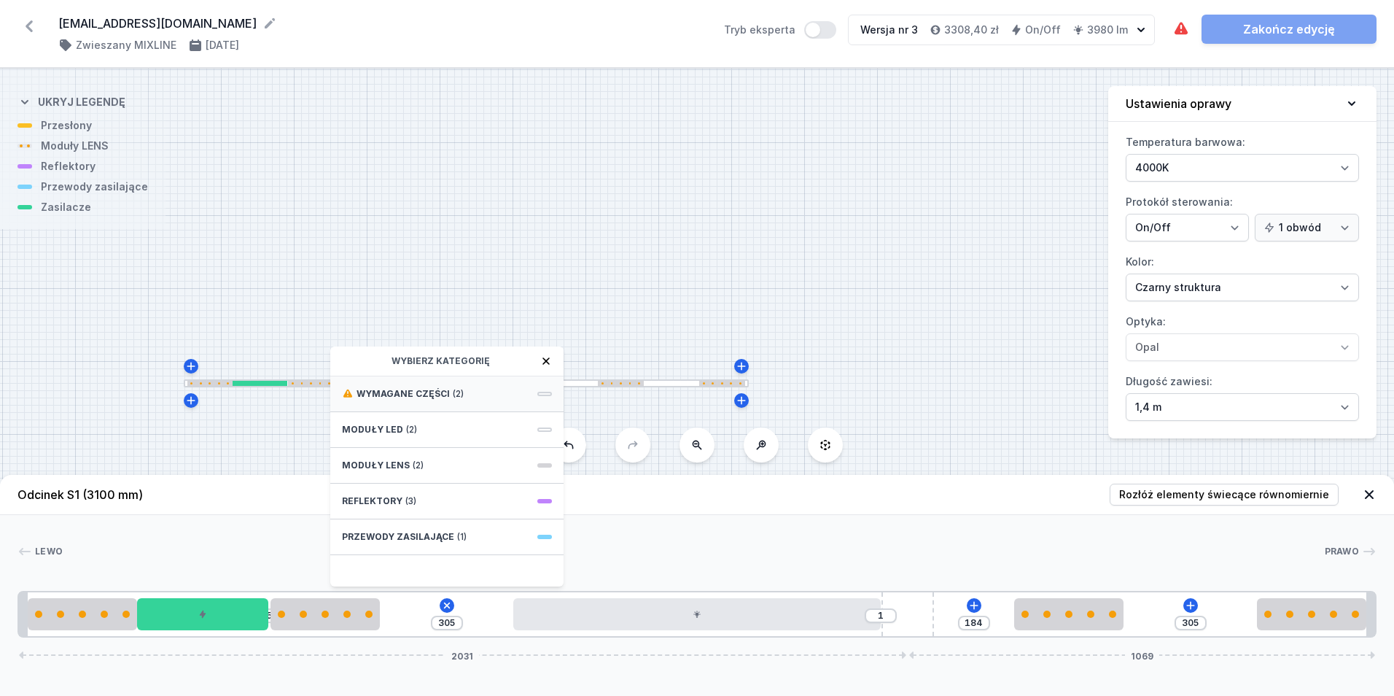
click at [470, 400] on div "Wymagane części (2)" at bounding box center [446, 394] width 233 height 36
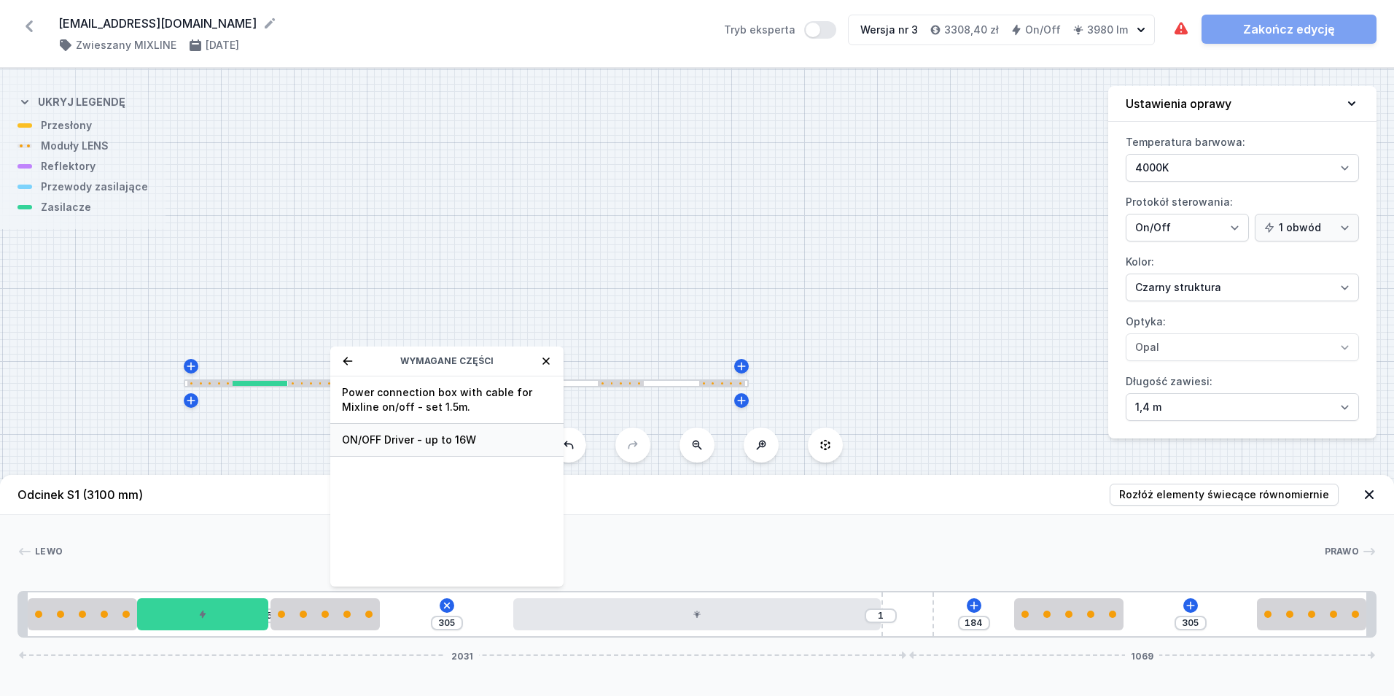
click at [495, 443] on span "ON/OFF Driver - up to 16W" at bounding box center [447, 439] width 210 height 15
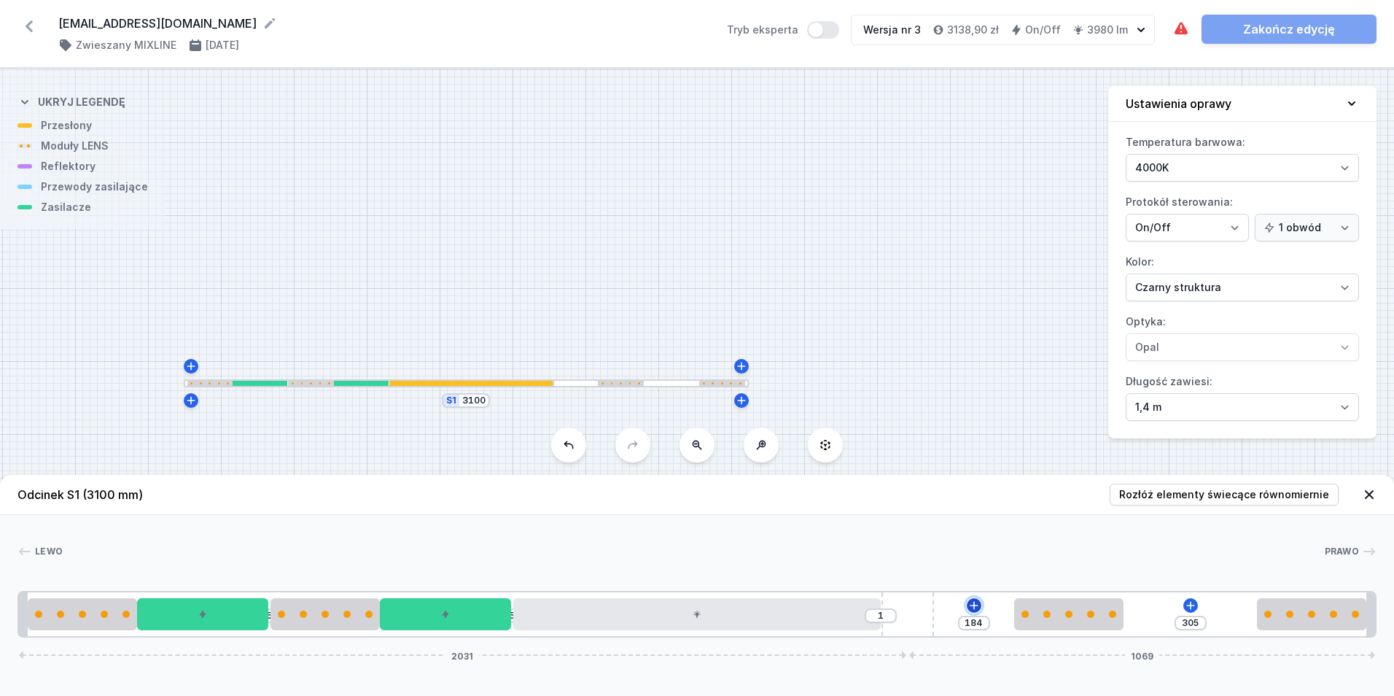
click at [975, 599] on icon at bounding box center [974, 605] width 12 height 12
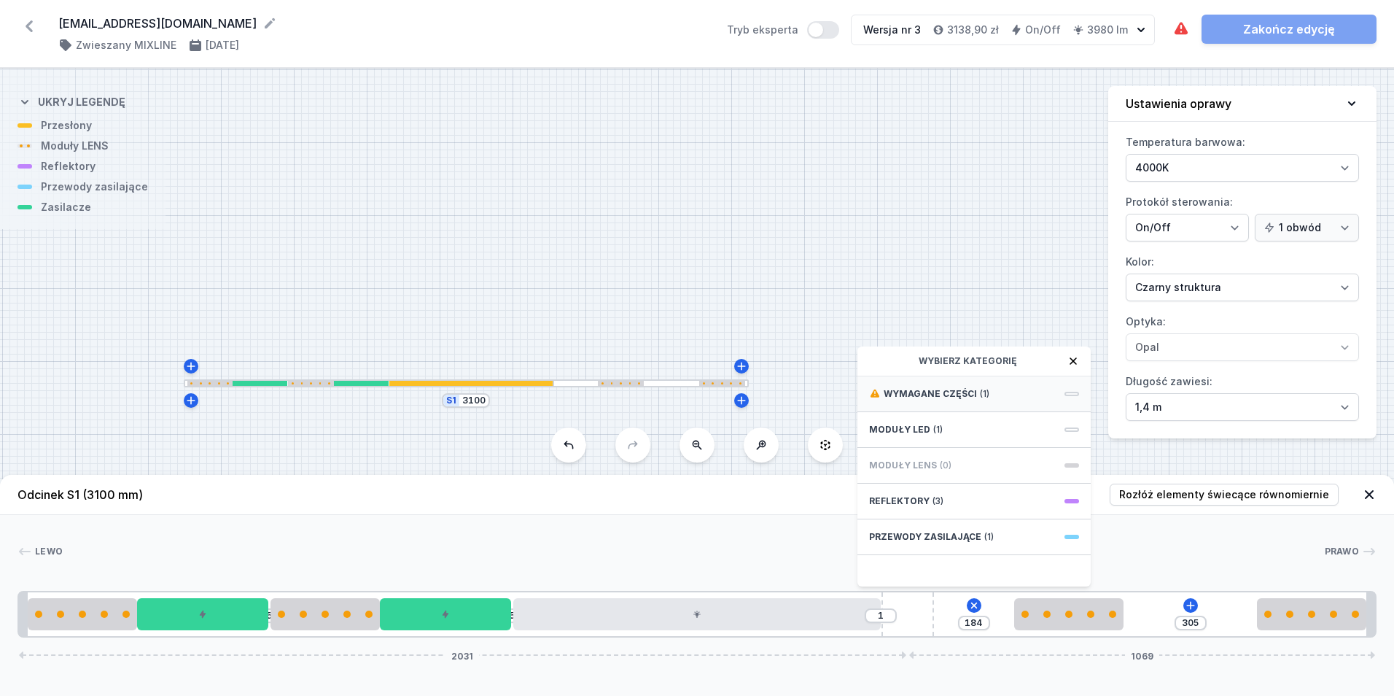
click at [1005, 400] on div "Wymagane części (1)" at bounding box center [974, 394] width 233 height 36
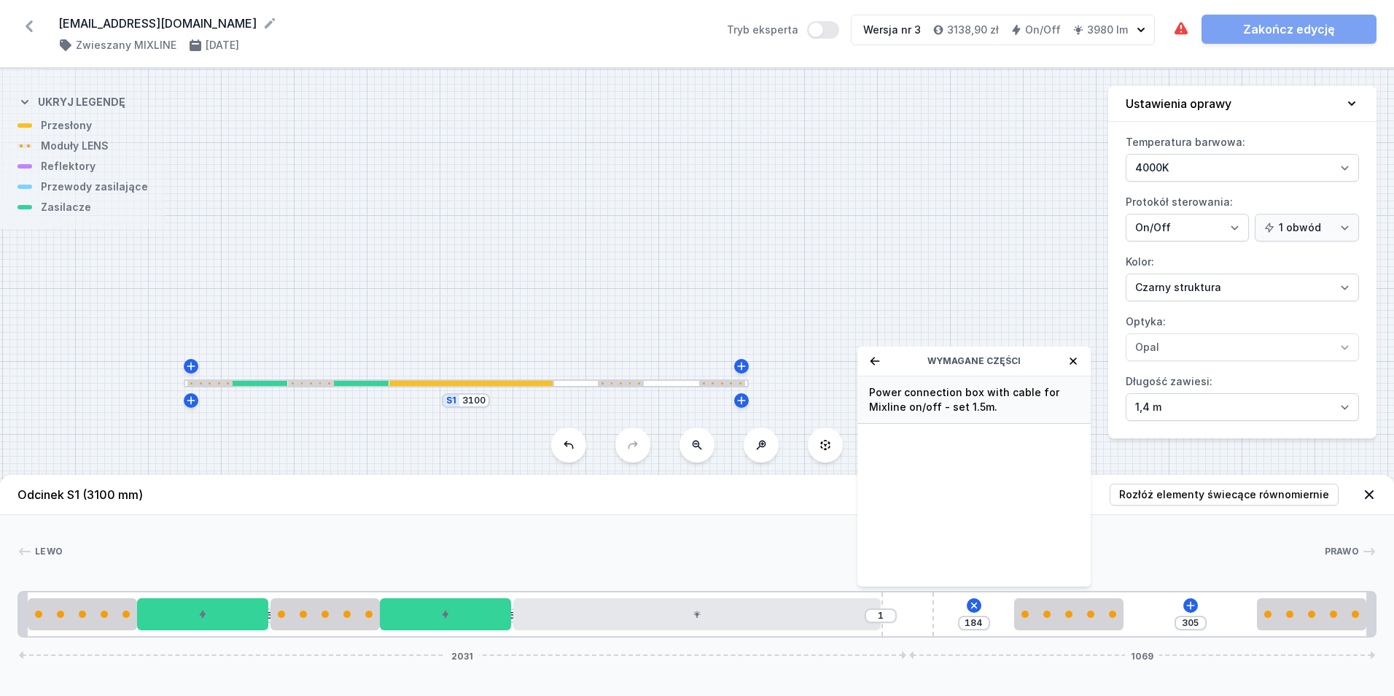
click at [1003, 395] on span "Power connection box with cable for Mixline on/off - set 1.5m." at bounding box center [974, 399] width 210 height 29
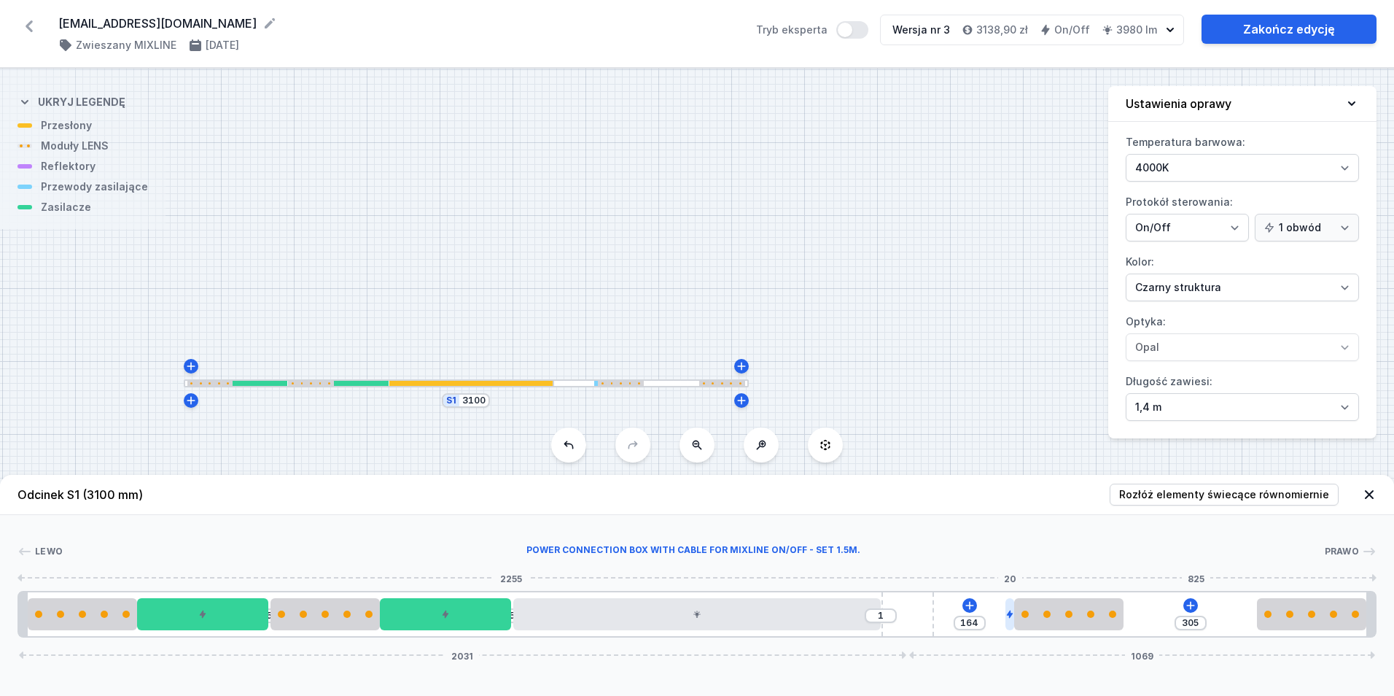
drag, startPoint x: 942, startPoint y: 601, endPoint x: 1013, endPoint y: 604, distance: 70.8
click at [1013, 604] on div at bounding box center [1010, 614] width 9 height 32
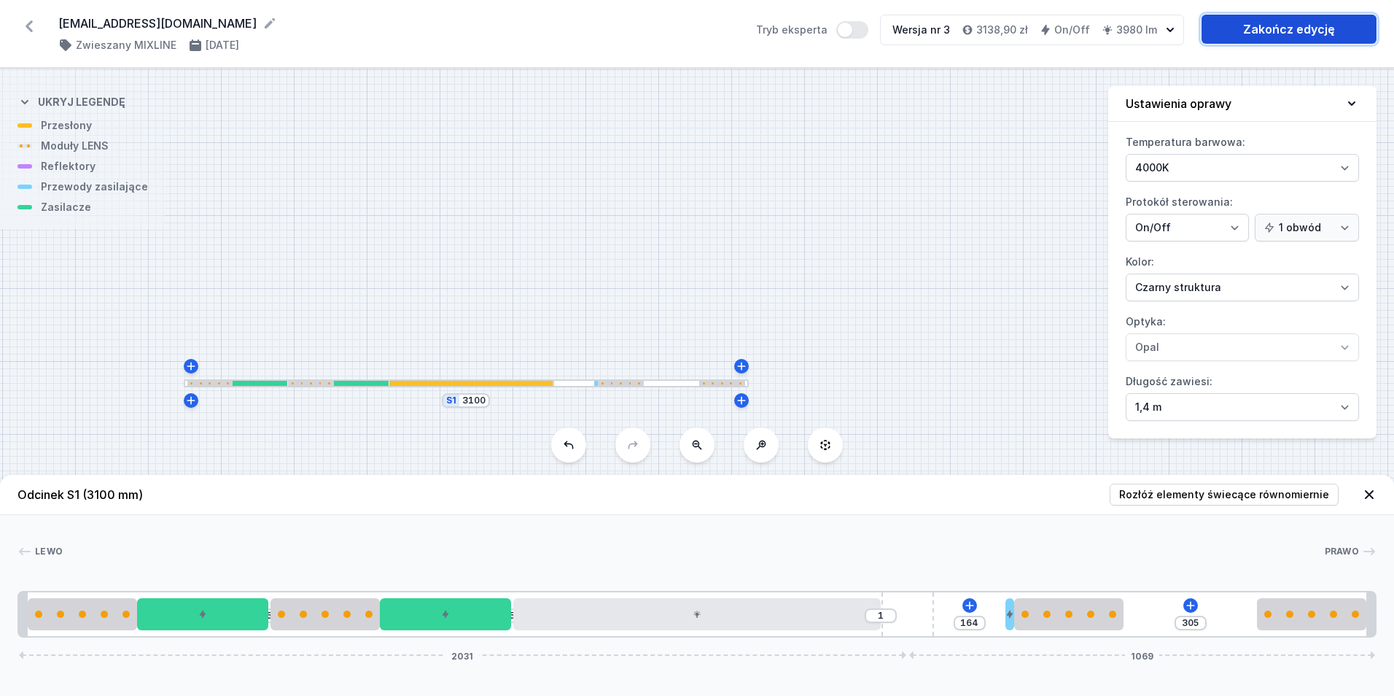
click at [1306, 27] on link "Zakończ edycję" at bounding box center [1289, 29] width 175 height 29
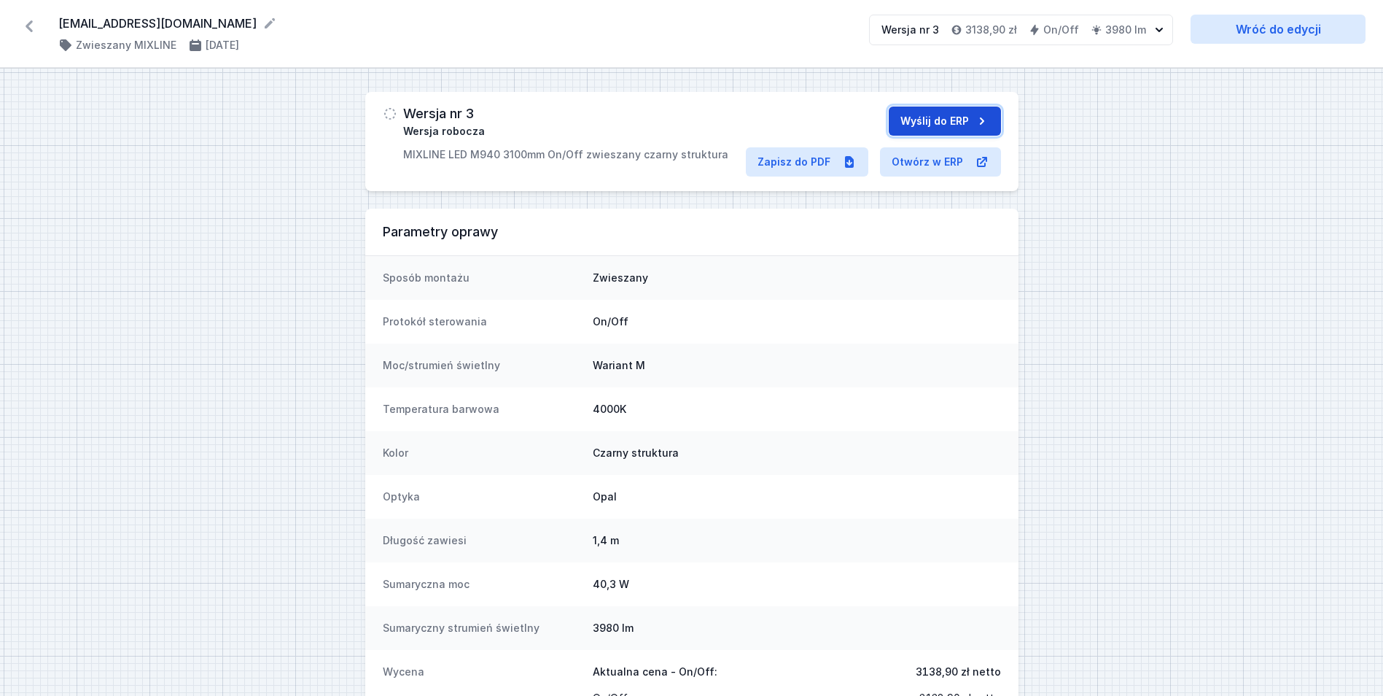
click at [909, 117] on button "Wyślij do ERP" at bounding box center [945, 120] width 112 height 29
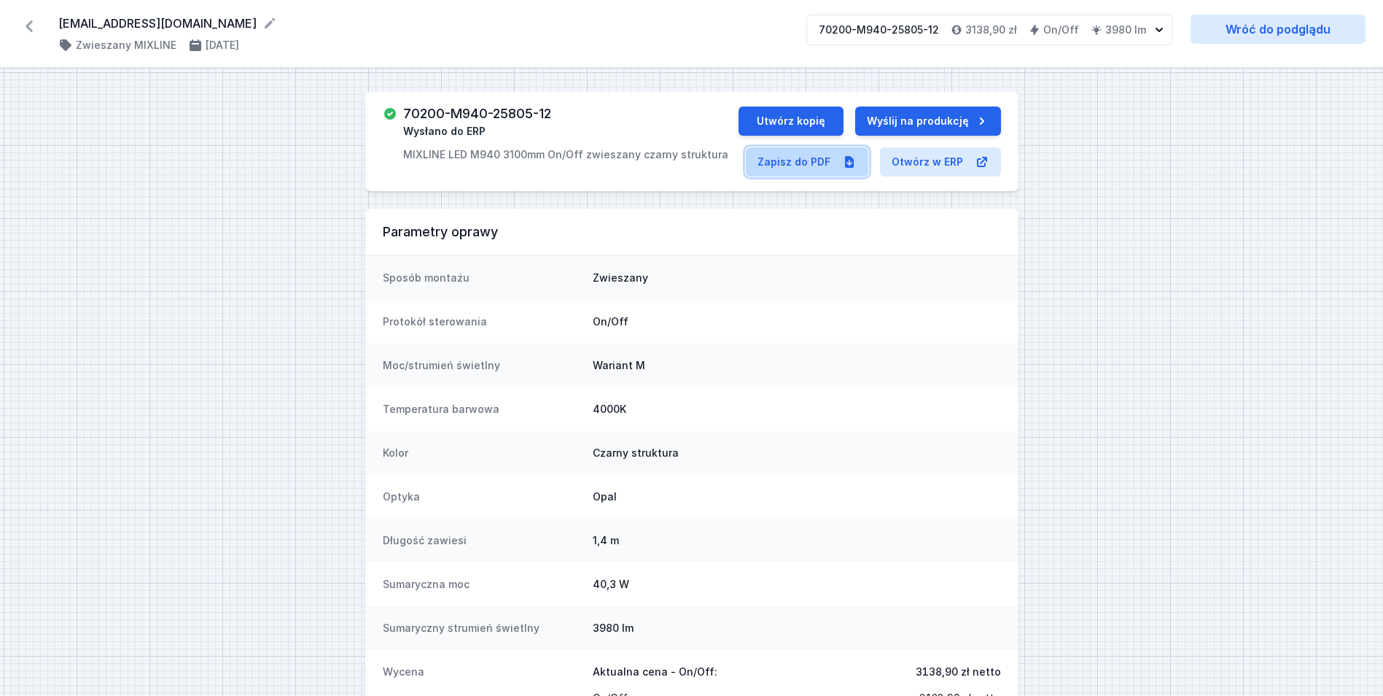
click at [800, 165] on link "Zapisz do PDF" at bounding box center [807, 161] width 123 height 29
